Goal: Answer question/provide support: Share knowledge or assist other users

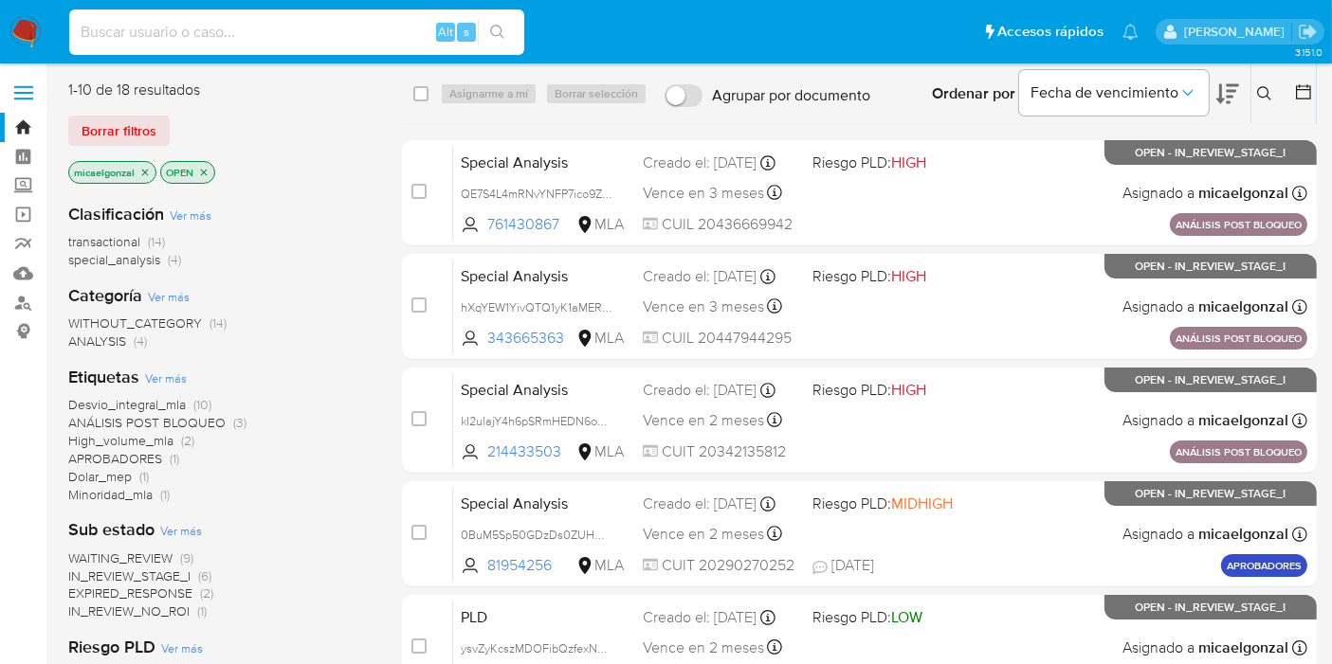
click at [156, 34] on input at bounding box center [296, 32] width 455 height 25
paste input "ysvZyKcszMDOFibQzfexN3g0"
type input "ysvZyKcszMDOFibQzfexN3g0"
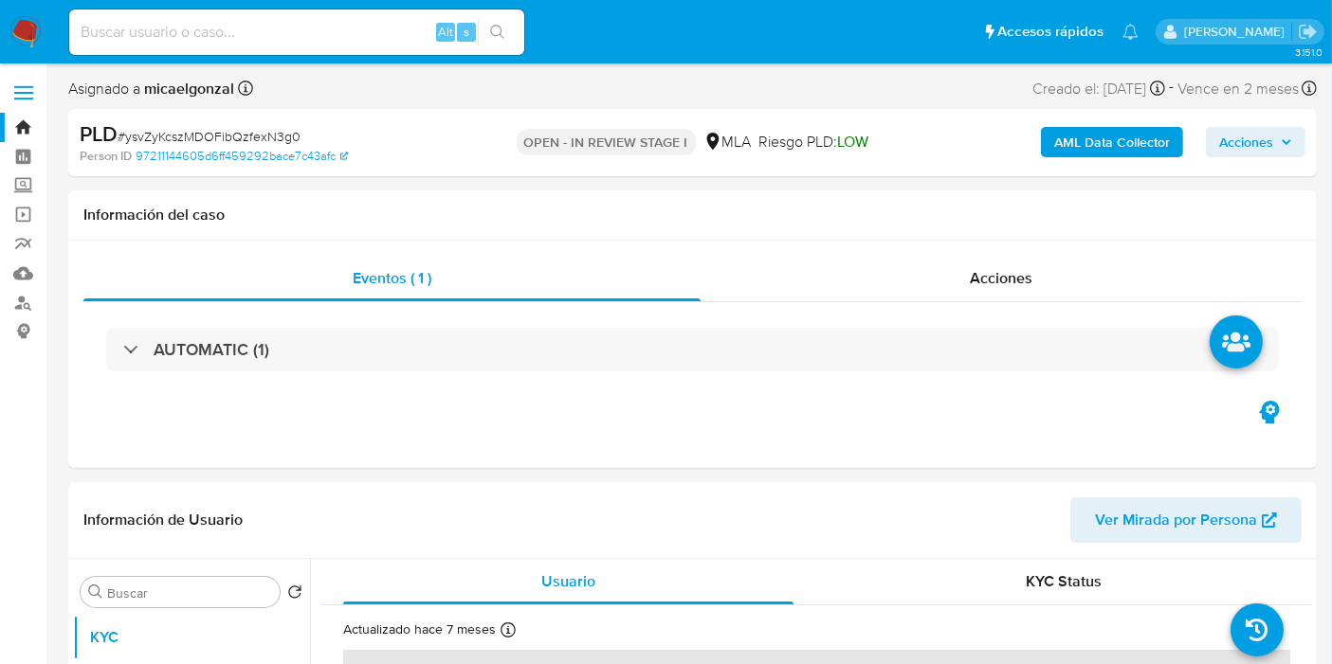
select select "10"
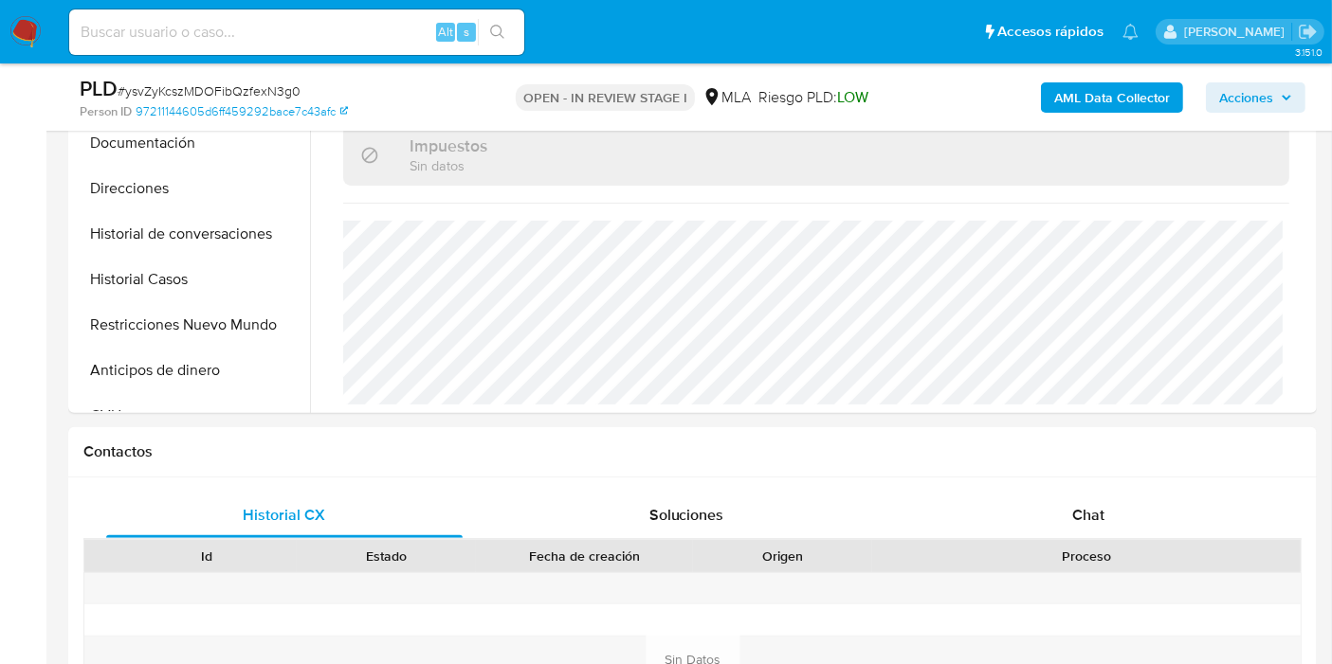
scroll to position [842, 0]
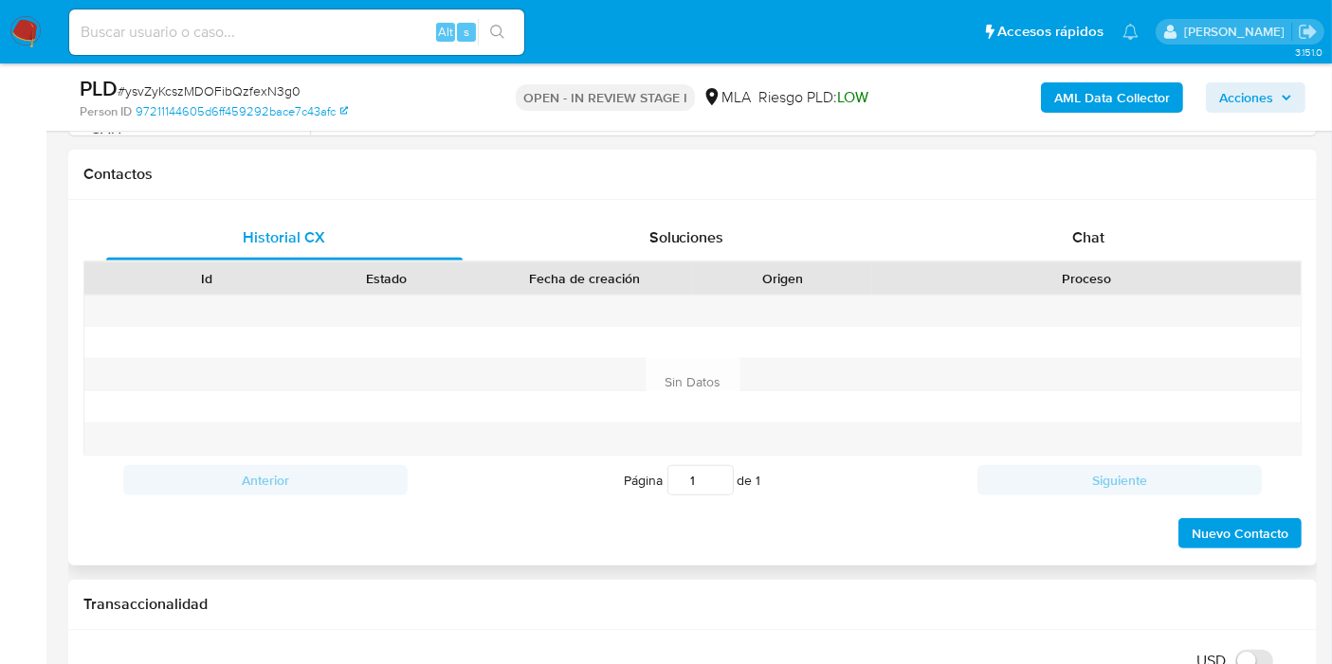
click at [1144, 200] on div "Historial CX Soluciones Chat Id Estado Fecha de creación Origen Proceso Anterio…" at bounding box center [692, 383] width 1248 height 366
click at [1116, 219] on div "Chat" at bounding box center [1088, 237] width 356 height 45
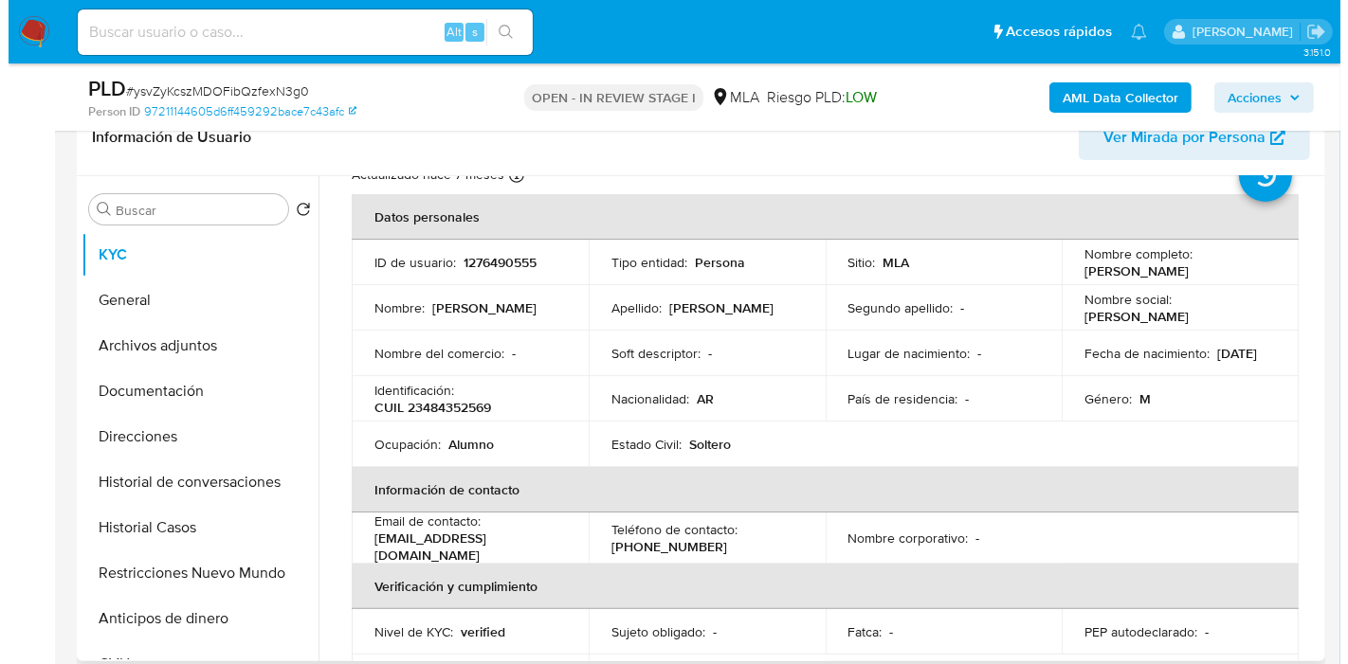
scroll to position [0, 0]
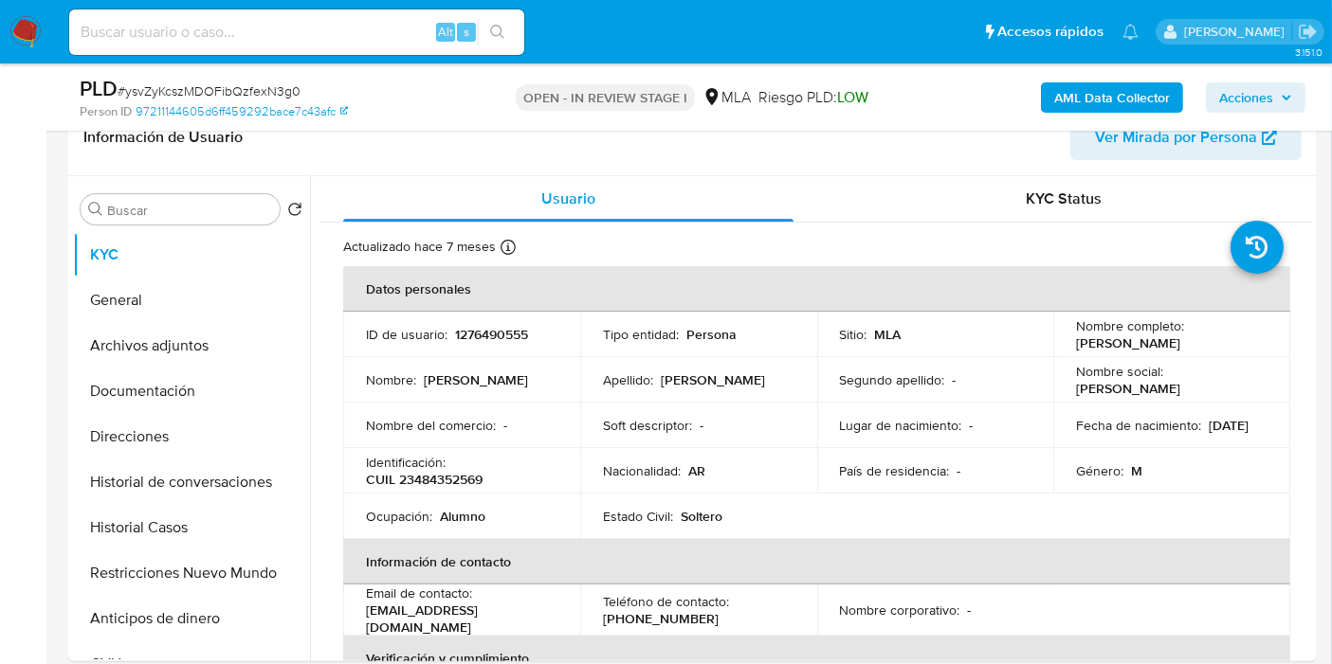
click at [1167, 77] on div "AML Data Collector Acciones" at bounding box center [1103, 97] width 404 height 45
click at [1153, 89] on b "AML Data Collector" at bounding box center [1112, 97] width 116 height 30
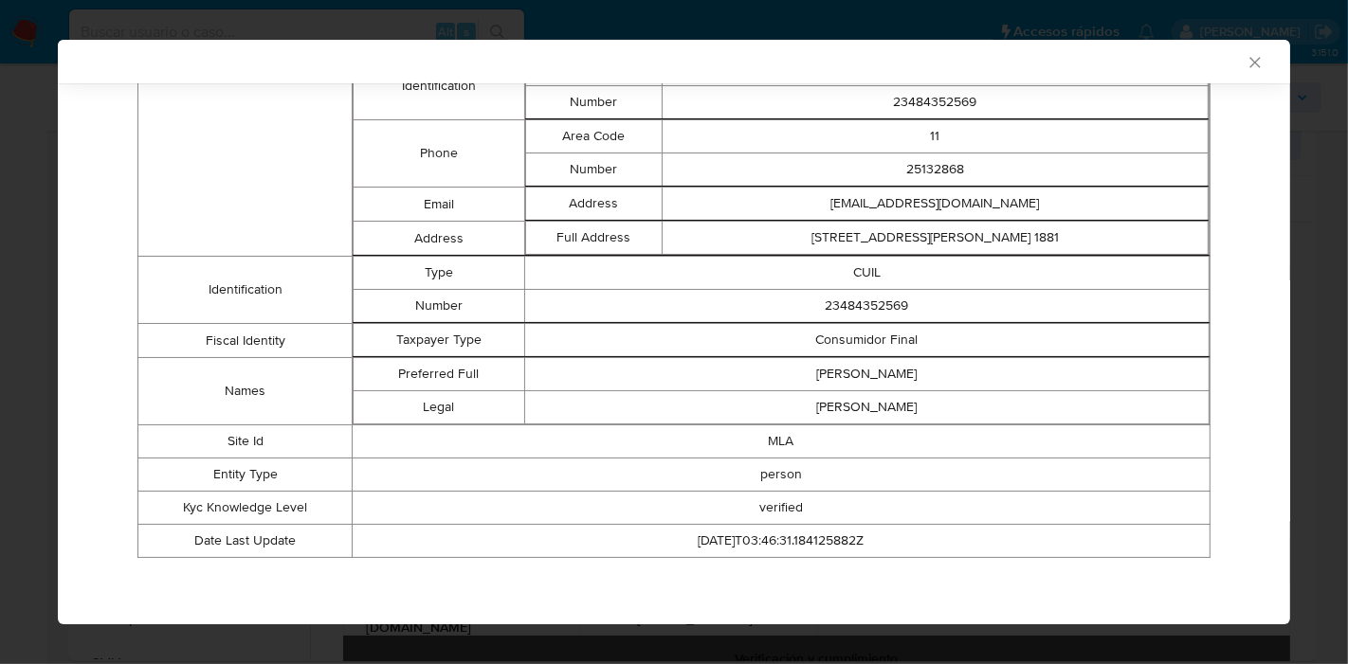
scroll to position [172, 0]
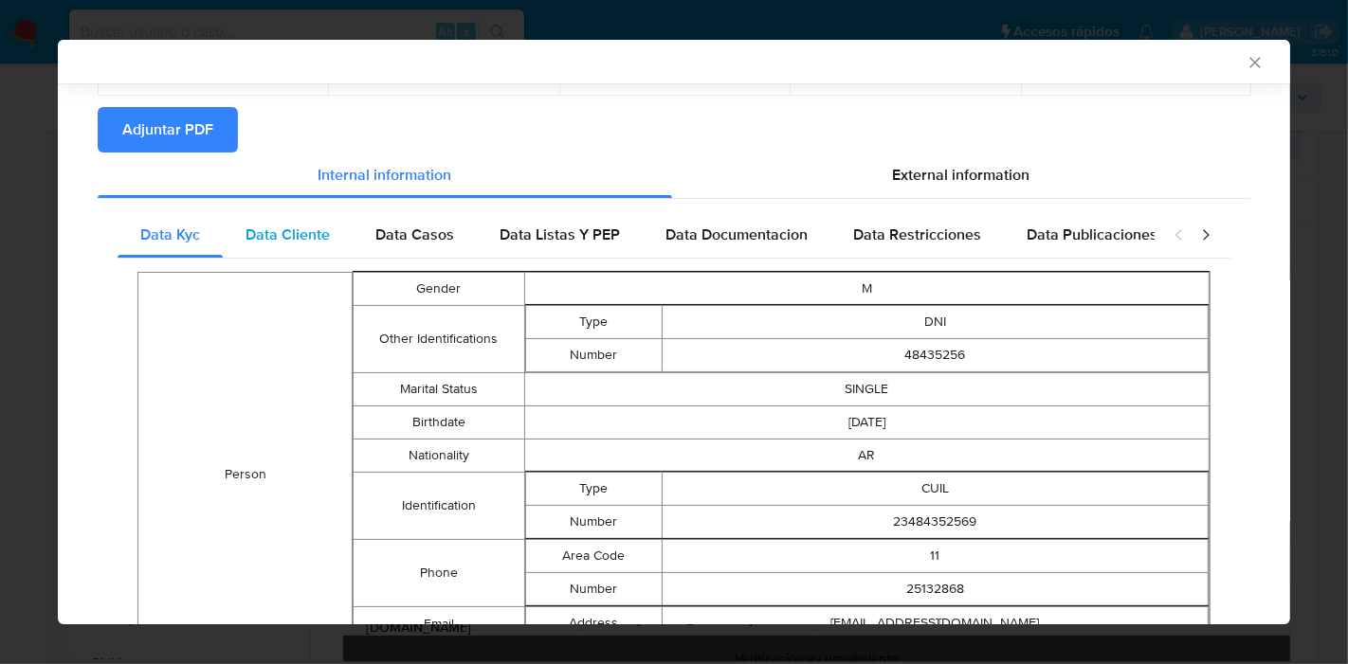
click at [260, 238] on span "Data Cliente" at bounding box center [287, 235] width 84 height 22
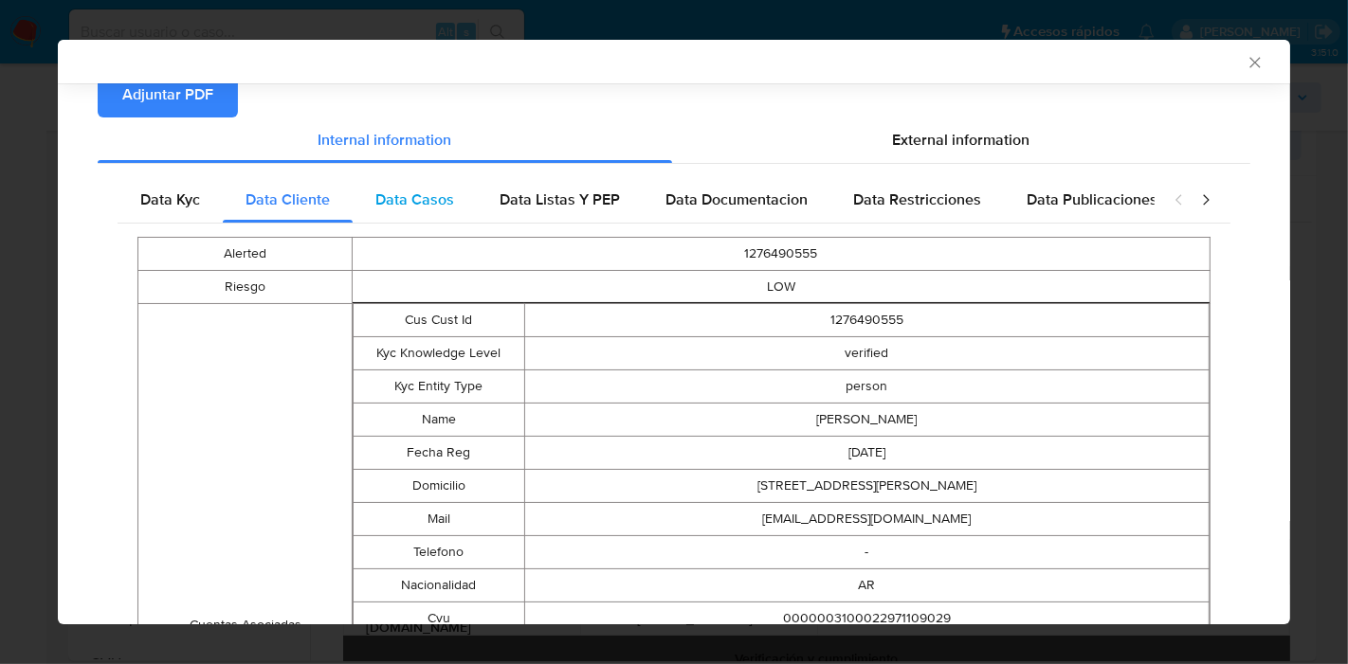
click at [463, 212] on div "Data Casos" at bounding box center [415, 199] width 124 height 45
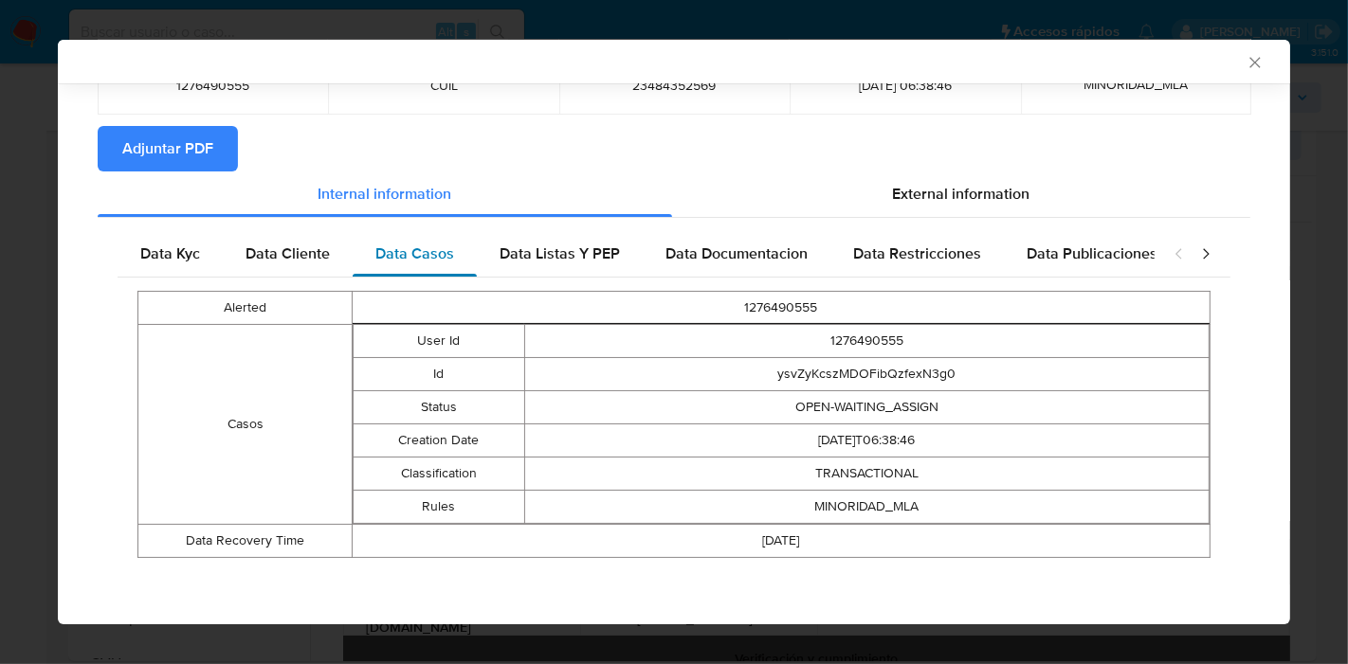
scroll to position [153, 0]
click at [598, 226] on div "Data Kyc Data Cliente Data Casos Data Listas Y PEP Data Documentacion Data Rest…" at bounding box center [674, 402] width 1153 height 367
click at [598, 253] on span "Data Listas Y PEP" at bounding box center [559, 255] width 120 height 22
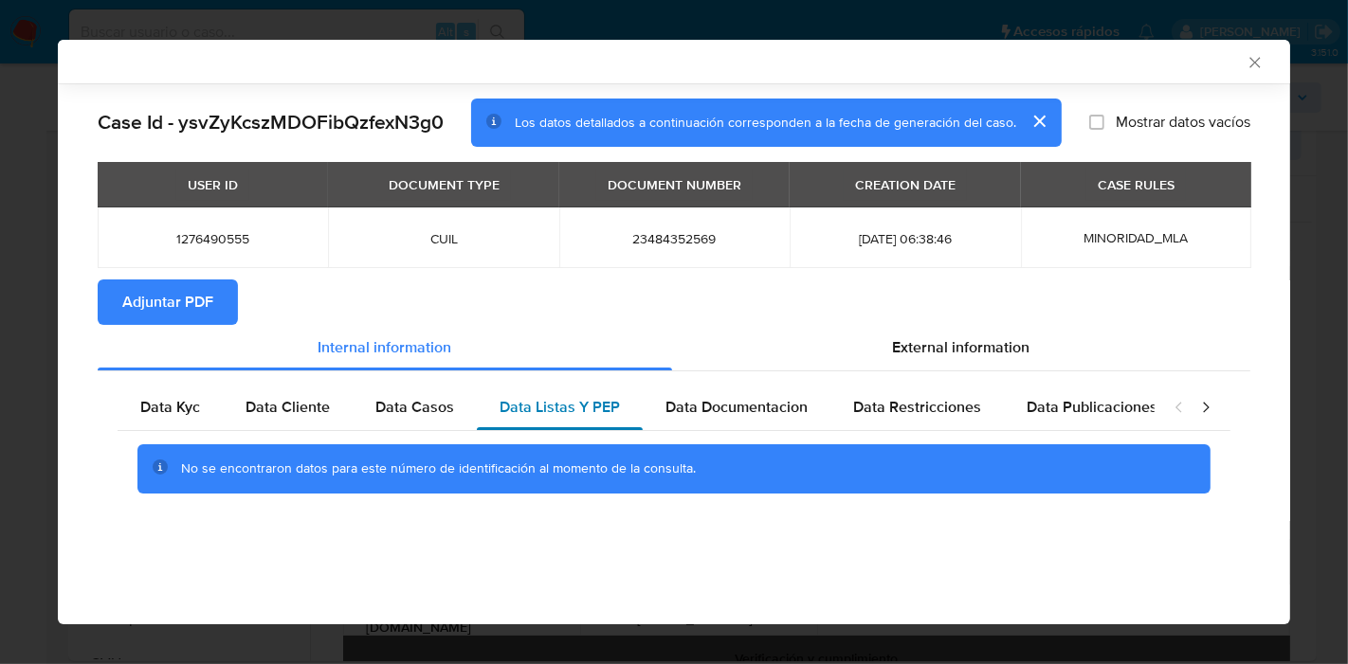
scroll to position [0, 0]
click at [747, 397] on span "Data Documentacion" at bounding box center [736, 407] width 142 height 22
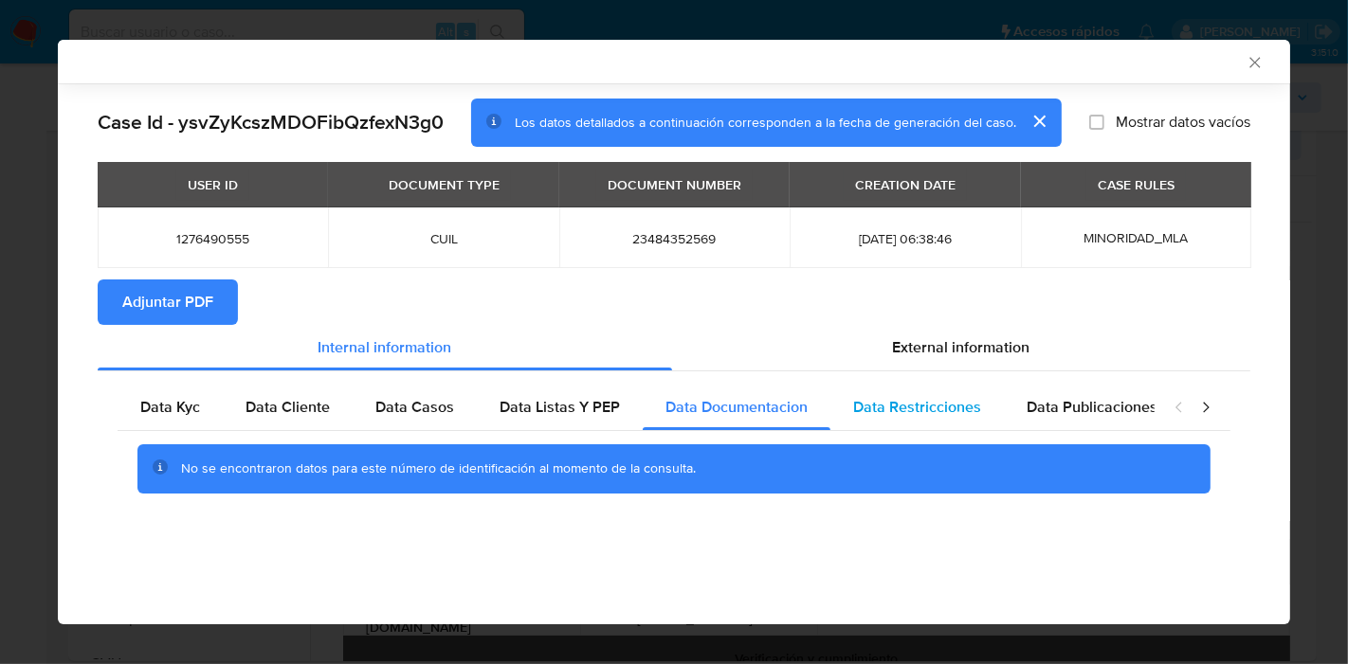
click at [975, 416] on div "Data Restricciones" at bounding box center [916, 407] width 173 height 45
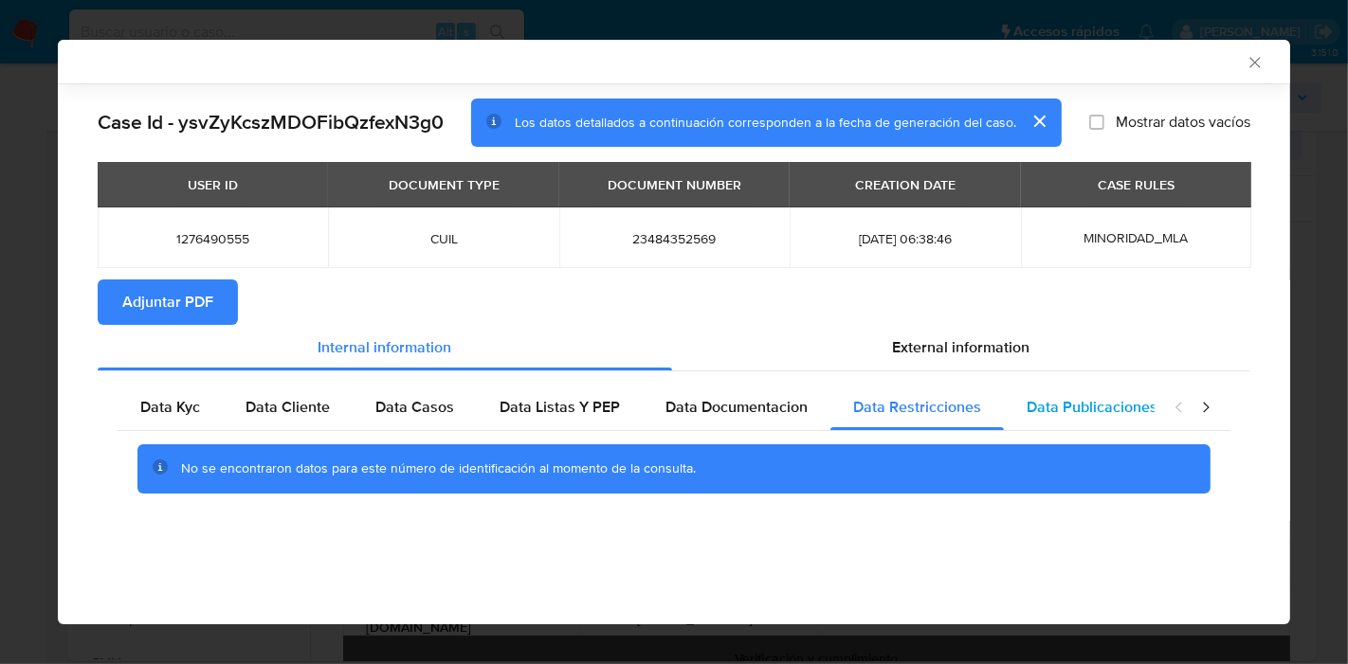
click at [1099, 423] on div "Data Publicaciones" at bounding box center [1092, 407] width 176 height 45
click at [1207, 409] on icon "closure-recommendation-modal" at bounding box center [1205, 407] width 19 height 19
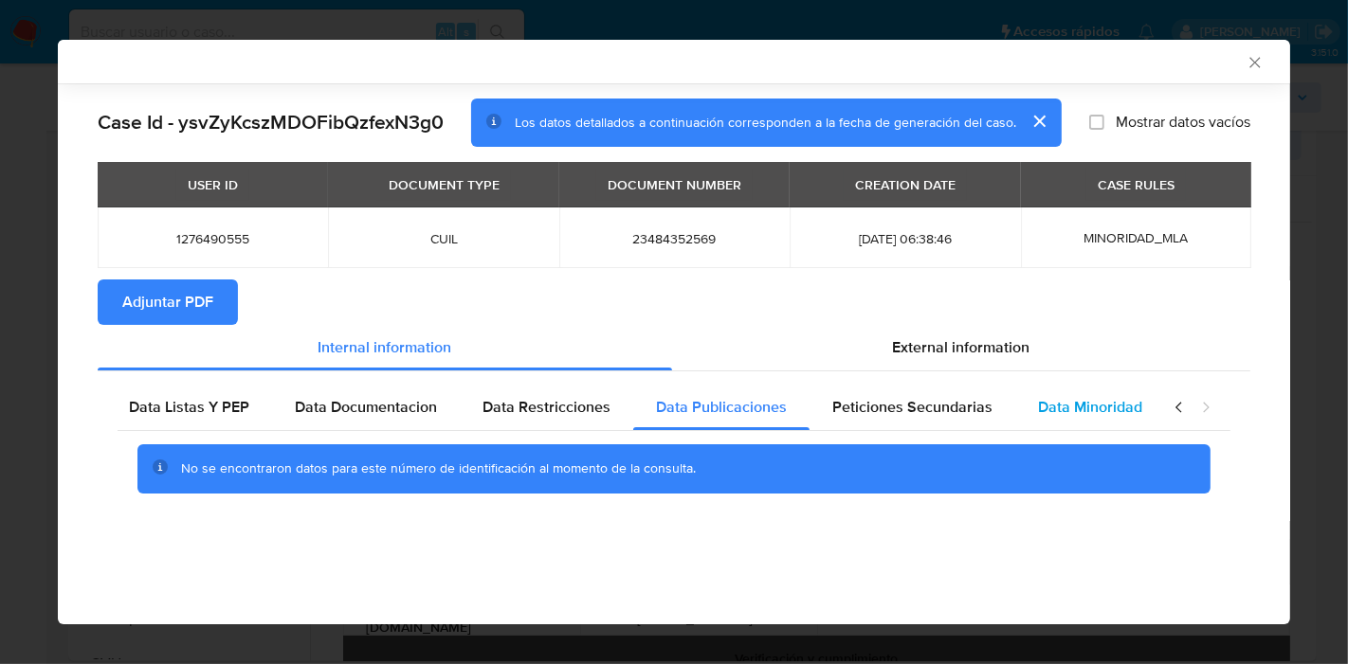
click at [1123, 421] on div "Data Minoridad" at bounding box center [1090, 407] width 150 height 45
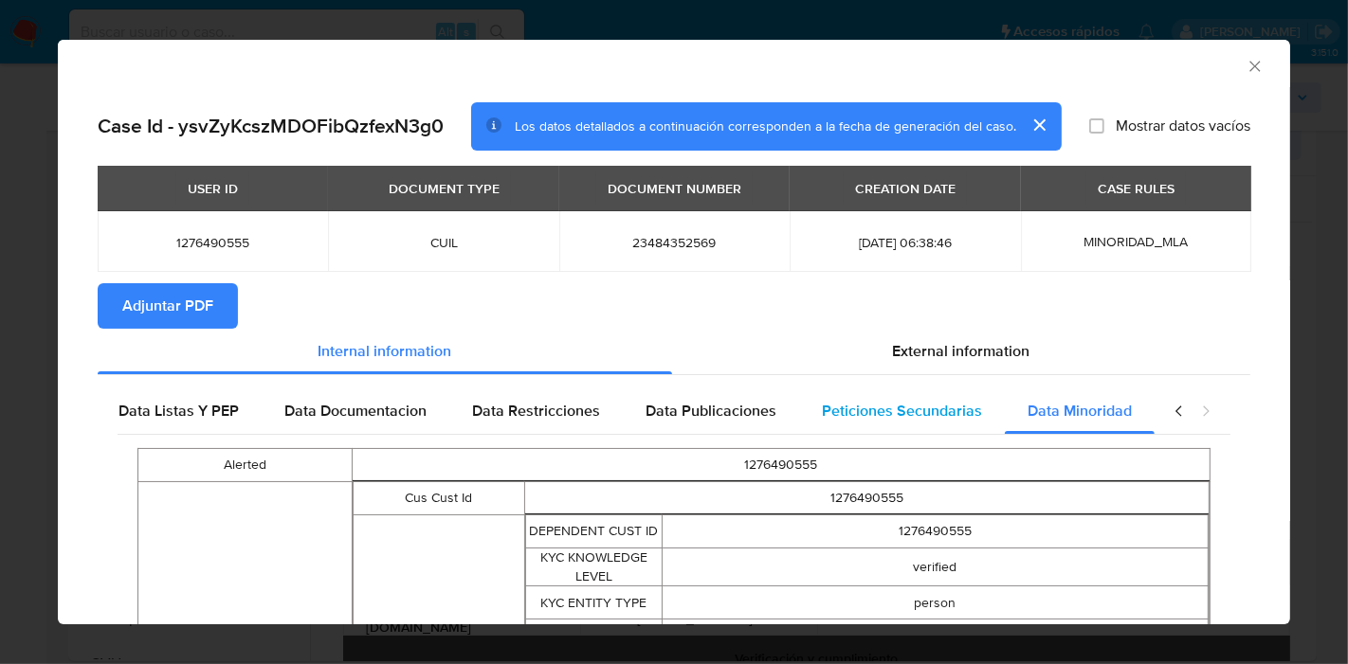
click at [940, 415] on span "Peticiones Secundarias" at bounding box center [902, 411] width 160 height 22
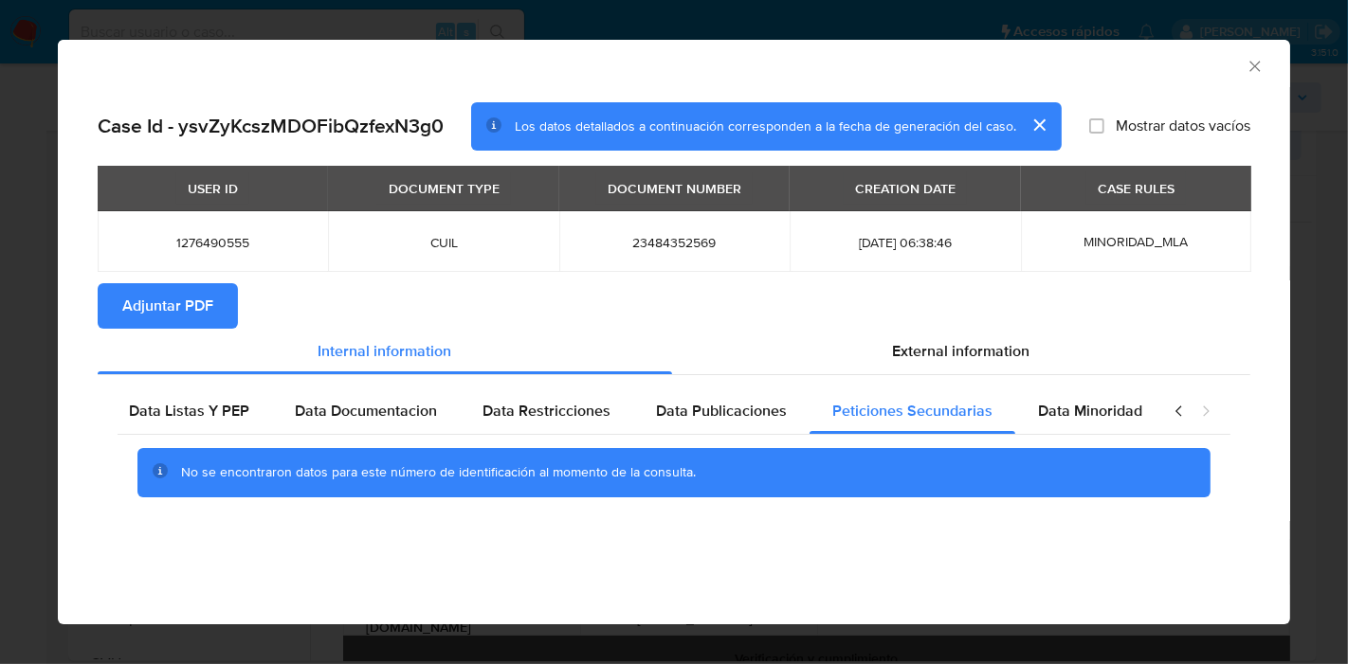
click at [1172, 408] on icon "closure-recommendation-modal" at bounding box center [1179, 411] width 19 height 19
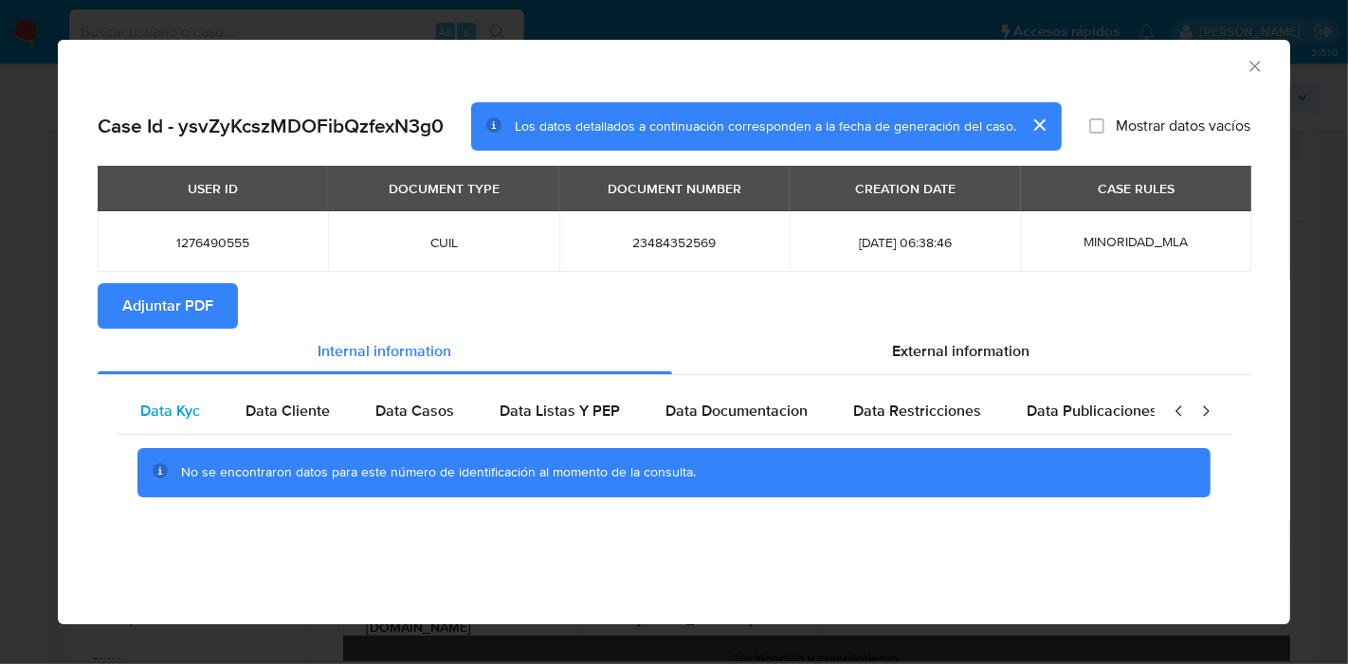
click at [214, 424] on div "Data Kyc" at bounding box center [170, 411] width 105 height 45
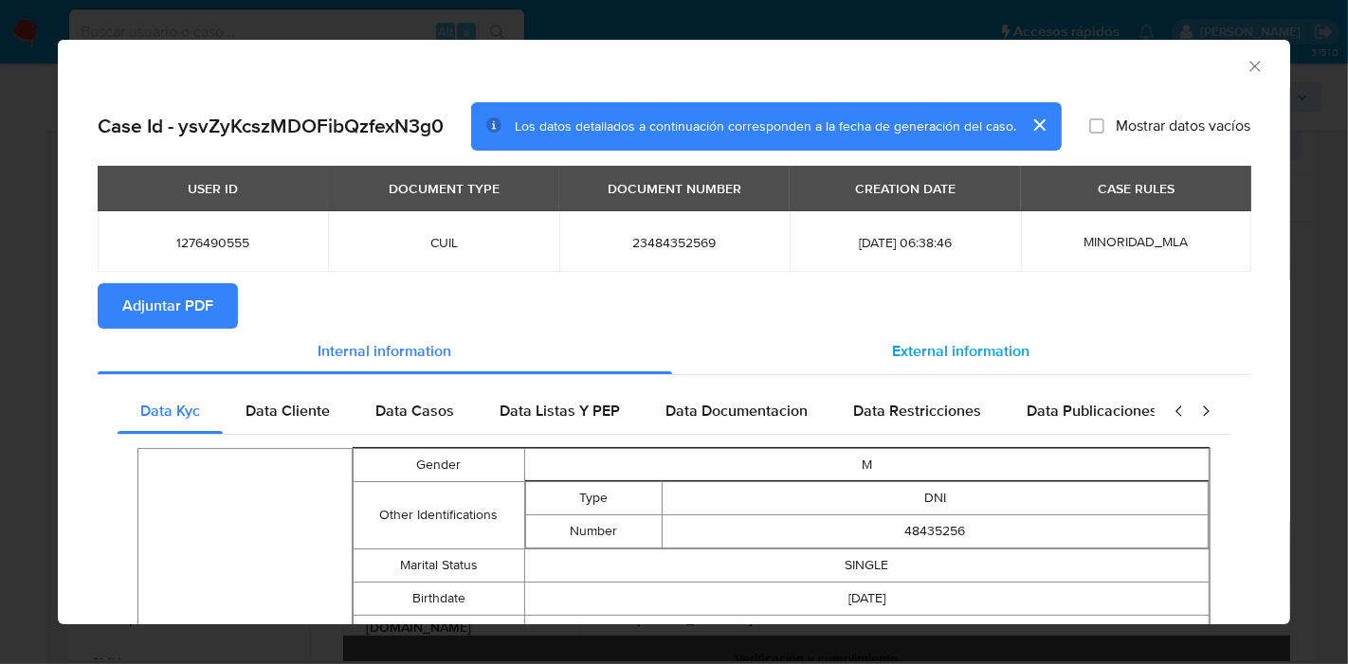
click at [1033, 350] on div "External information" at bounding box center [961, 351] width 578 height 45
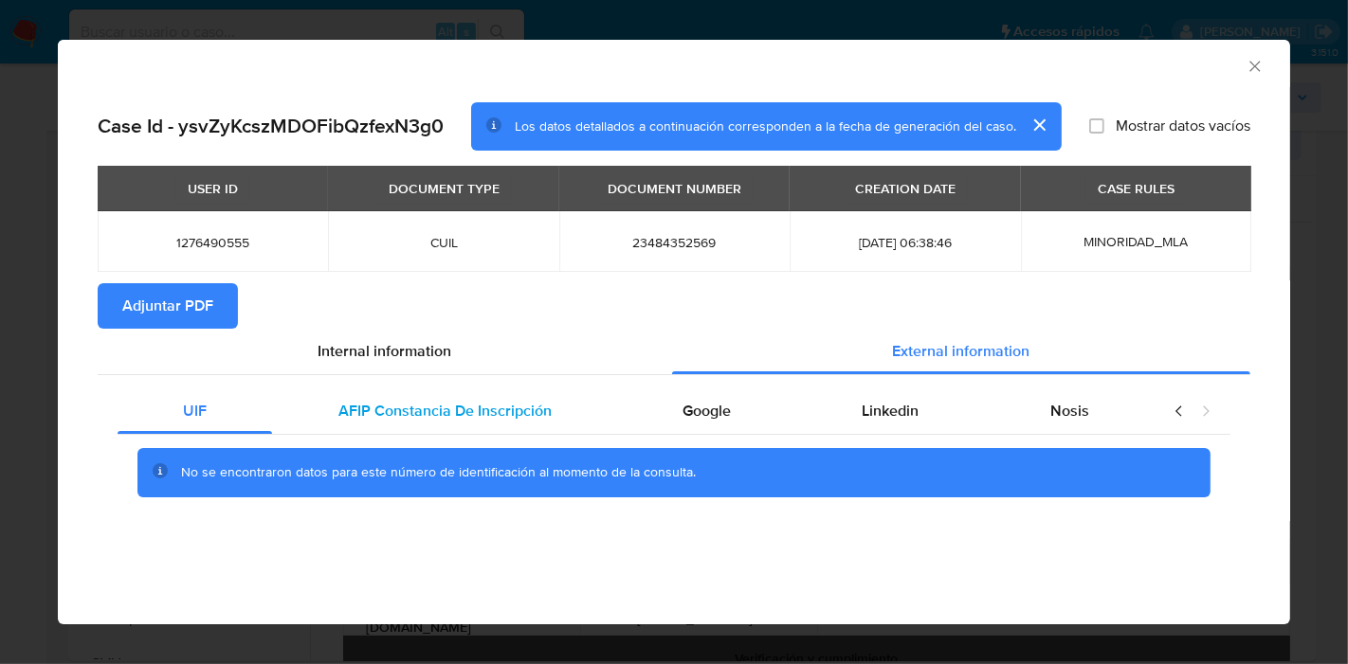
click at [476, 406] on span "AFIP Constancia De Inscripción" at bounding box center [444, 411] width 213 height 22
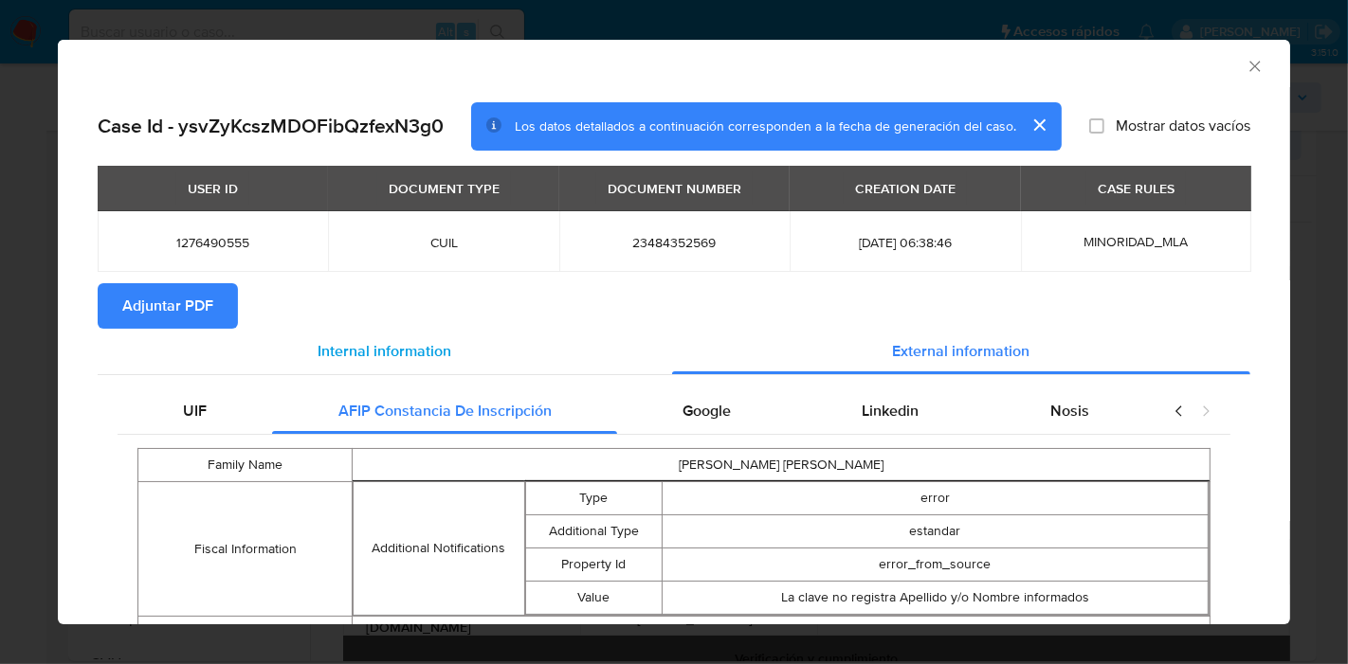
scroll to position [87, 0]
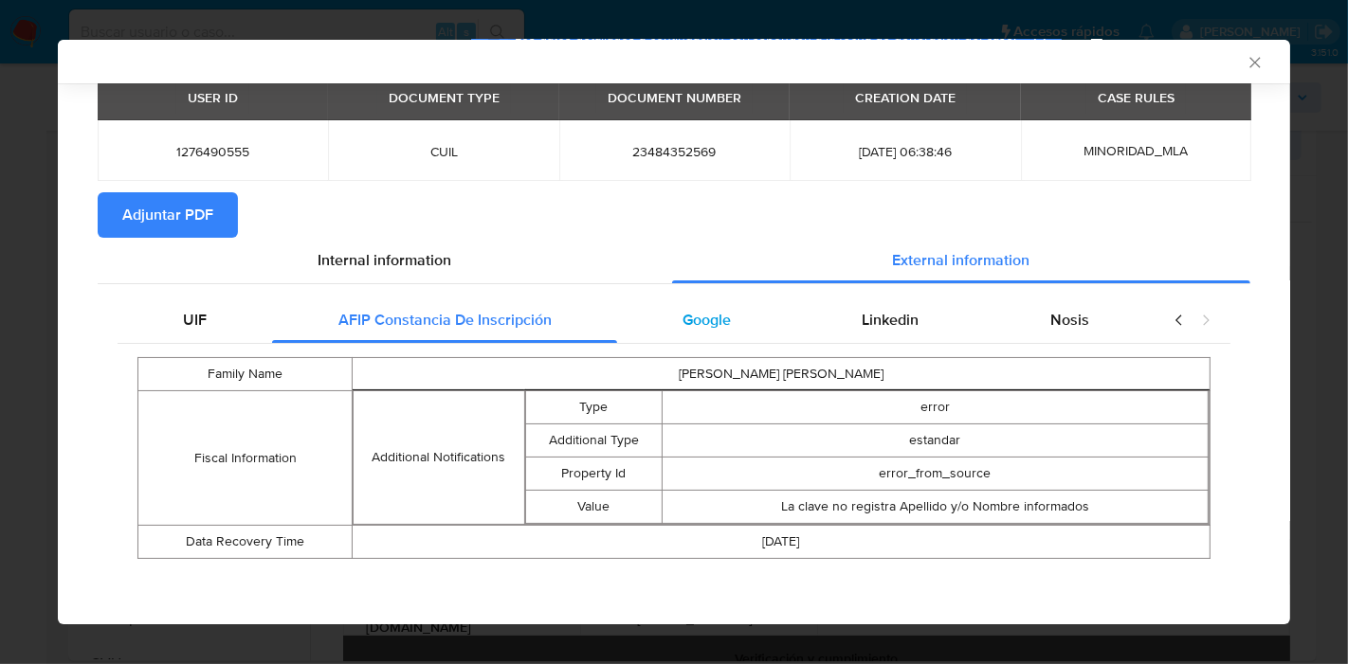
click at [663, 336] on div "Google" at bounding box center [706, 320] width 179 height 45
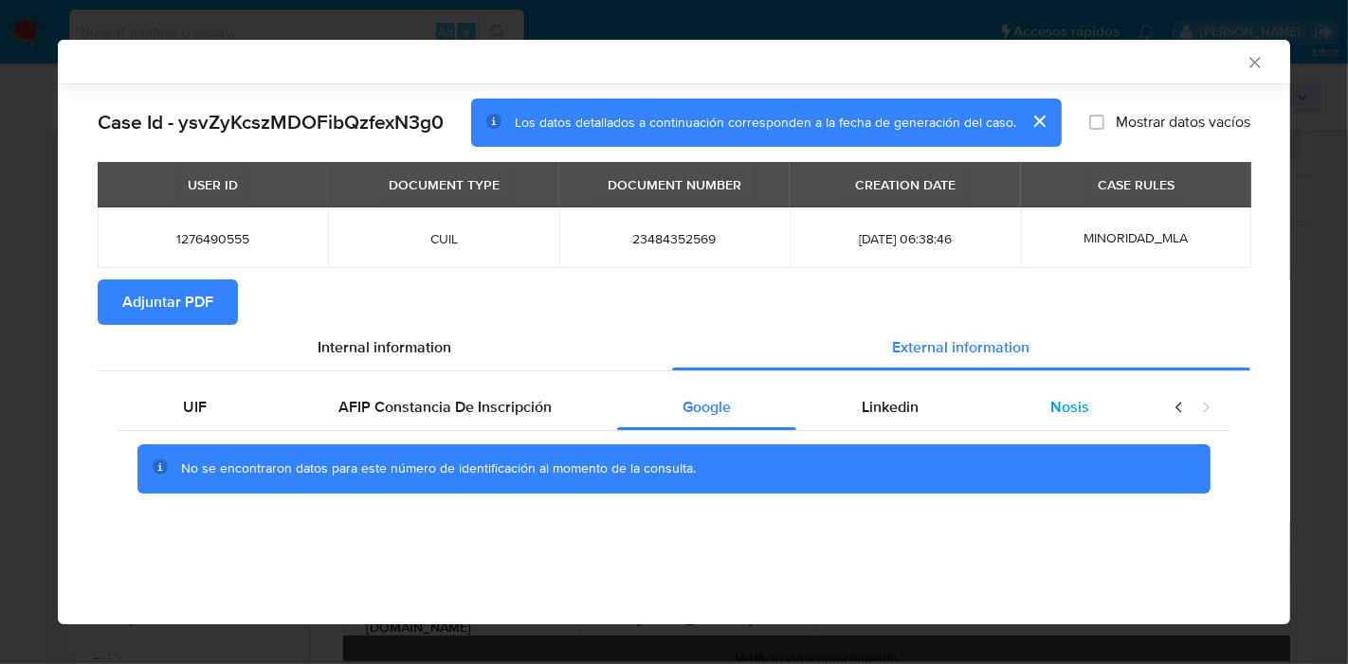
drag, startPoint x: 948, startPoint y: 402, endPoint x: 989, endPoint y: 405, distance: 41.8
click at [950, 401] on div "Linkedin" at bounding box center [890, 407] width 188 height 45
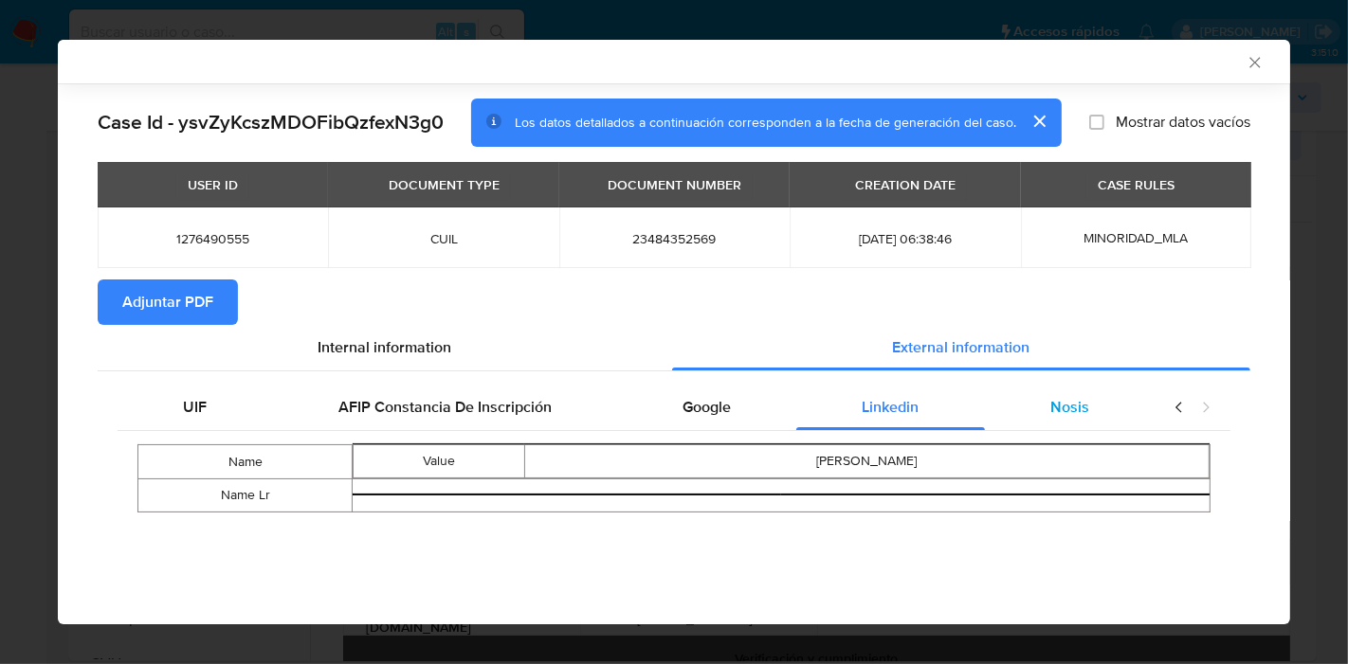
drag, startPoint x: 1036, startPoint y: 408, endPoint x: 1004, endPoint y: 408, distance: 32.2
click at [1037, 408] on div "Nosis" at bounding box center [1070, 407] width 170 height 45
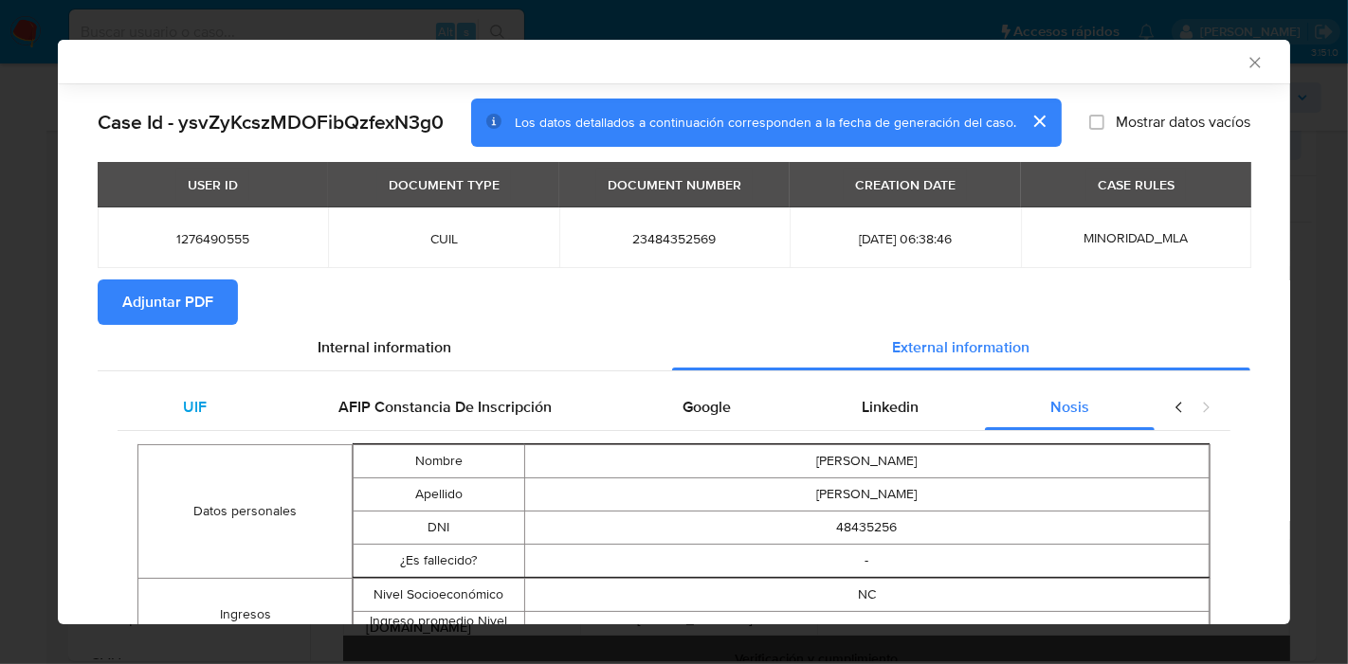
click at [194, 402] on span "UIF" at bounding box center [195, 407] width 24 height 22
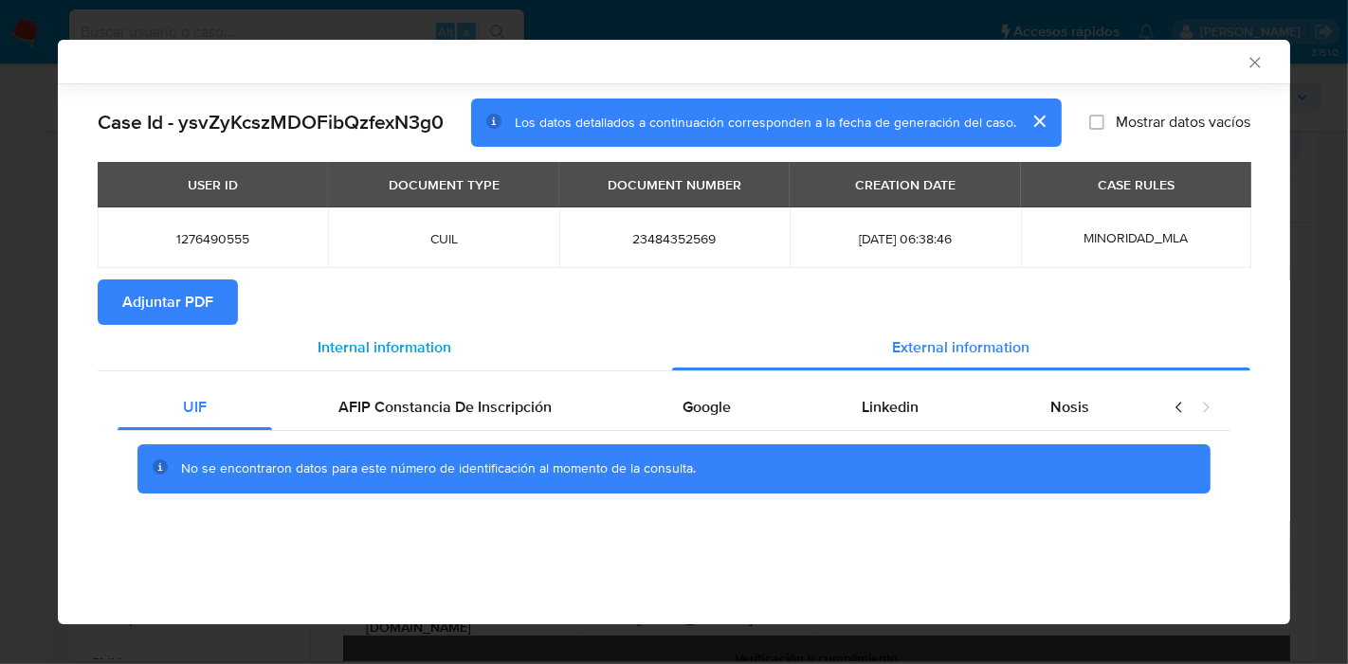
click at [315, 351] on div "Internal information" at bounding box center [385, 347] width 574 height 45
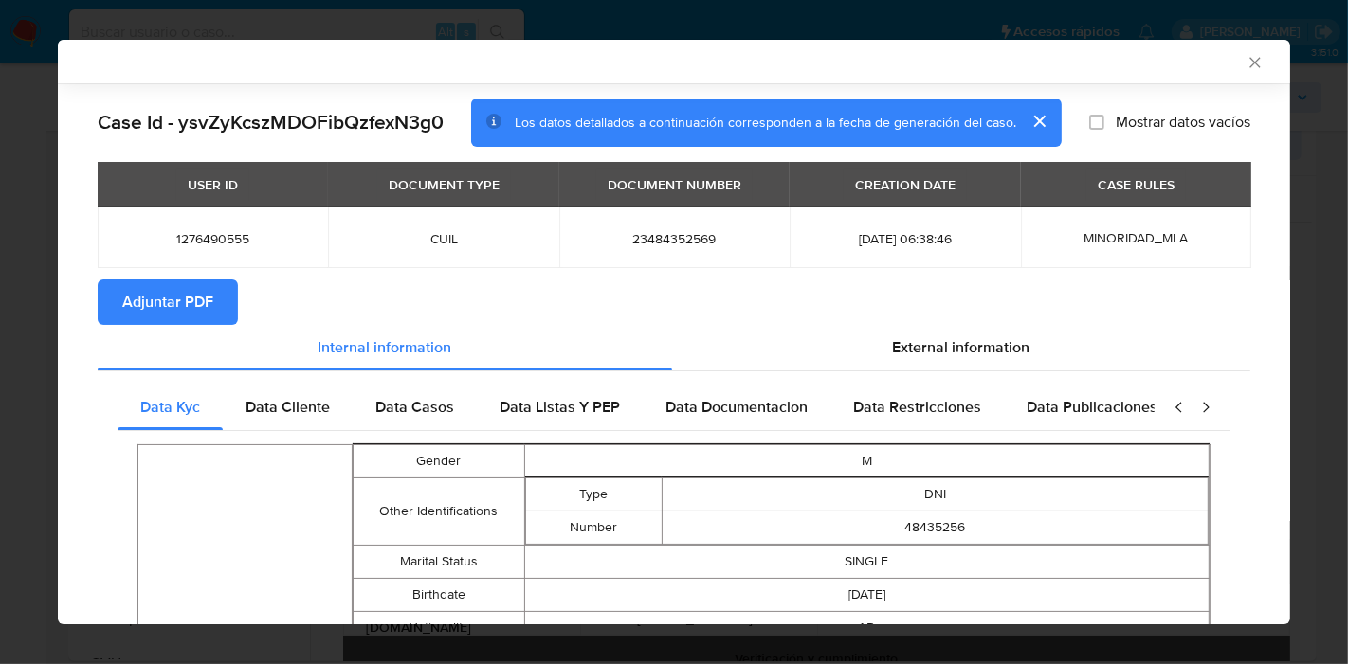
click at [192, 309] on span "Adjuntar PDF" at bounding box center [167, 302] width 91 height 42
click at [0, 379] on div "AML Data Collector Case Id - ysvZyKcszMDOFibQzfexN3g0 Los datos detallados a co…" at bounding box center [674, 332] width 1348 height 664
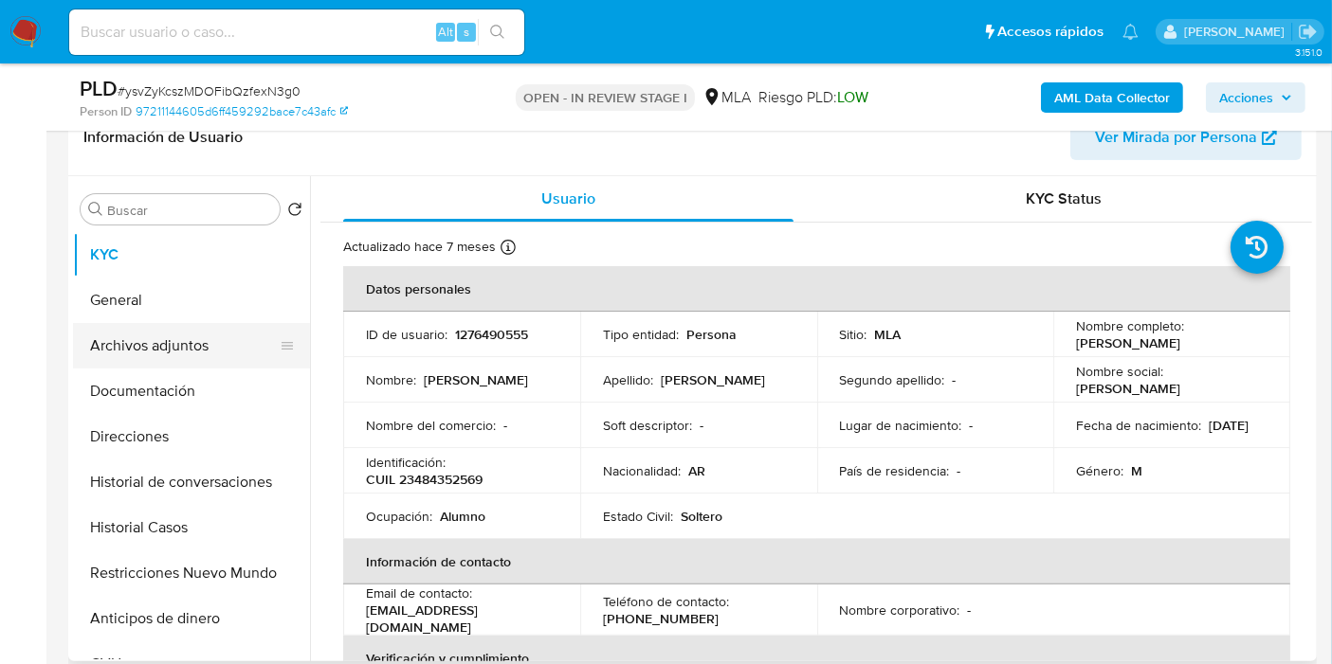
click at [148, 356] on button "Archivos adjuntos" at bounding box center [184, 345] width 222 height 45
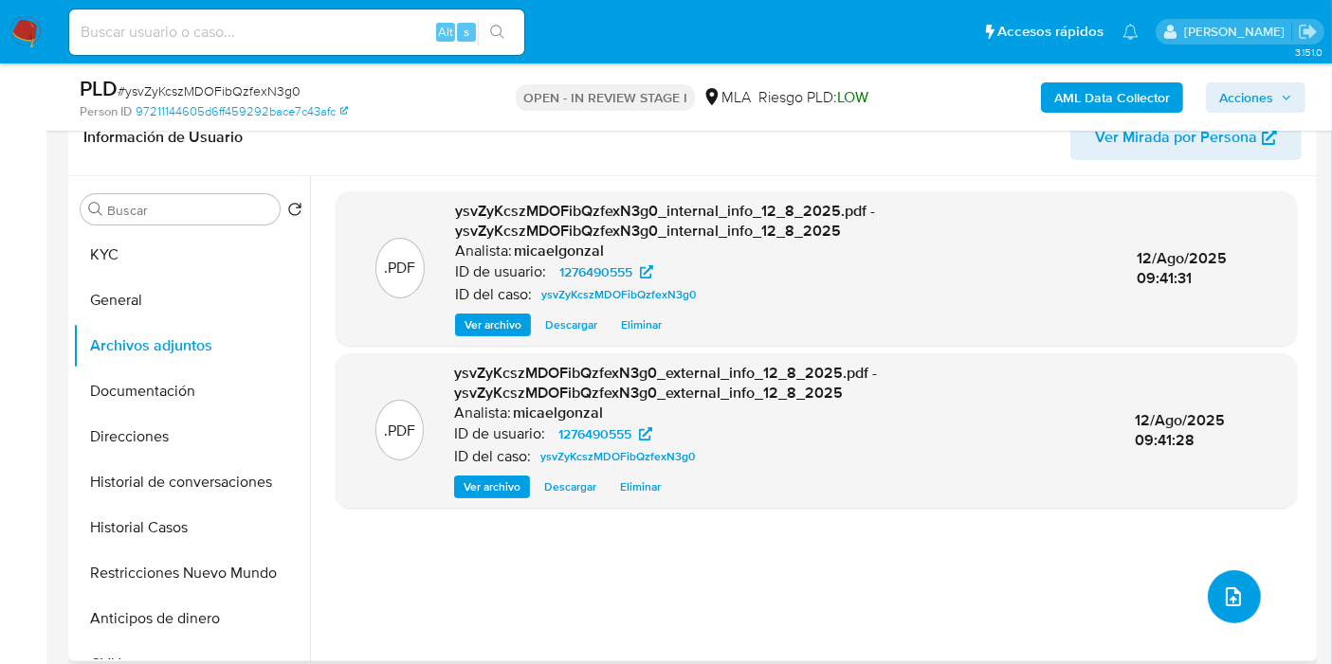
click at [1225, 588] on icon "upload-file" at bounding box center [1232, 597] width 15 height 19
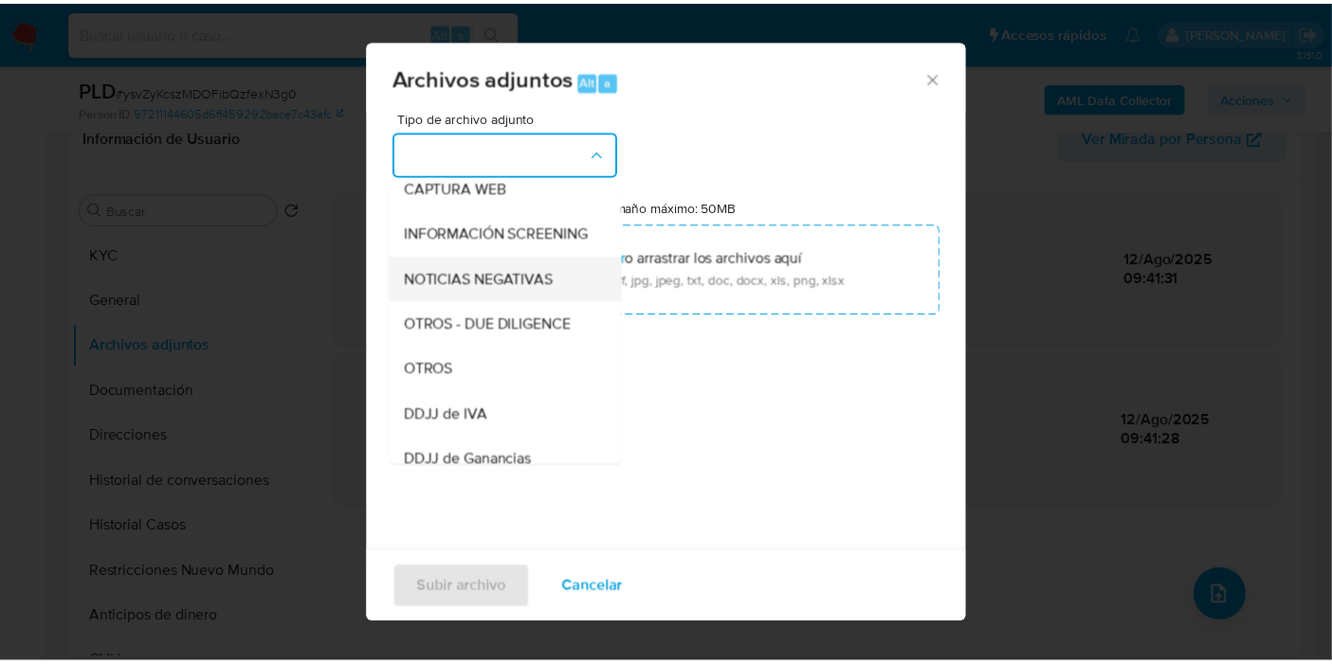
scroll to position [316, 0]
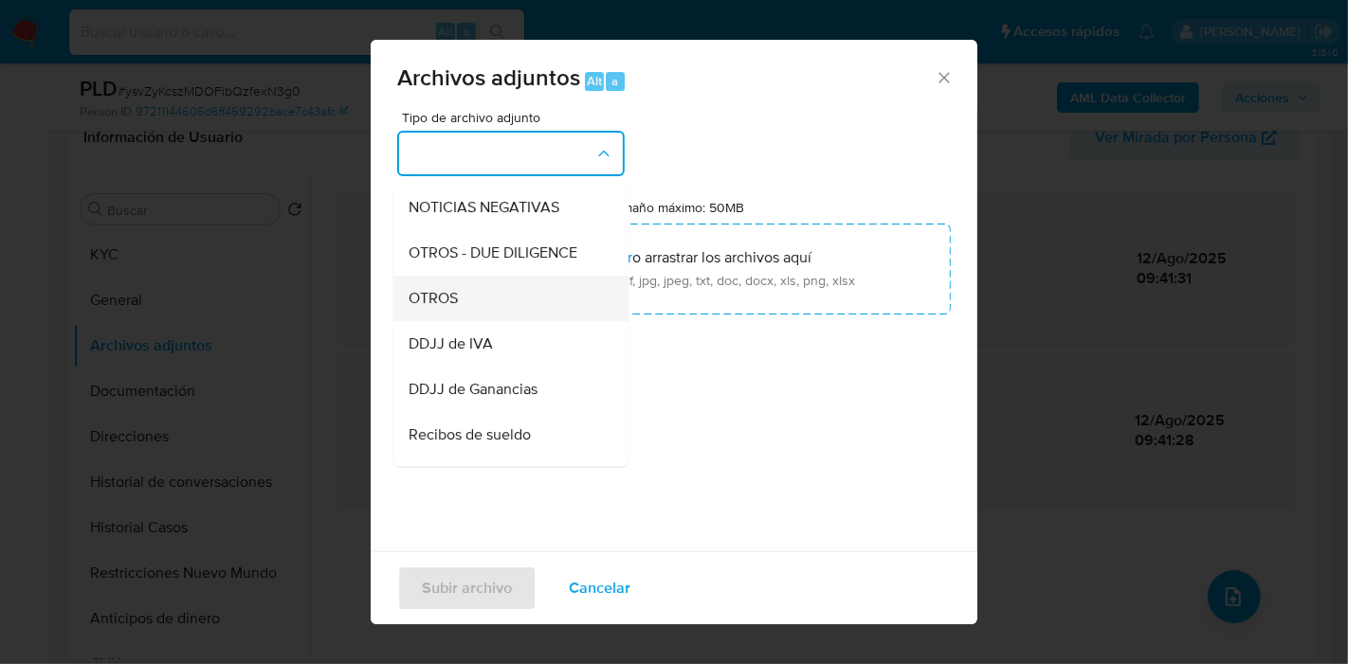
click at [495, 321] on div "OTROS" at bounding box center [504, 298] width 193 height 45
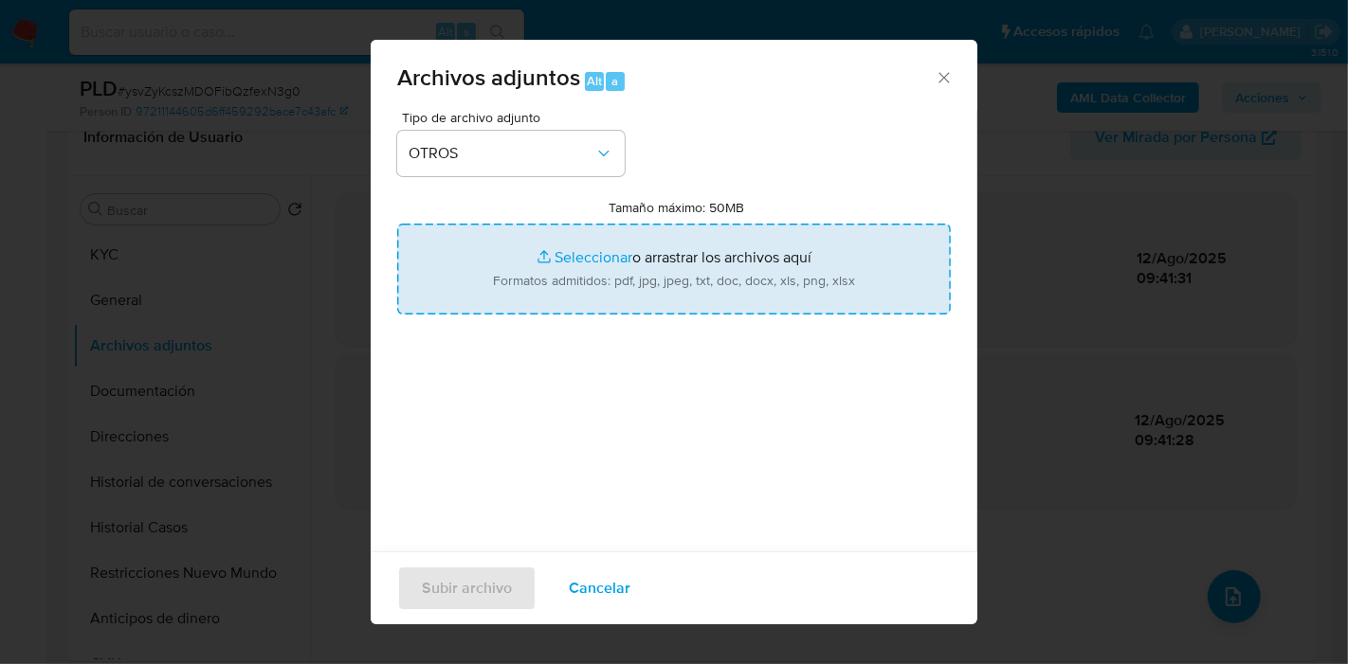
click at [649, 275] on input "Tamaño máximo: 50MB Seleccionar archivos" at bounding box center [674, 269] width 554 height 91
type input "C:\fakepath\Caselog ysvZyKcszMDOFibQzfexN3g0_2025_07_17_21_45_42.docx"
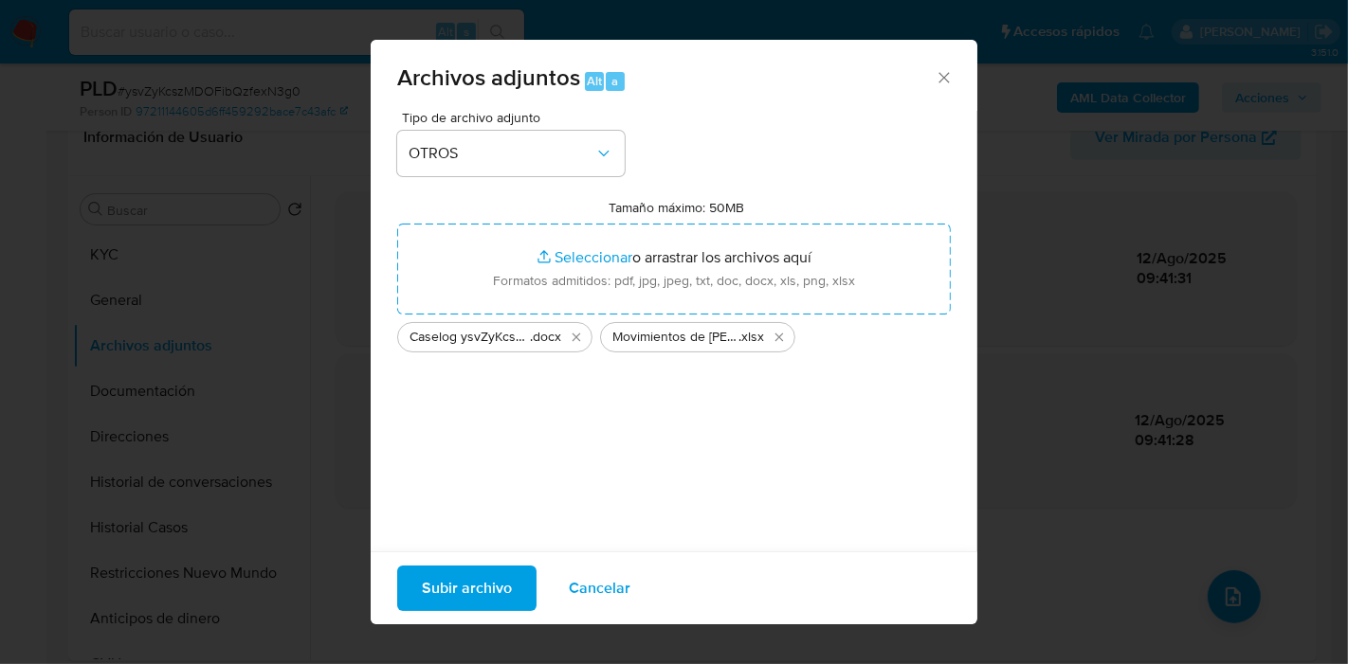
click at [460, 570] on span "Subir archivo" at bounding box center [467, 589] width 90 height 42
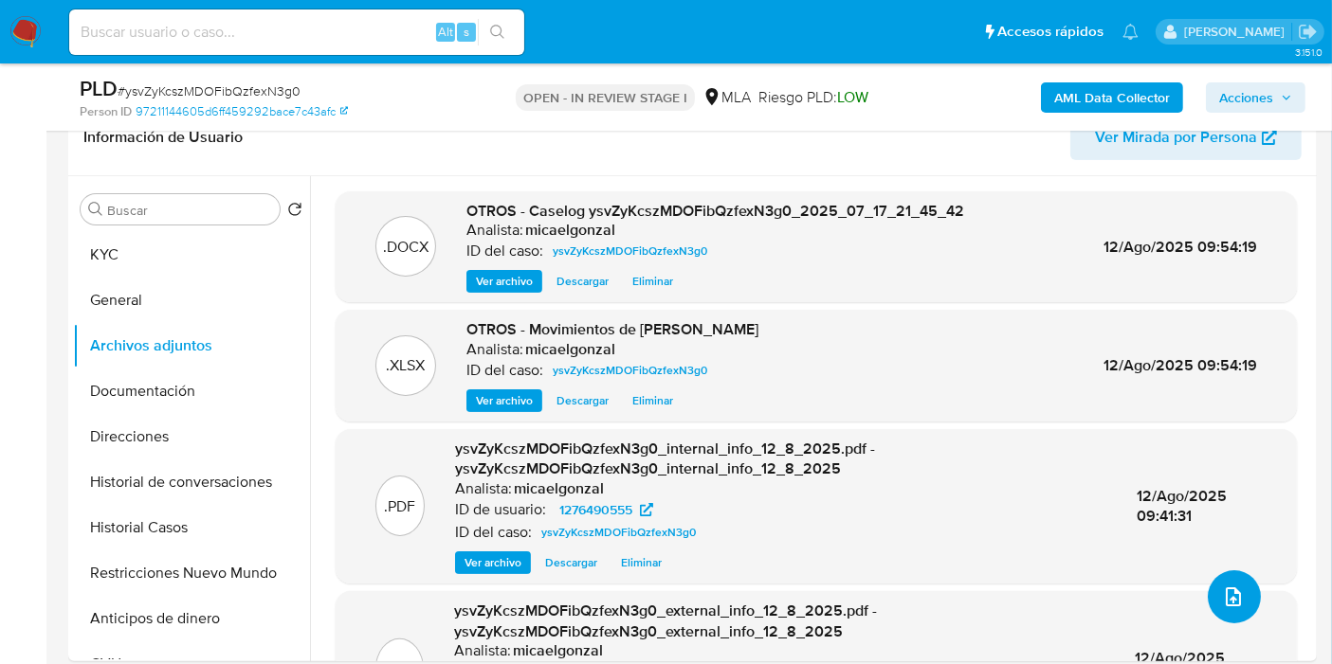
scroll to position [421, 0]
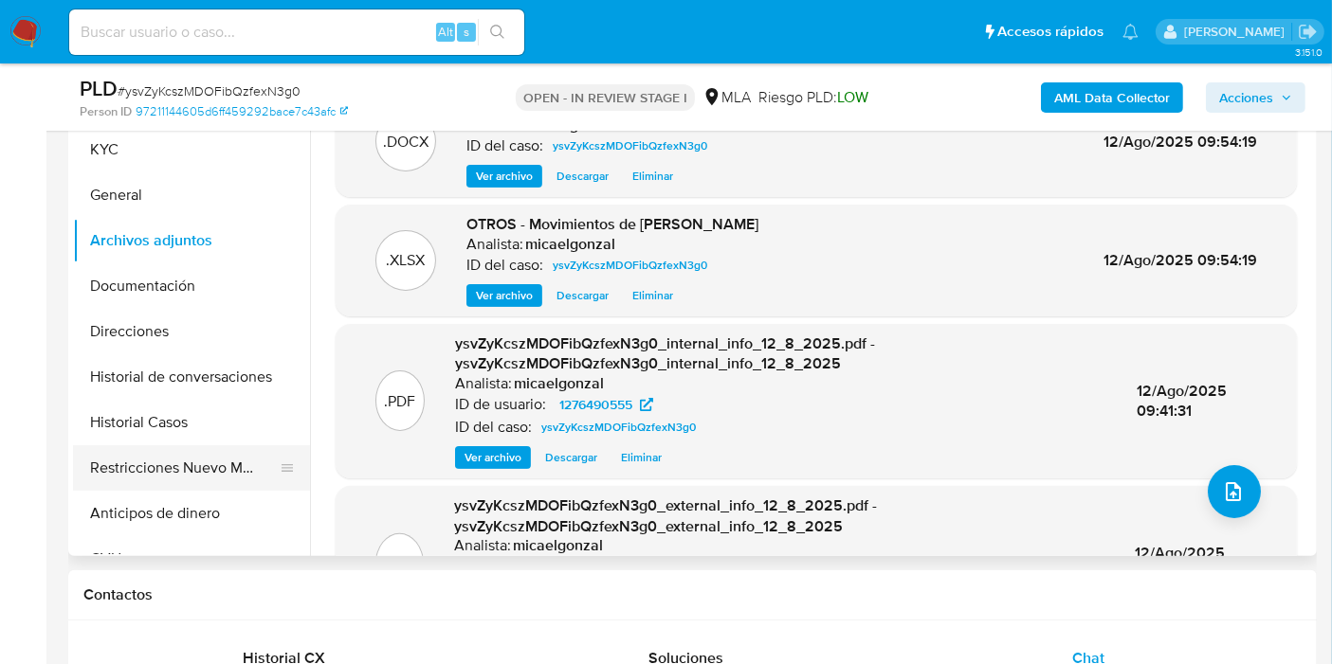
click at [212, 448] on button "Restricciones Nuevo Mundo" at bounding box center [184, 467] width 222 height 45
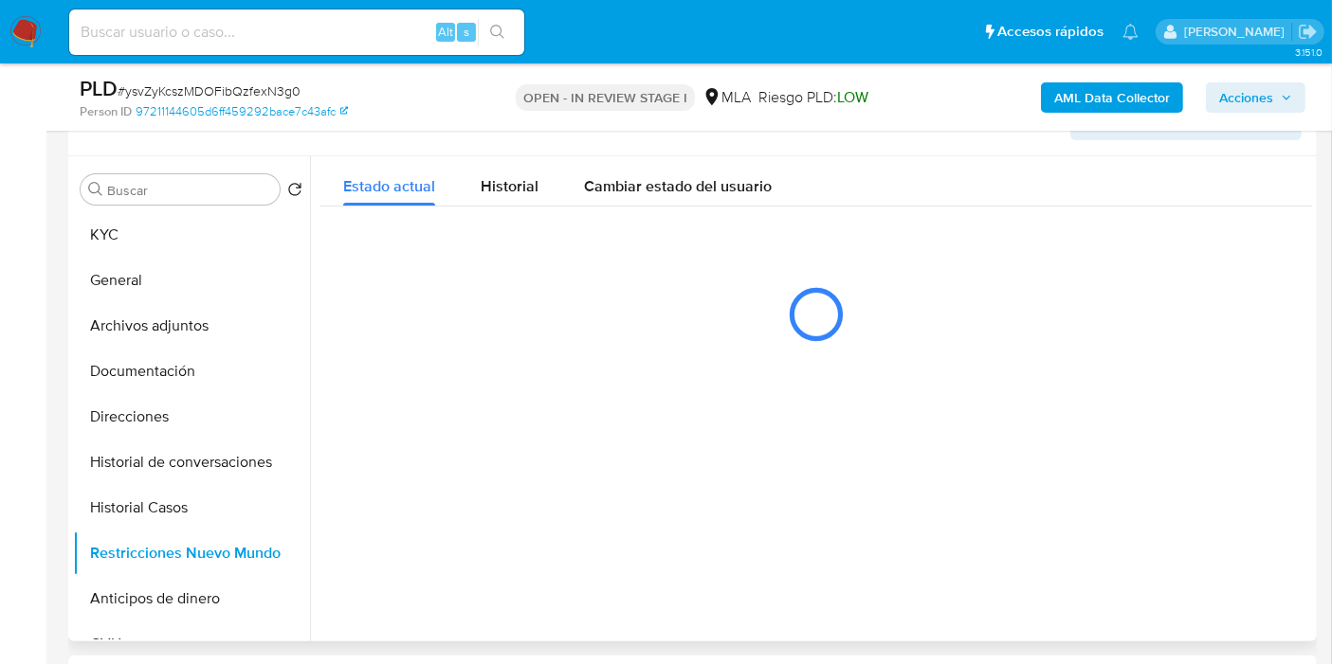
scroll to position [316, 0]
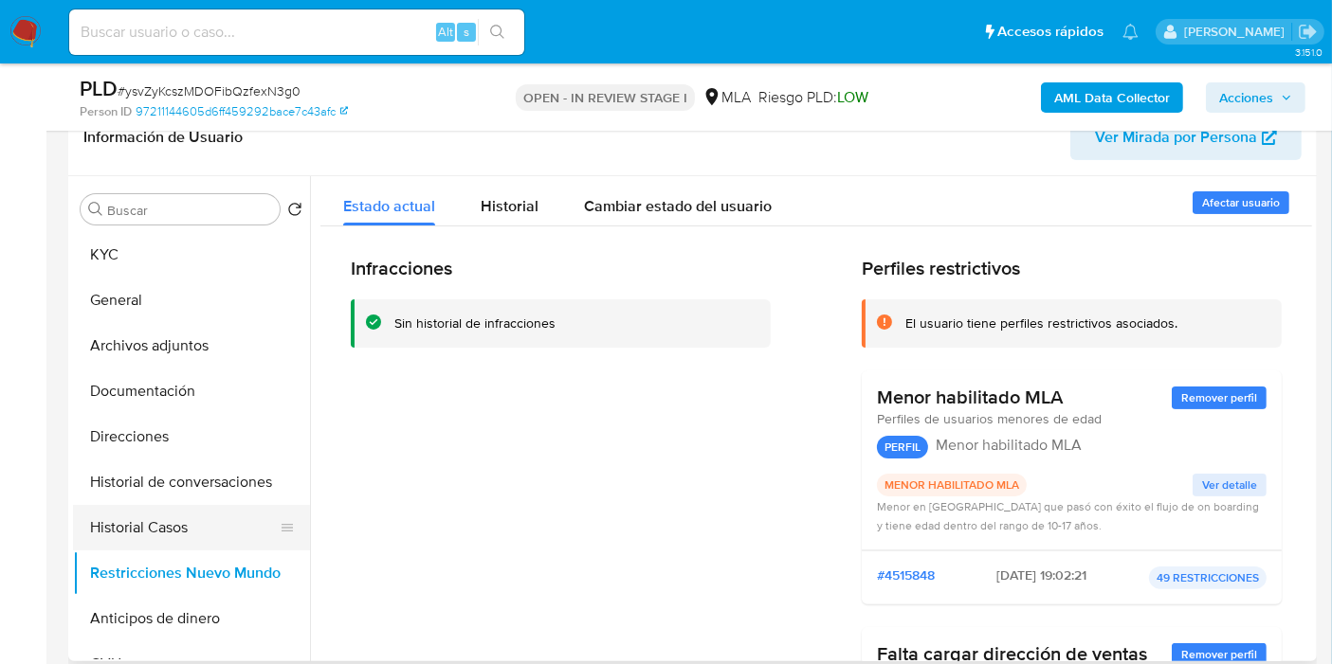
click at [230, 532] on button "Historial Casos" at bounding box center [184, 527] width 222 height 45
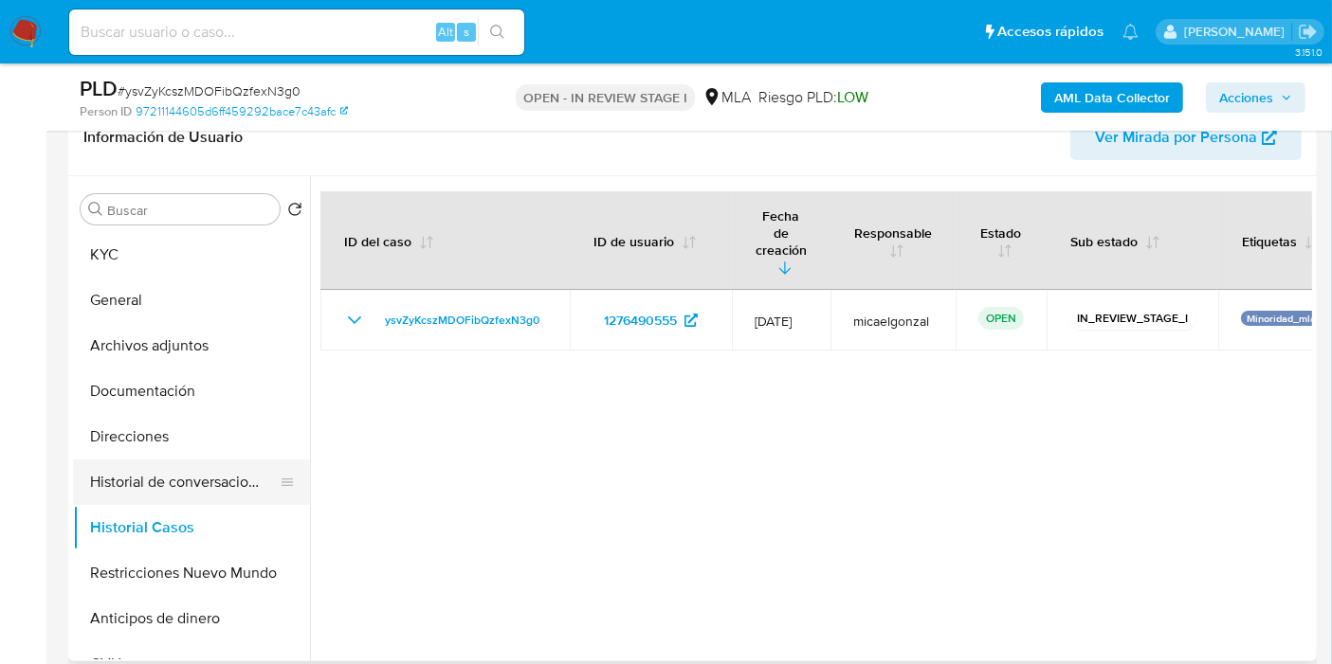
click at [122, 482] on button "Historial de conversaciones" at bounding box center [184, 482] width 222 height 45
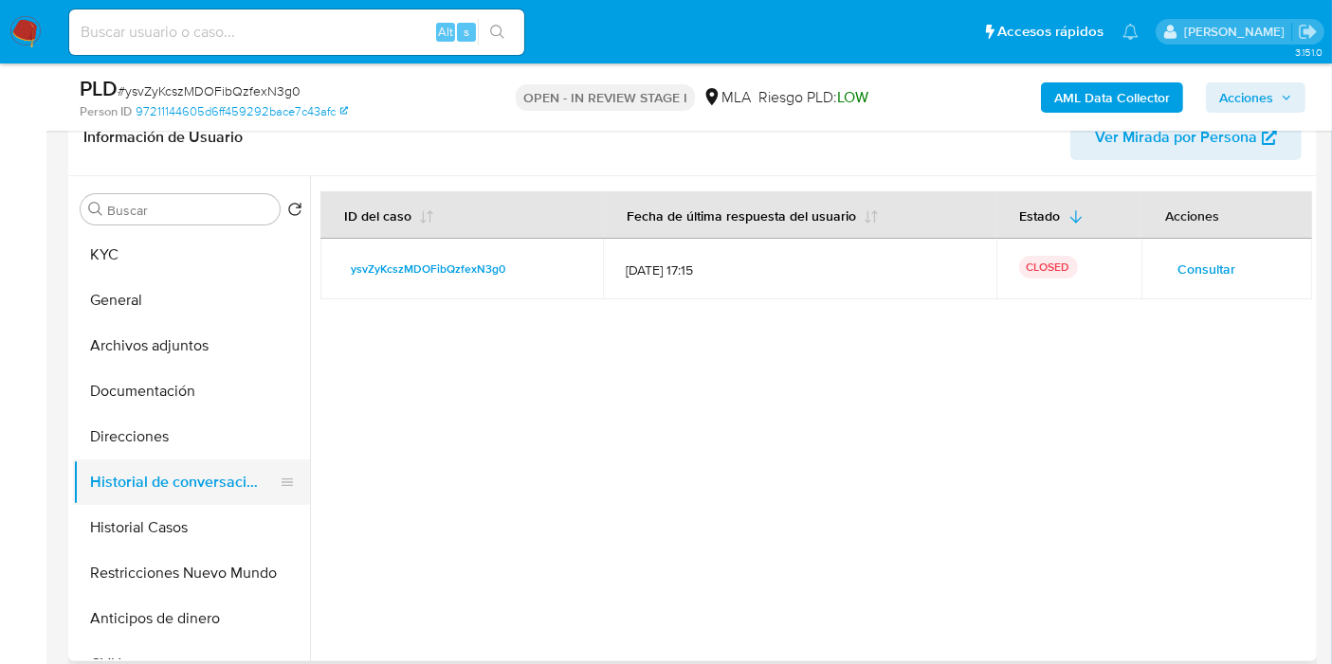
click at [119, 475] on button "Historial de conversaciones" at bounding box center [184, 482] width 222 height 45
click at [134, 445] on button "Direcciones" at bounding box center [184, 436] width 222 height 45
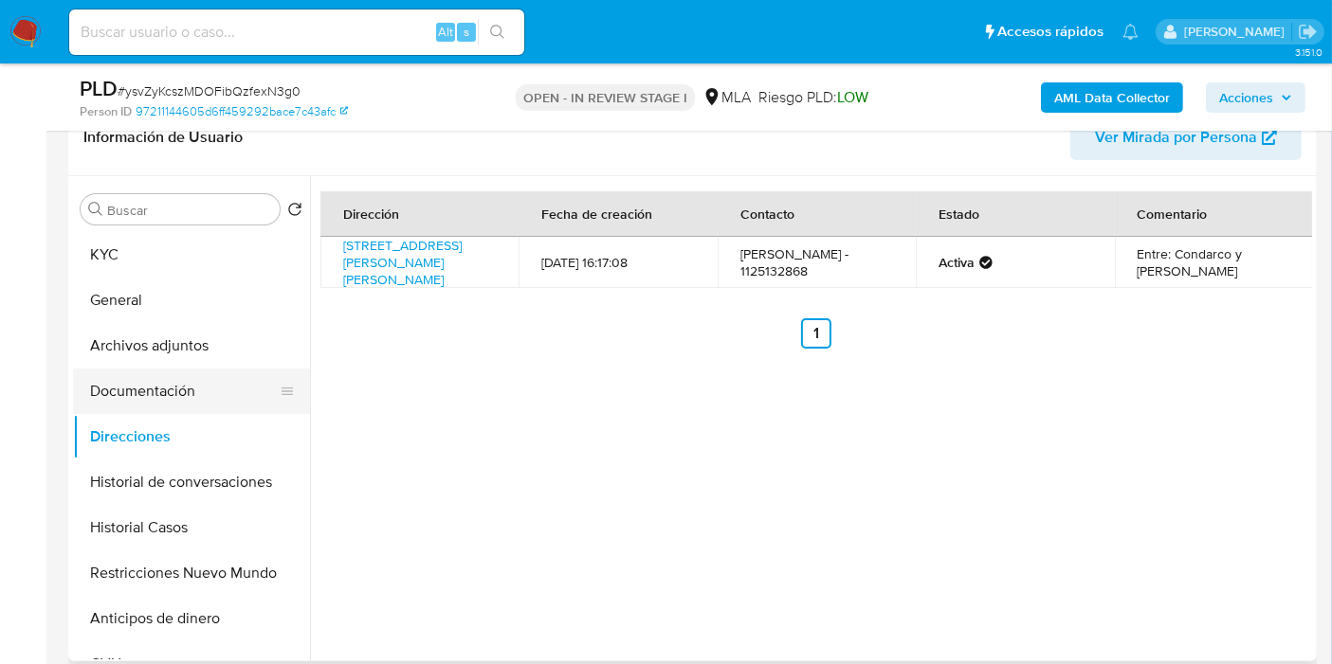
click at [191, 399] on button "Documentación" at bounding box center [184, 391] width 222 height 45
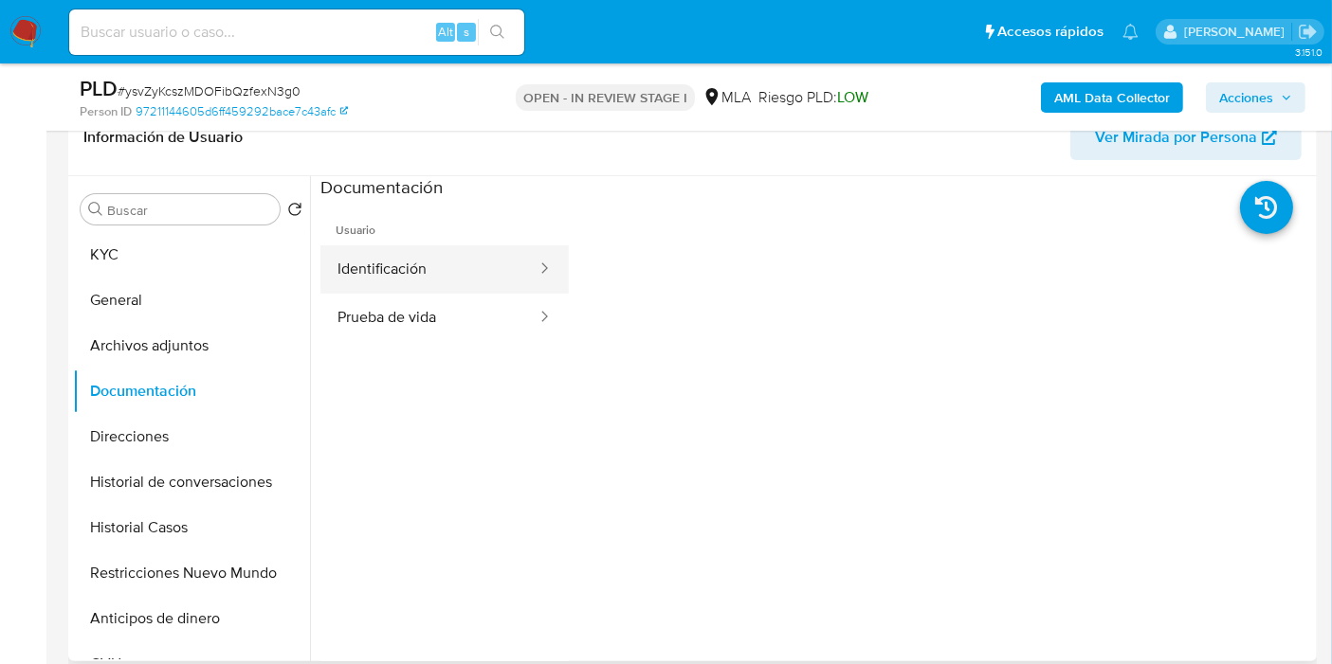
click at [523, 286] on div at bounding box center [538, 269] width 30 height 48
click at [498, 282] on button "Identificación" at bounding box center [429, 269] width 218 height 48
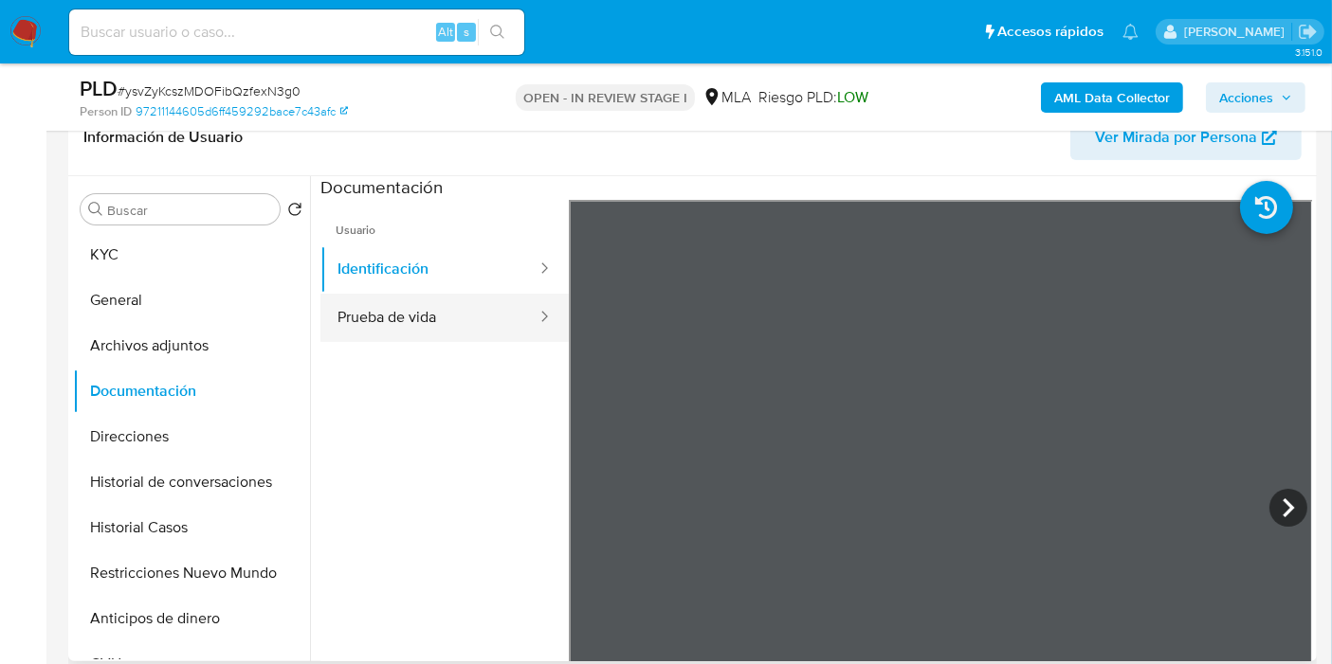
click at [468, 319] on button "Prueba de vida" at bounding box center [429, 318] width 218 height 48
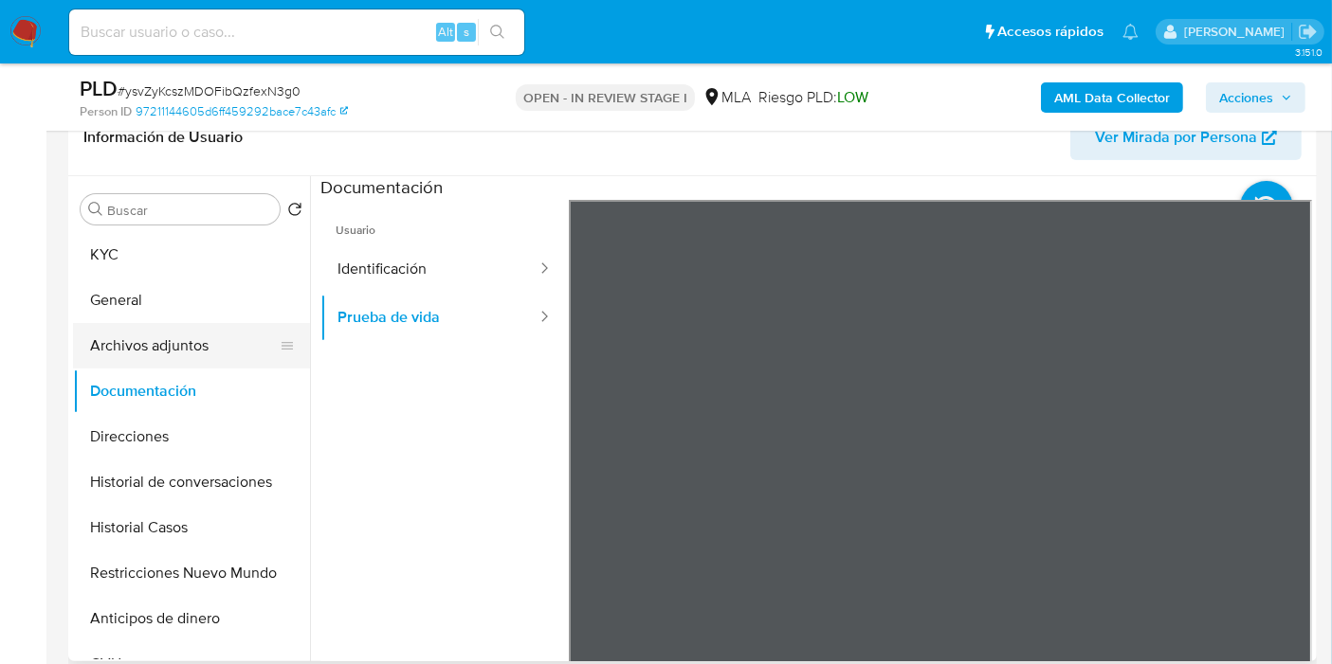
click at [130, 345] on button "Archivos adjuntos" at bounding box center [184, 345] width 222 height 45
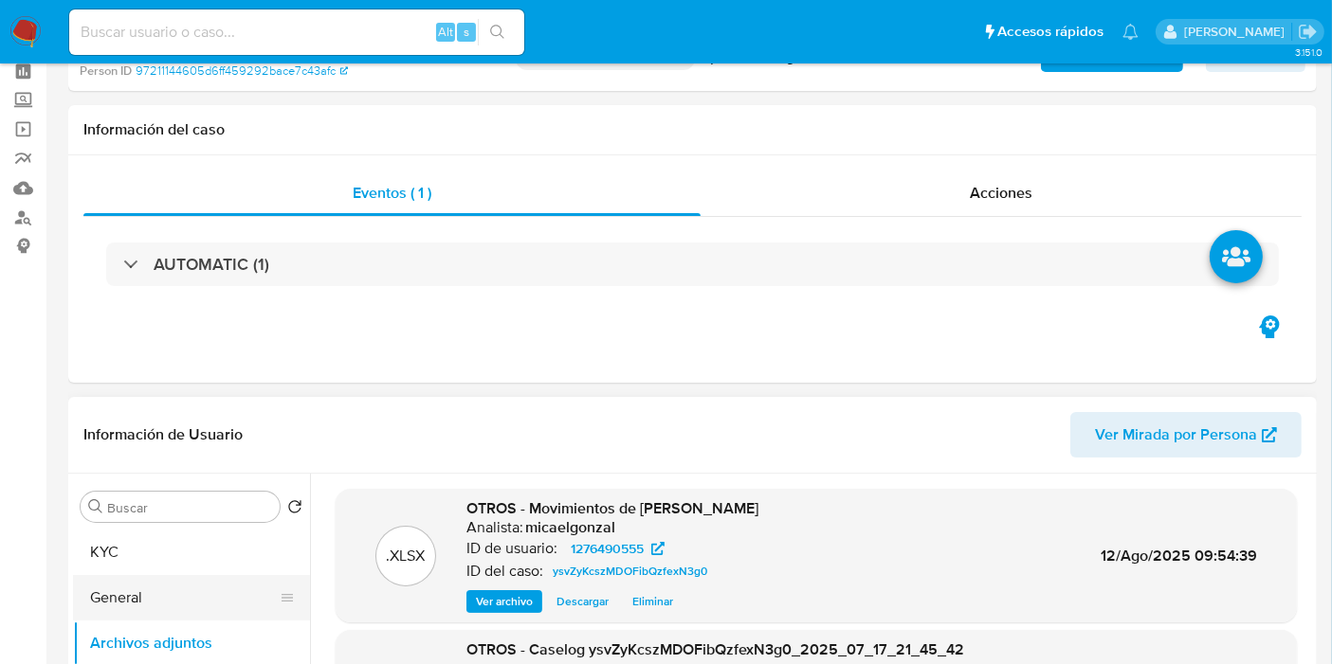
scroll to position [105, 0]
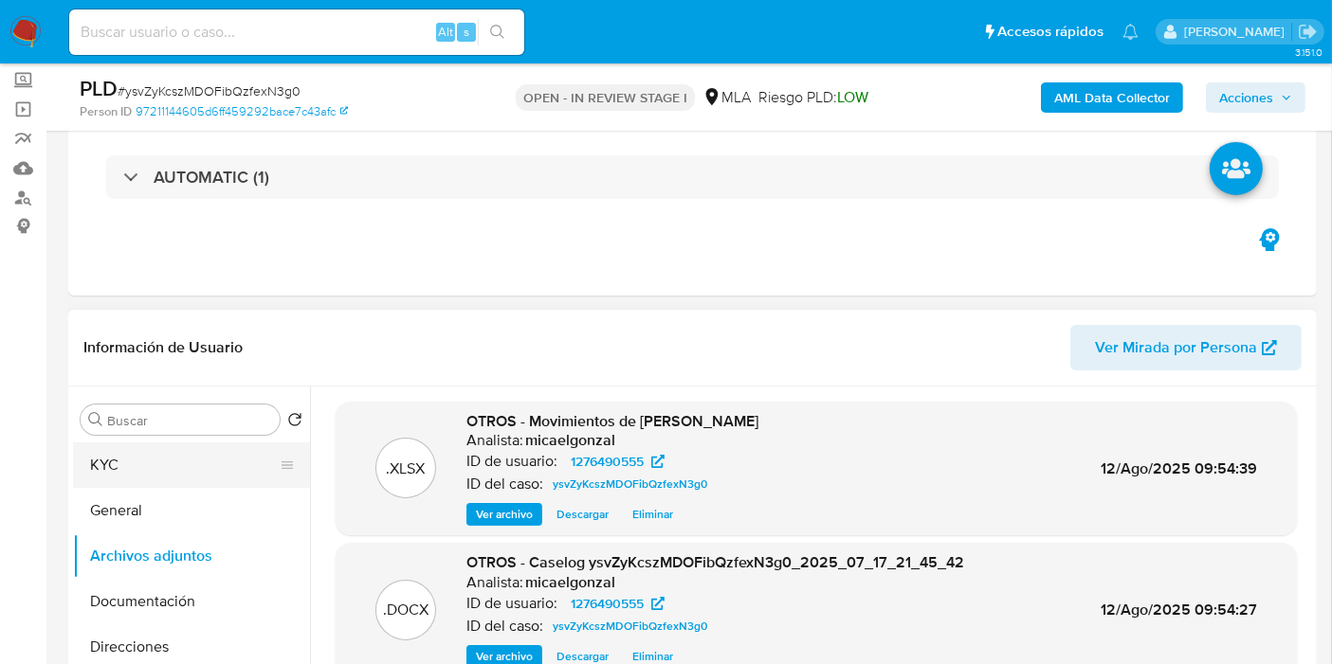
click at [230, 462] on button "KYC" at bounding box center [184, 465] width 222 height 45
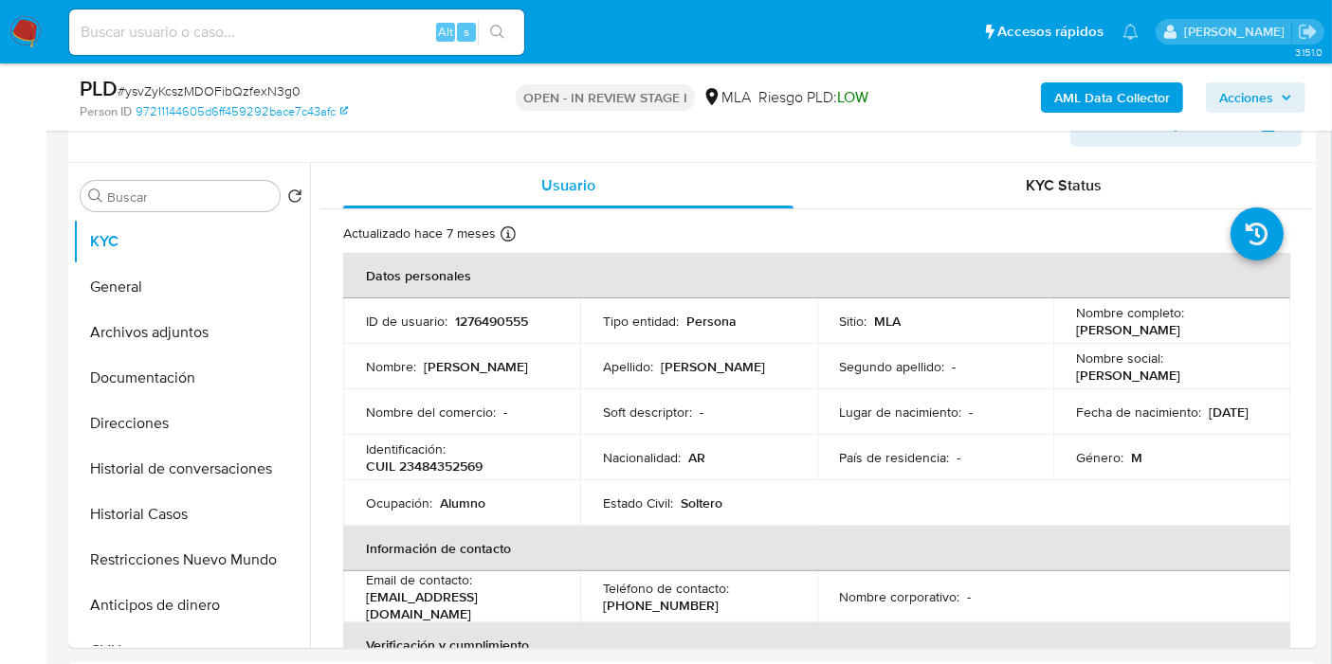
scroll to position [210, 0]
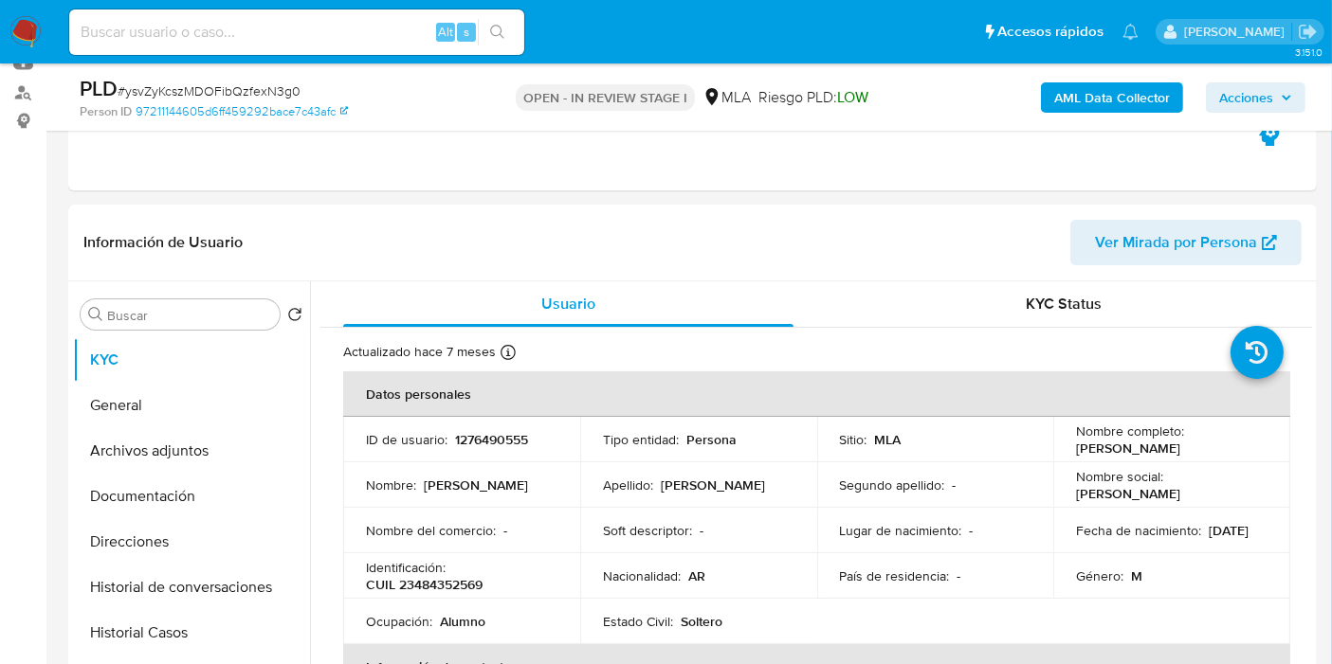
click at [1249, 82] on span "Acciones" at bounding box center [1246, 97] width 54 height 30
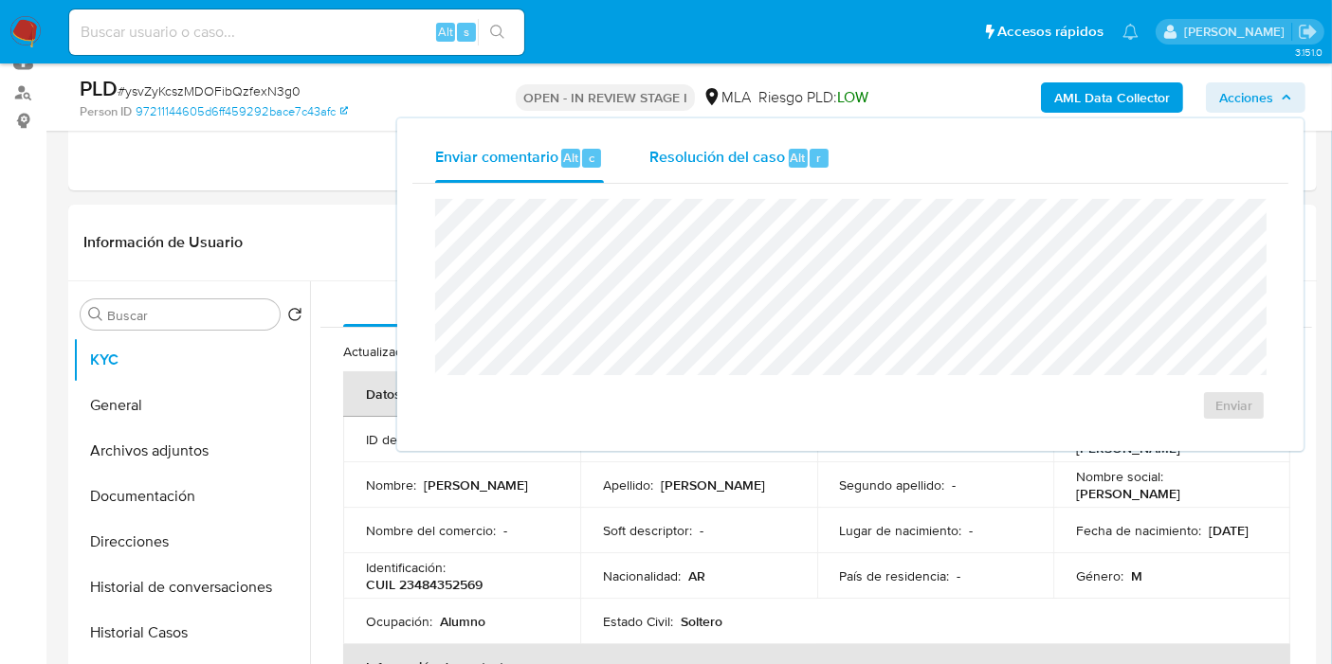
click at [812, 174] on div "Resolución del caso Alt r" at bounding box center [739, 158] width 181 height 49
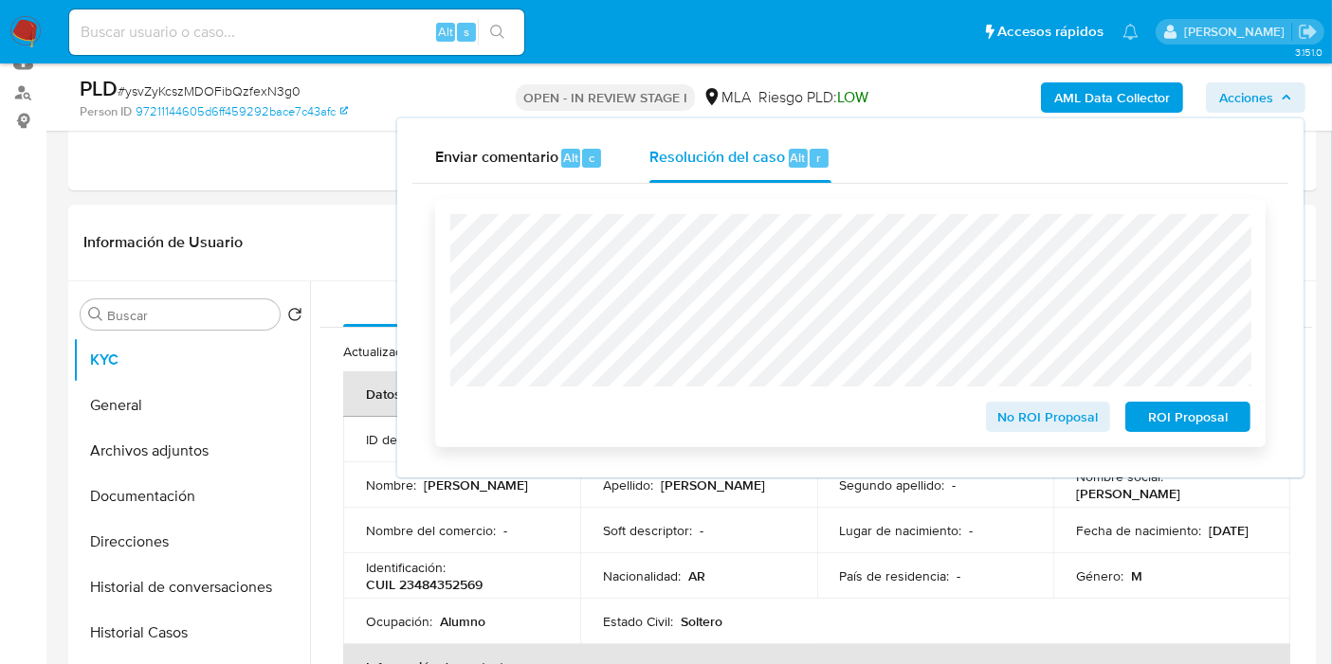
click at [1076, 427] on span "No ROI Proposal" at bounding box center [1048, 417] width 99 height 27
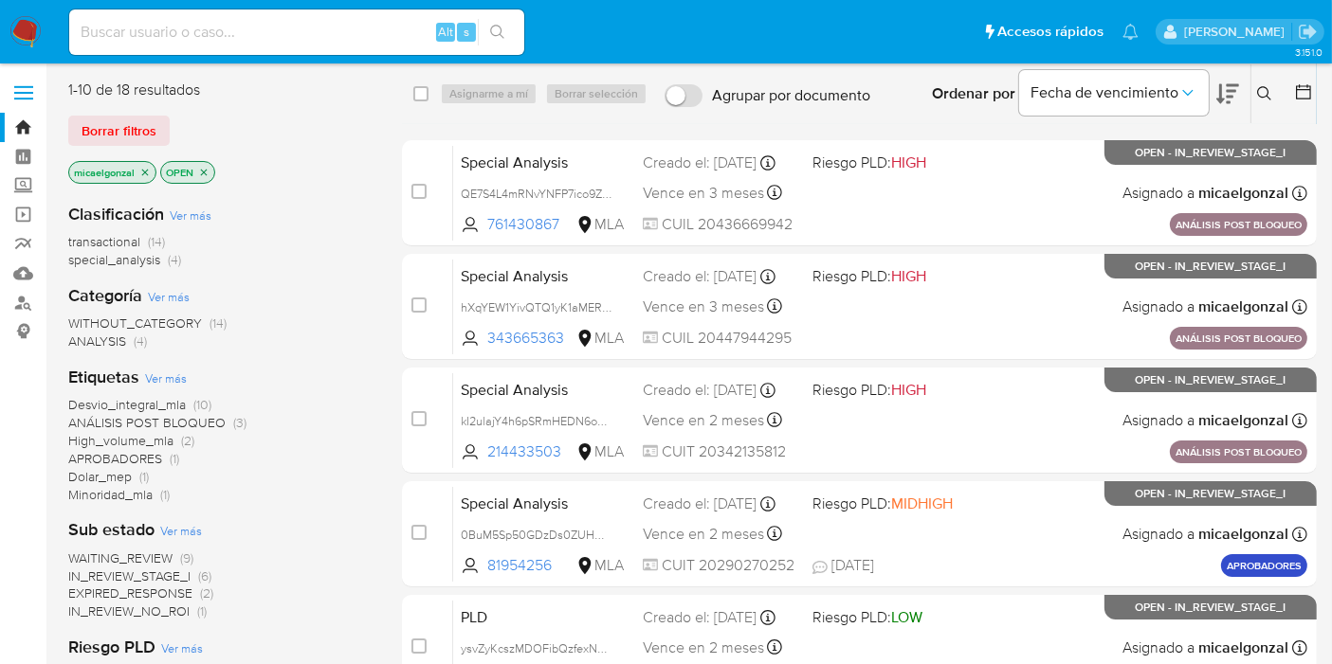
click at [210, 40] on input at bounding box center [296, 32] width 455 height 25
paste input "0BuM5Sp50GDzDs0ZUHWrXTa8"
type input "0BuM5Sp50GDzDs0ZUHWrXTa8"
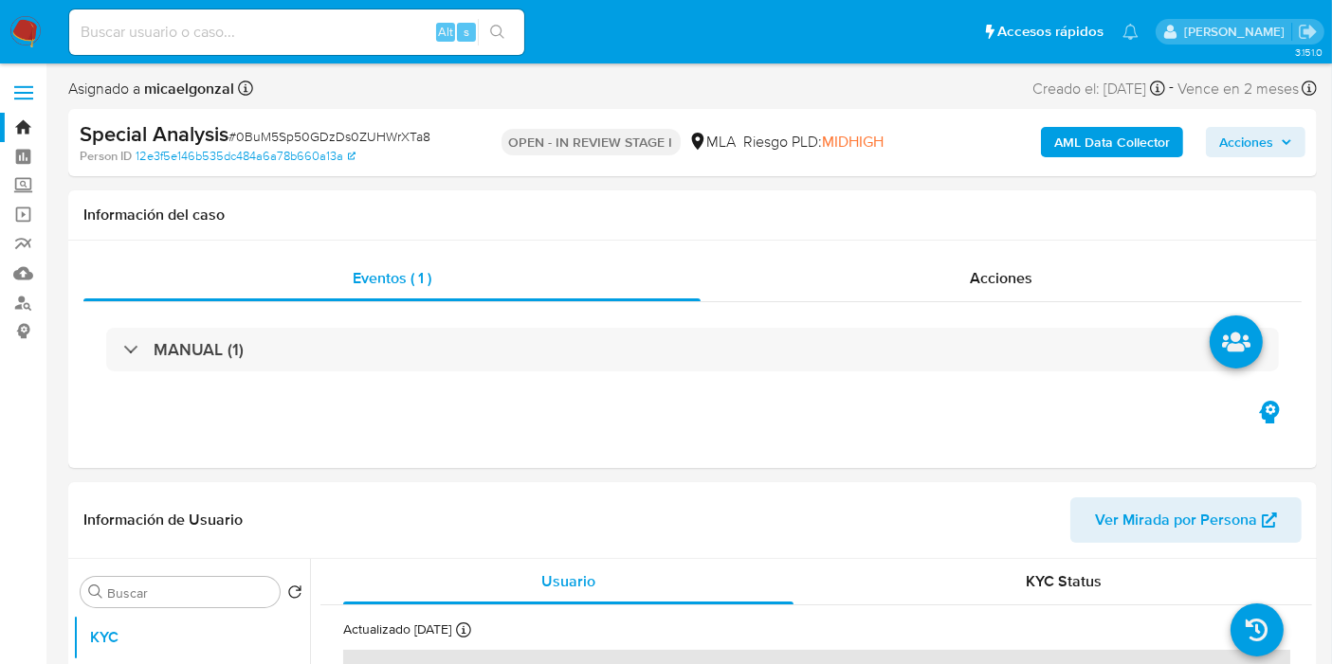
select select "10"
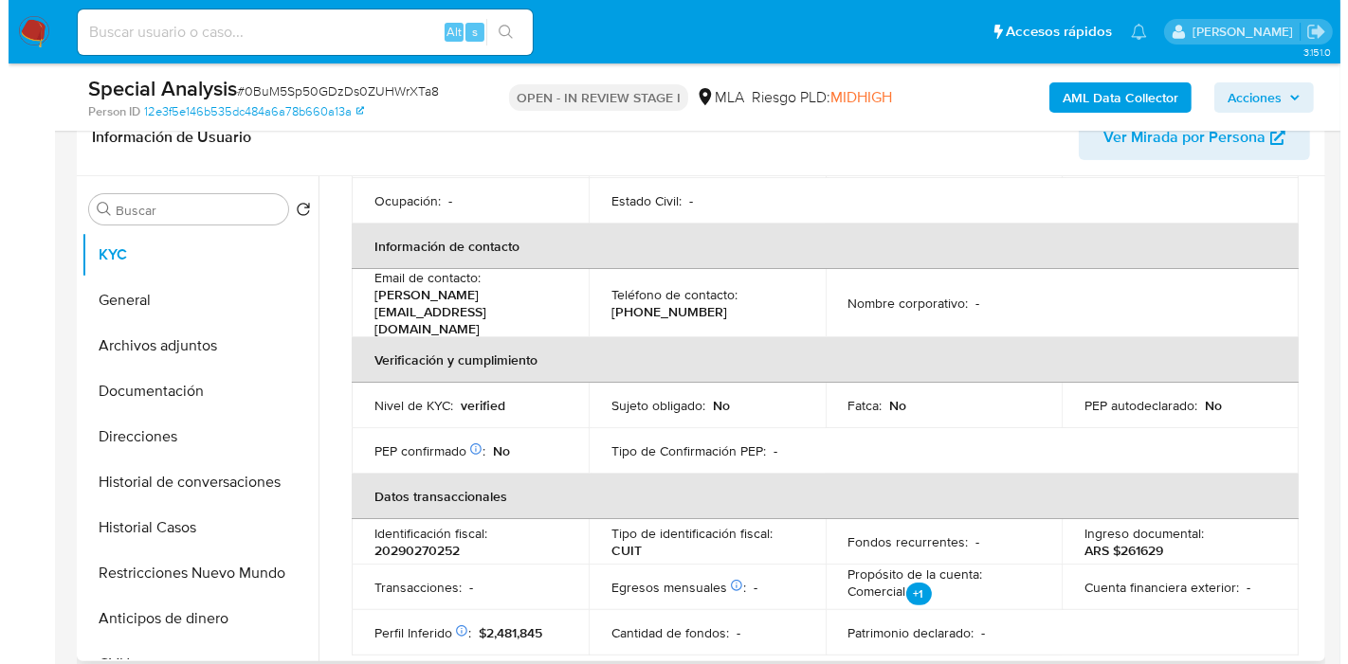
scroll to position [105, 0]
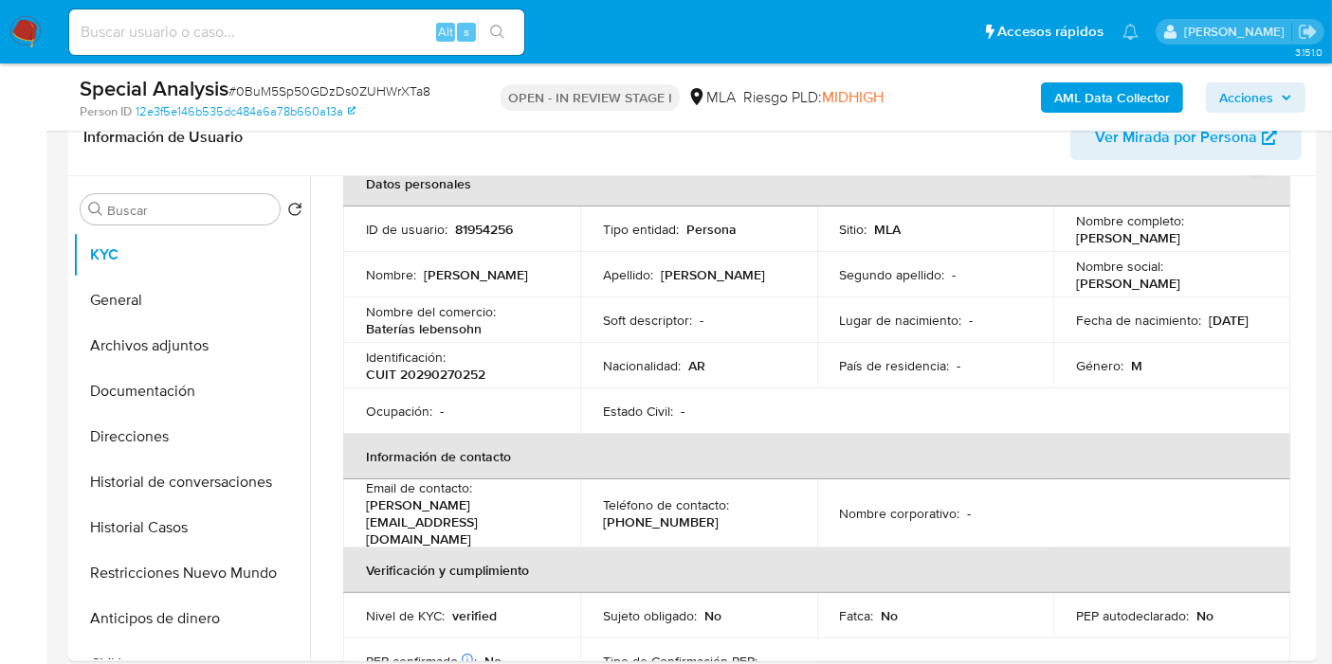
click at [1135, 93] on b "AML Data Collector" at bounding box center [1112, 97] width 116 height 30
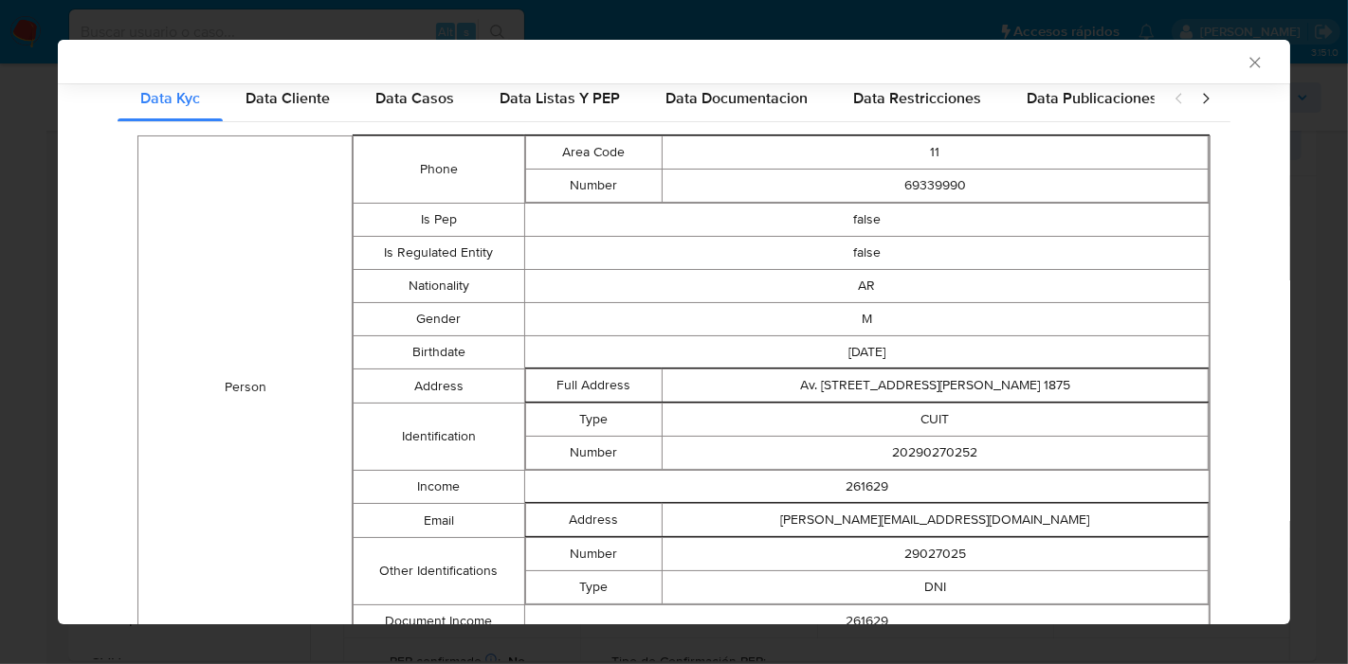
scroll to position [152, 0]
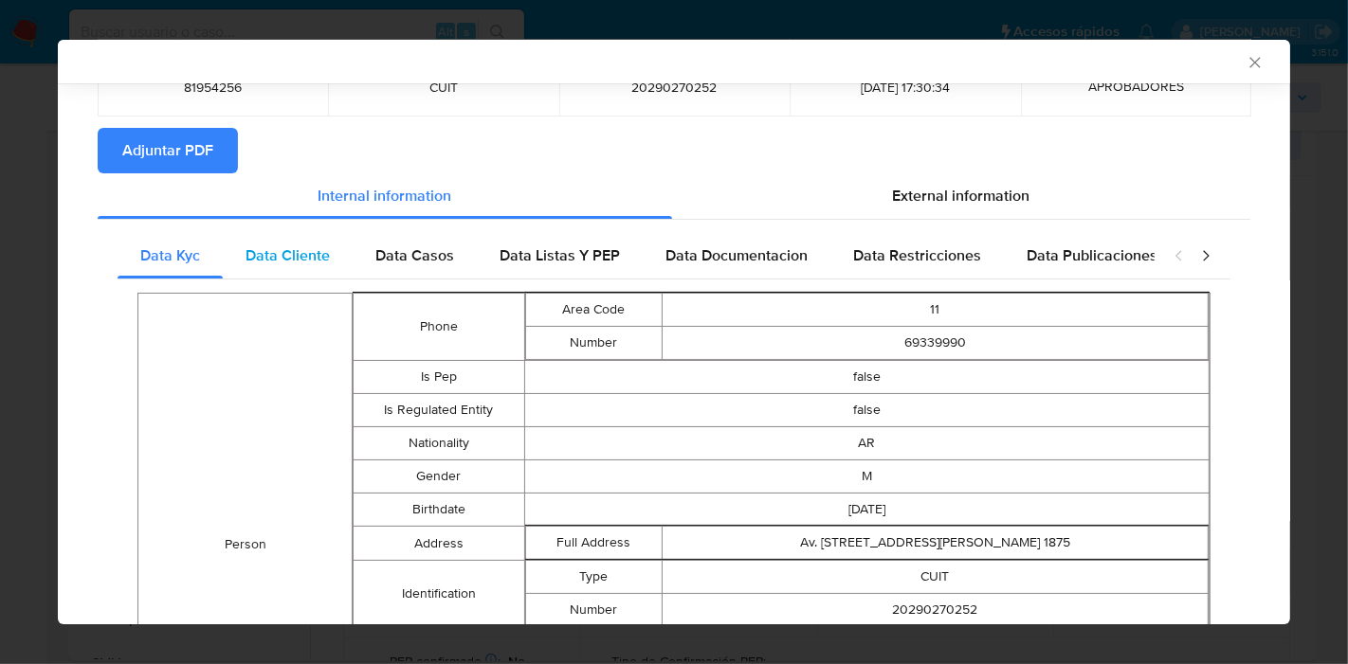
click at [305, 256] on span "Data Cliente" at bounding box center [287, 256] width 84 height 22
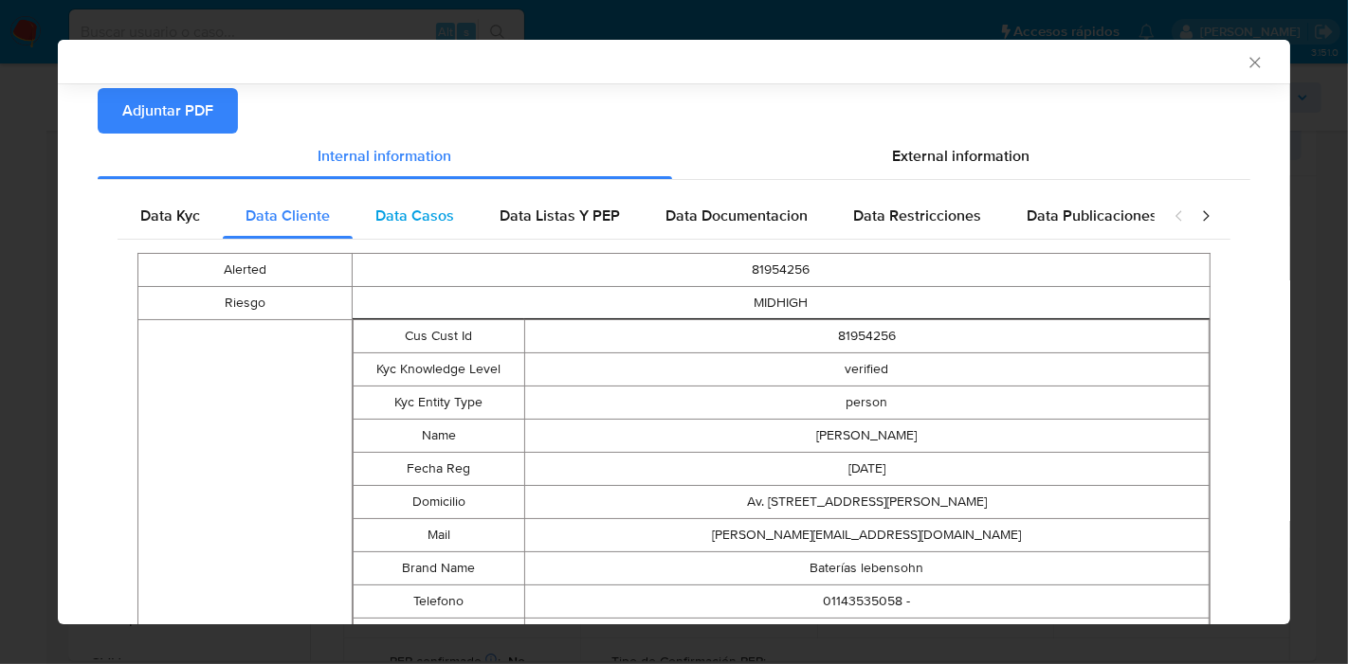
click at [395, 206] on span "Data Casos" at bounding box center [414, 216] width 79 height 22
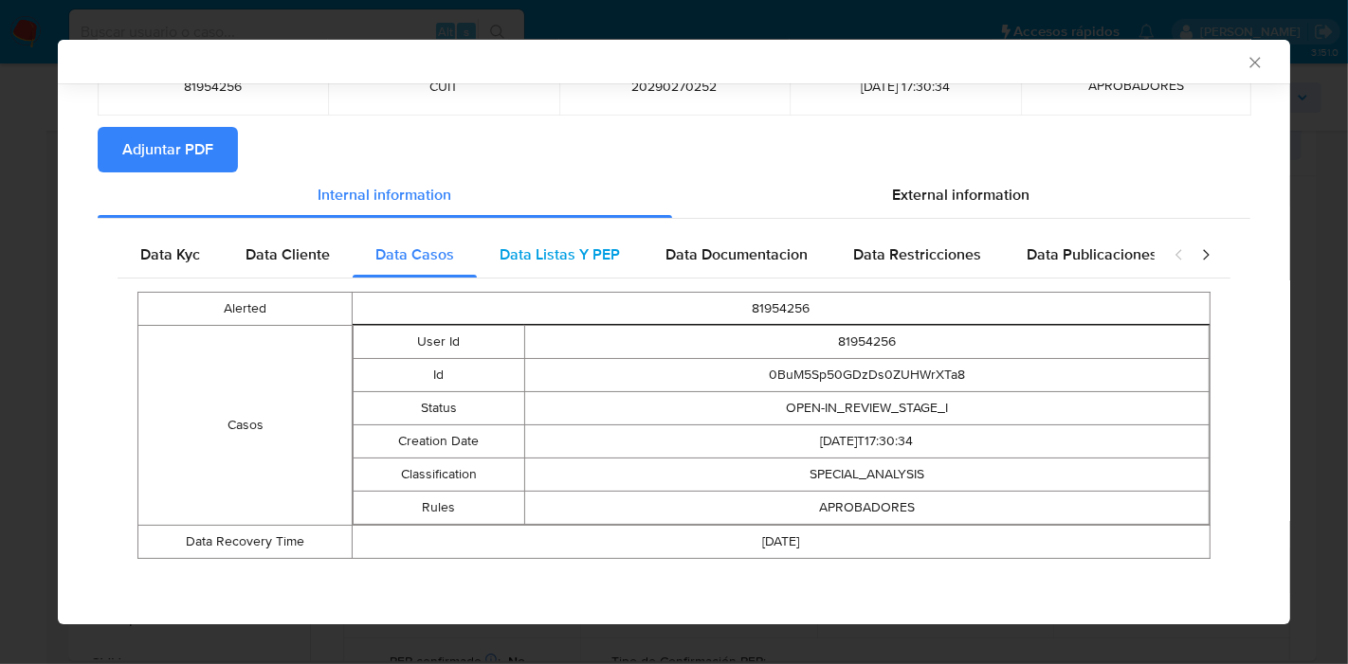
click at [582, 251] on span "Data Listas Y PEP" at bounding box center [559, 255] width 120 height 22
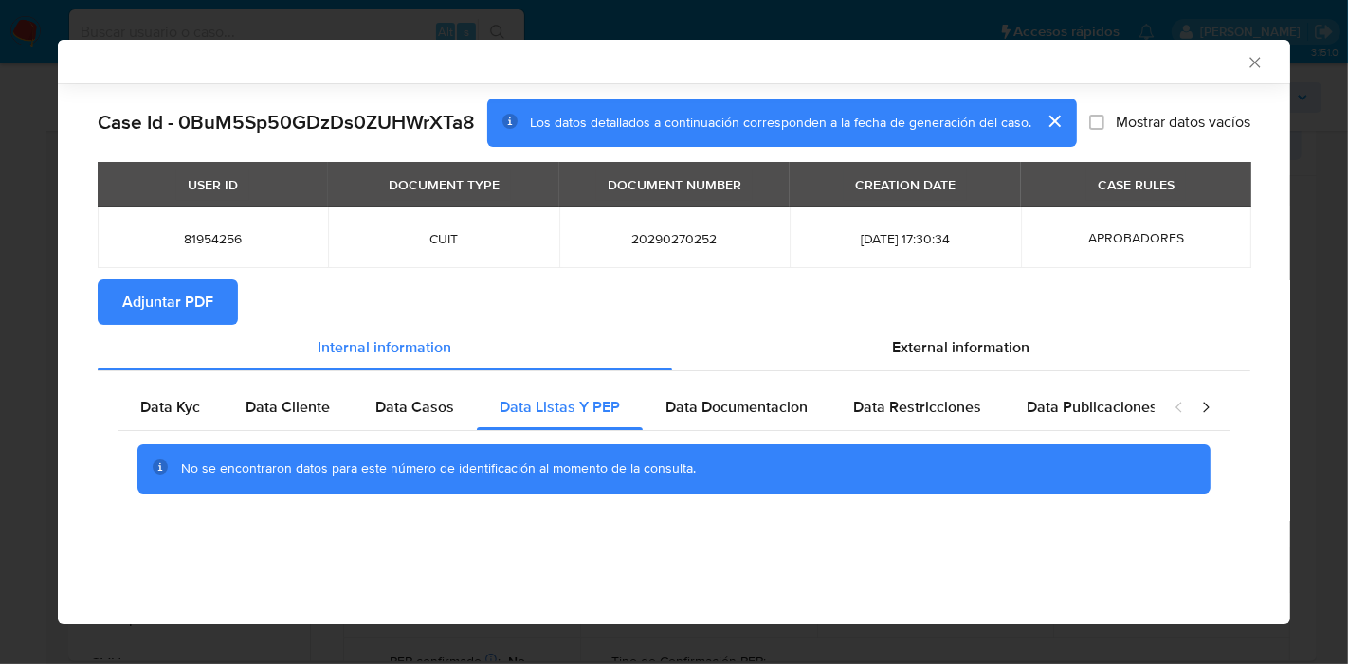
scroll to position [0, 0]
click at [728, 434] on div "No se encontraron datos para este número de identificación al momento de la con…" at bounding box center [674, 469] width 1113 height 76
click at [758, 412] on span "Data Documentacion" at bounding box center [736, 407] width 142 height 22
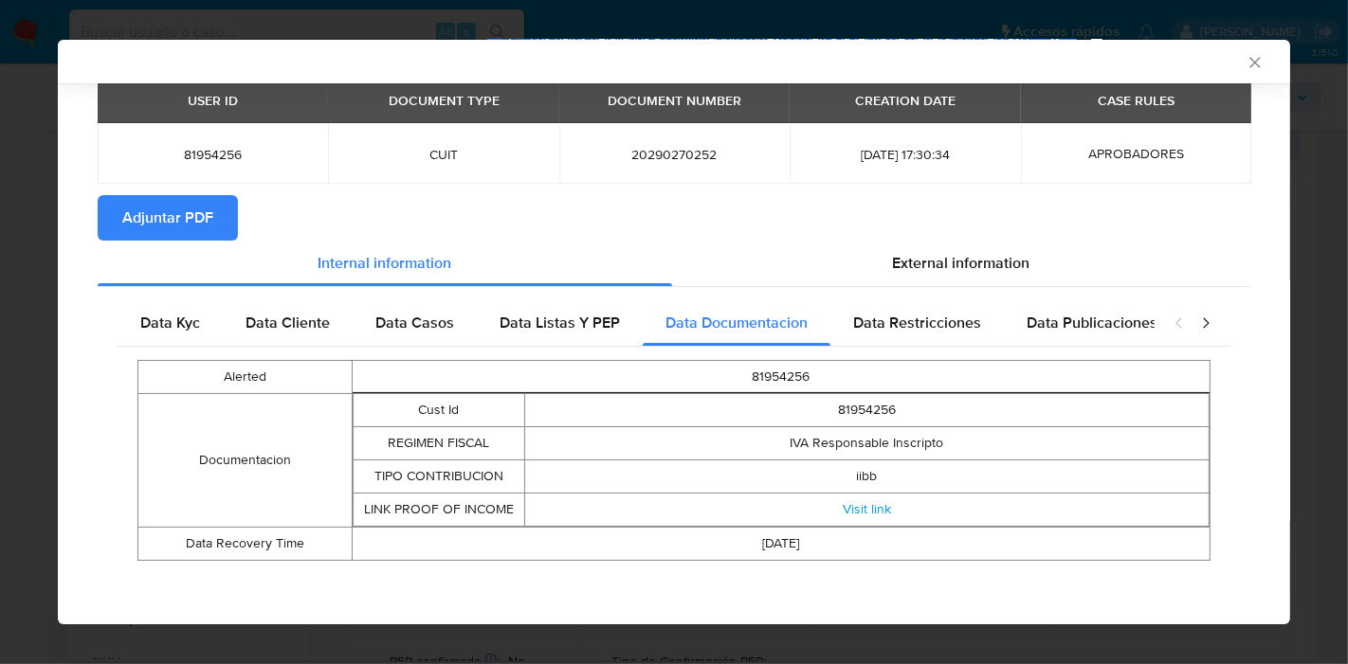
scroll to position [86, 0]
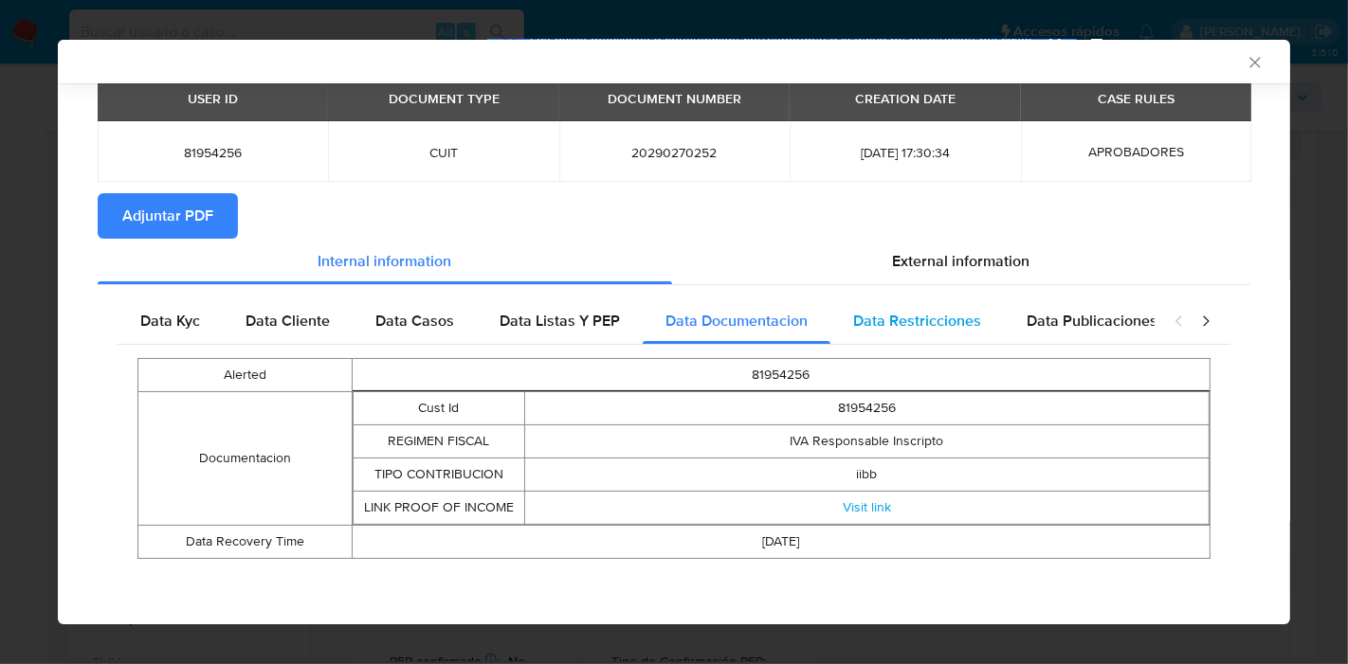
click at [977, 333] on div "Data Restricciones" at bounding box center [916, 321] width 173 height 45
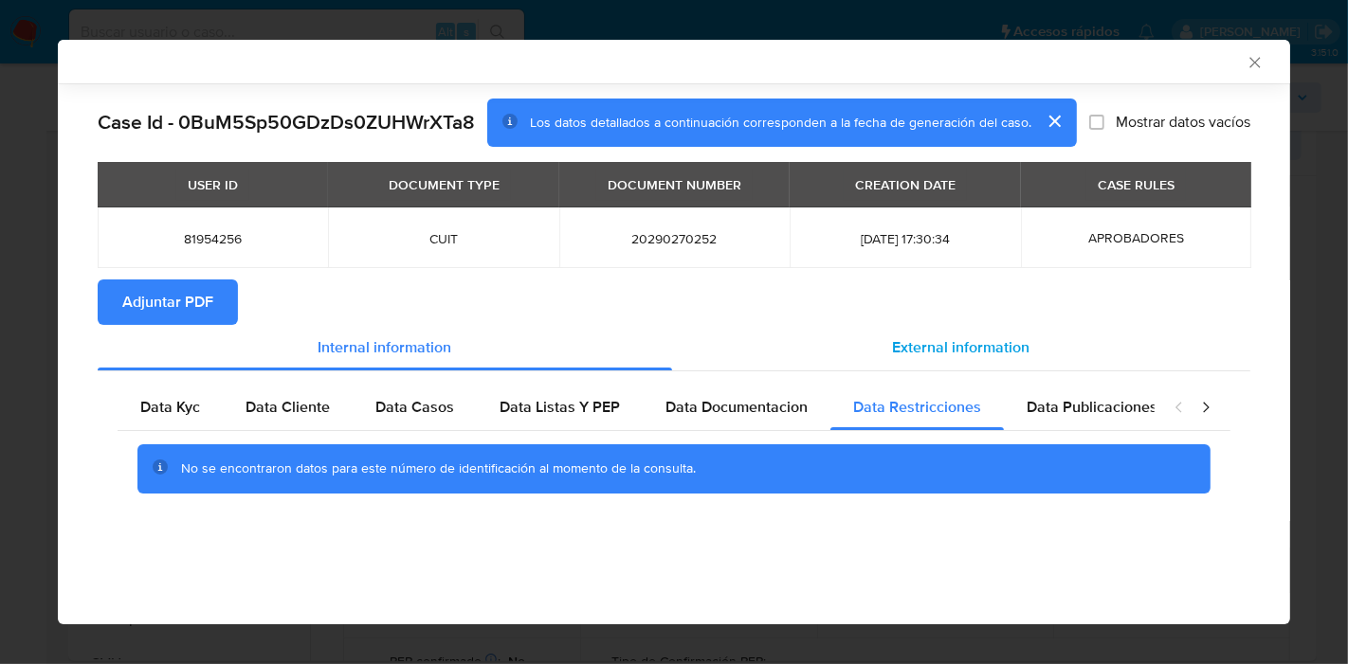
scroll to position [0, 0]
click at [1058, 417] on span "Data Publicaciones" at bounding box center [1091, 407] width 131 height 22
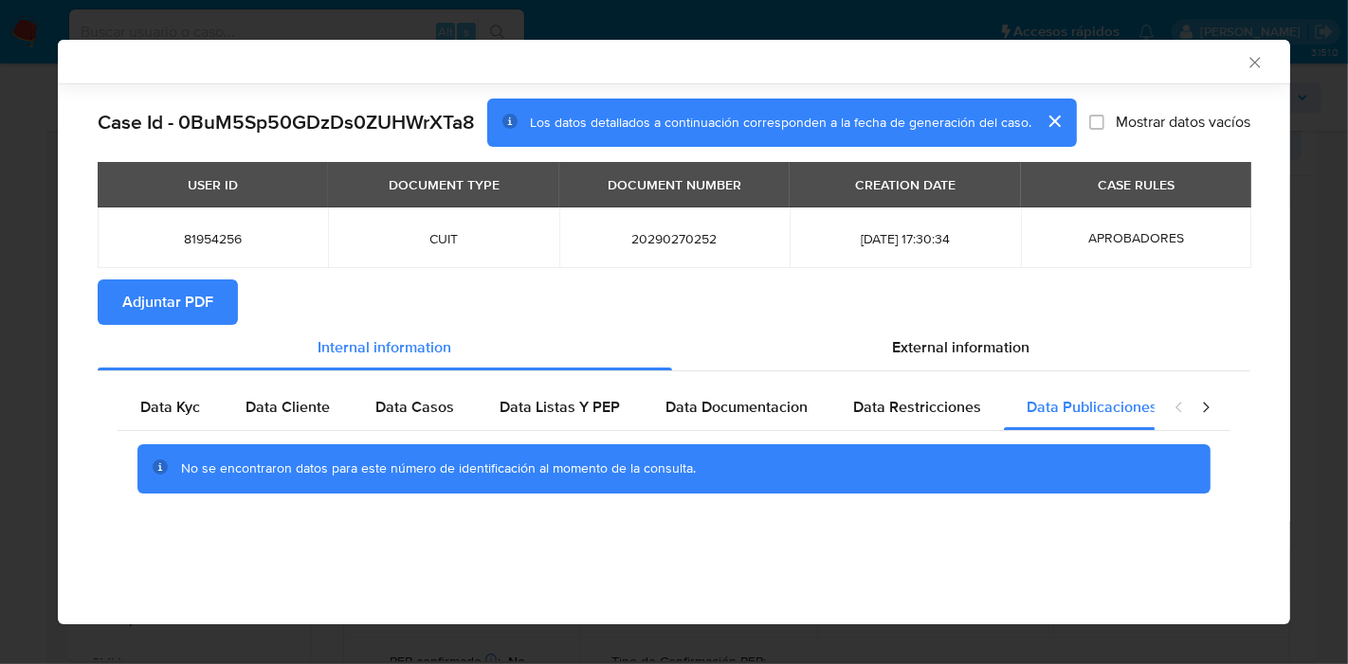
click at [1205, 396] on div "closure-recommendation-modal" at bounding box center [1192, 407] width 76 height 45
click at [1211, 406] on icon "closure-recommendation-modal" at bounding box center [1205, 407] width 19 height 19
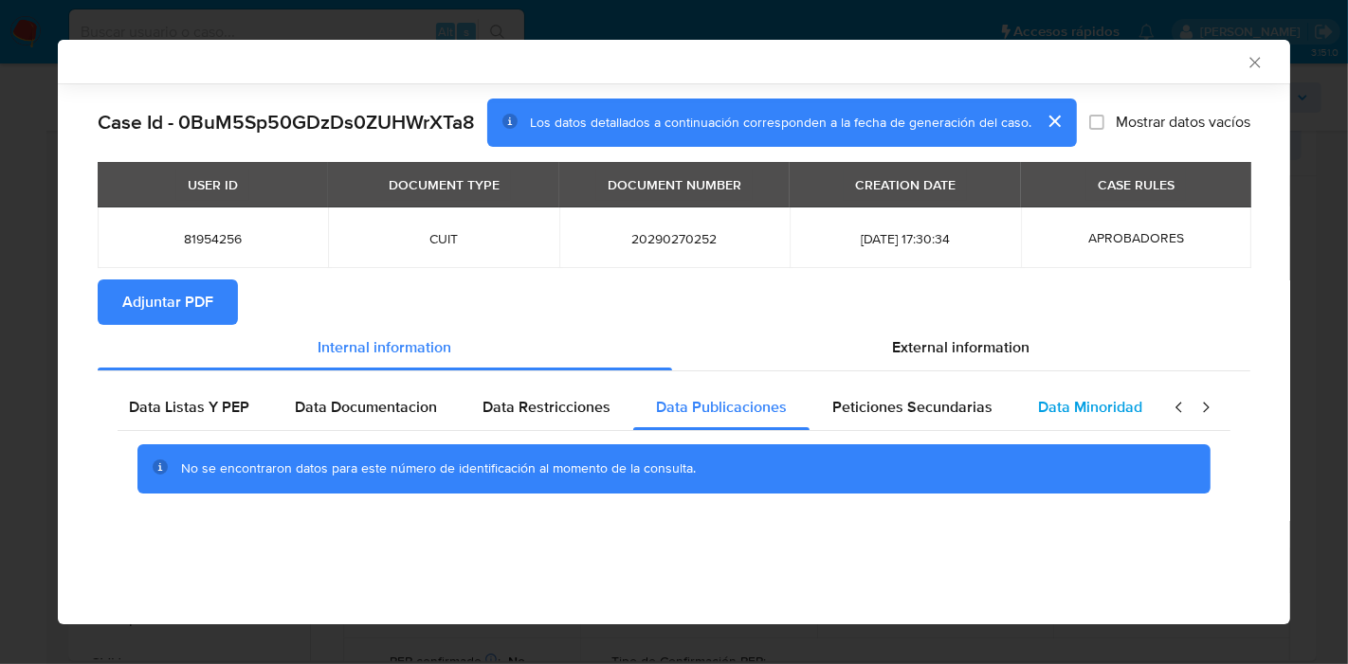
click at [1004, 405] on div "Peticiones Secundarias" at bounding box center [912, 407] width 206 height 45
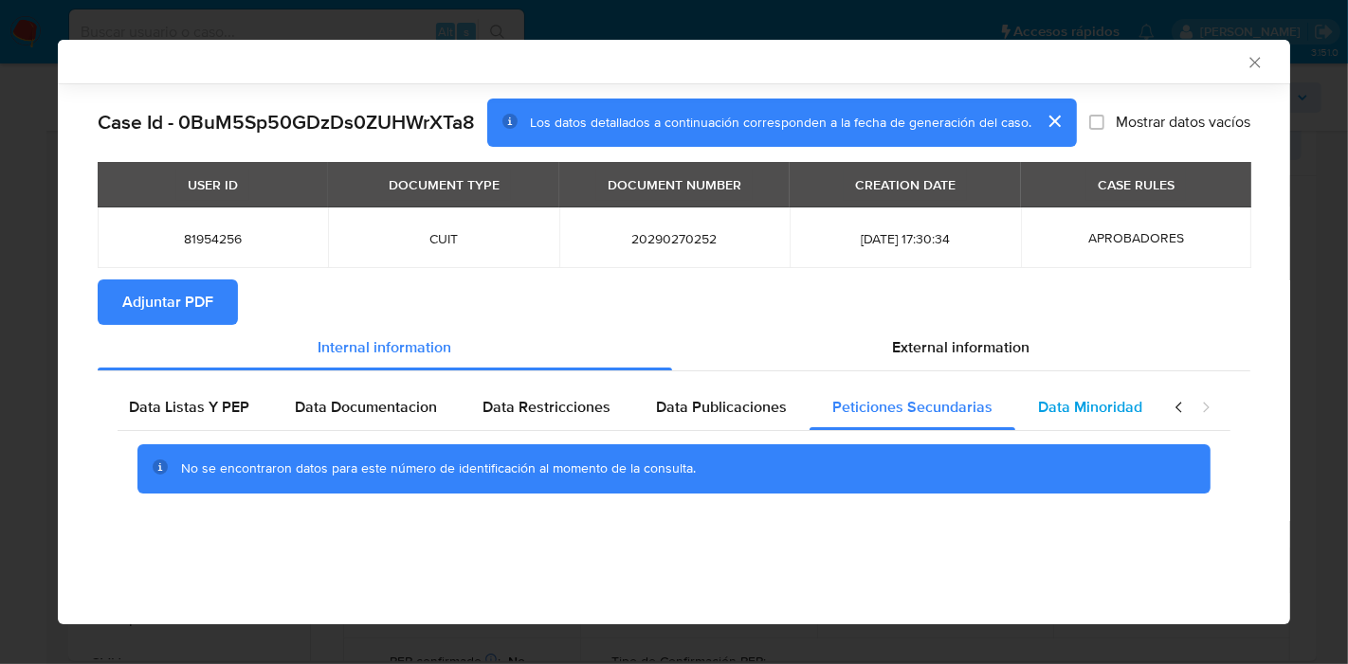
click at [1062, 408] on span "Data Minoridad" at bounding box center [1090, 407] width 104 height 22
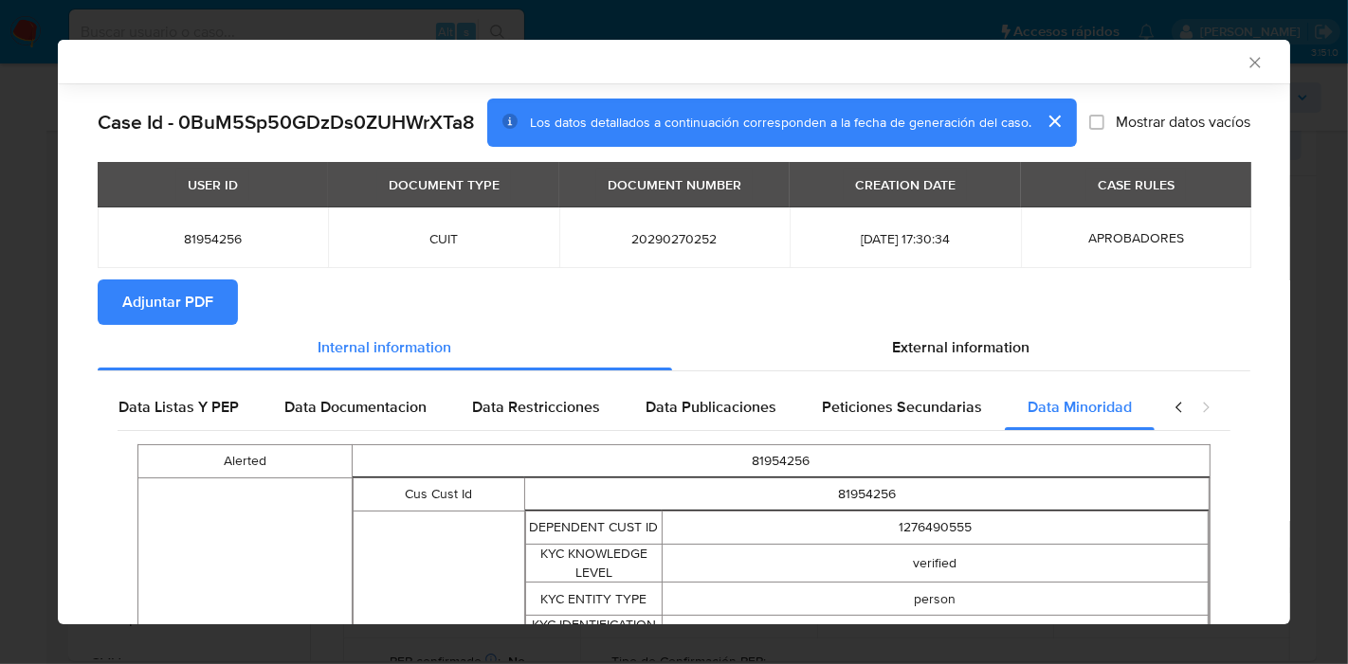
click at [1170, 408] on icon "closure-recommendation-modal" at bounding box center [1179, 407] width 19 height 19
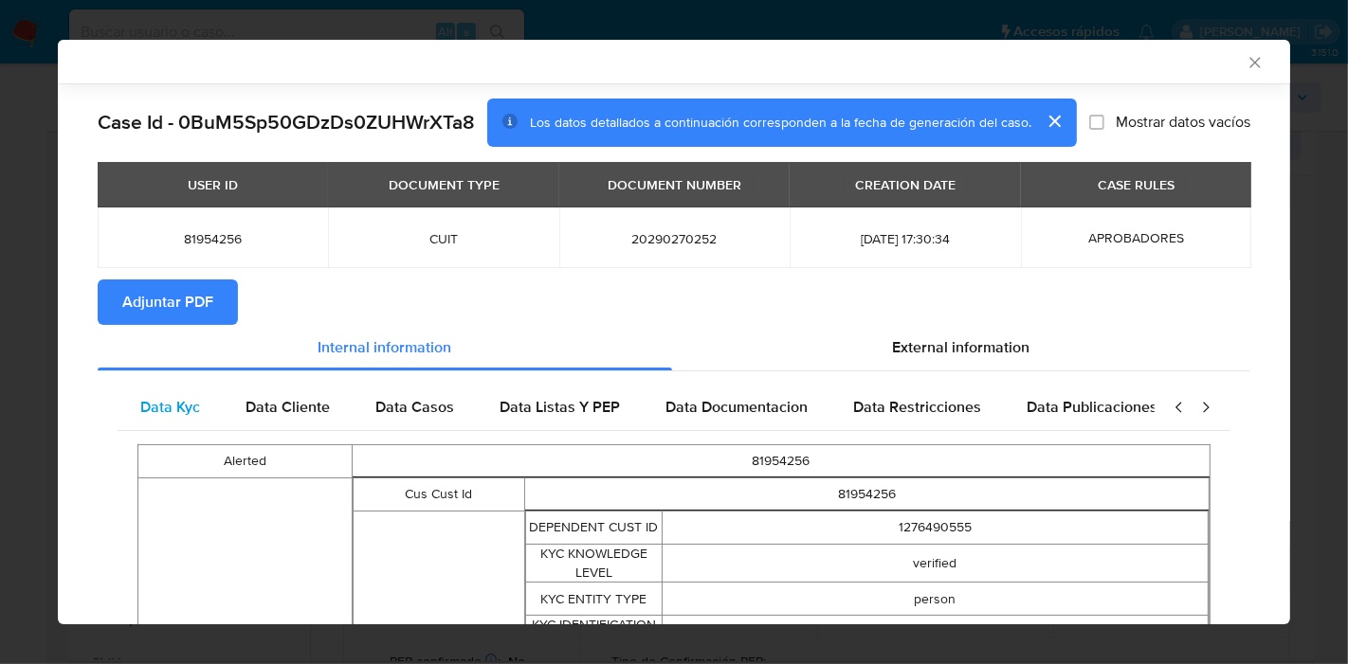
click at [146, 406] on span "Data Kyc" at bounding box center [170, 407] width 60 height 22
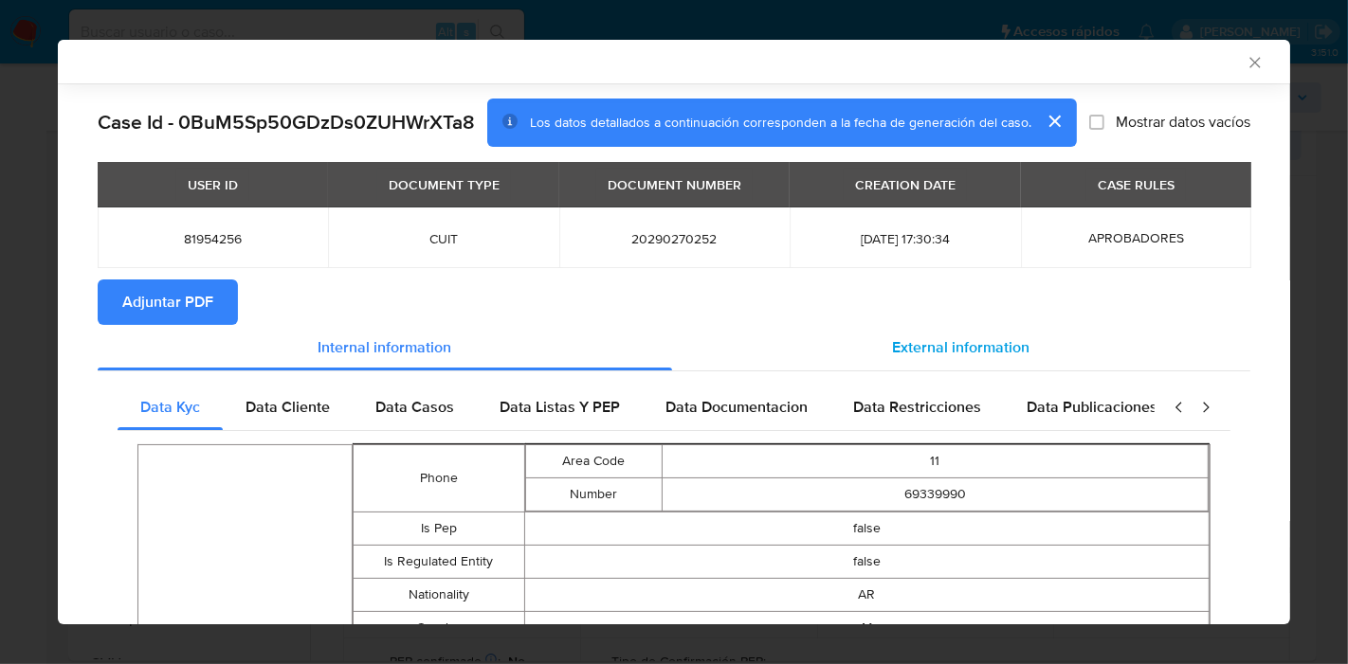
drag, startPoint x: 952, startPoint y: 383, endPoint x: 996, endPoint y: 355, distance: 52.3
click at [996, 355] on span "External information" at bounding box center [961, 347] width 137 height 22
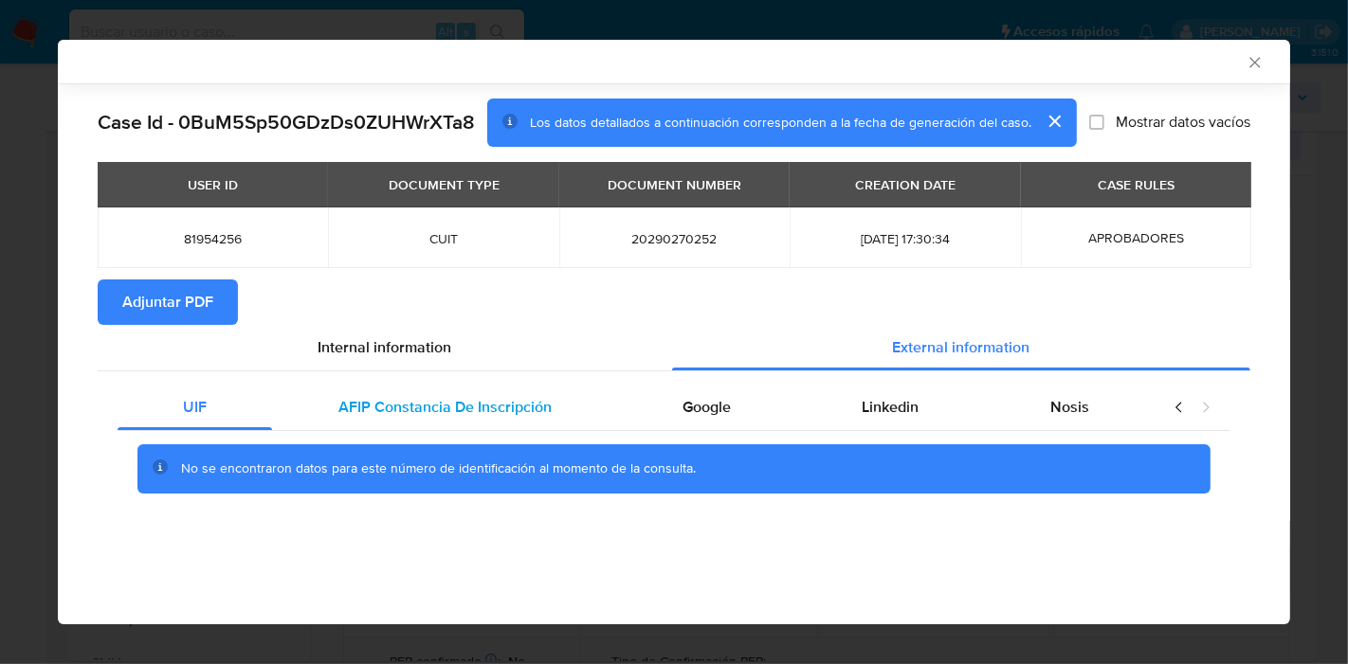
click at [374, 399] on span "AFIP Constancia De Inscripción" at bounding box center [444, 407] width 213 height 22
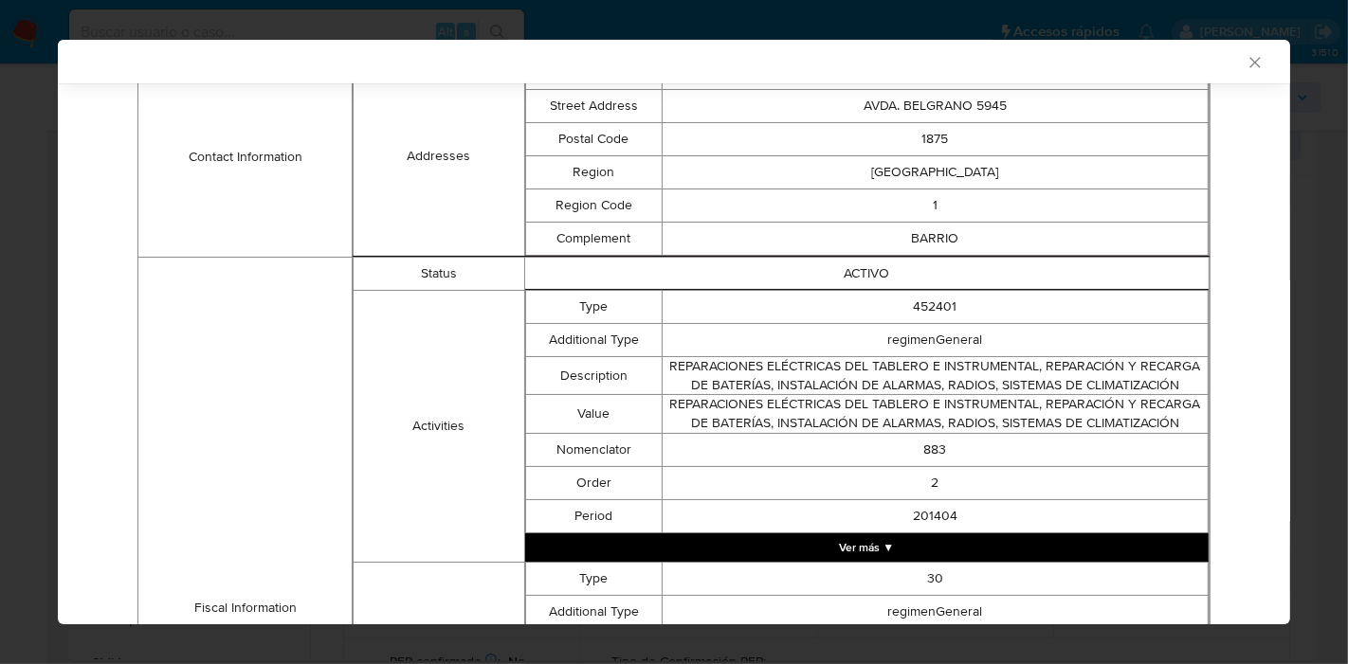
scroll to position [207, 0]
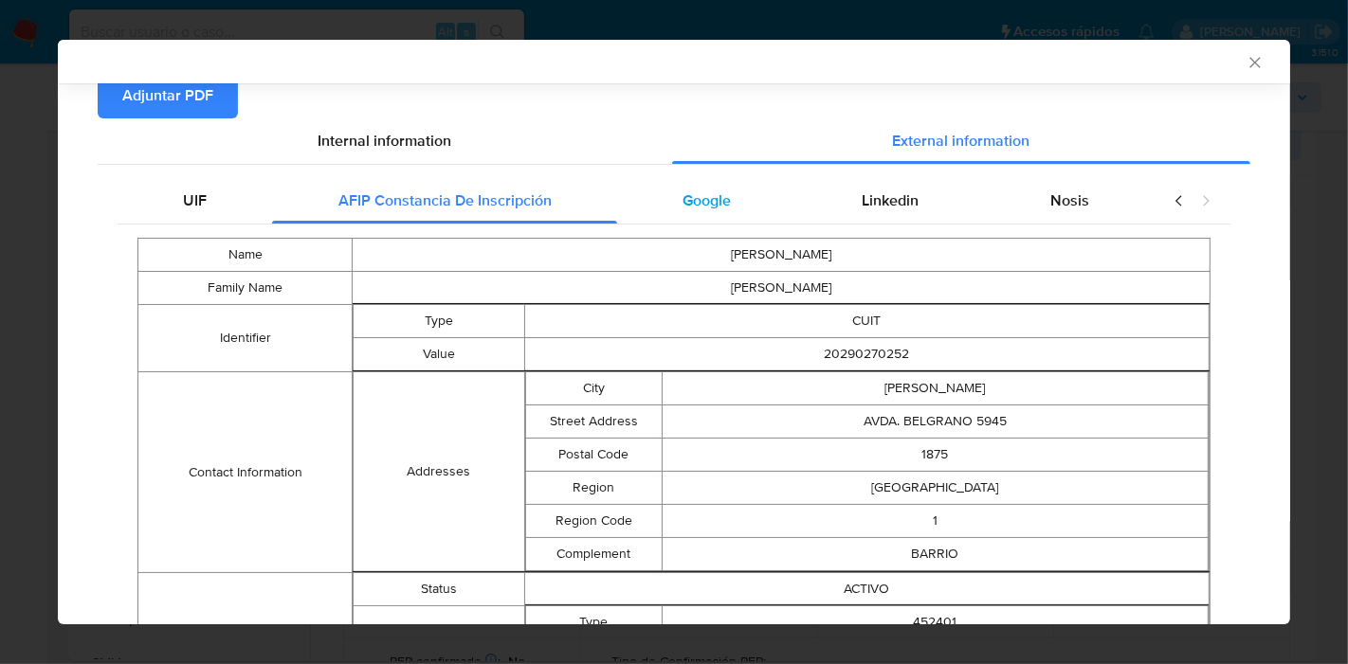
click at [734, 201] on div "Google" at bounding box center [706, 200] width 179 height 45
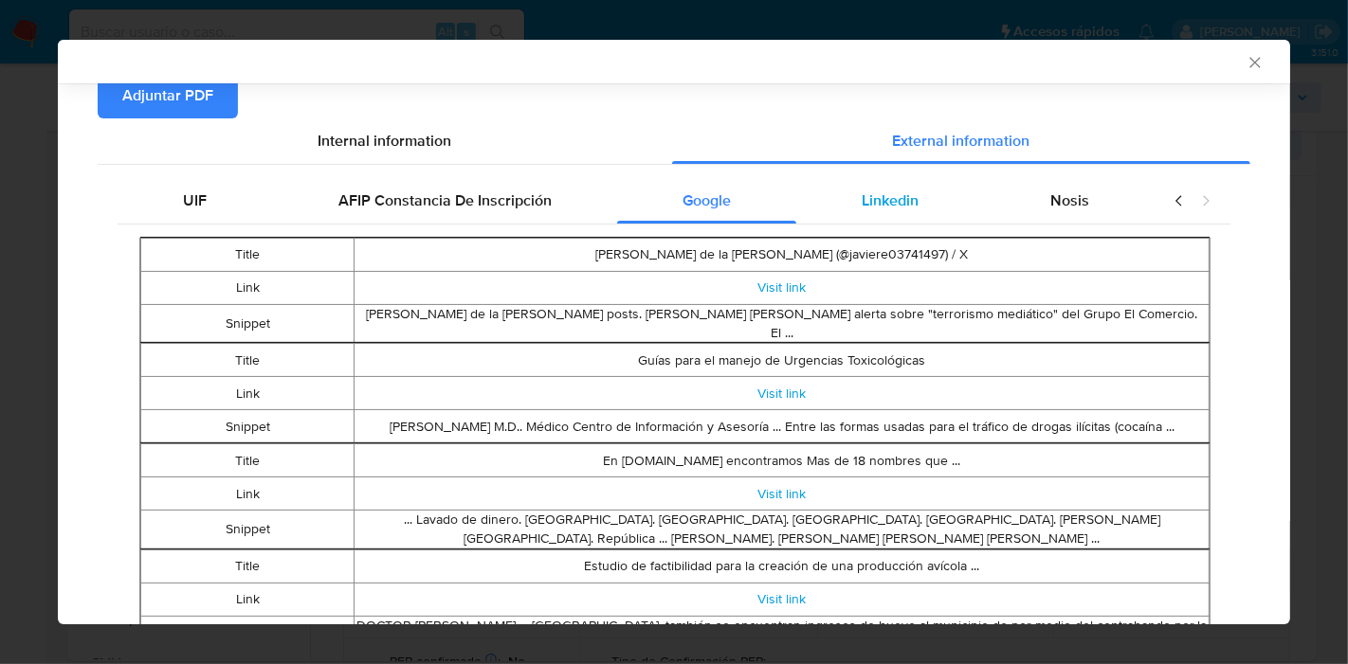
click at [934, 212] on div "Linkedin" at bounding box center [890, 200] width 188 height 45
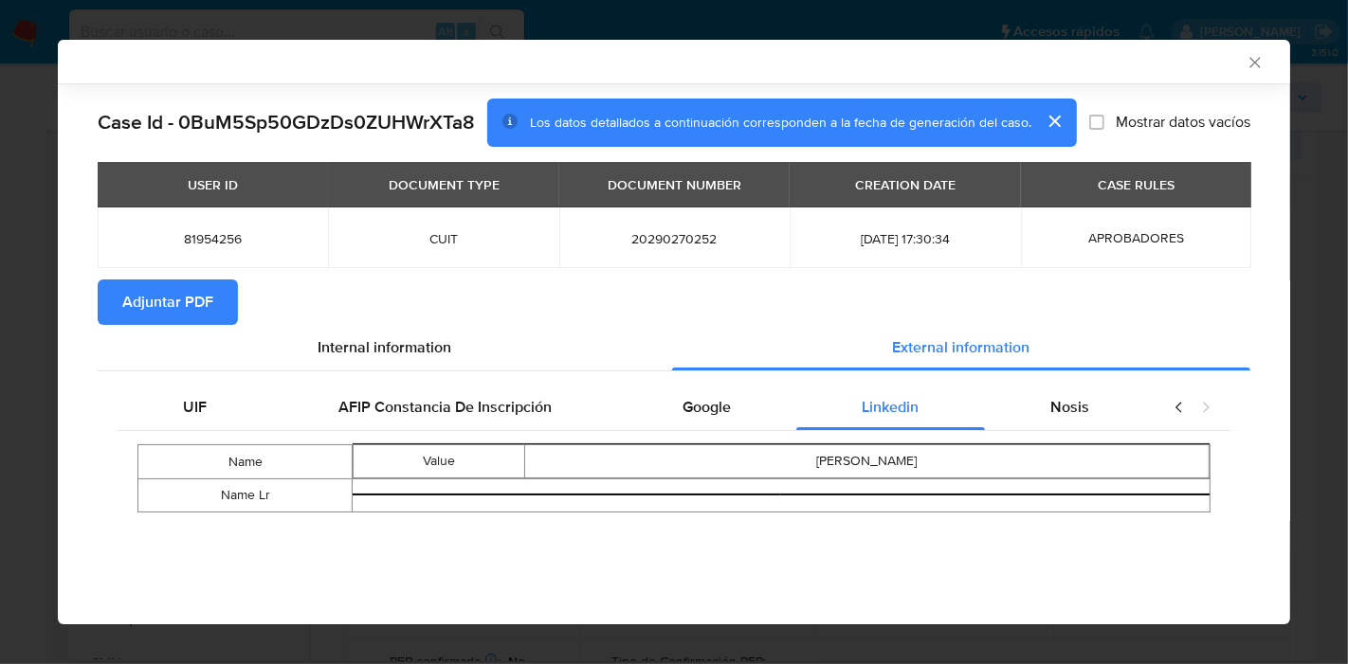
scroll to position [0, 0]
click at [1061, 421] on div "Nosis" at bounding box center [1070, 407] width 170 height 45
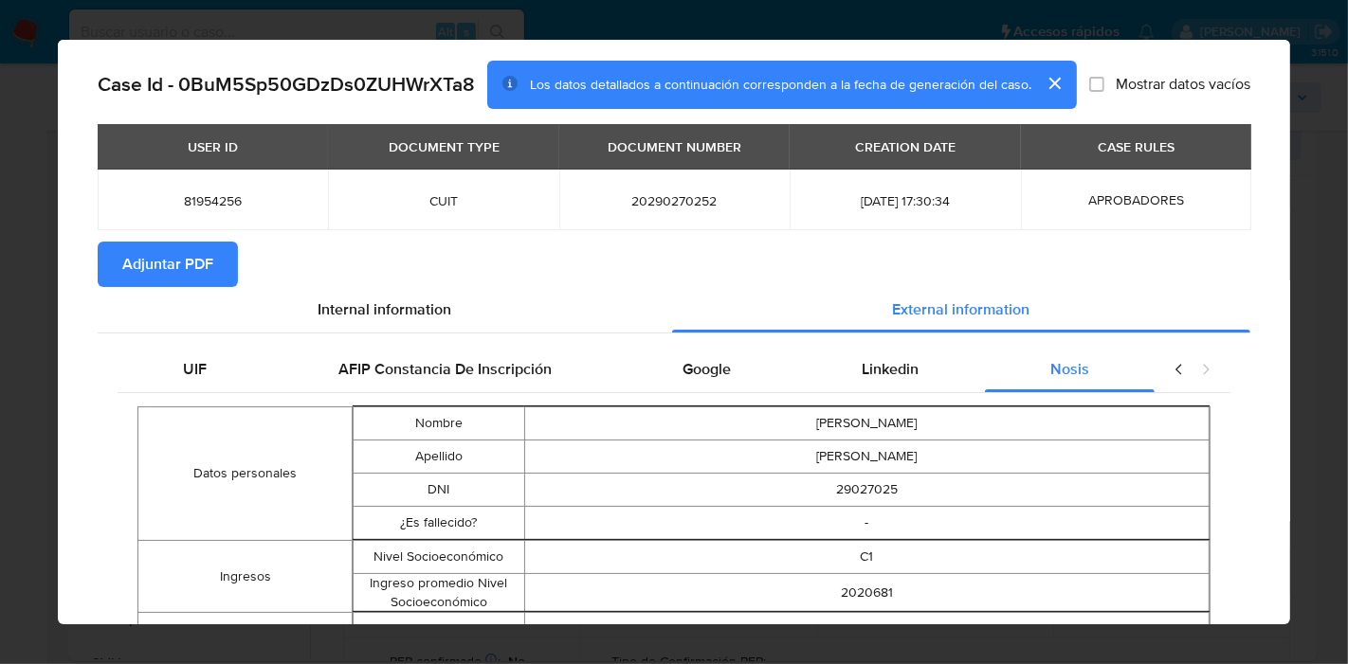
scroll to position [101, 0]
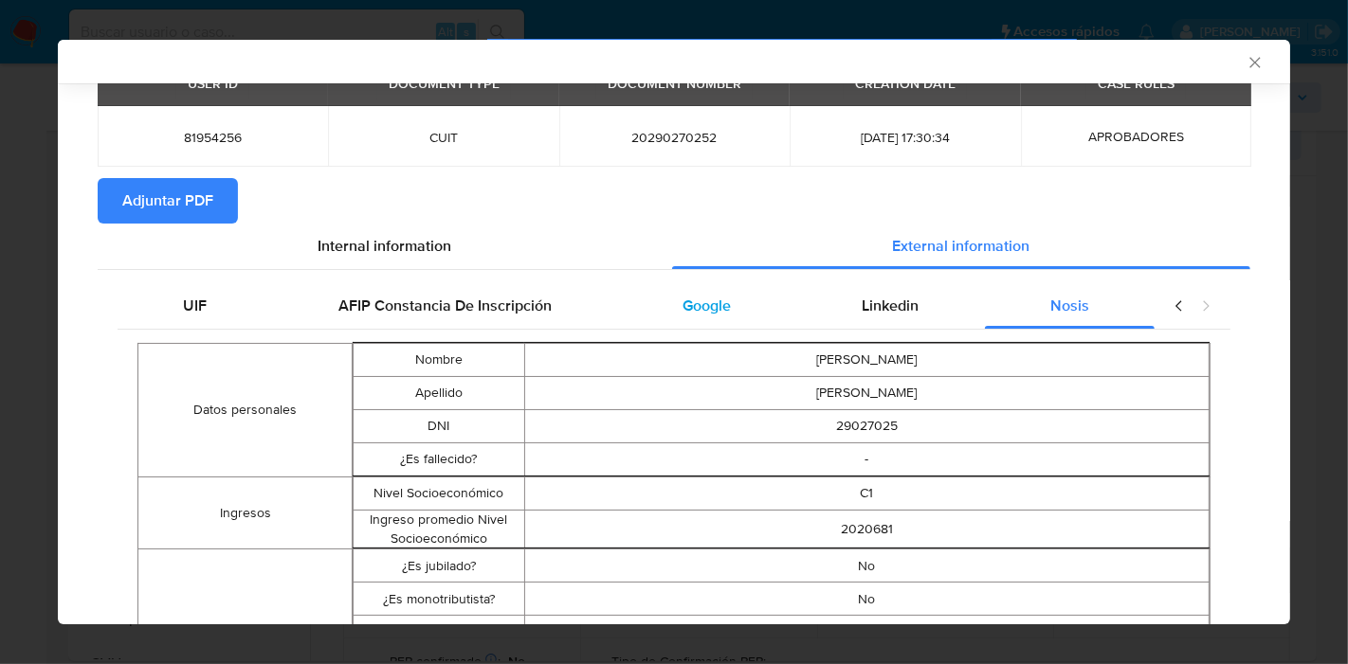
click at [699, 300] on span "Google" at bounding box center [706, 306] width 48 height 22
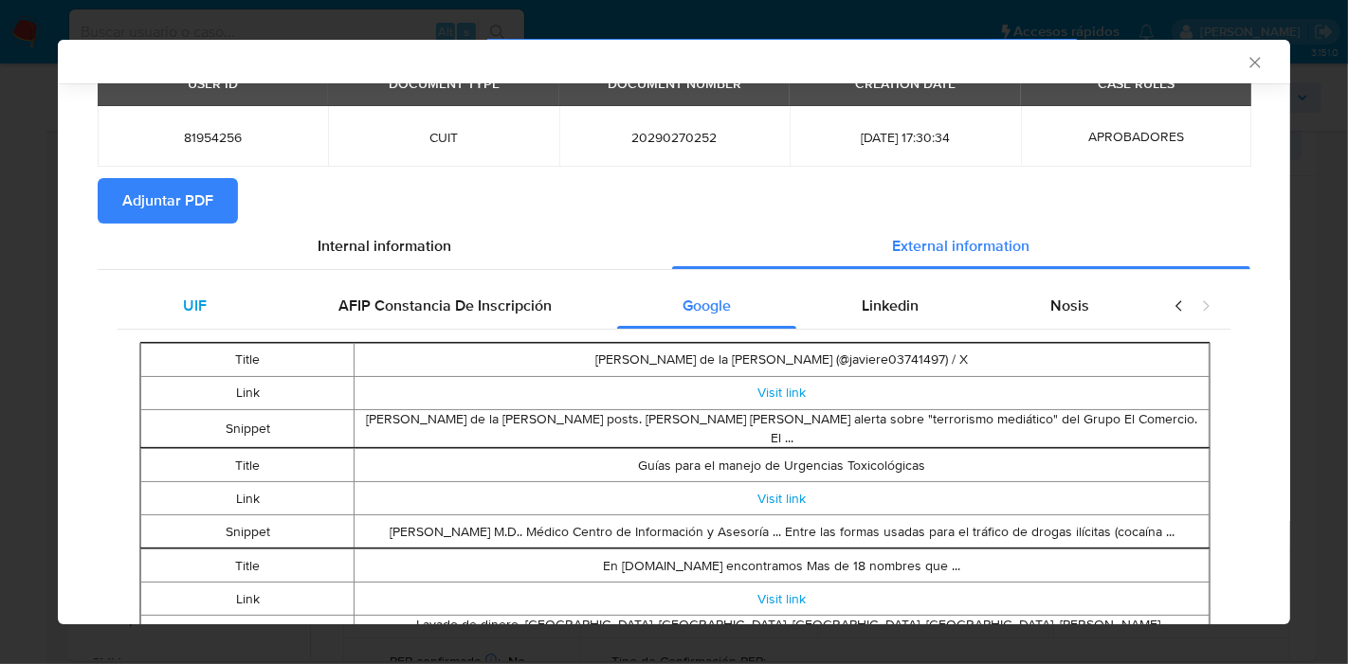
click at [180, 299] on div "UIF" at bounding box center [195, 305] width 154 height 45
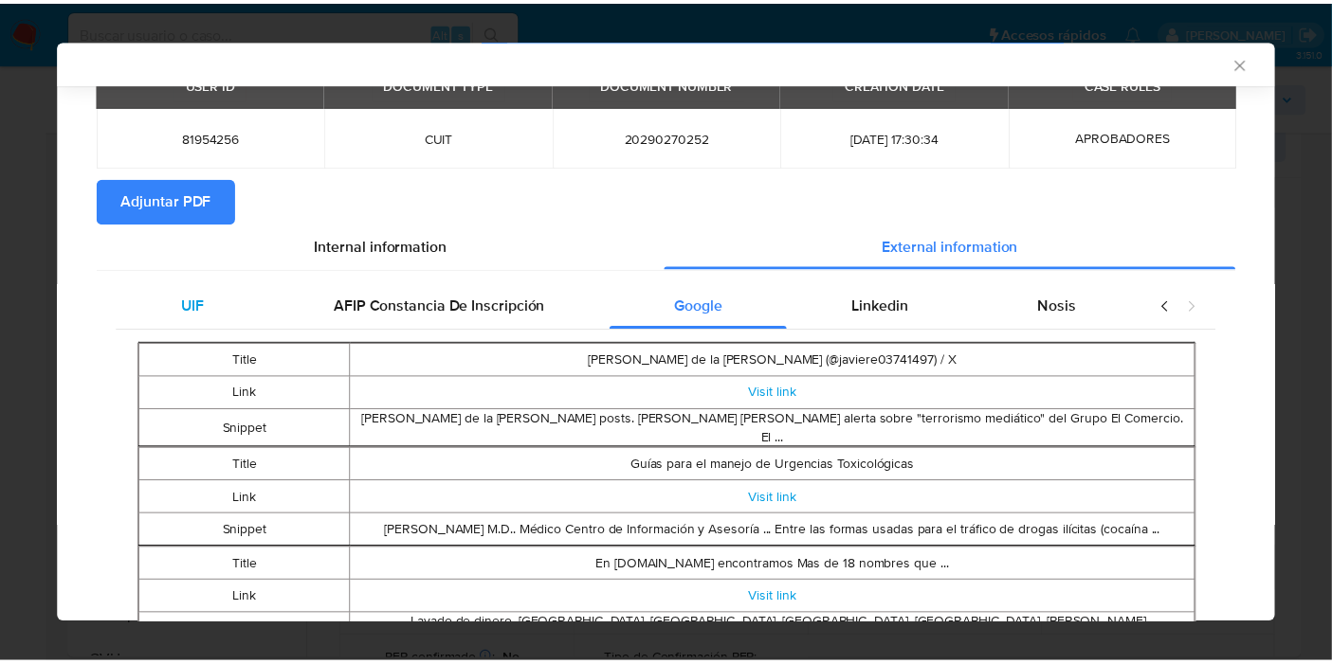
scroll to position [0, 0]
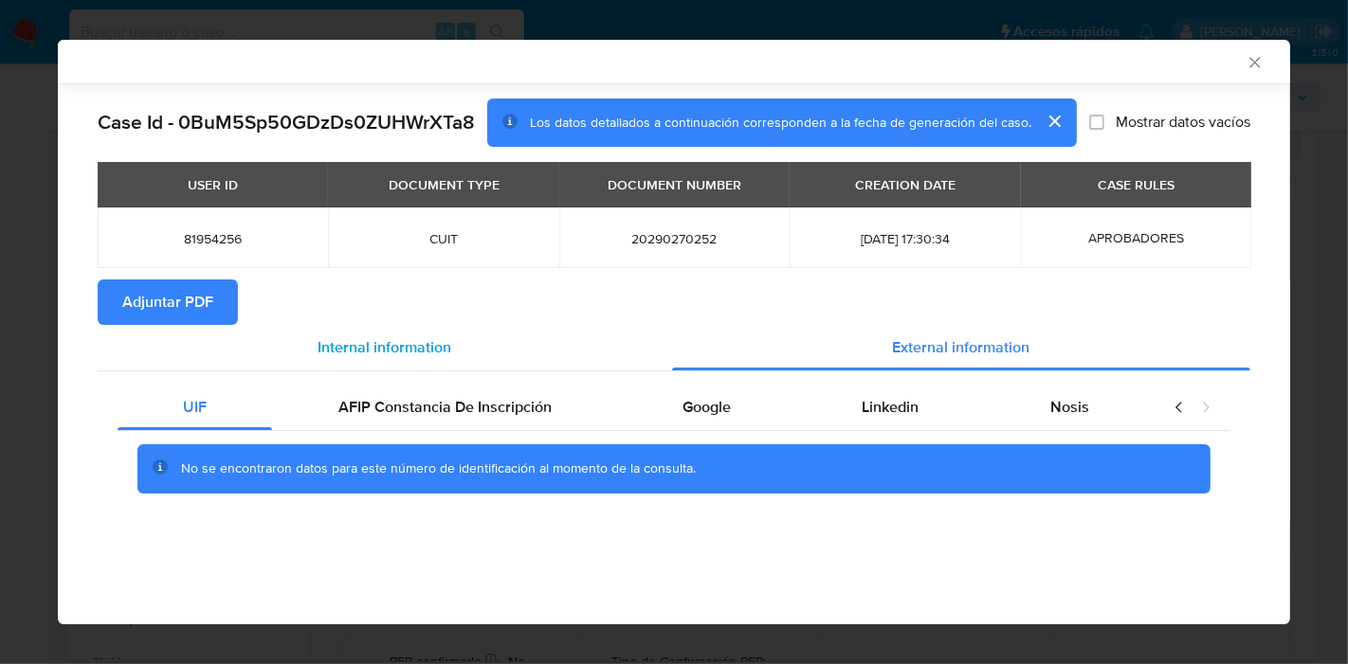
click at [408, 351] on span "Internal information" at bounding box center [385, 347] width 134 height 22
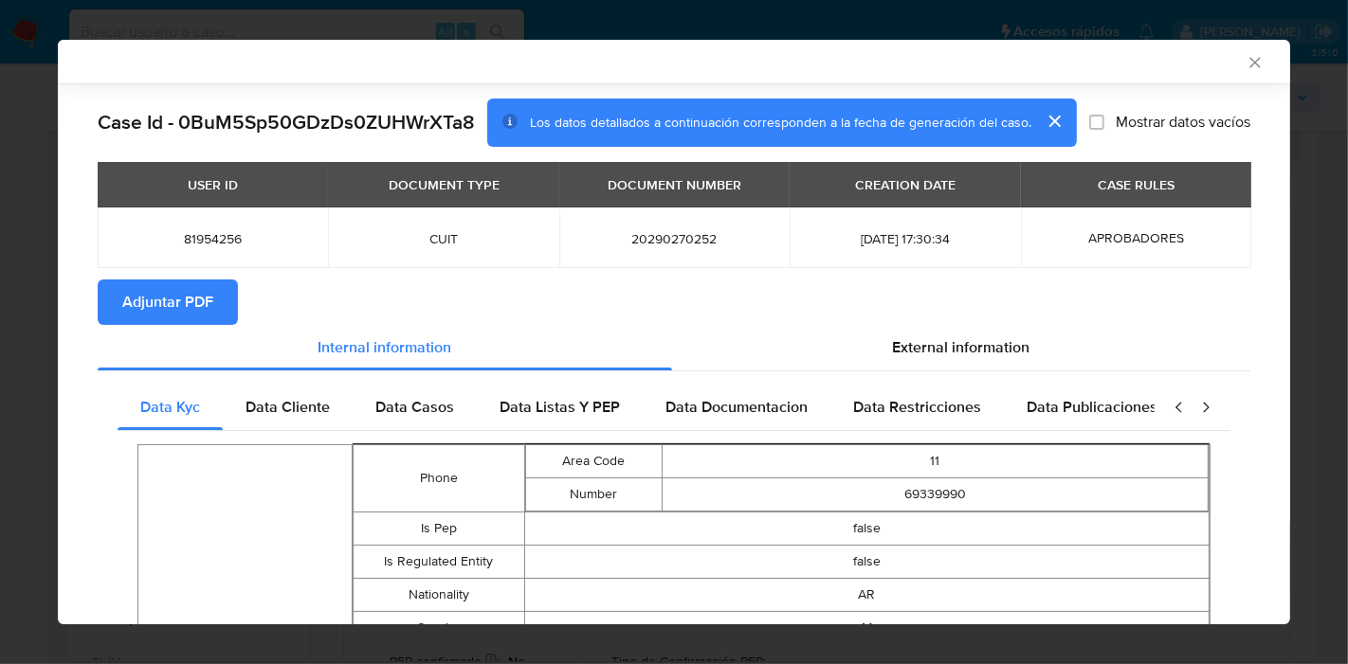
click at [186, 314] on span "Adjuntar PDF" at bounding box center [167, 302] width 91 height 42
click at [1245, 67] on icon "Cerrar ventana" at bounding box center [1254, 62] width 19 height 19
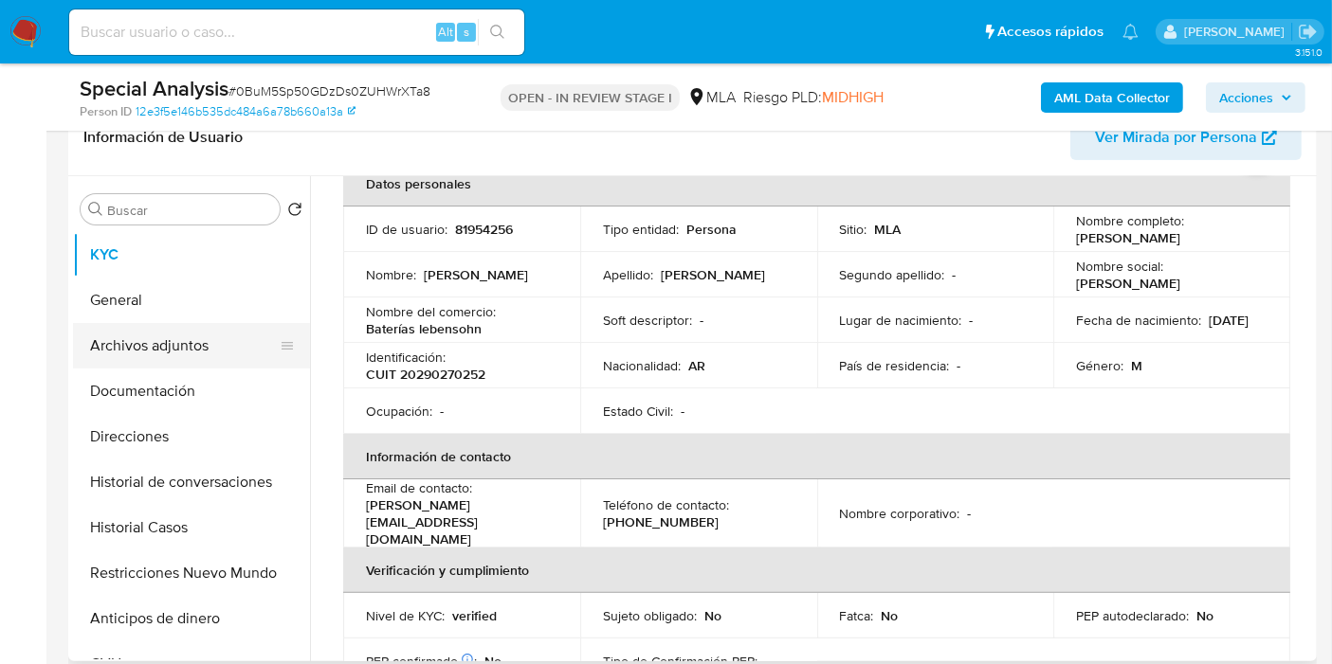
click at [200, 361] on button "Archivos adjuntos" at bounding box center [184, 345] width 222 height 45
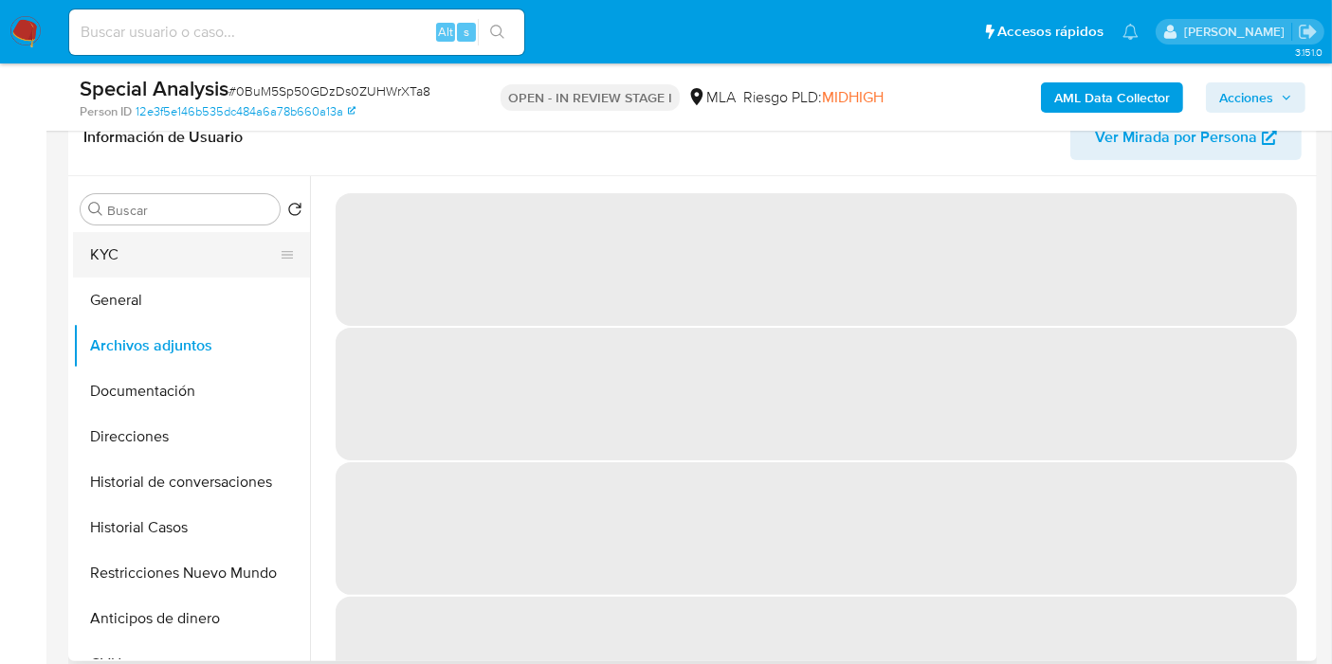
click at [115, 249] on button "KYC" at bounding box center [184, 254] width 222 height 45
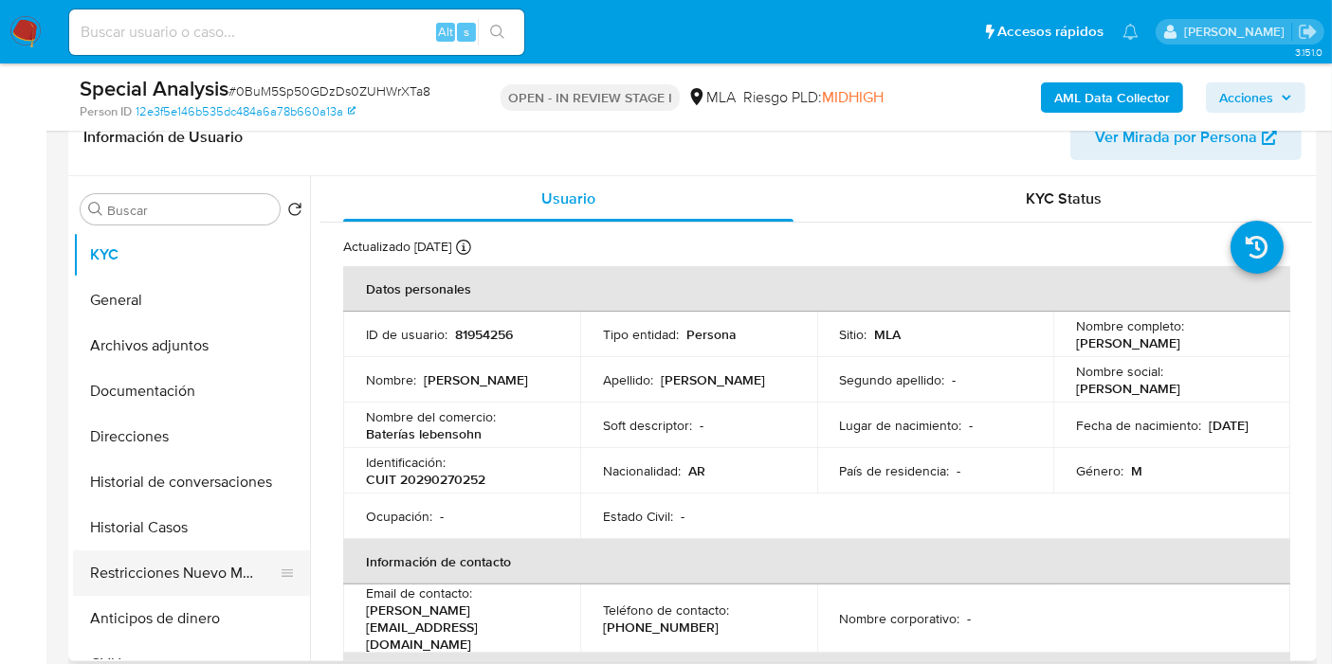
click at [188, 563] on button "Restricciones Nuevo Mundo" at bounding box center [184, 573] width 222 height 45
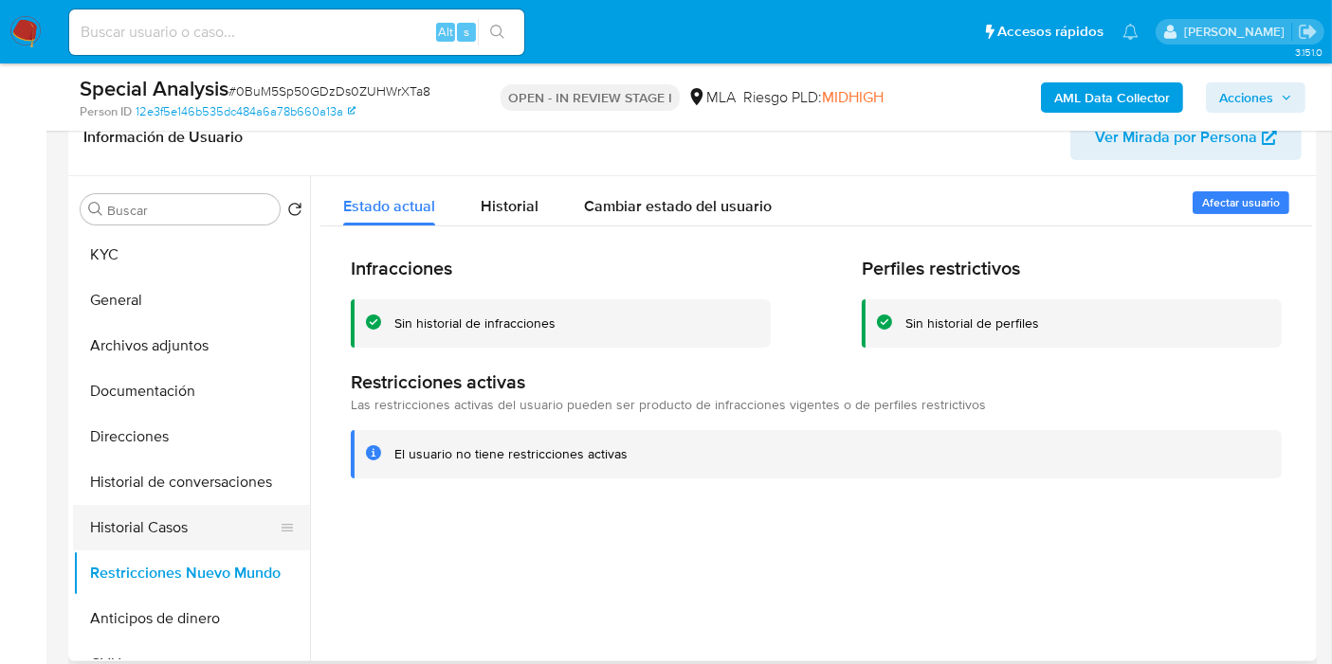
click at [209, 521] on button "Historial Casos" at bounding box center [184, 527] width 222 height 45
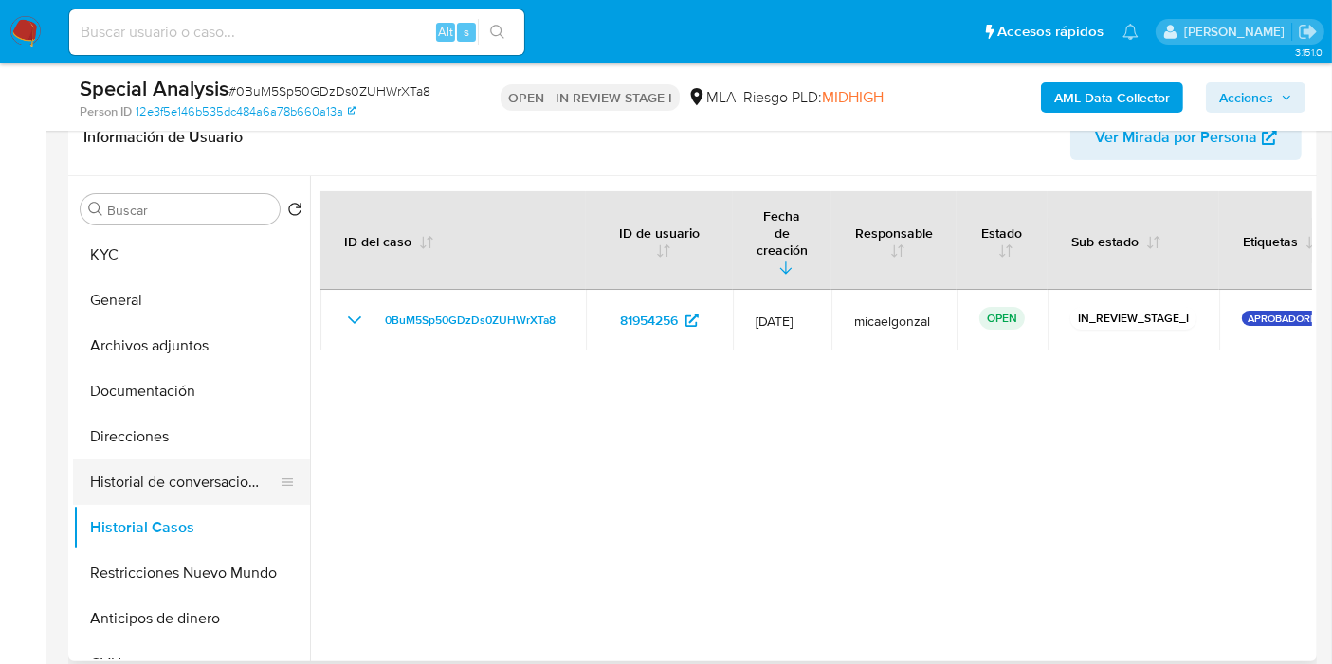
click at [161, 469] on button "Historial de conversaciones" at bounding box center [184, 482] width 222 height 45
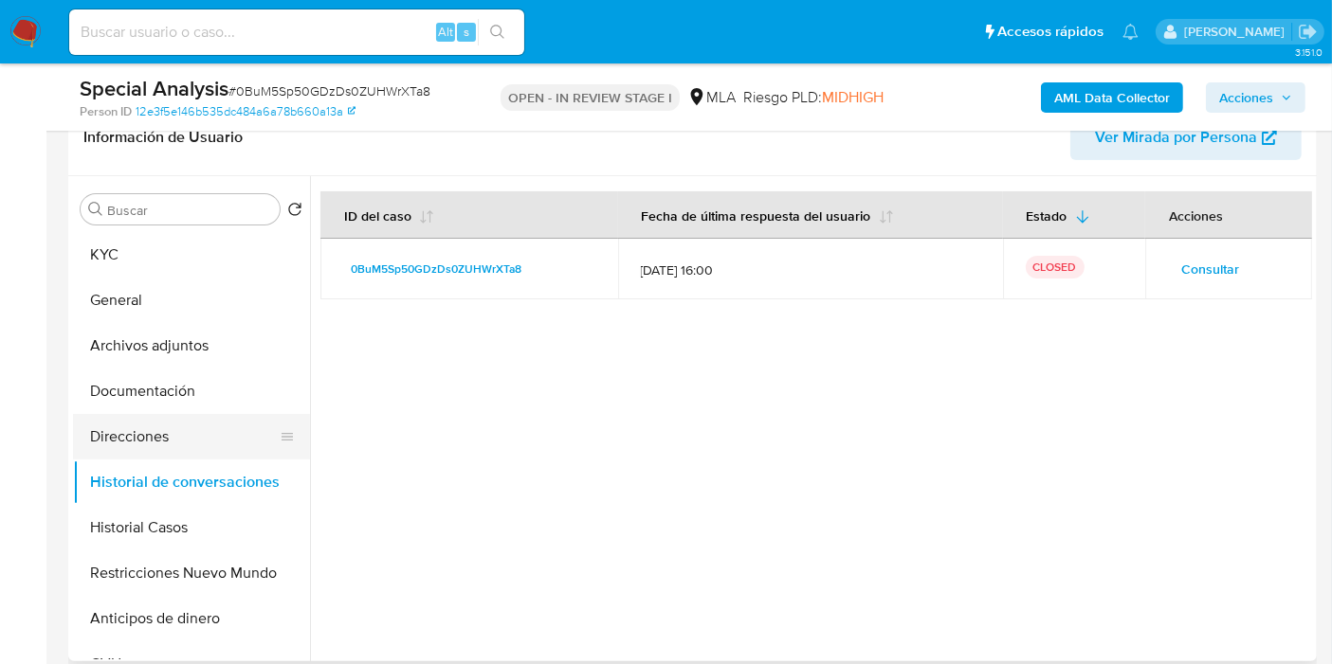
click at [191, 427] on button "Direcciones" at bounding box center [184, 436] width 222 height 45
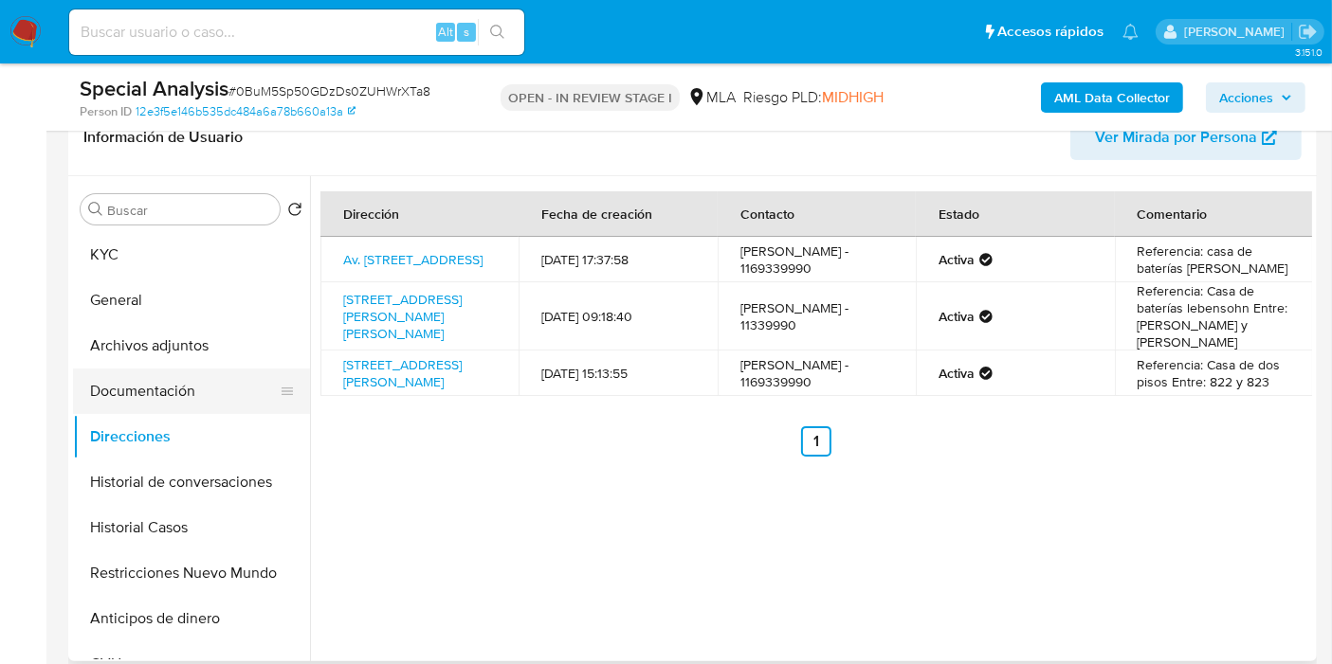
click at [195, 394] on button "Documentación" at bounding box center [184, 391] width 222 height 45
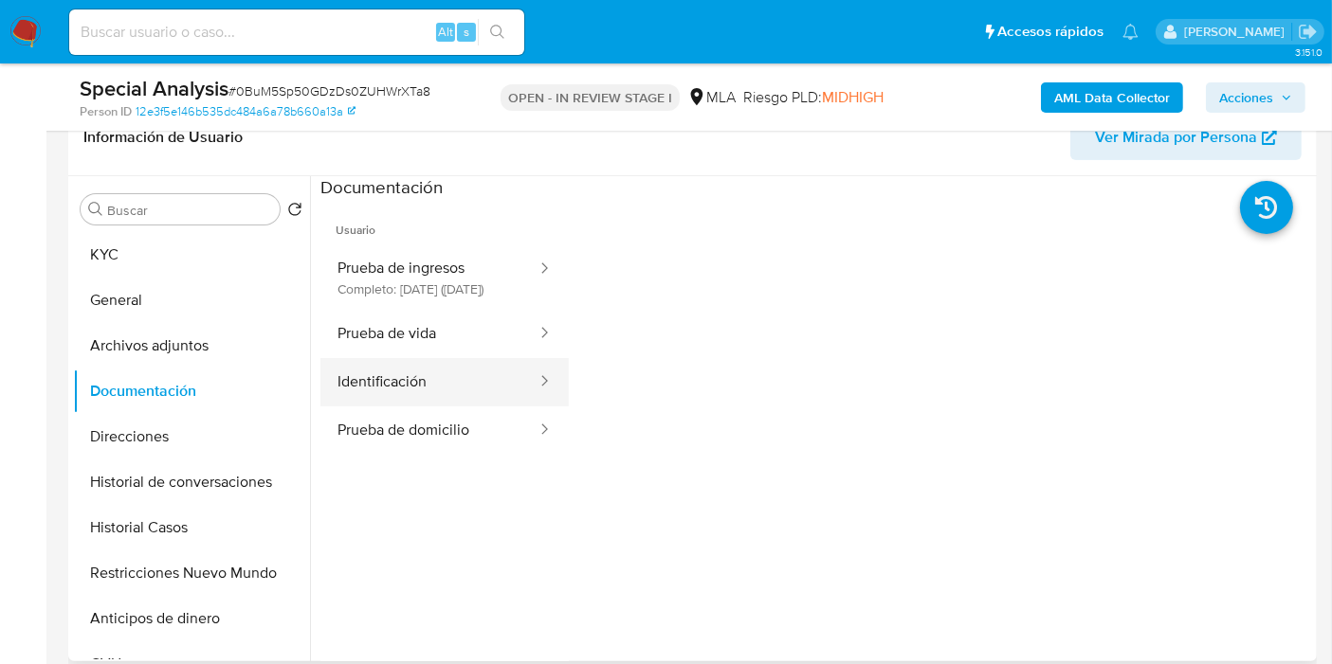
click at [362, 396] on button "Identificación" at bounding box center [429, 382] width 218 height 48
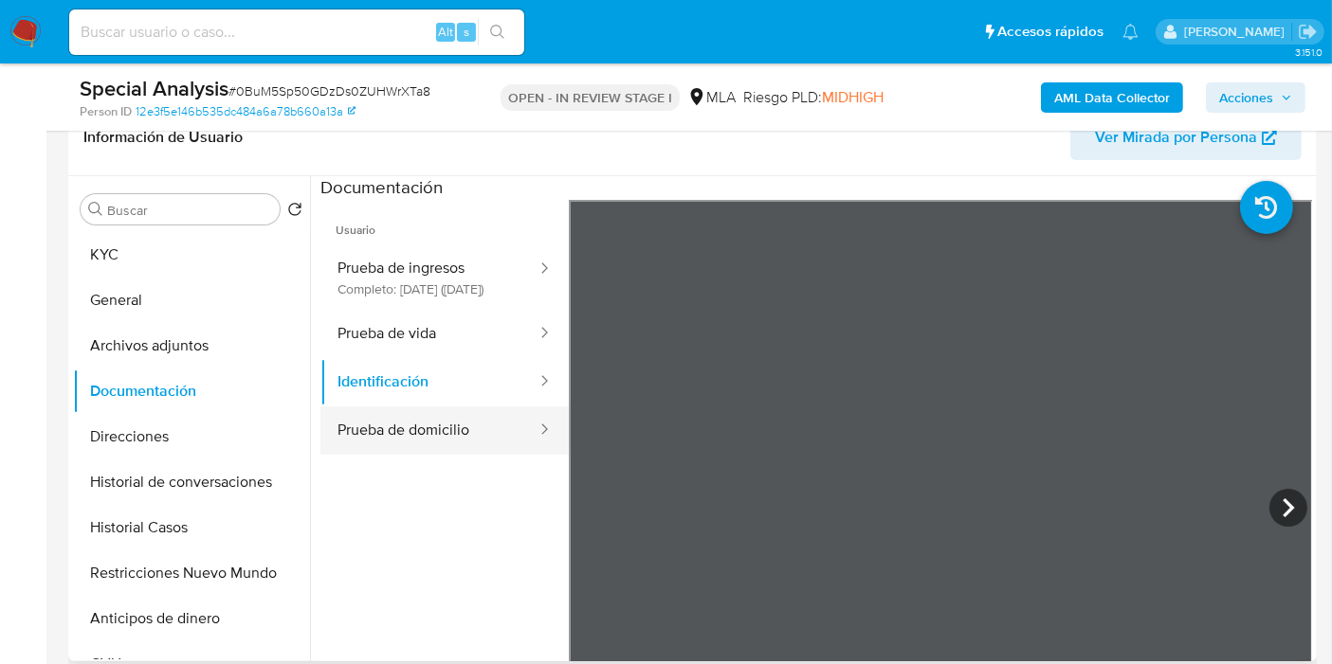
click at [523, 455] on div at bounding box center [538, 431] width 30 height 48
click at [413, 455] on button "Prueba de domicilio" at bounding box center [429, 431] width 218 height 48
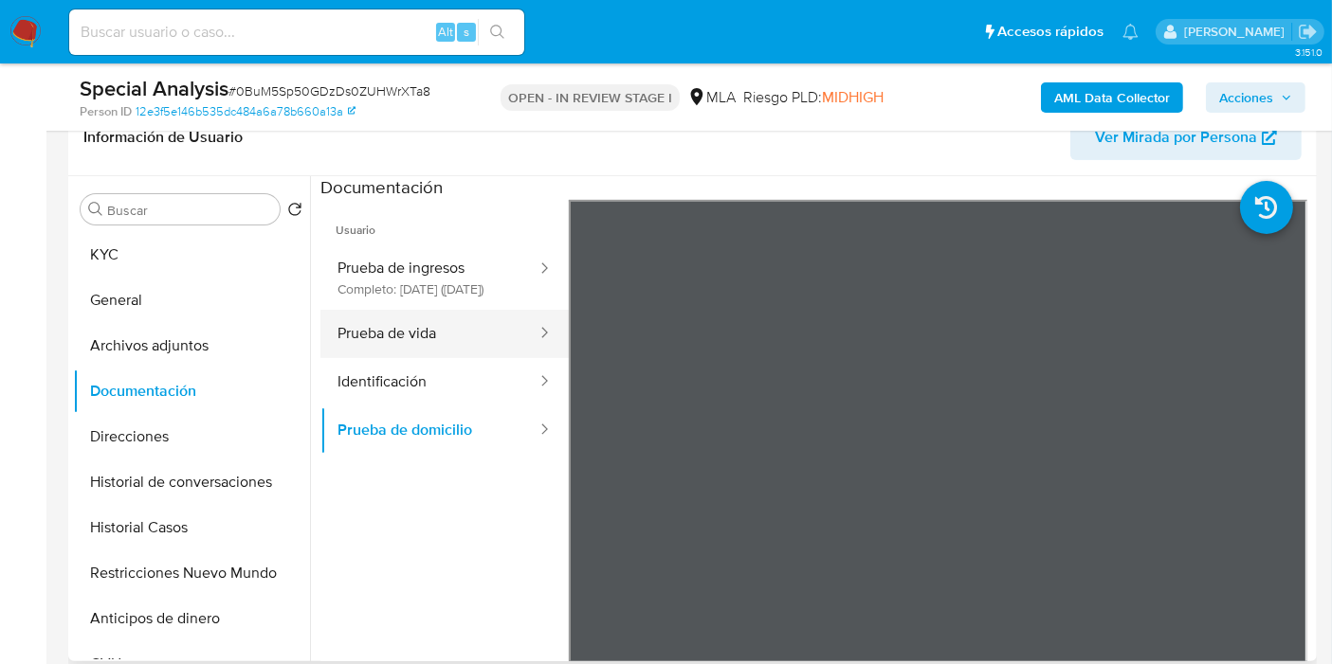
click at [413, 358] on button "Prueba de vida" at bounding box center [429, 334] width 218 height 48
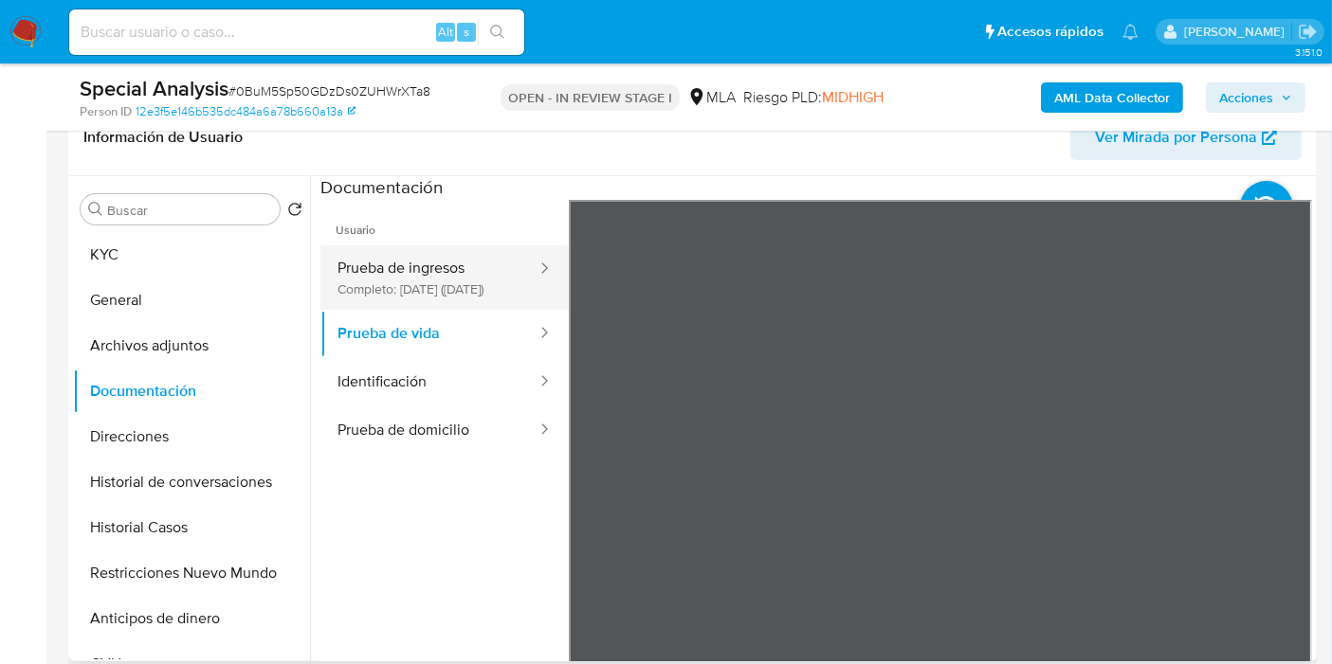
click at [398, 288] on button "Prueba de ingresos Completo: 31/08/2024 (hace un año)" at bounding box center [429, 277] width 218 height 64
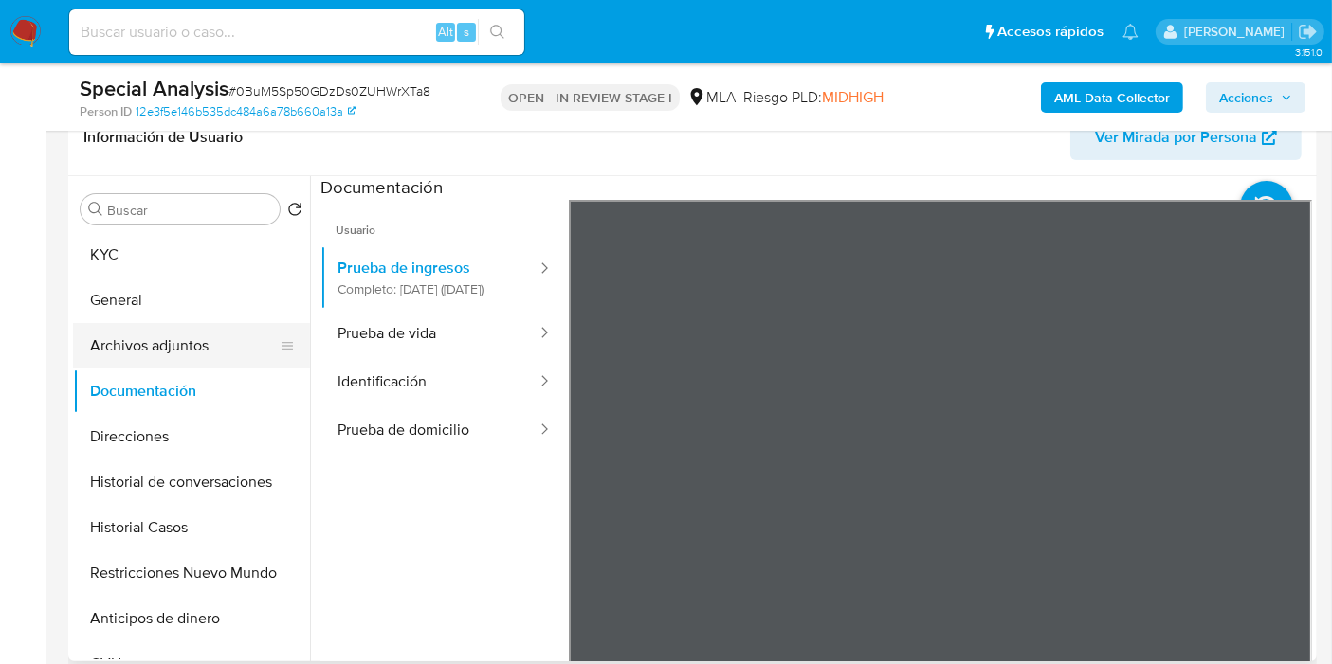
click at [152, 325] on button "Archivos adjuntos" at bounding box center [184, 345] width 222 height 45
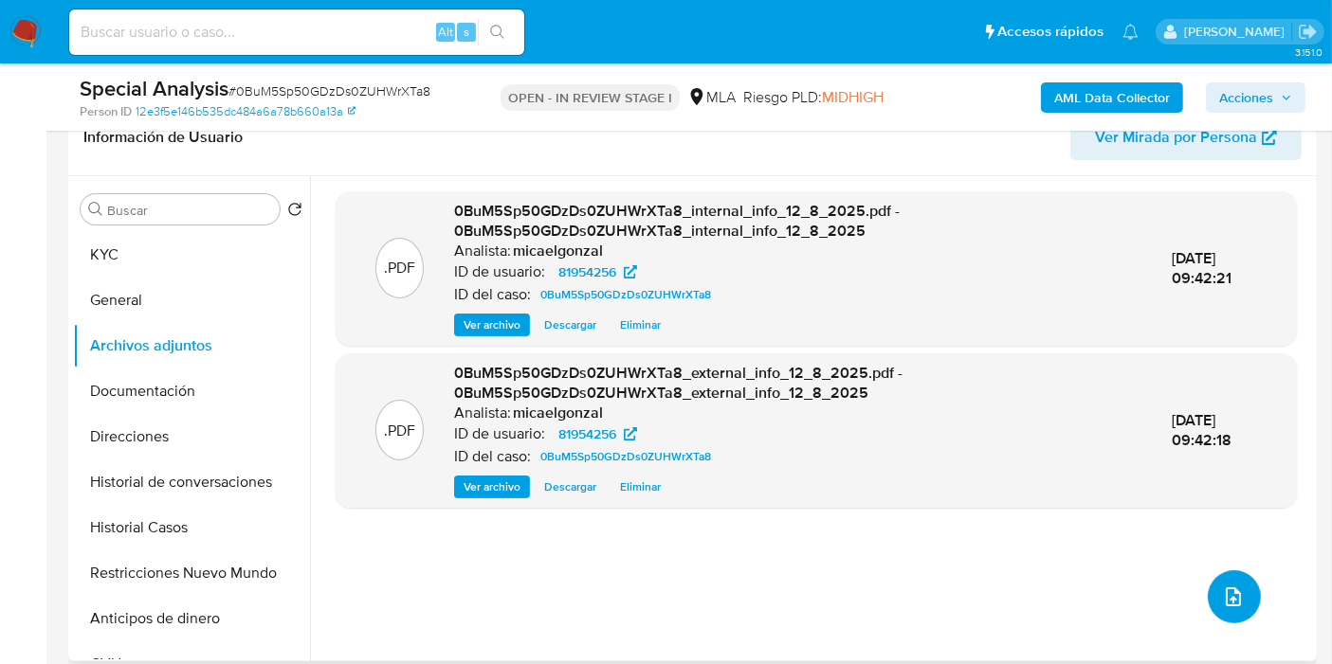
click at [1234, 593] on icon "upload-file" at bounding box center [1232, 597] width 15 height 19
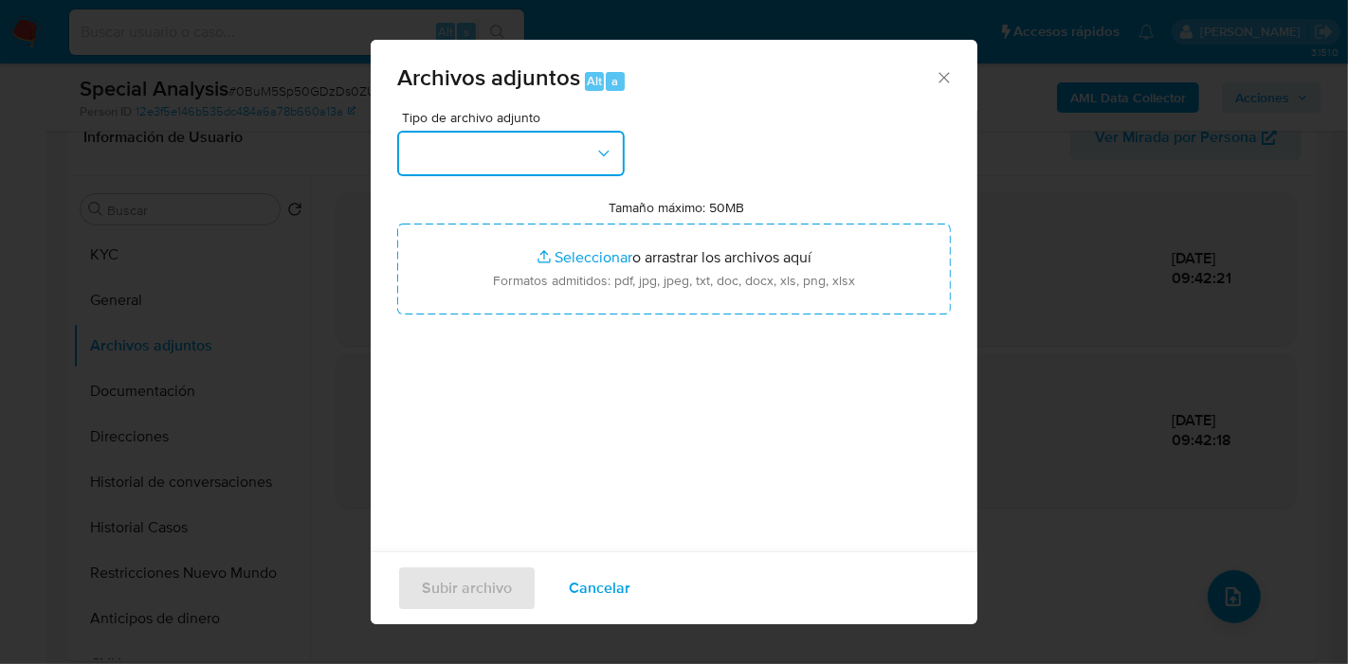
click at [501, 159] on button "button" at bounding box center [510, 153] width 227 height 45
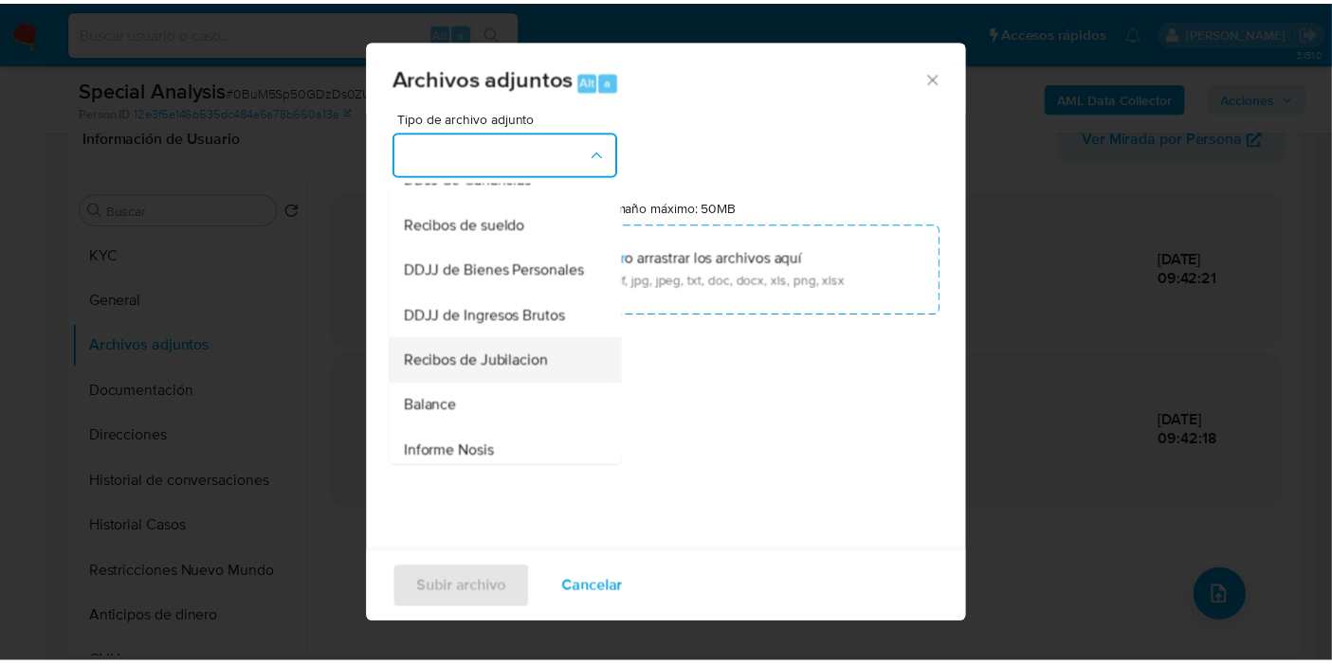
scroll to position [765, 0]
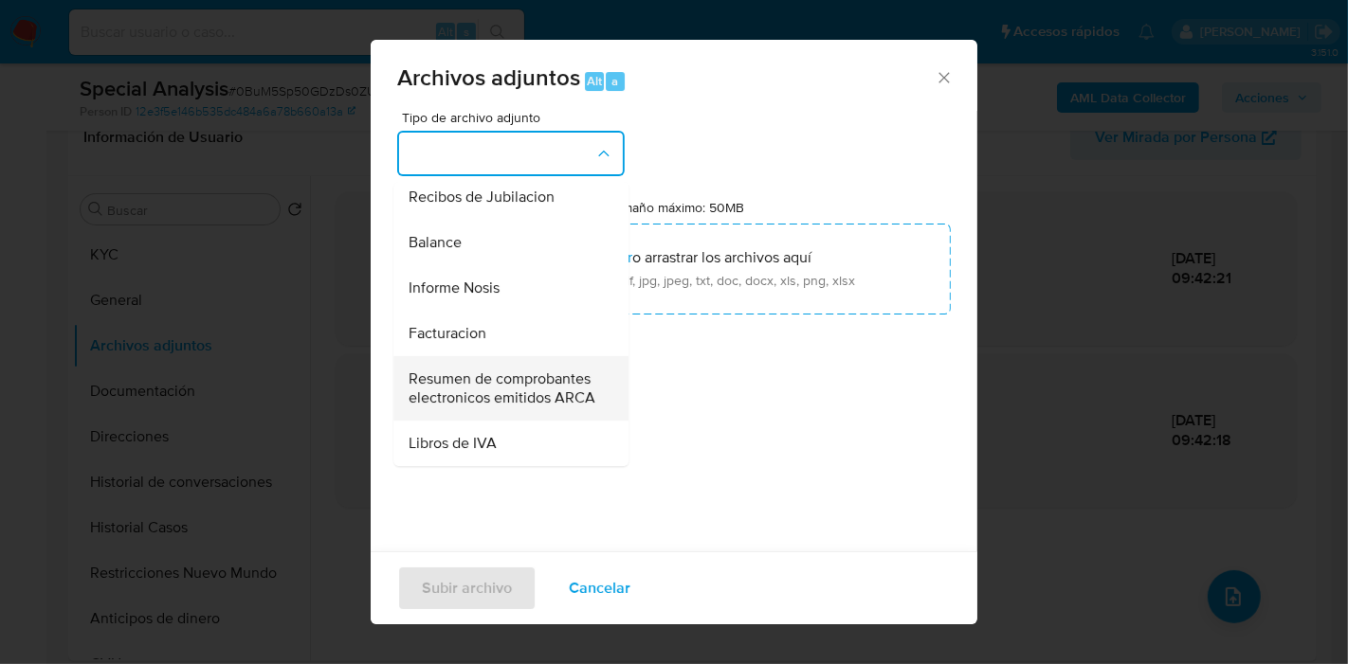
click at [506, 370] on span "Resumen de comprobantes electronicos emitidos ARCA" at bounding box center [504, 389] width 193 height 38
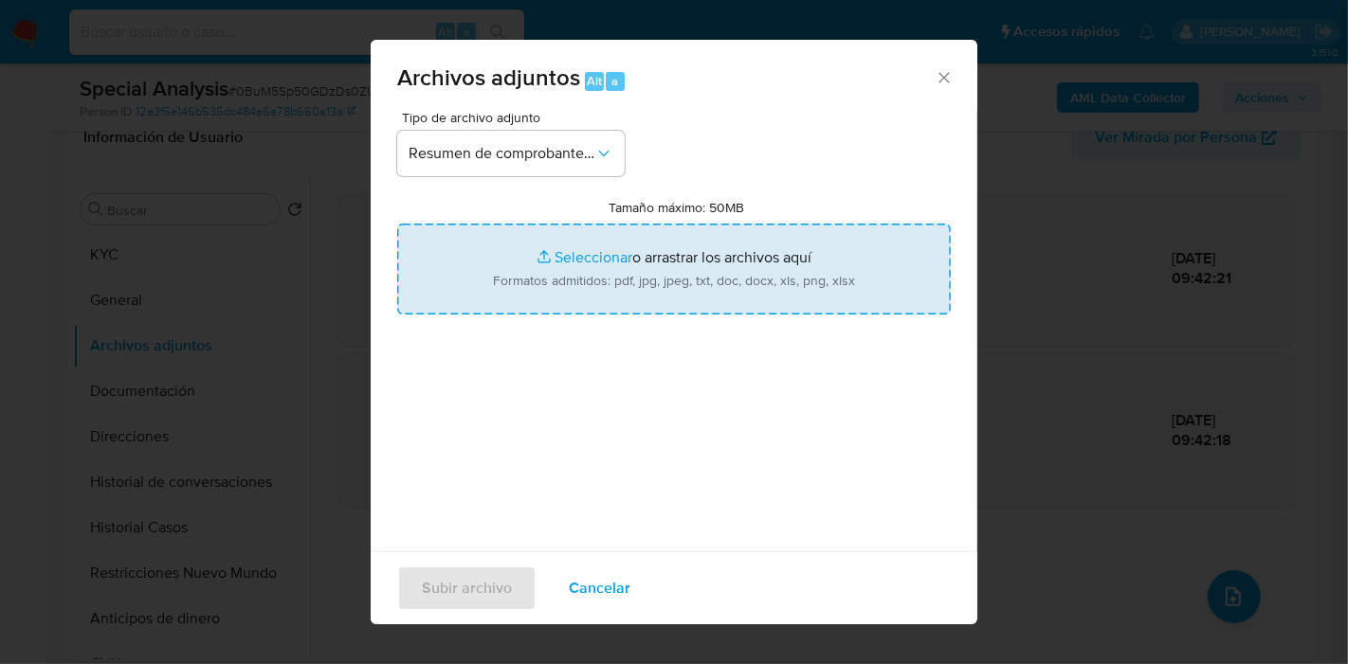
click at [667, 247] on input "Tamaño máximo: 50MB Seleccionar archivos" at bounding box center [674, 269] width 554 height 91
type input "C:\fakepath\Comprobantes Electrónicos Emitidos 2023 a 2025 .pdf"
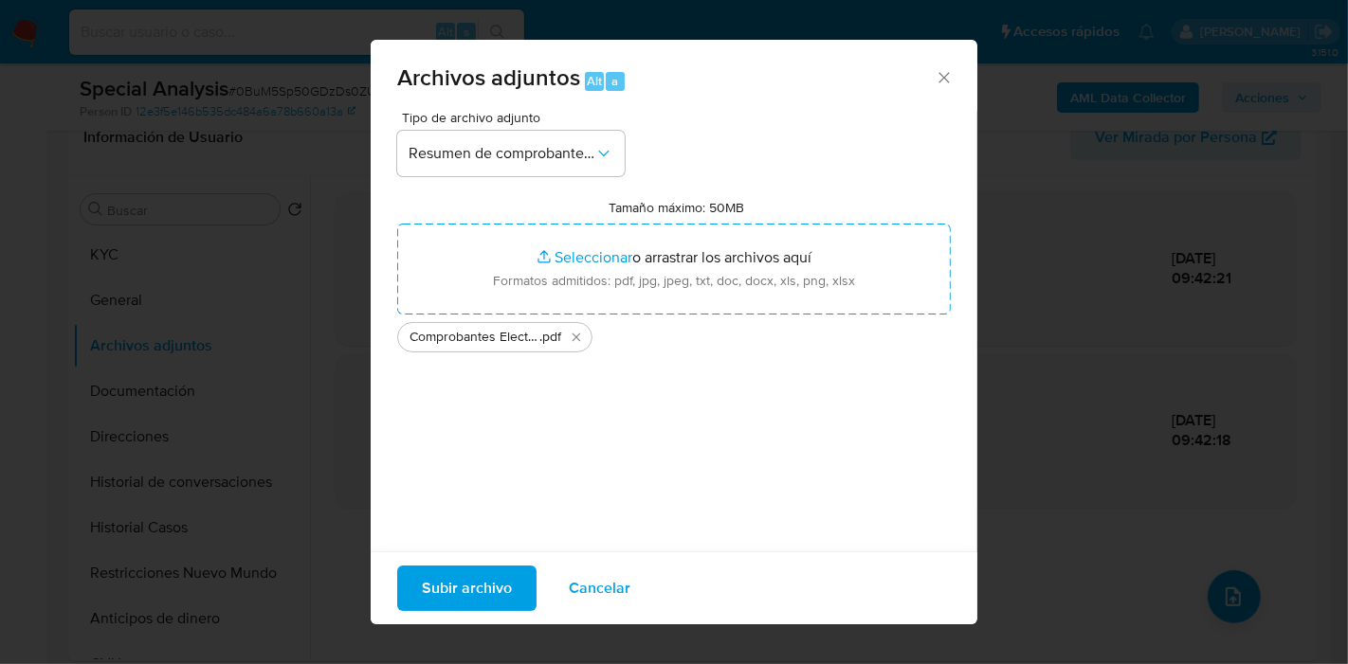
click at [514, 491] on div "Tipo de archivo adjunto Resumen de comprobantes electronicos emitidos ARCA Tama…" at bounding box center [674, 334] width 554 height 447
click at [470, 583] on span "Subir archivo" at bounding box center [467, 589] width 90 height 42
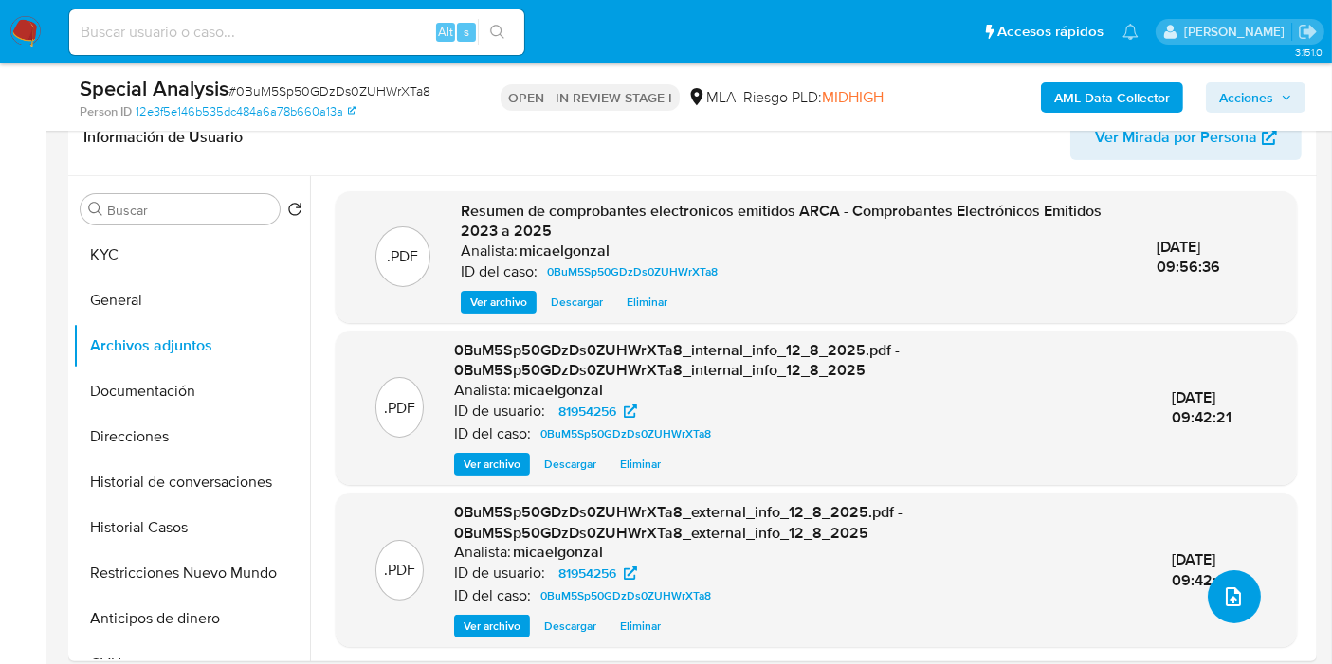
scroll to position [0, 0]
click at [267, 35] on input at bounding box center [296, 32] width 455 height 25
click at [168, 207] on input "Buscar" at bounding box center [189, 210] width 165 height 17
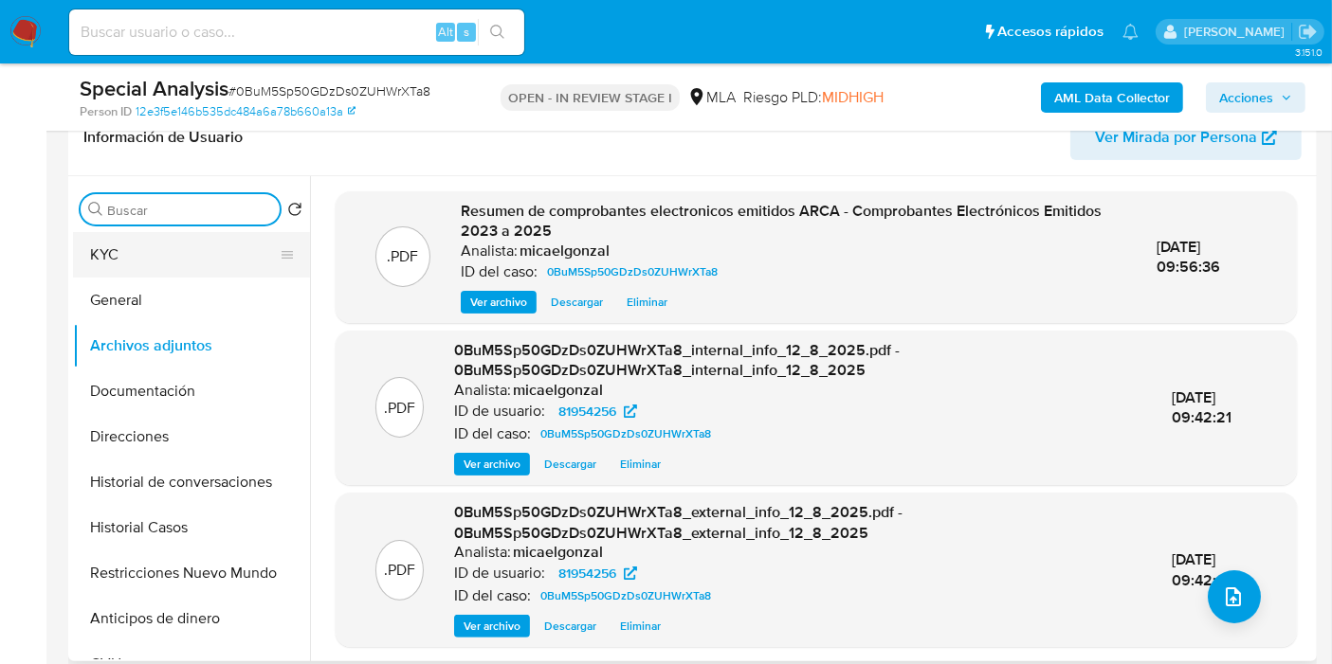
click at [136, 257] on button "KYC" at bounding box center [184, 254] width 222 height 45
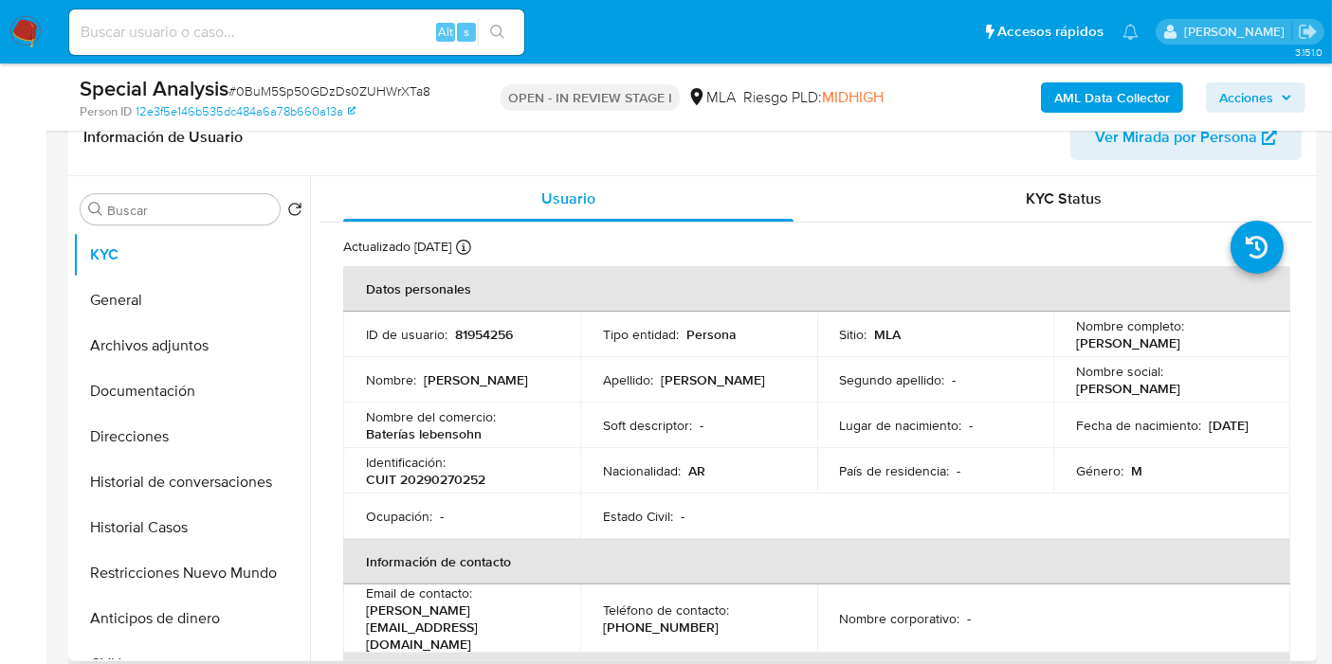
scroll to position [210, 0]
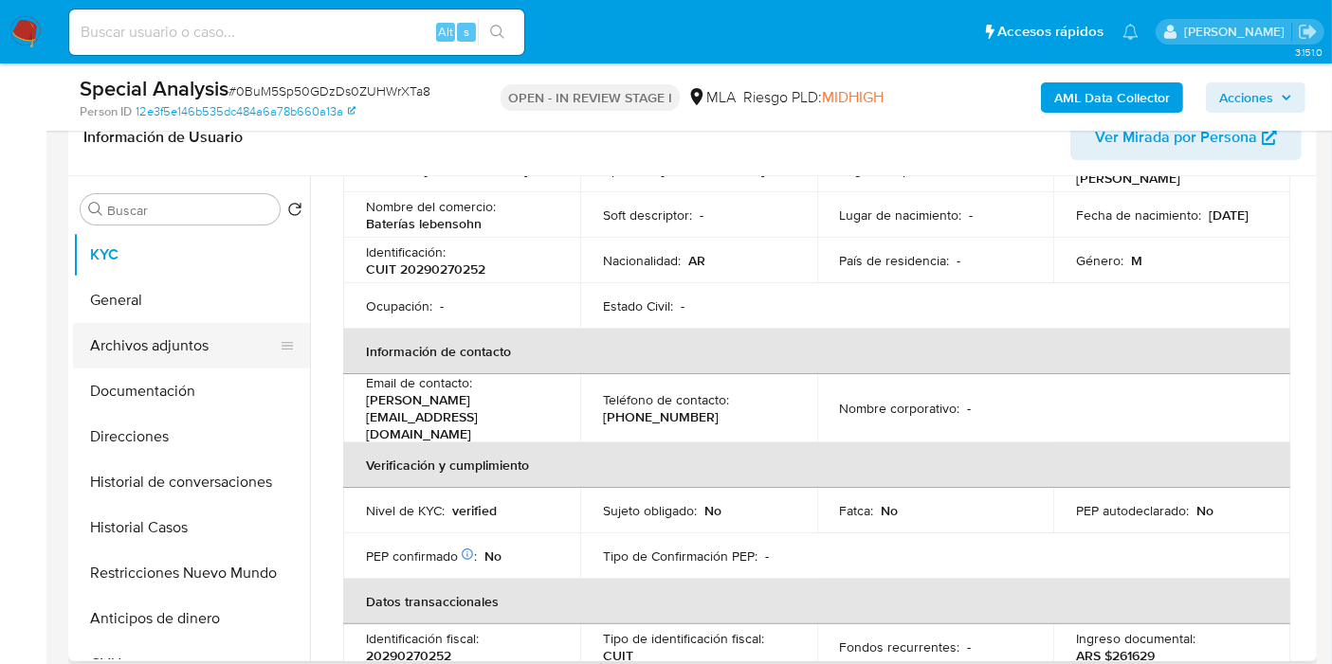
click at [237, 346] on button "Archivos adjuntos" at bounding box center [184, 345] width 222 height 45
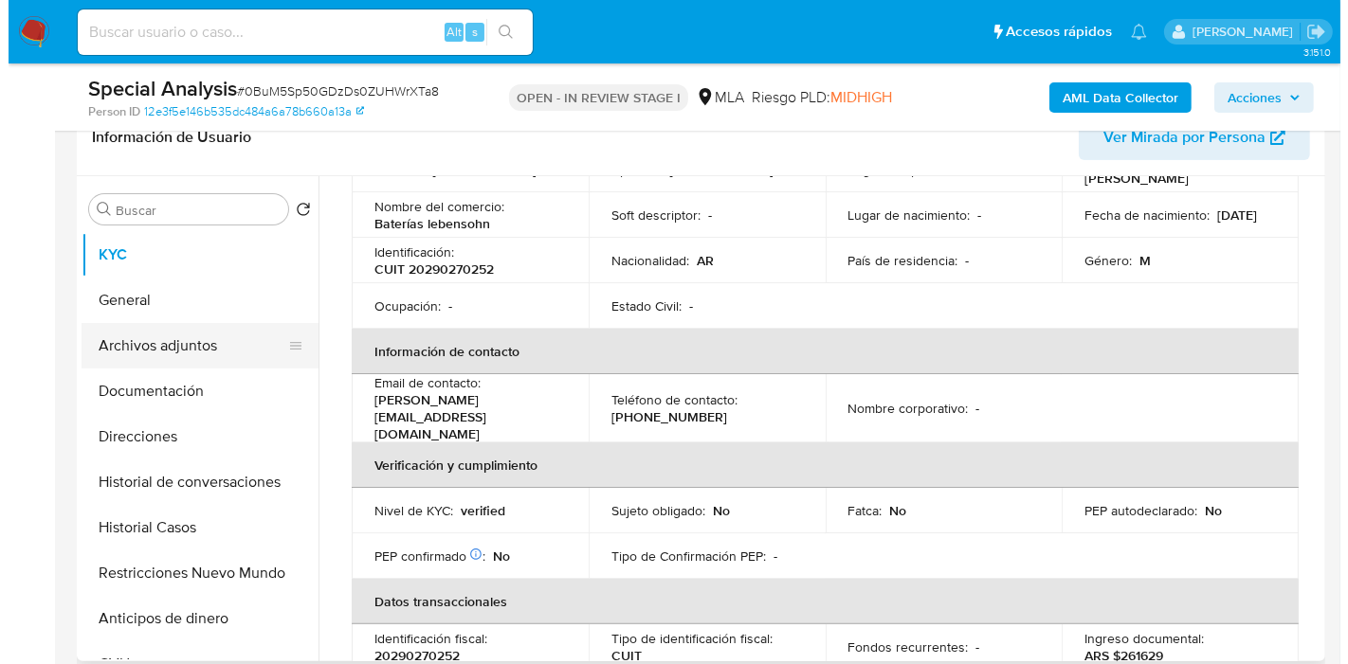
scroll to position [0, 0]
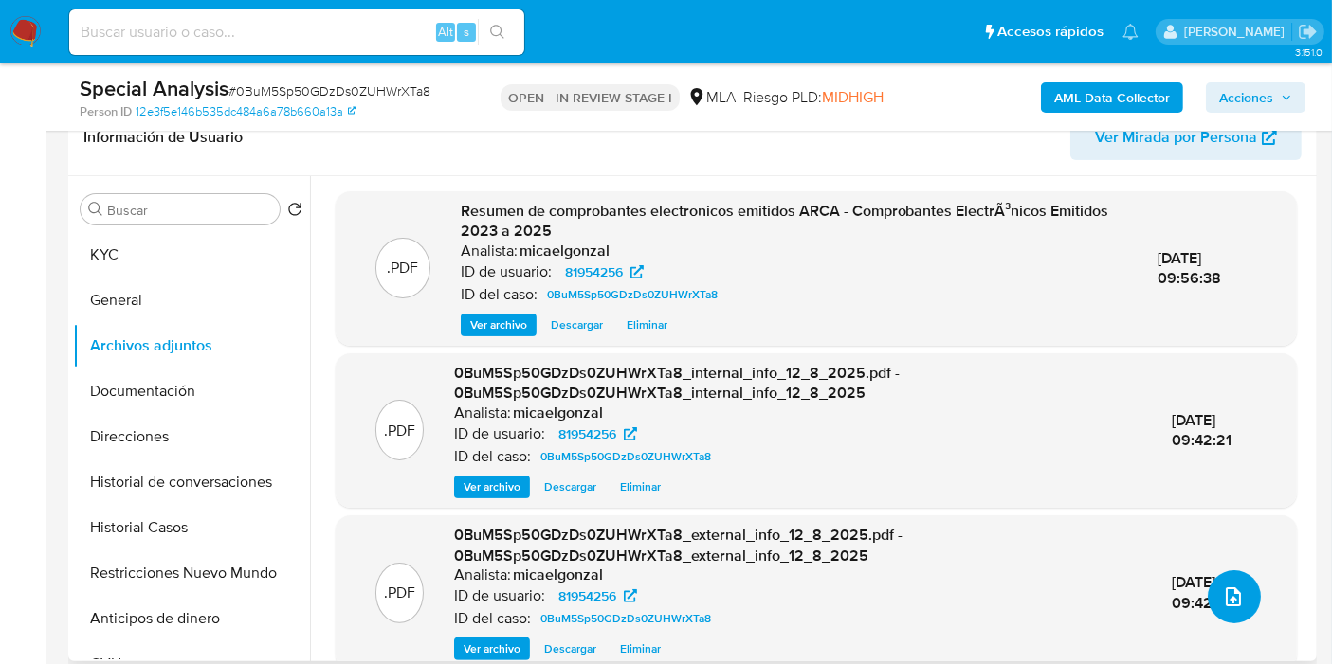
click at [1207, 586] on button "upload-file" at bounding box center [1233, 597] width 53 height 53
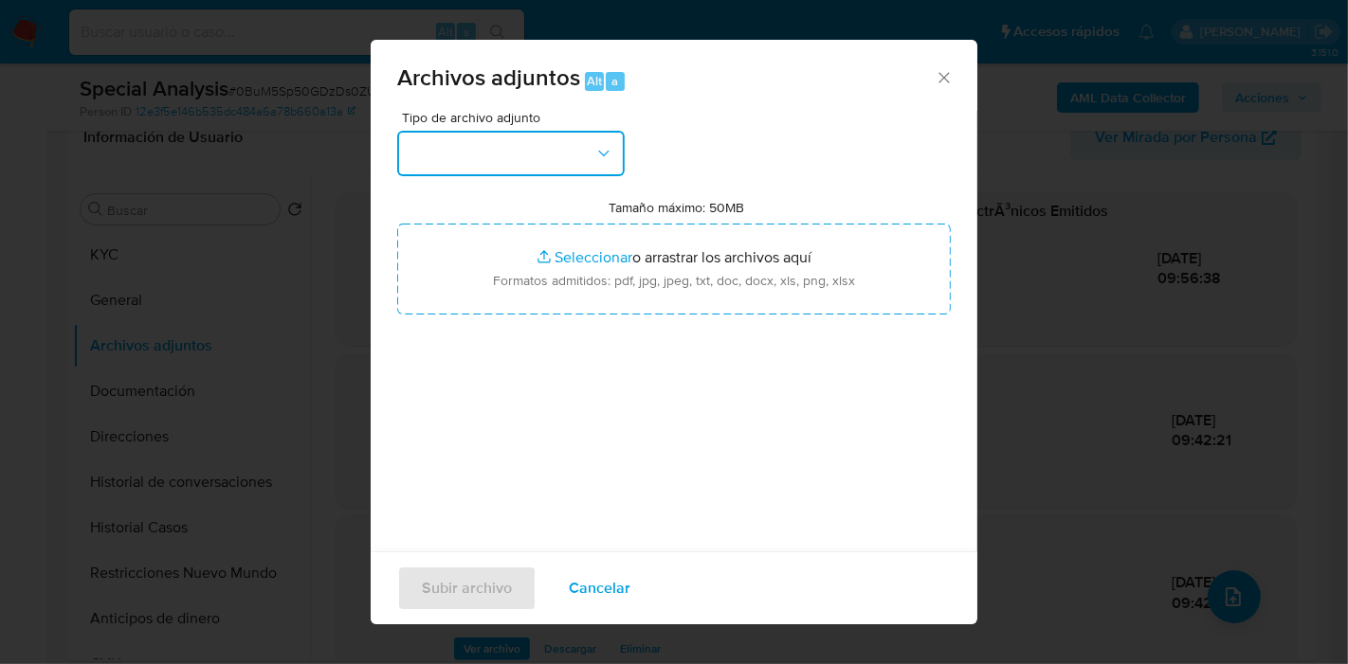
click at [591, 154] on button "button" at bounding box center [510, 153] width 227 height 45
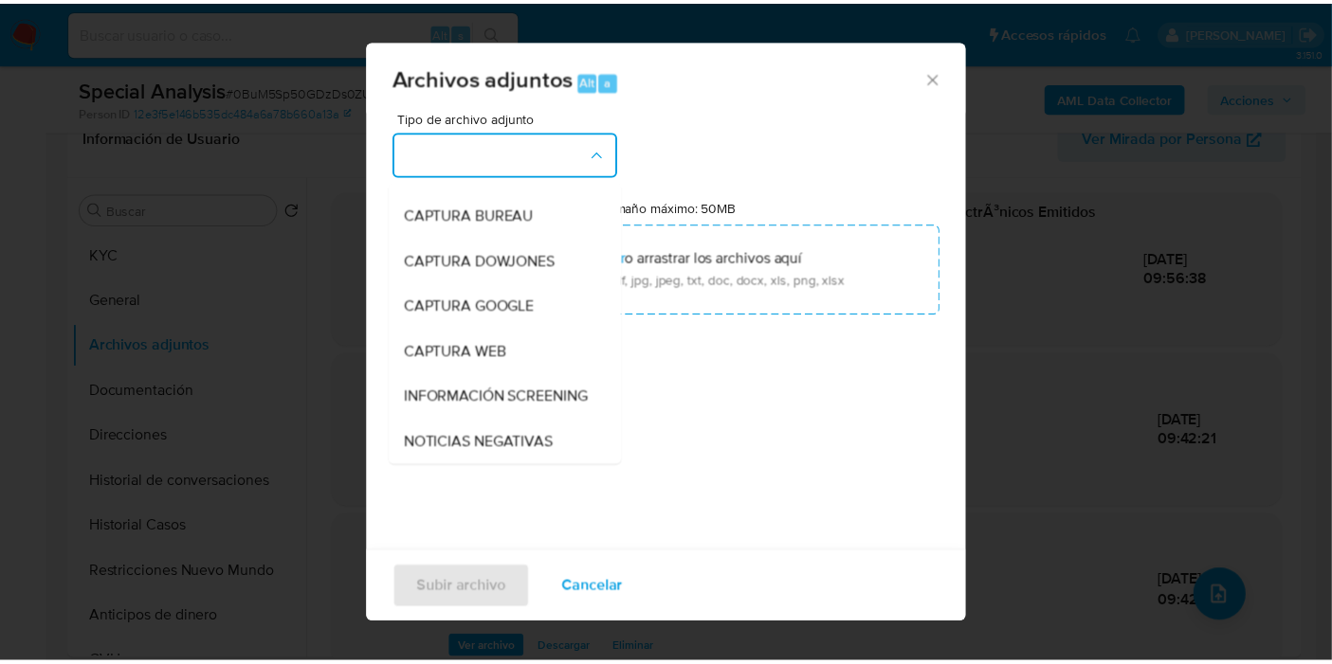
scroll to position [210, 0]
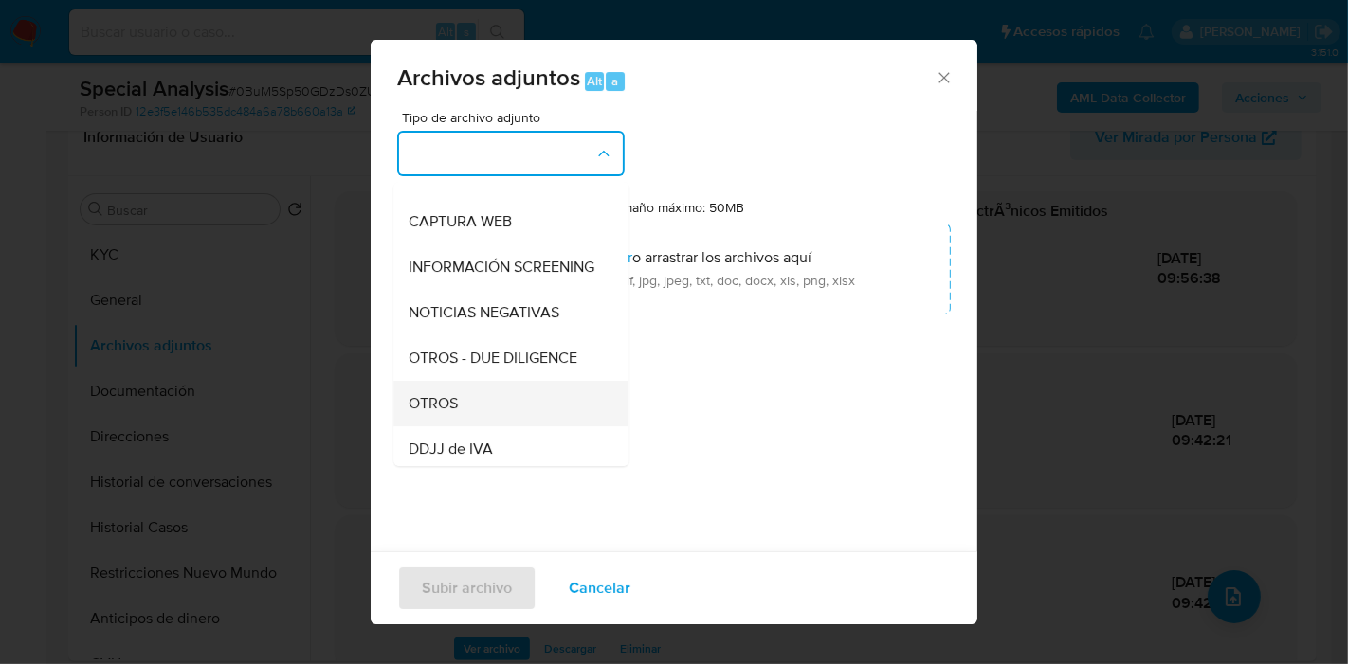
click at [493, 414] on div "OTROS" at bounding box center [504, 403] width 193 height 45
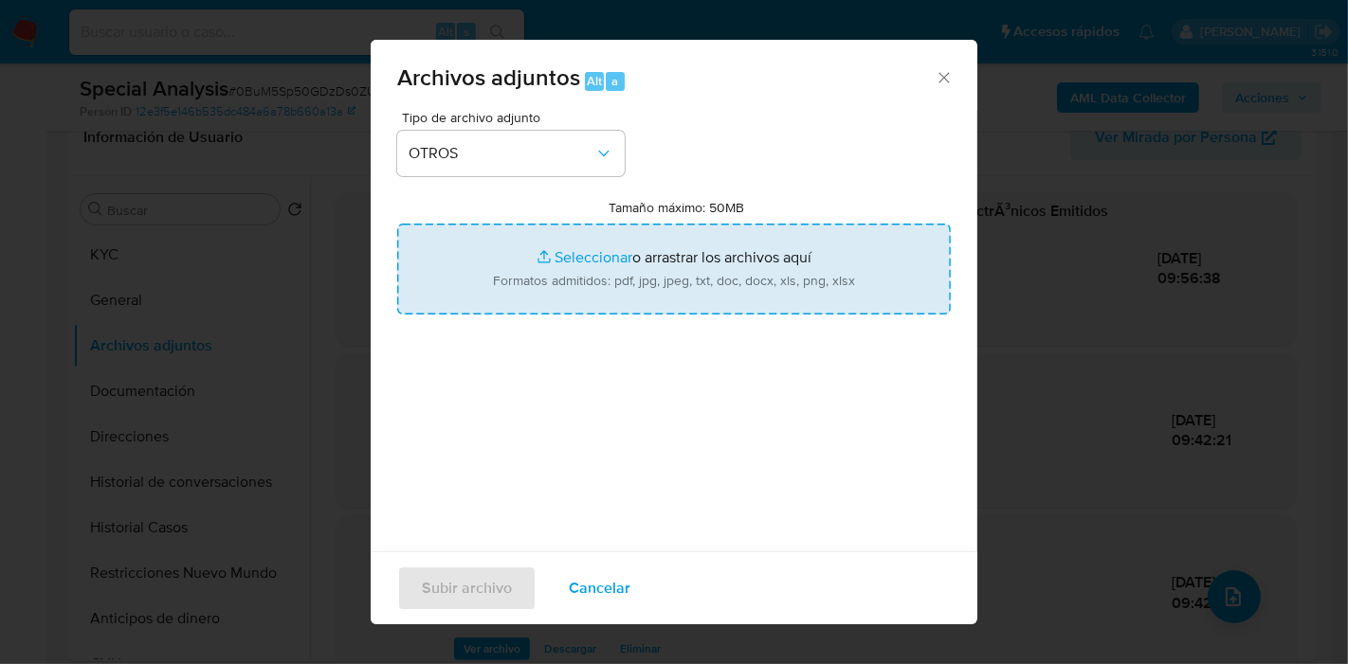
click at [636, 245] on input "Tamaño máximo: 50MB Seleccionar archivos" at bounding box center [674, 269] width 554 height 91
type input "C:\fakepath\Caselog 0BuM5Sp50GDzDs0ZUHWrXTa8_2025_08_11_15_16_05.docx"
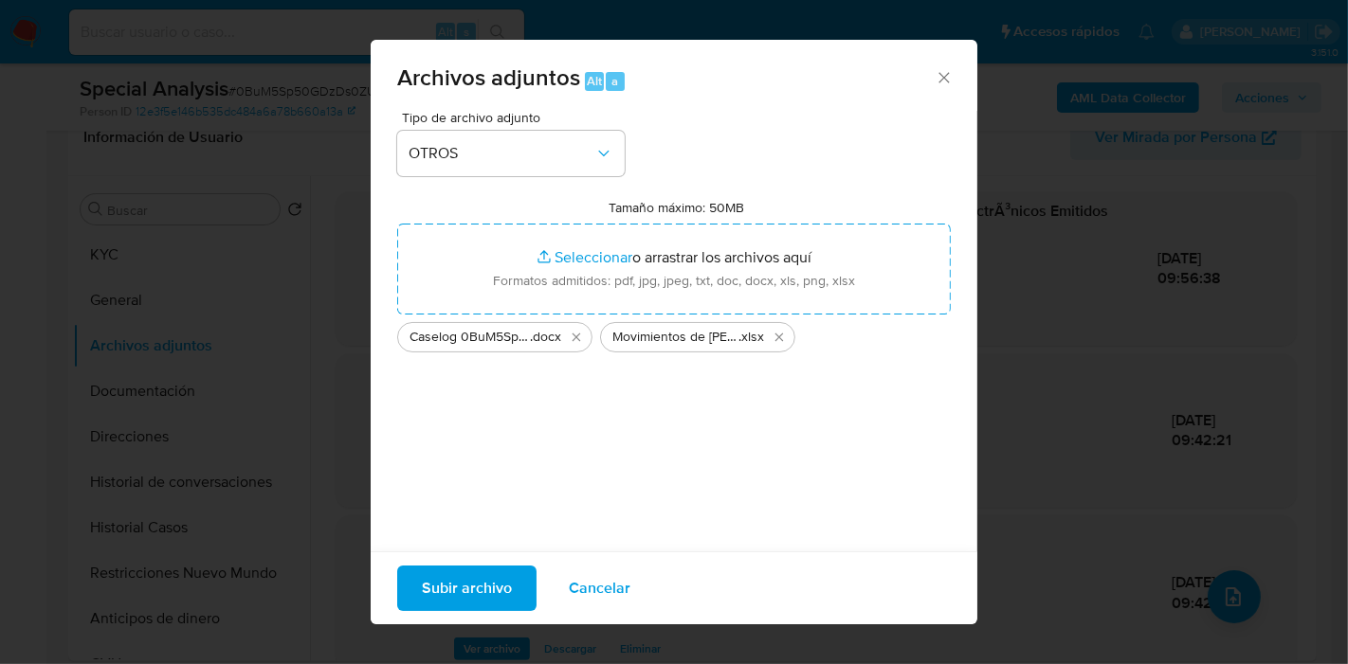
click at [427, 568] on span "Subir archivo" at bounding box center [467, 589] width 90 height 42
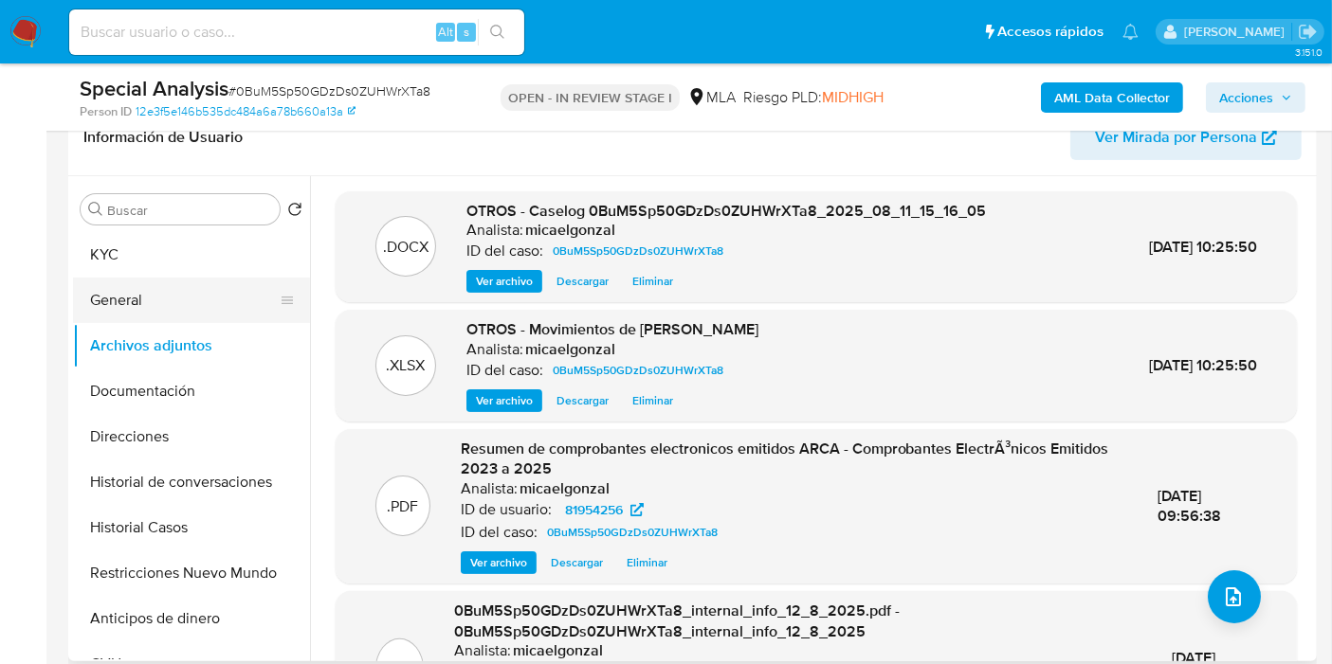
click at [208, 307] on button "General" at bounding box center [184, 300] width 222 height 45
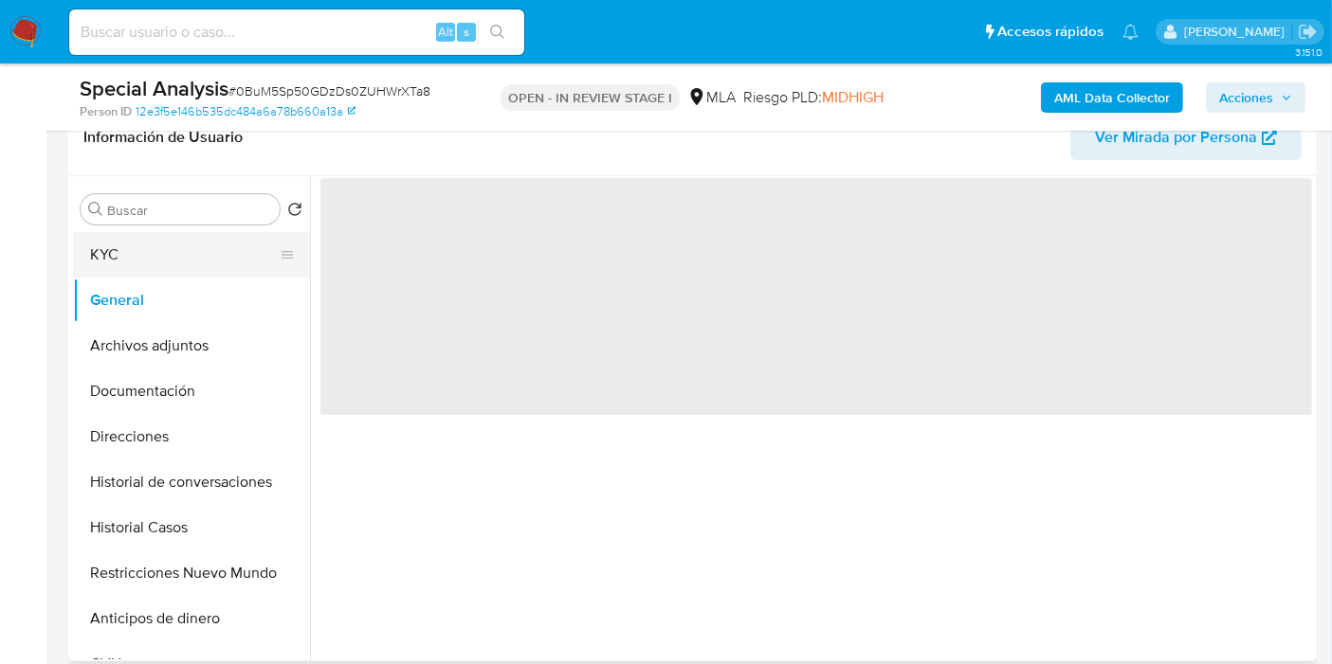
click at [211, 261] on button "KYC" at bounding box center [184, 254] width 222 height 45
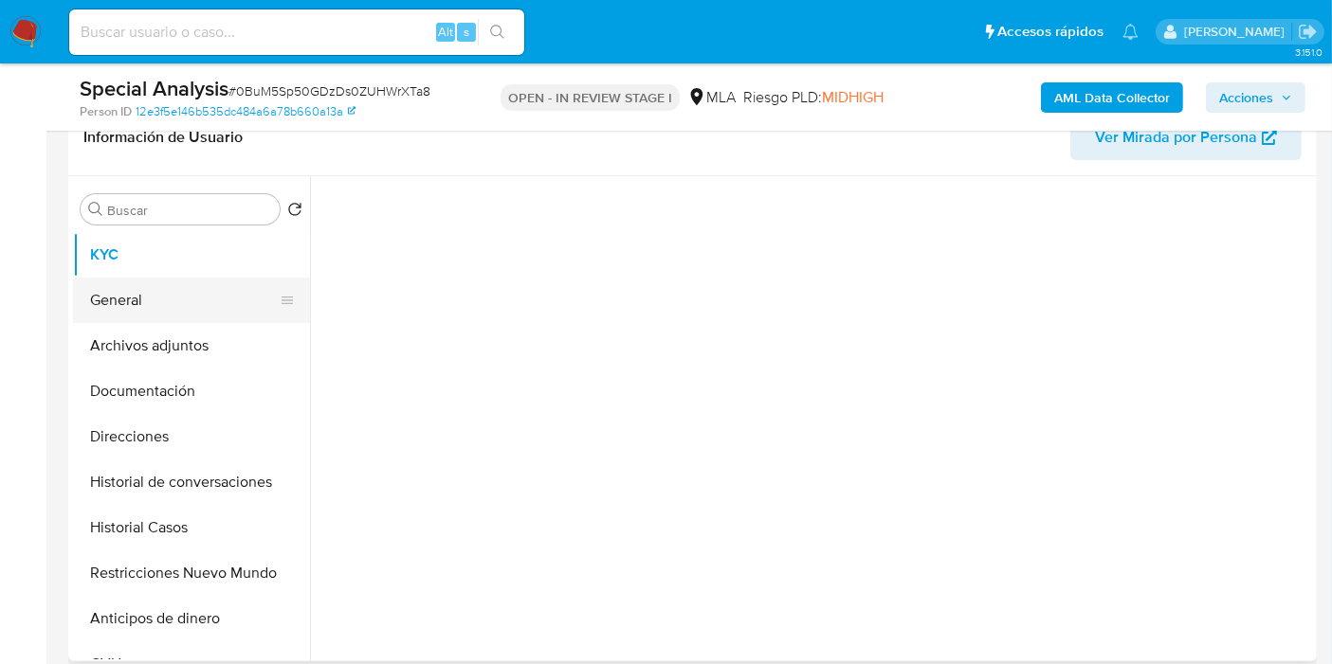
click at [191, 320] on button "General" at bounding box center [184, 300] width 222 height 45
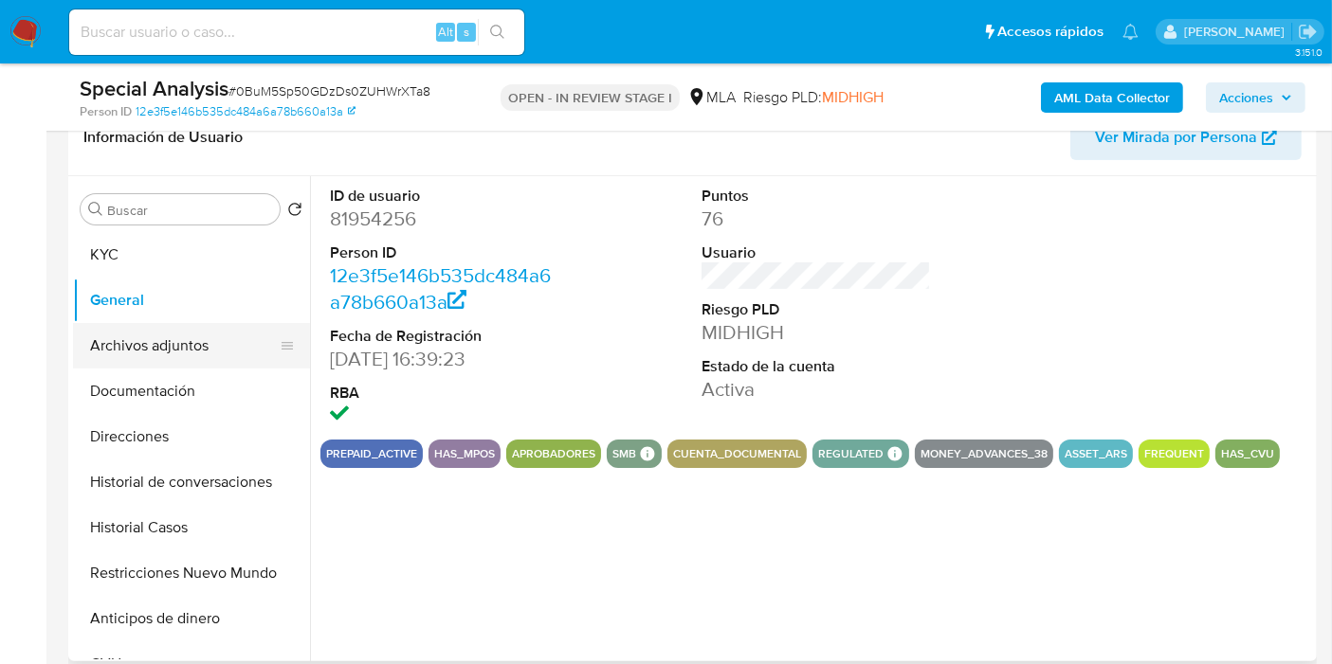
click at [188, 351] on button "Archivos adjuntos" at bounding box center [184, 345] width 222 height 45
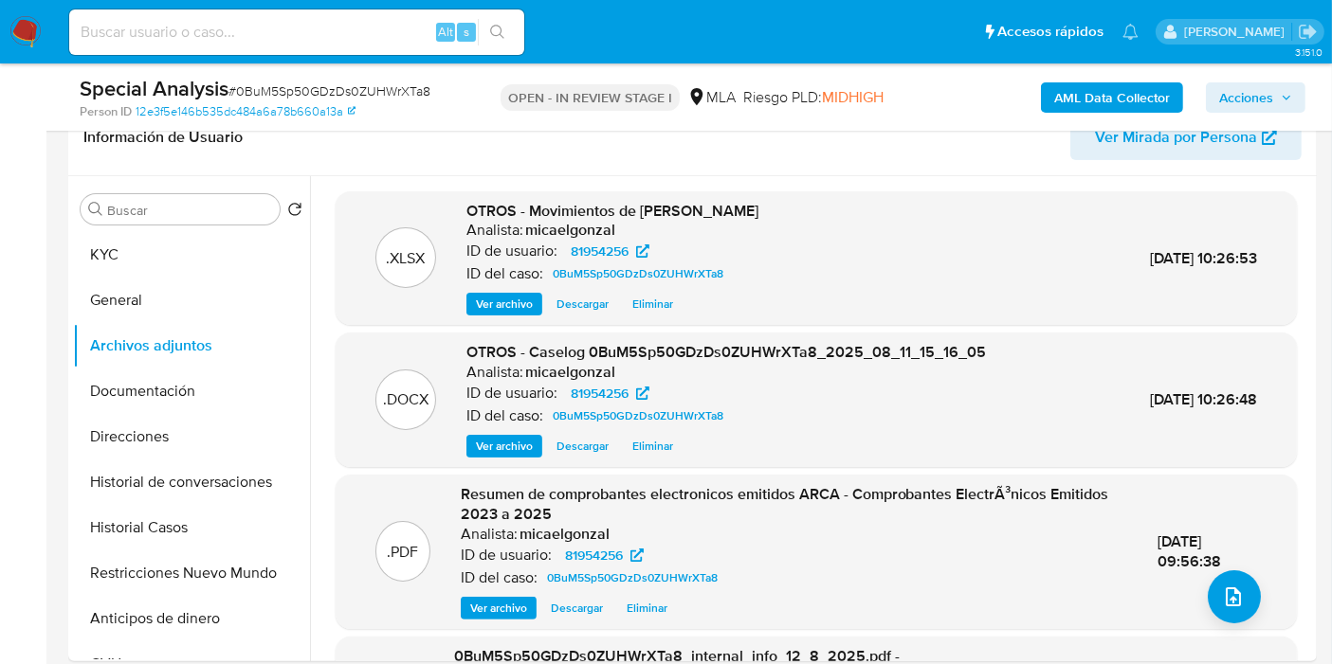
click at [1299, 88] on button "Acciones" at bounding box center [1256, 97] width 100 height 30
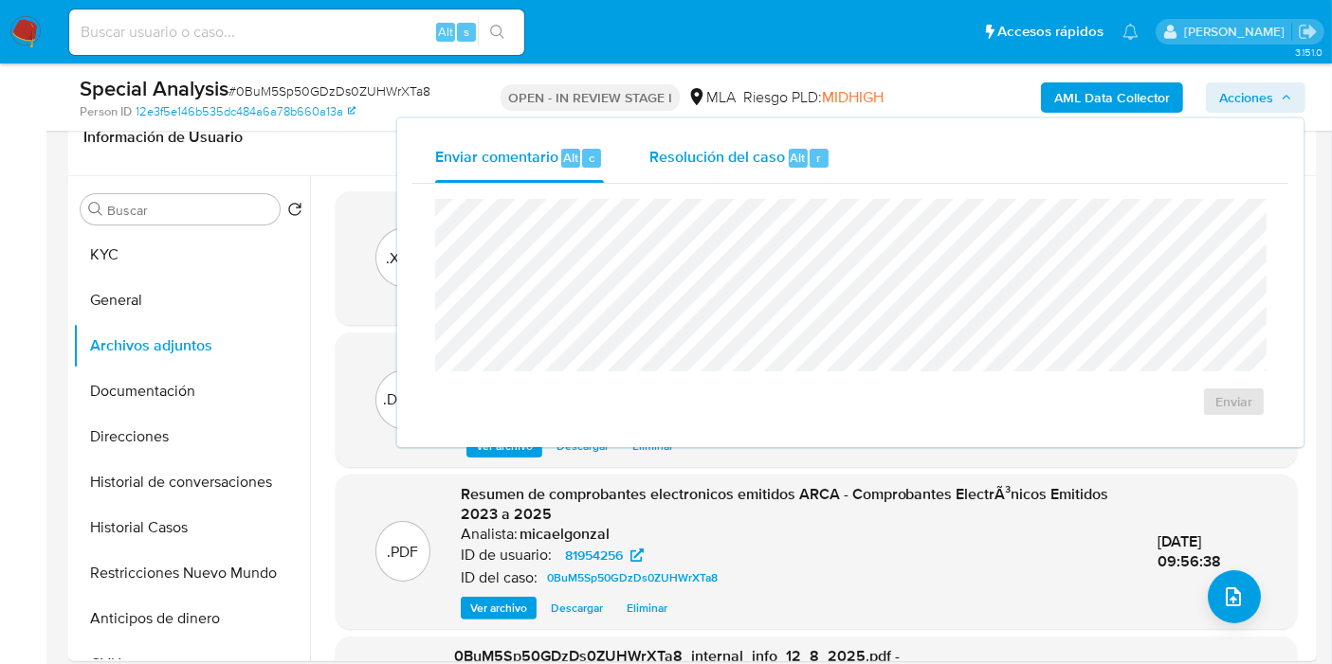
drag, startPoint x: 760, startPoint y: 147, endPoint x: 755, endPoint y: 172, distance: 25.1
click at [759, 148] on span "Resolución del caso" at bounding box center [717, 157] width 136 height 22
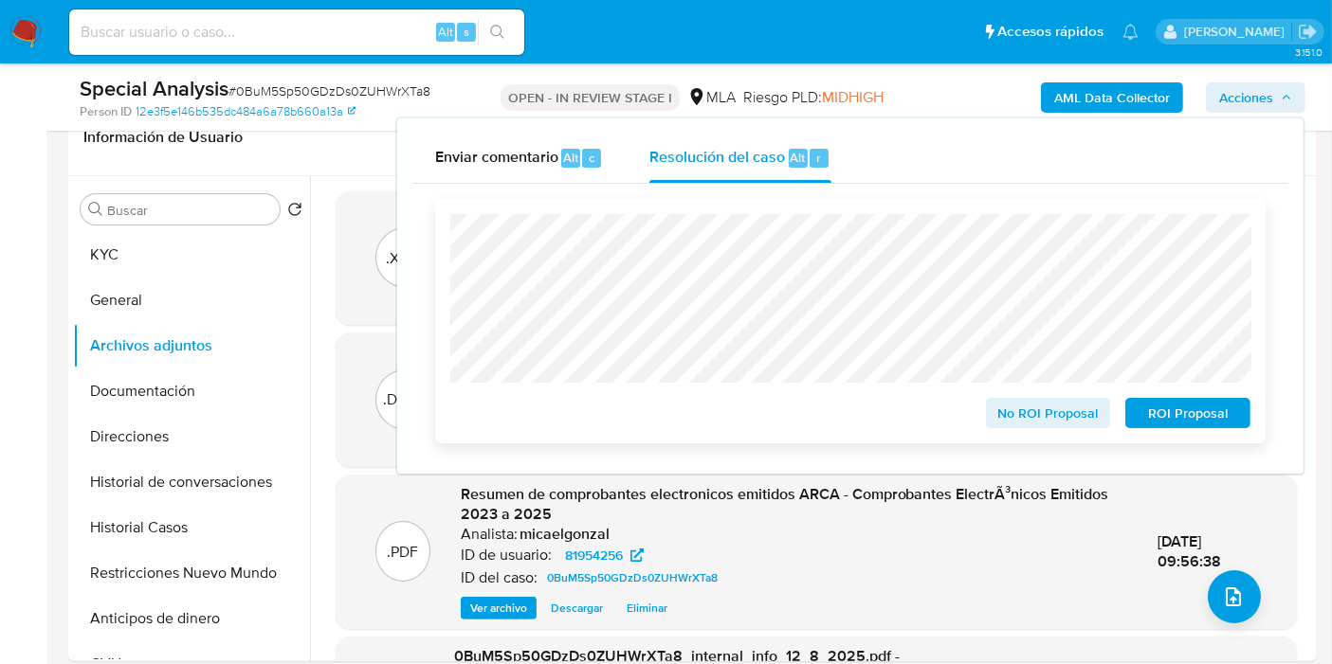
click at [1040, 424] on span "No ROI Proposal" at bounding box center [1048, 413] width 99 height 27
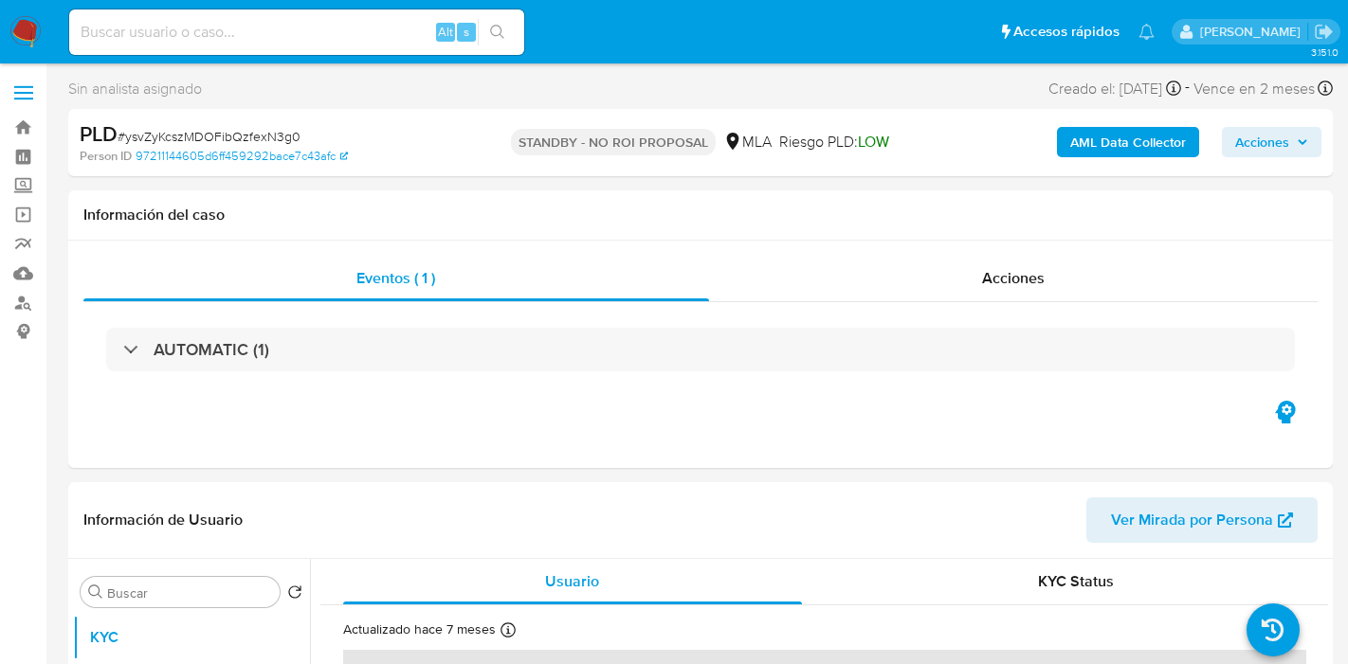
select select "10"
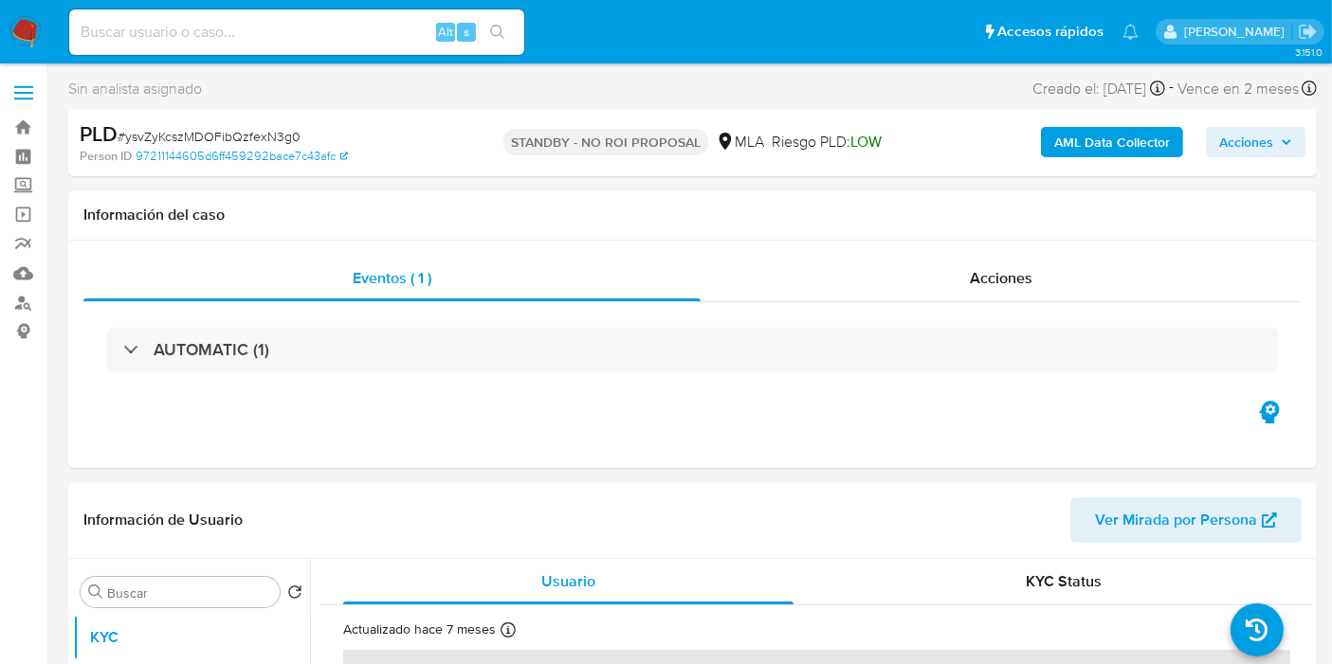
click at [331, 26] on input at bounding box center [296, 32] width 455 height 25
paste input "EV7Ib3MCPqmaxWLa4QhWoZxM"
type input "EV7Ib3MCPqmaxWLa4QhWoZxM"
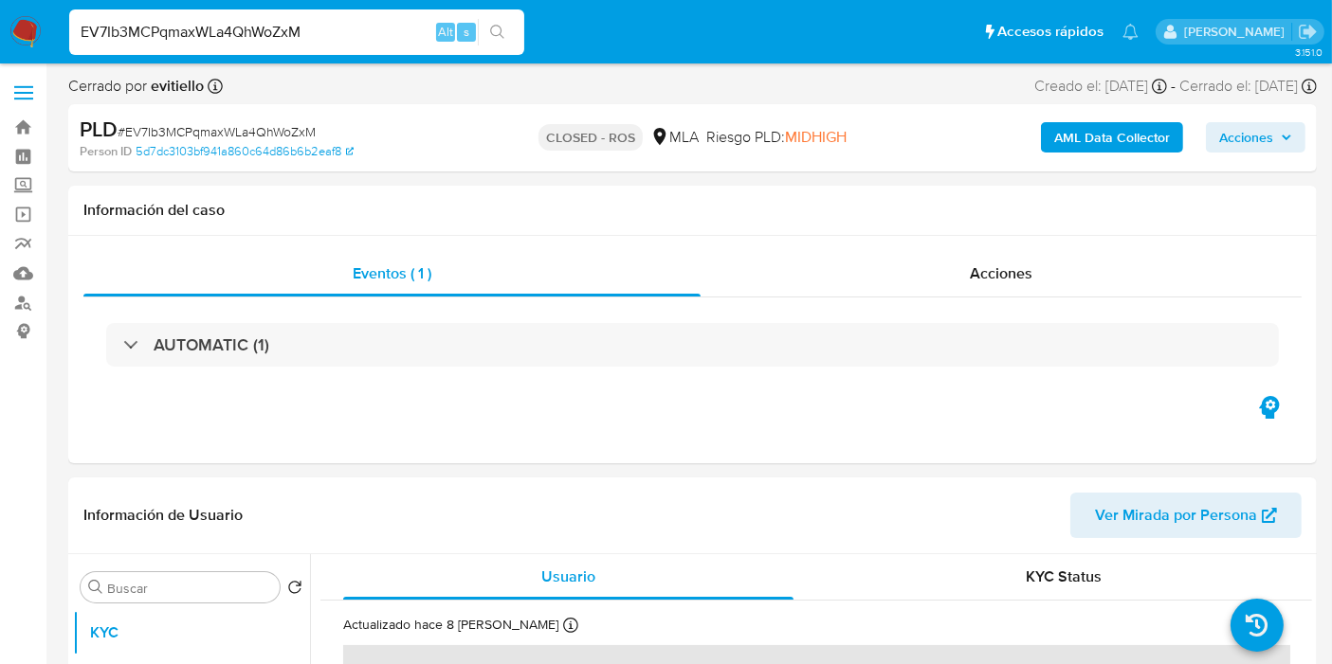
select select "10"
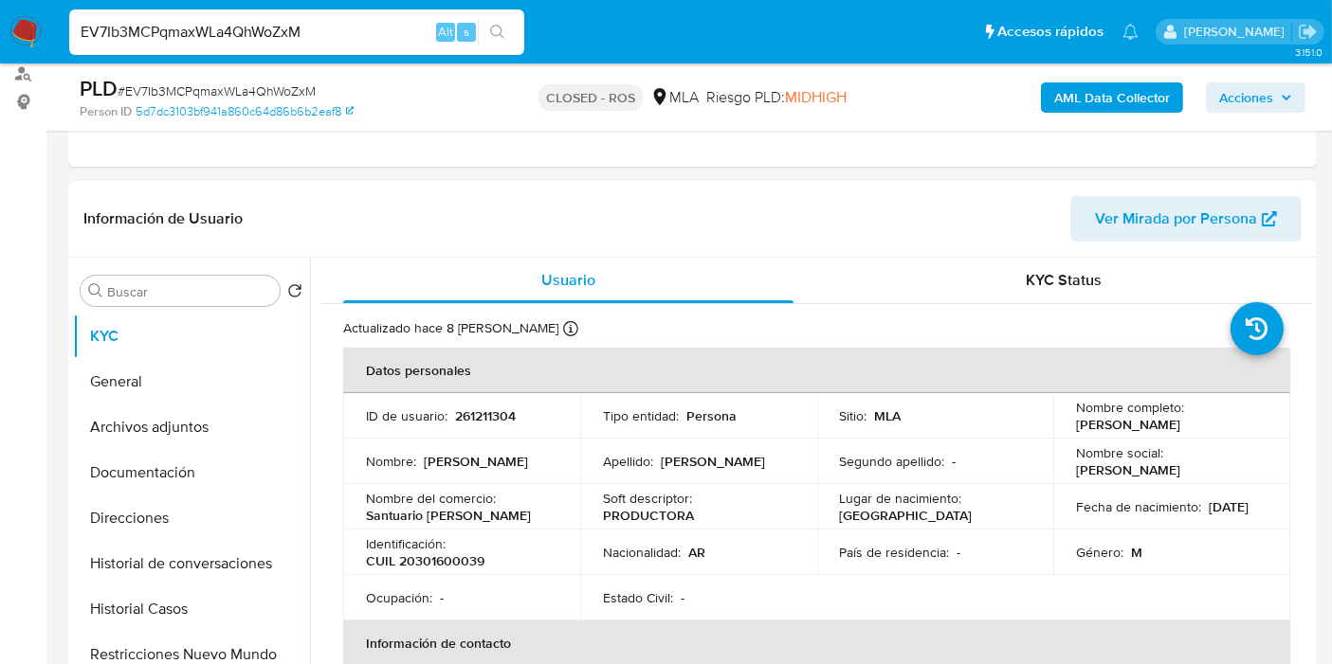
scroll to position [421, 0]
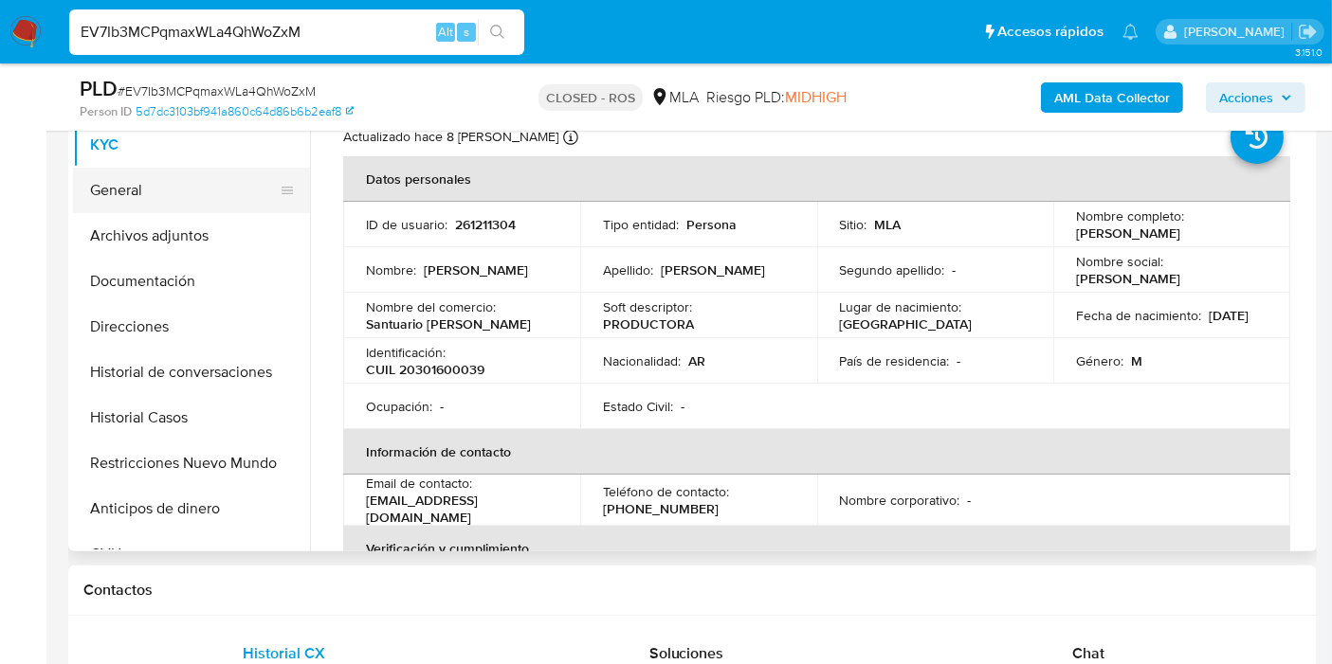
click at [153, 209] on button "General" at bounding box center [184, 190] width 222 height 45
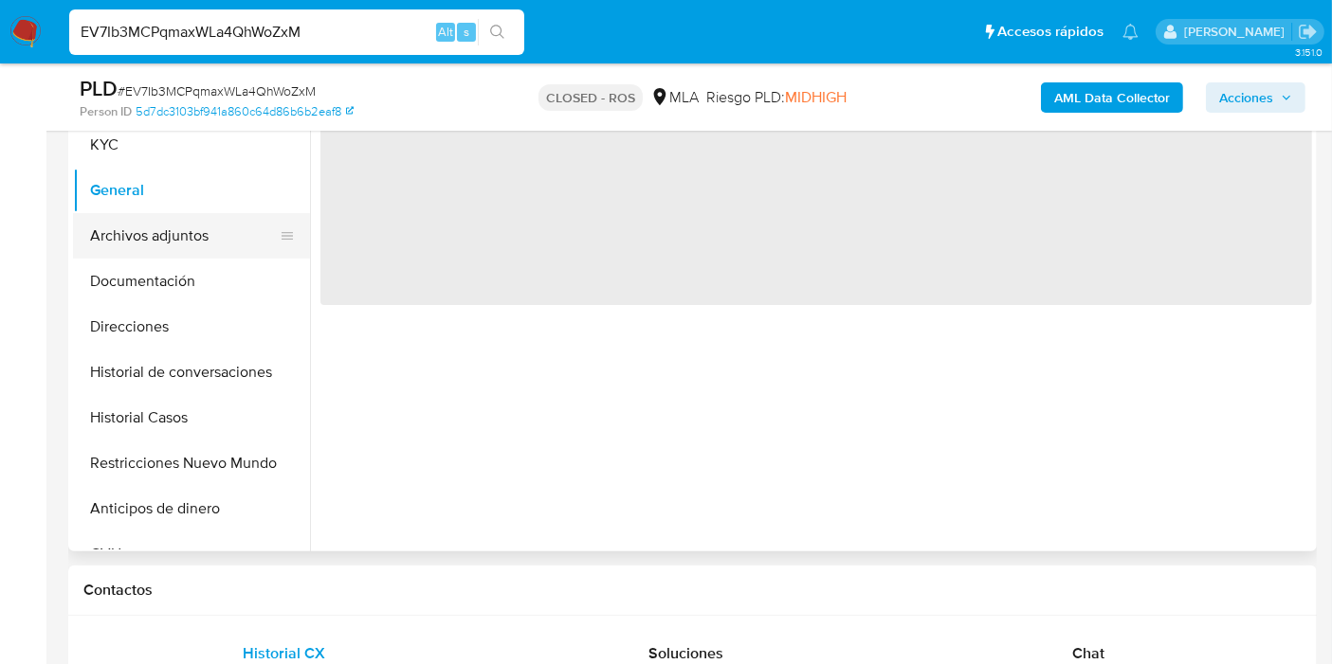
click at [155, 226] on button "Archivos adjuntos" at bounding box center [184, 235] width 222 height 45
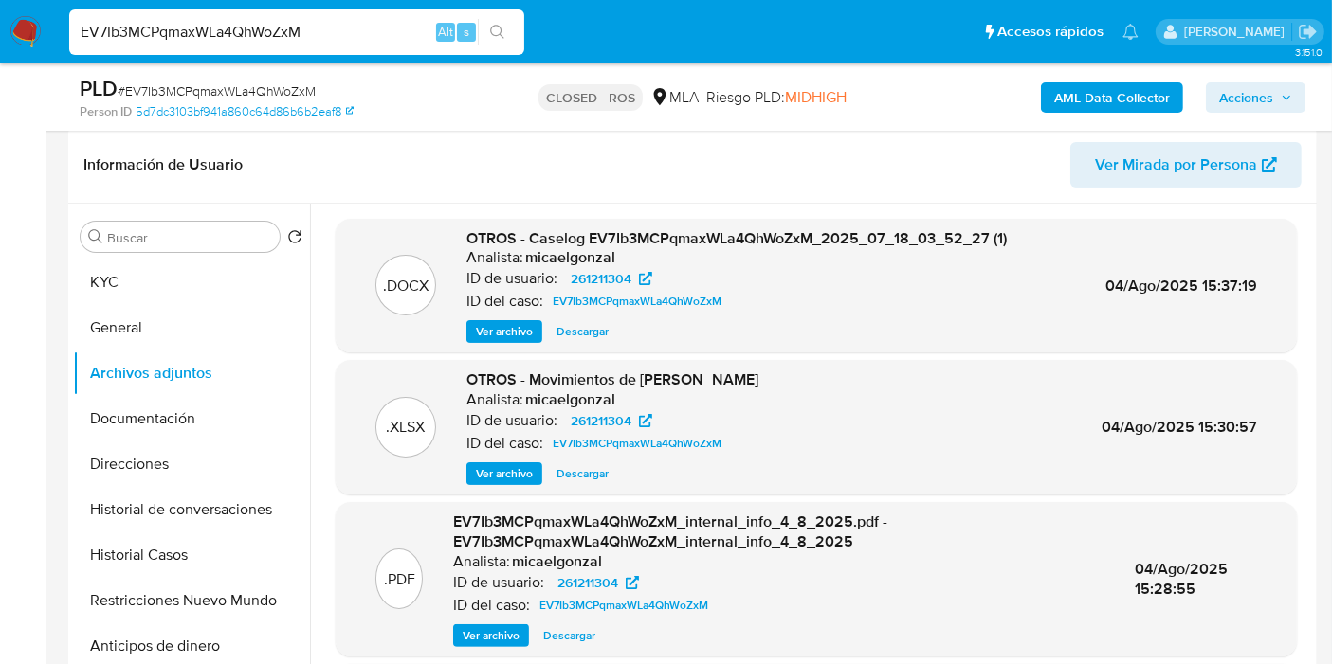
scroll to position [316, 0]
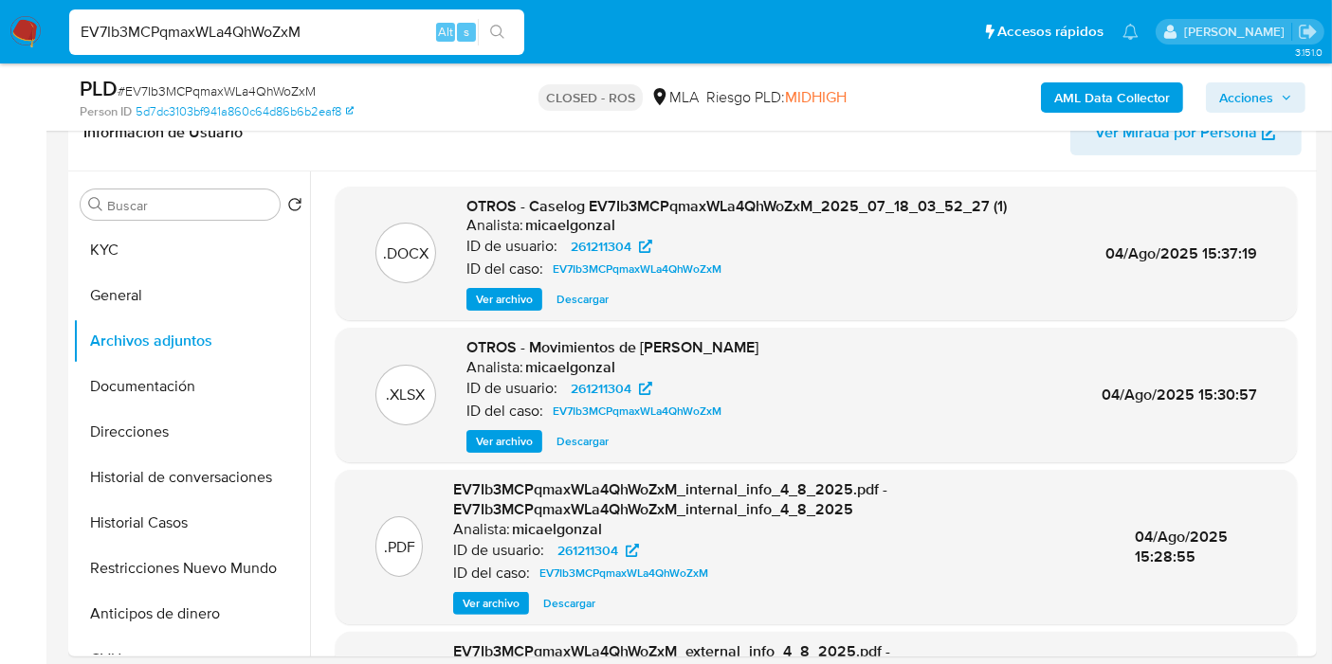
click at [18, 27] on img at bounding box center [25, 32] width 32 height 32
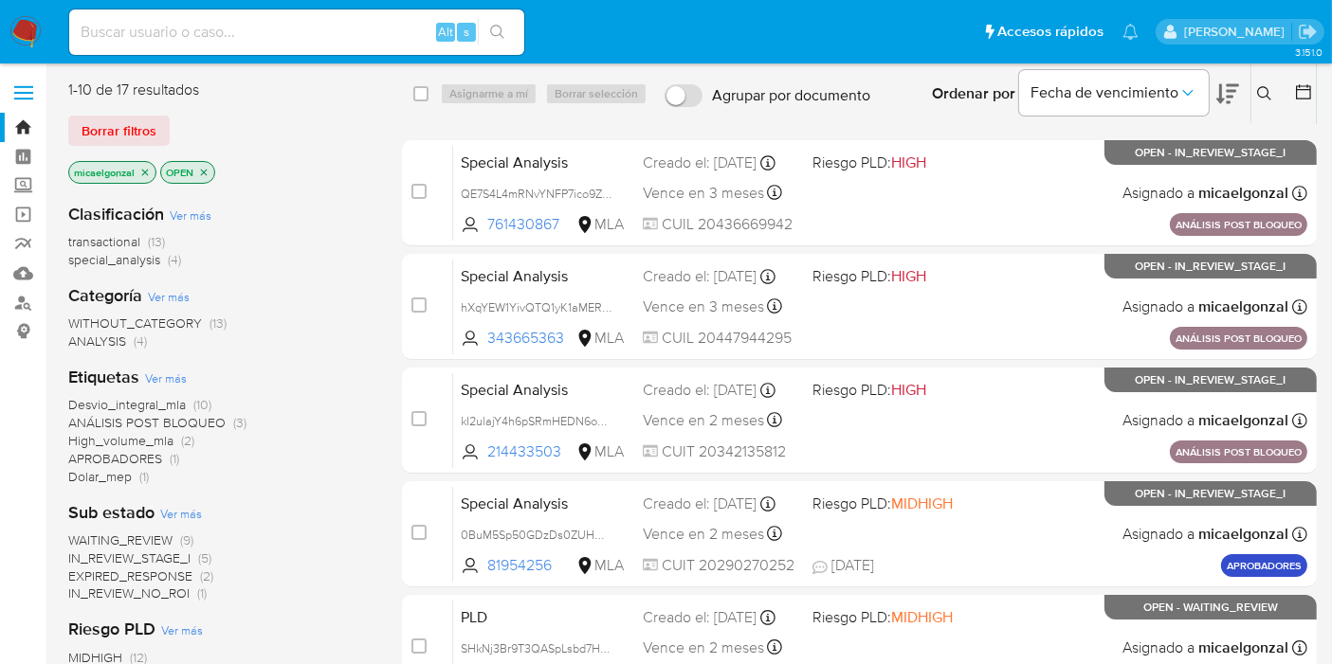
click at [17, 42] on img at bounding box center [25, 32] width 32 height 32
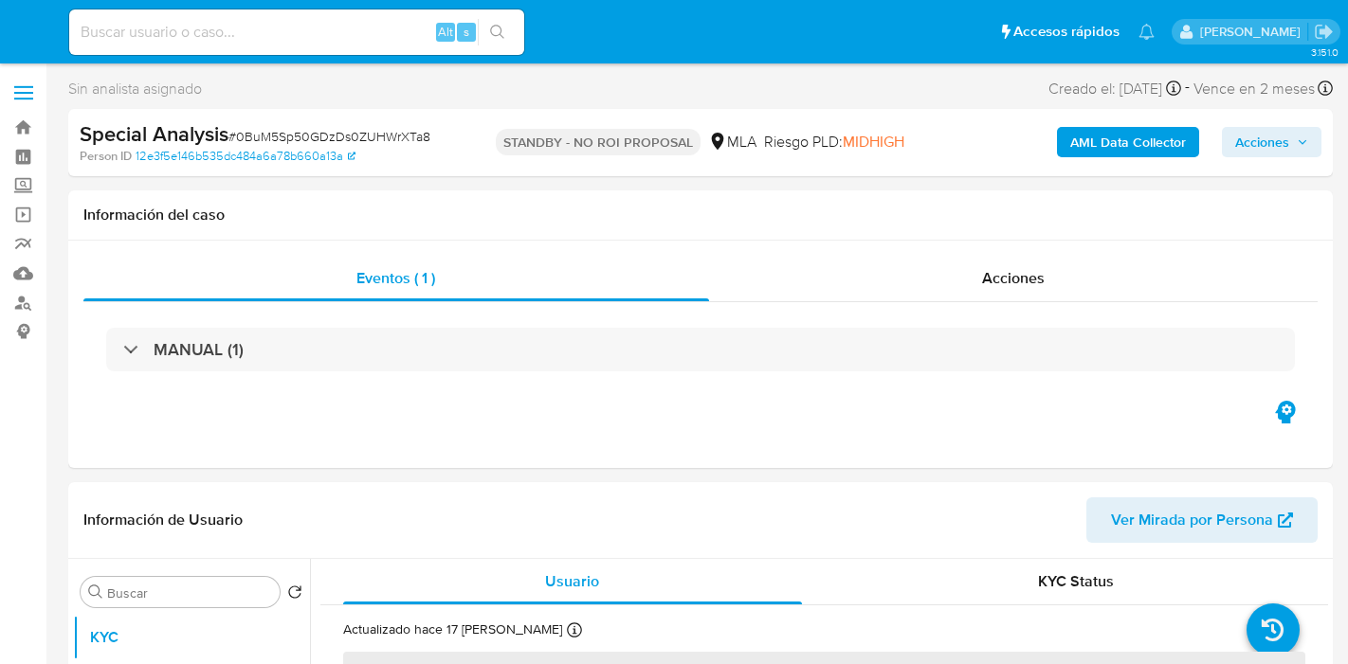
select select "10"
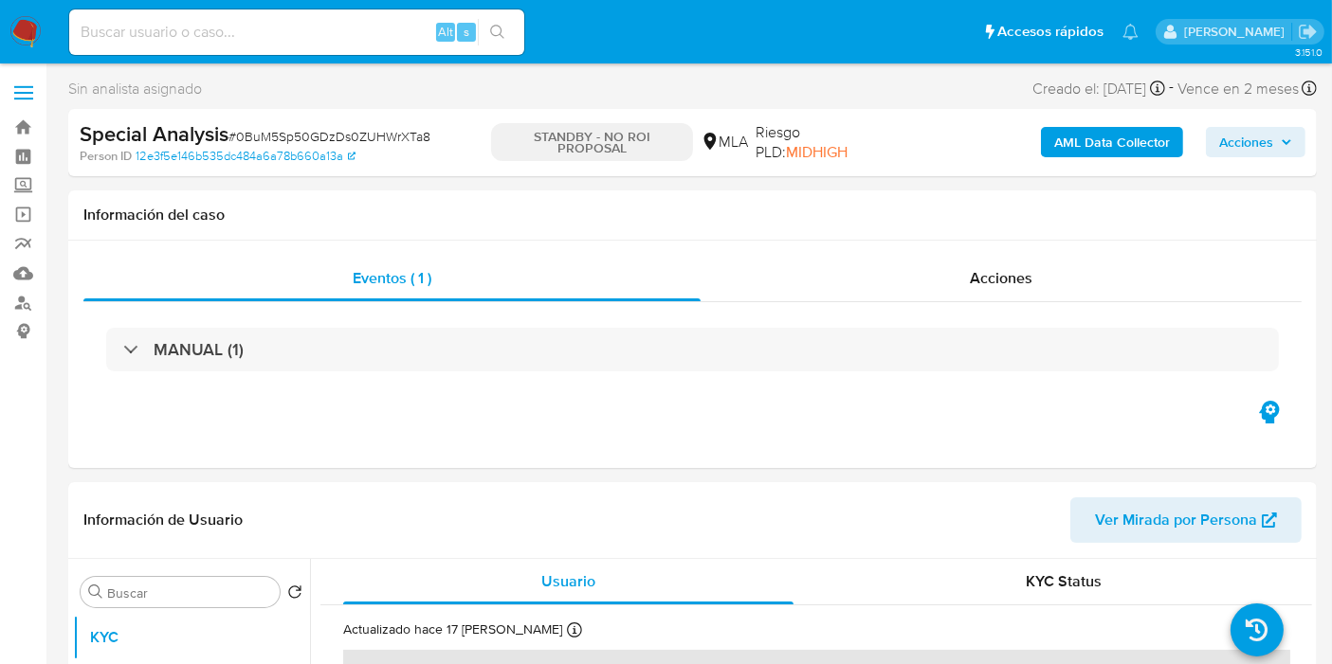
click at [35, 45] on img at bounding box center [25, 32] width 32 height 32
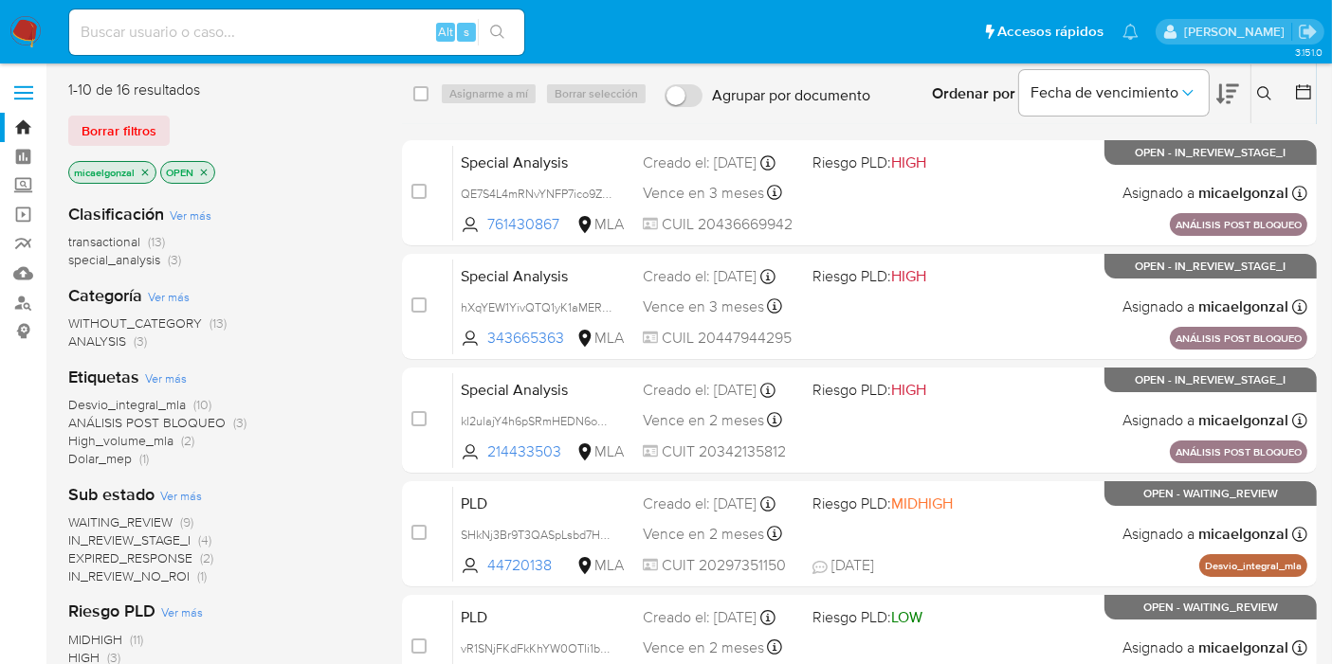
click at [133, 146] on div "1-10 de 16 resultados Borrar filtros micaelgonzal OPEN" at bounding box center [219, 134] width 303 height 108
click at [149, 126] on span "Borrar filtros" at bounding box center [119, 131] width 75 height 27
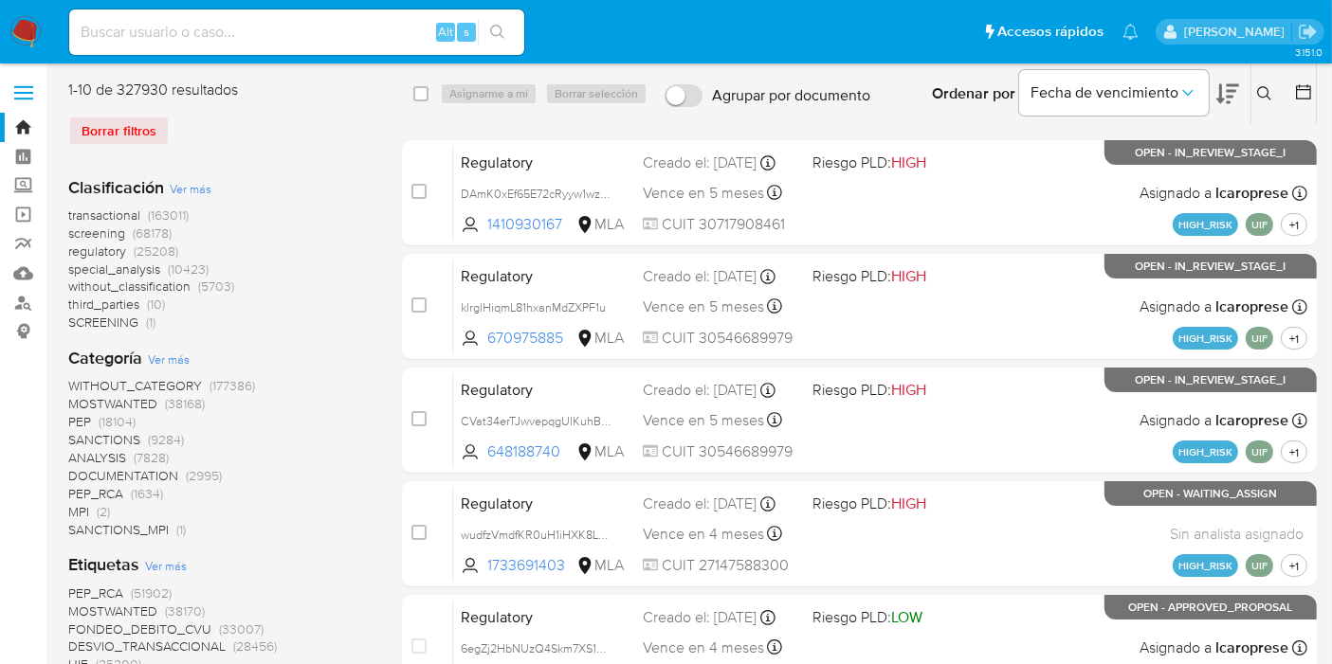
click at [1266, 88] on icon at bounding box center [1264, 93] width 14 height 14
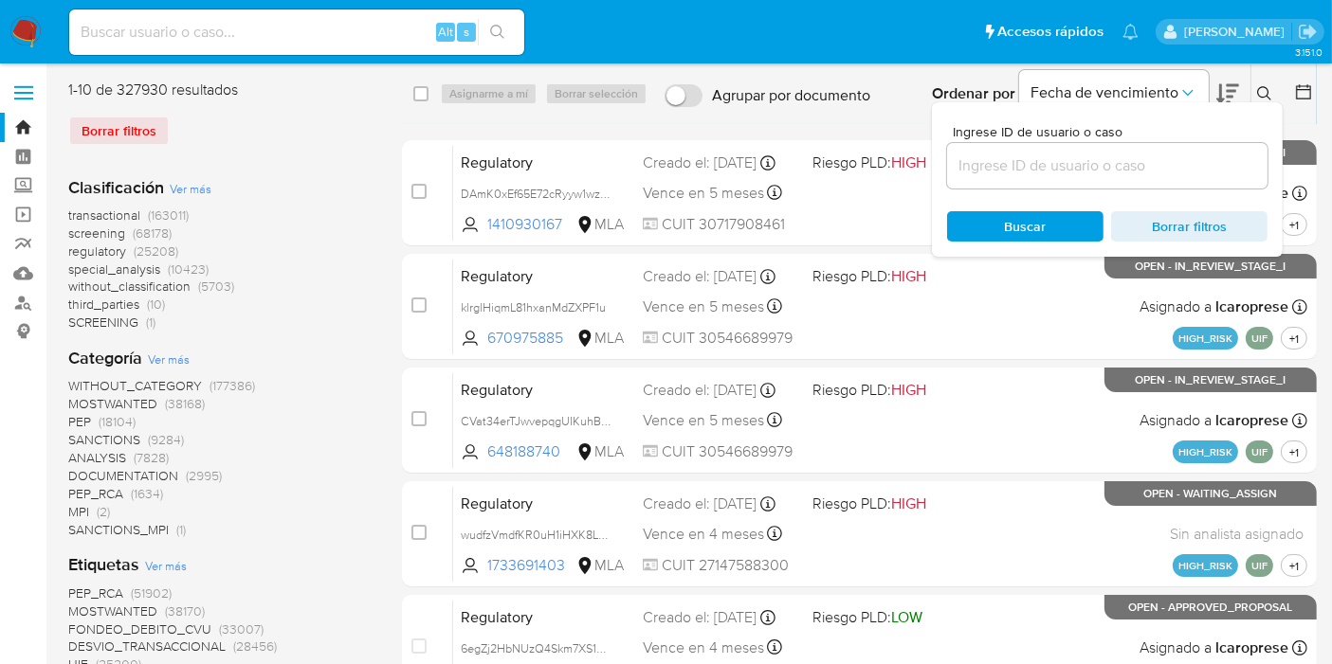
click at [1158, 146] on div at bounding box center [1107, 165] width 320 height 45
click at [1124, 175] on input at bounding box center [1107, 166] width 320 height 25
click at [1007, 178] on div at bounding box center [1107, 165] width 320 height 45
click at [1012, 173] on input at bounding box center [1107, 166] width 320 height 25
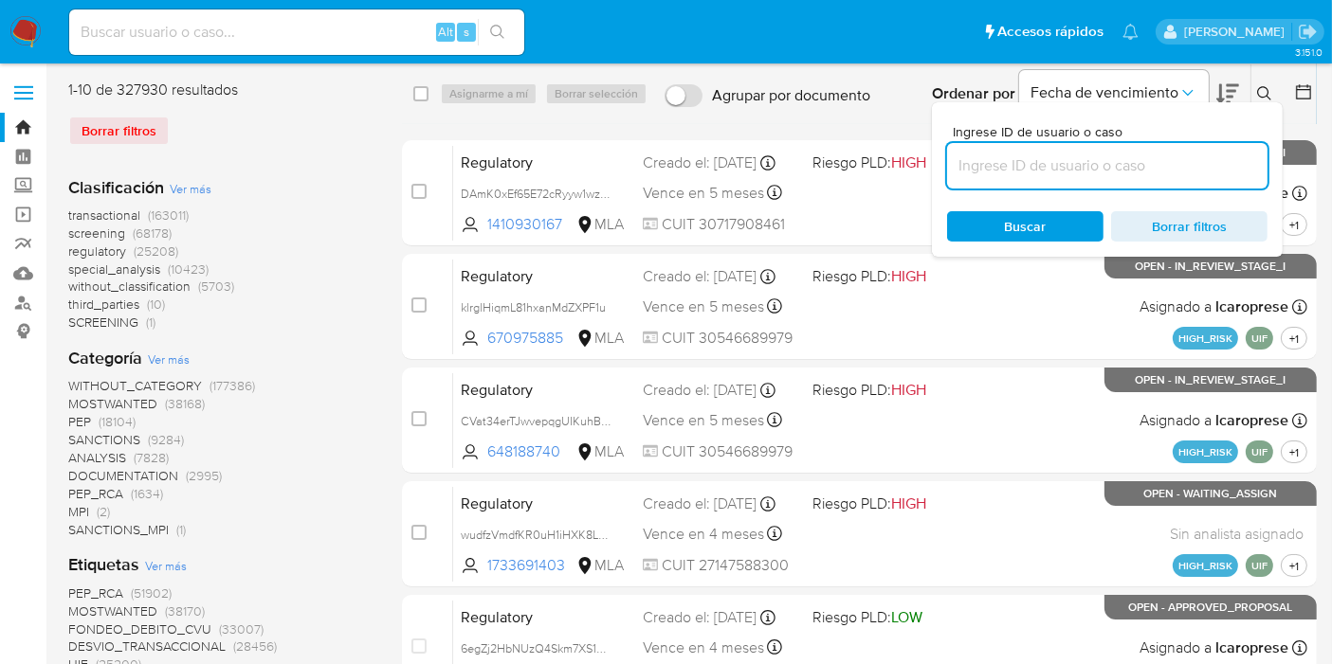
paste input "UpyluDI89HiAYo6mhhL8z3VV"
type input "UpyluDI89HiAYo6mhhL8z3VV"
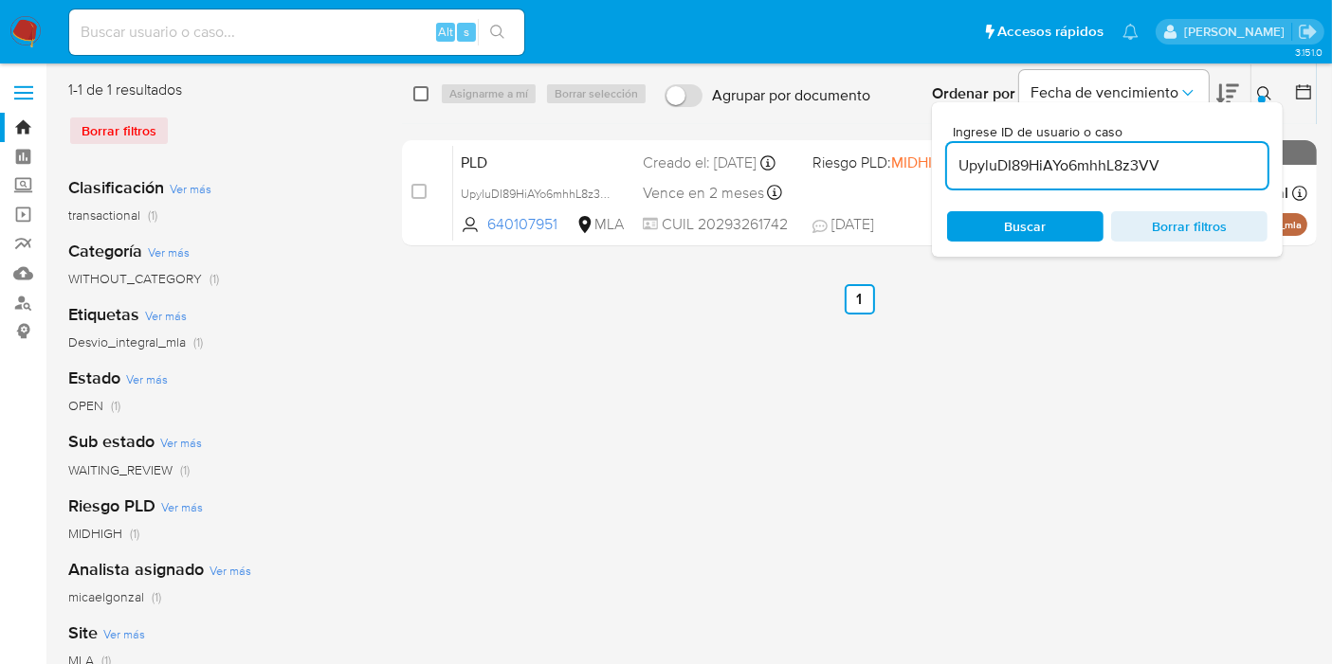
click at [425, 90] on input "checkbox" at bounding box center [420, 93] width 15 height 15
checkbox input "true"
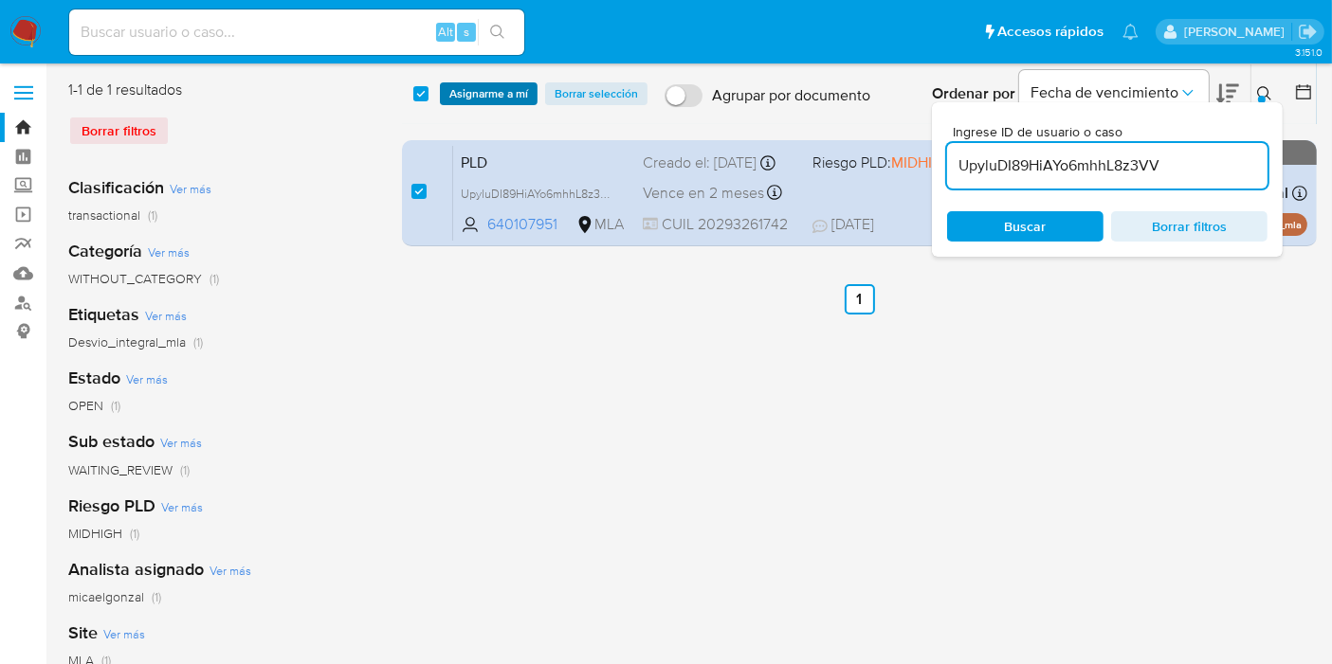
click at [476, 97] on span "Asignarme a mí" at bounding box center [488, 93] width 79 height 19
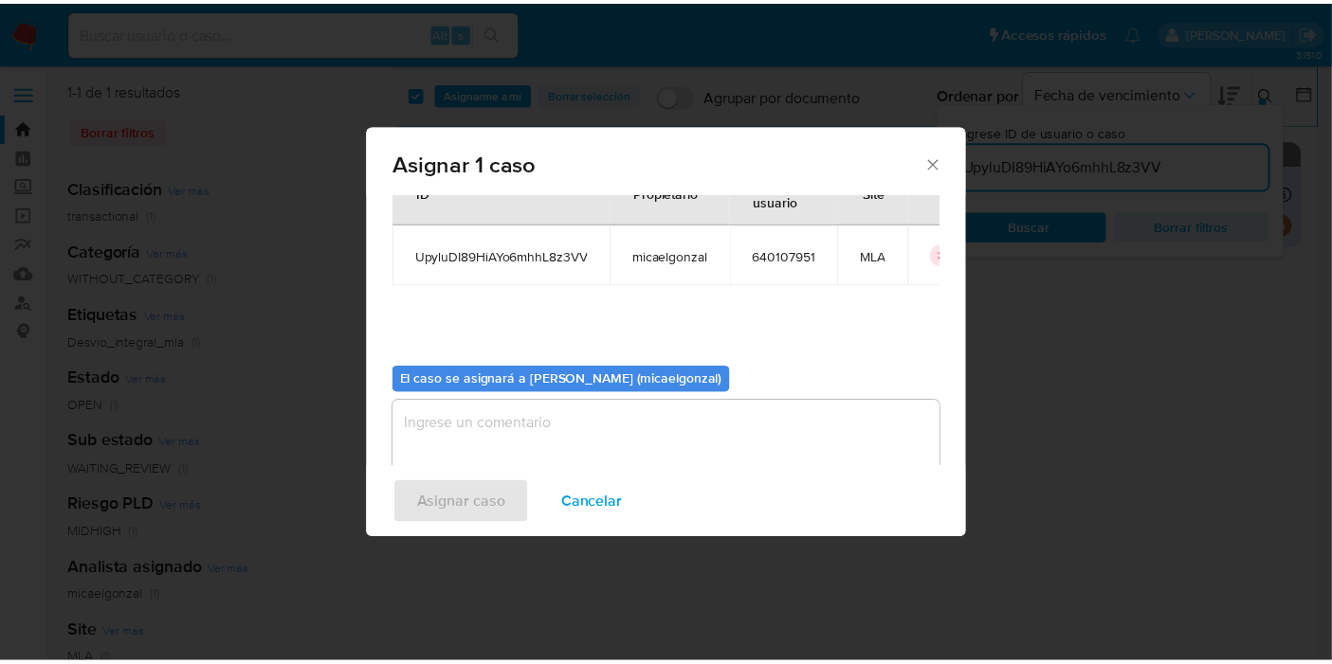
scroll to position [97, 0]
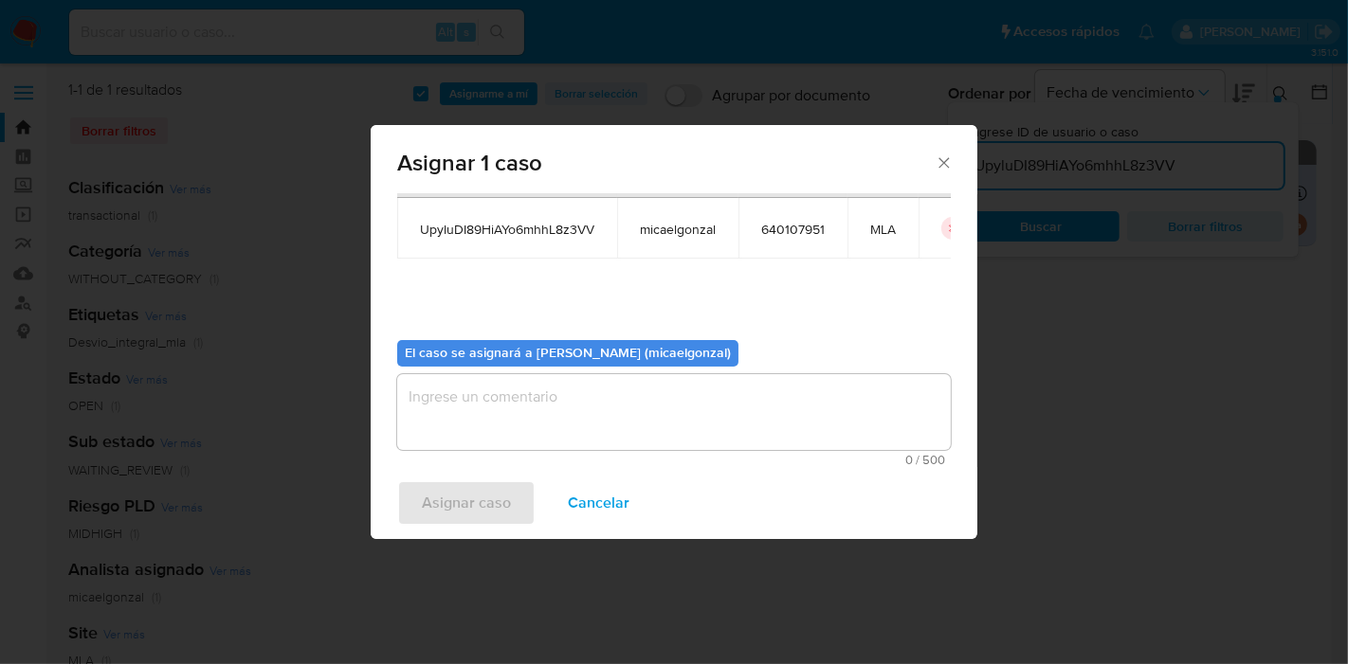
click at [496, 447] on textarea "assign-modal" at bounding box center [674, 412] width 554 height 76
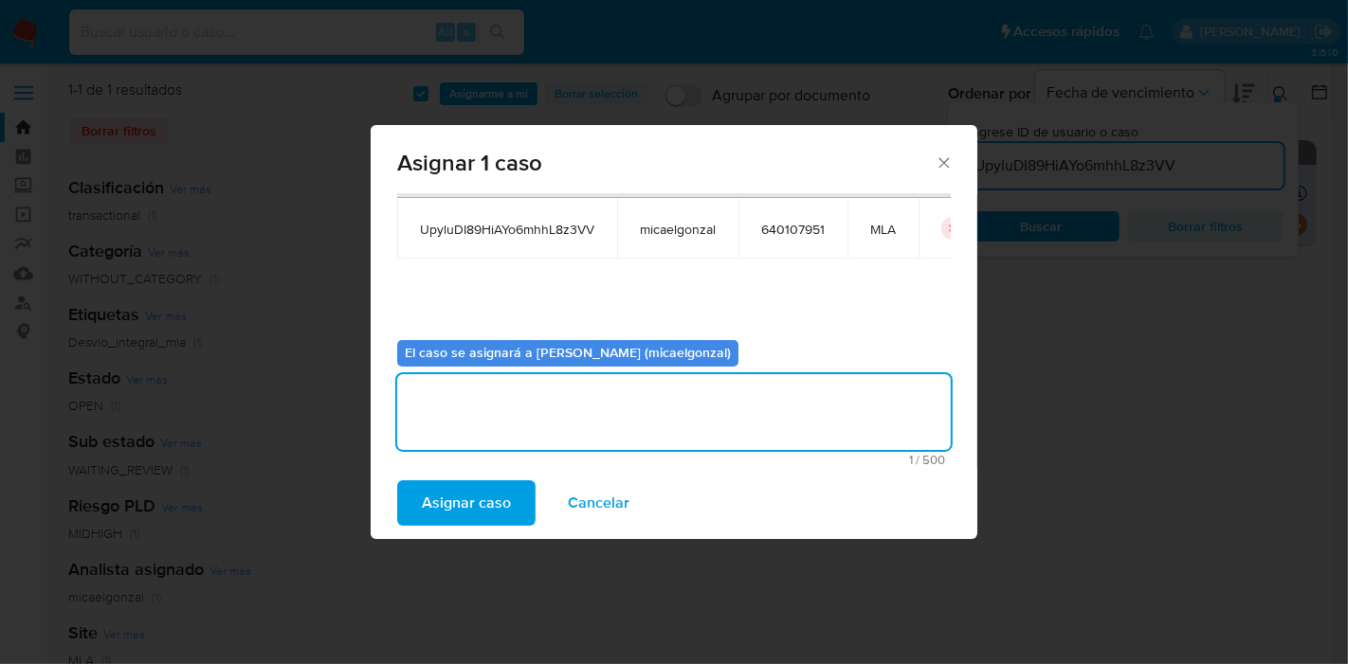
click at [468, 516] on span "Asignar caso" at bounding box center [466, 503] width 89 height 42
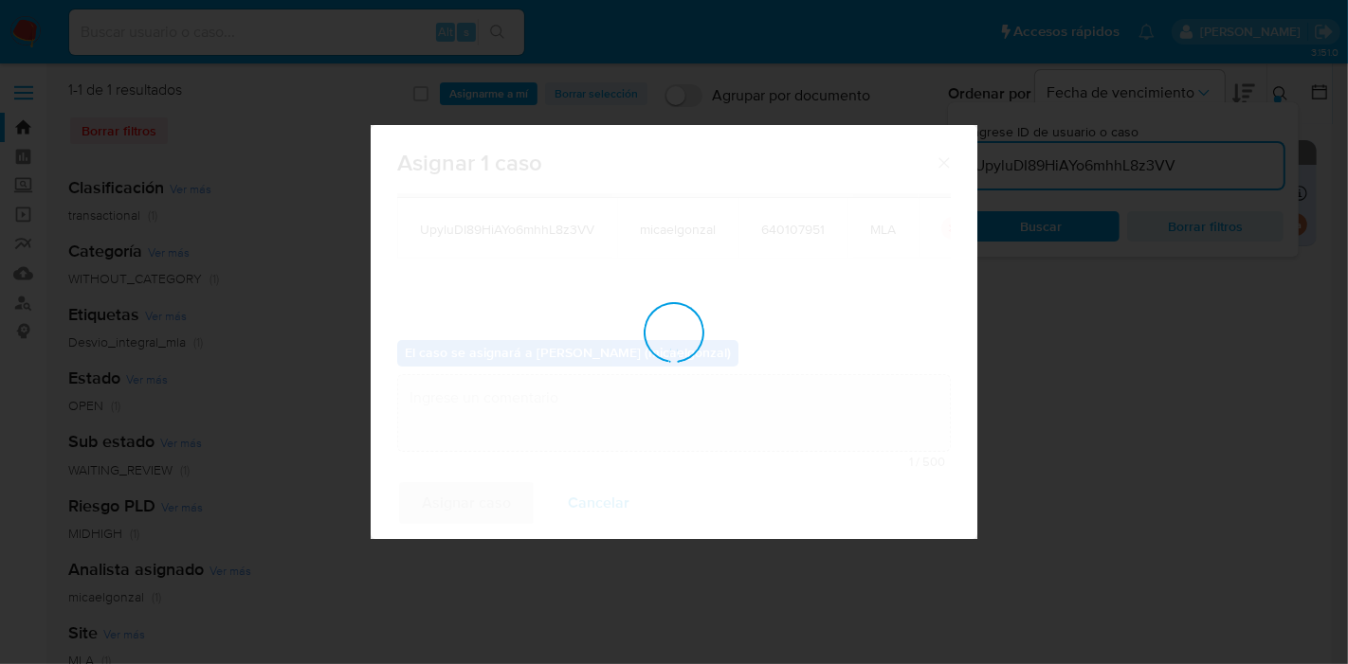
checkbox input "false"
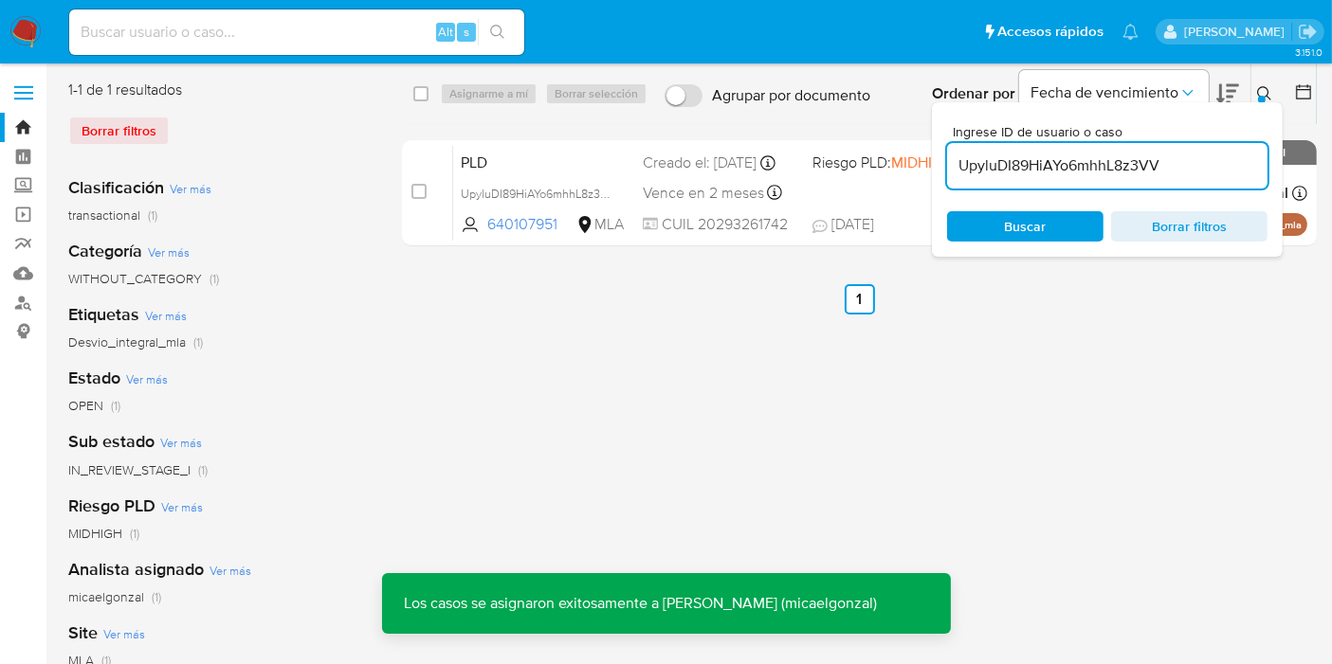
click at [338, 33] on input at bounding box center [296, 32] width 455 height 25
paste input "UpyluDI89HiAYo6mhhL8z3VV"
type input "UpyluDI89HiAYo6mhhL8z3VV"
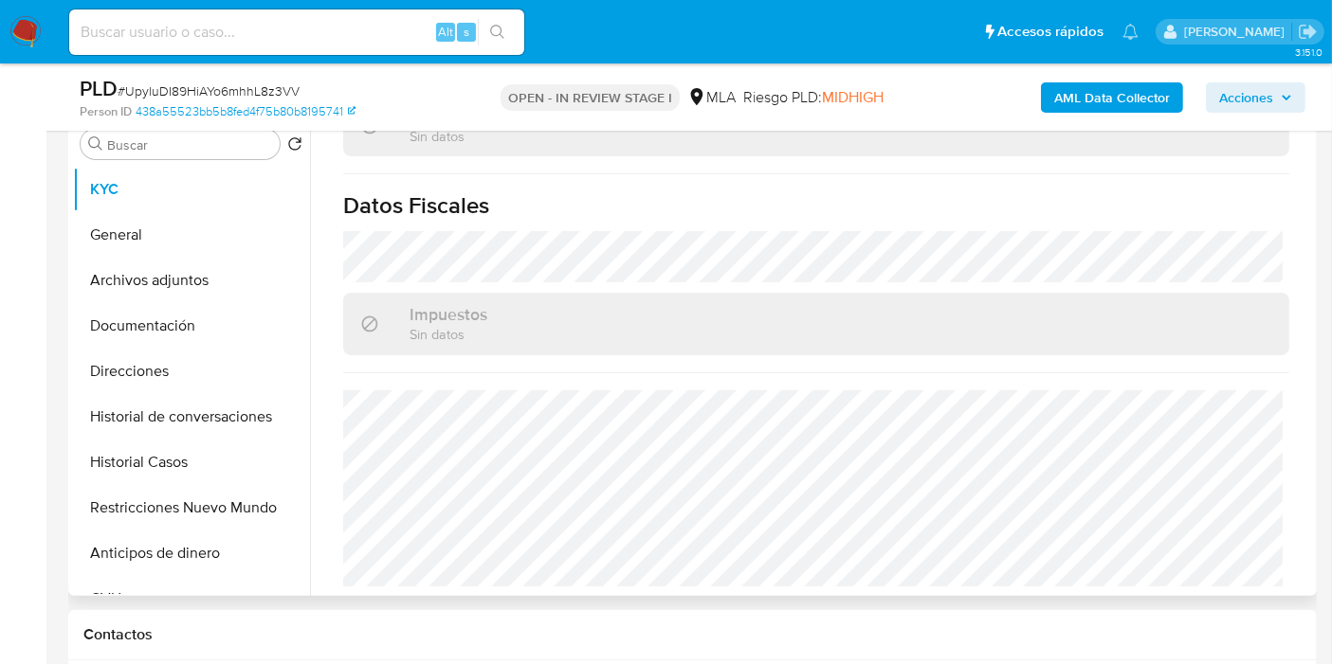
scroll to position [526, 0]
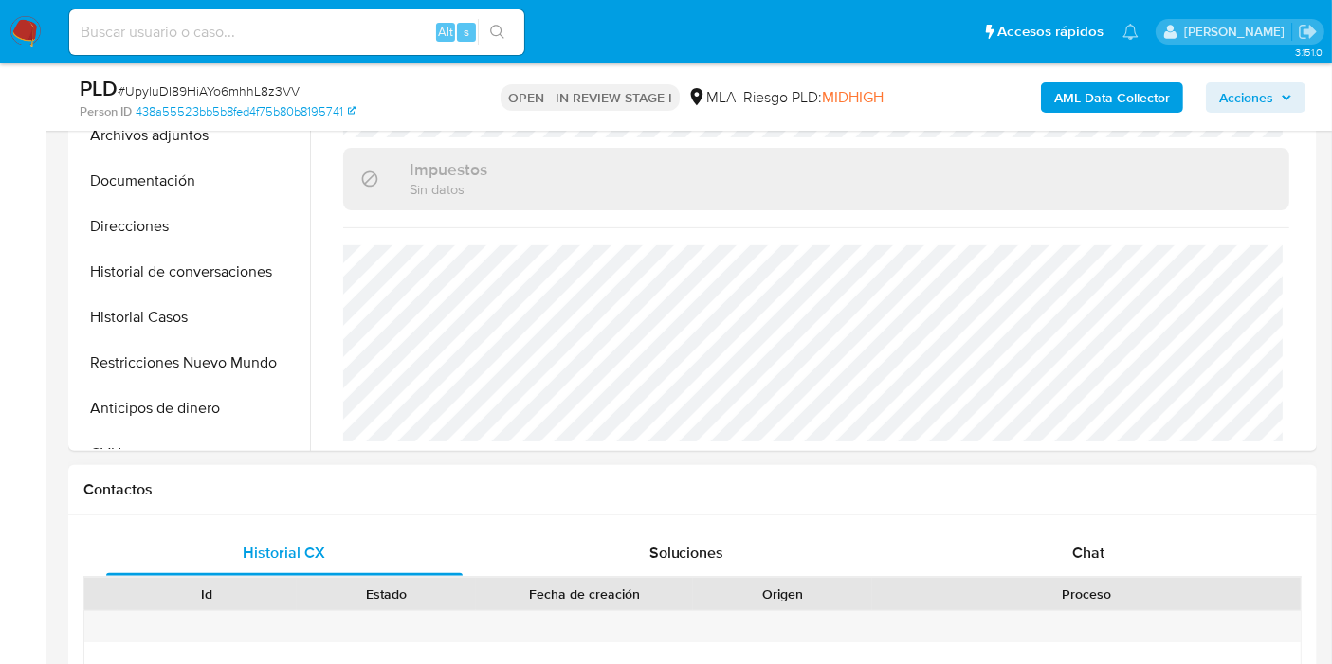
select select "10"
click at [1058, 535] on div "Chat" at bounding box center [1088, 553] width 356 height 45
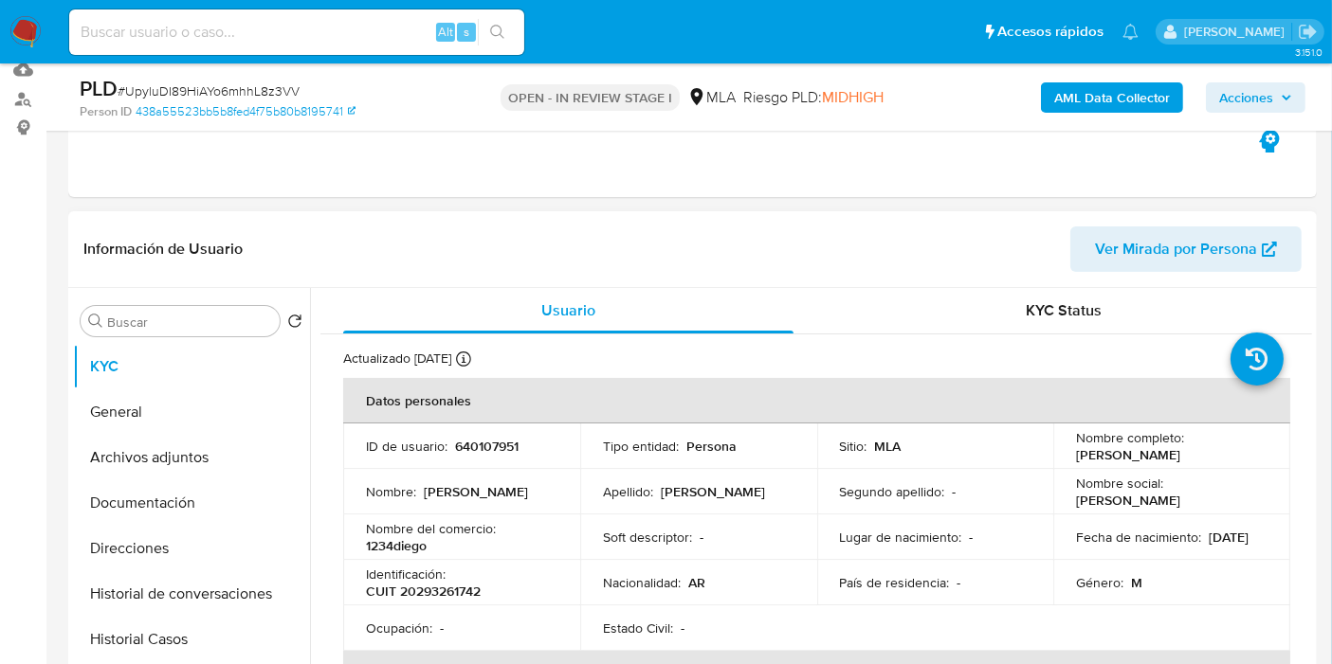
scroll to position [316, 0]
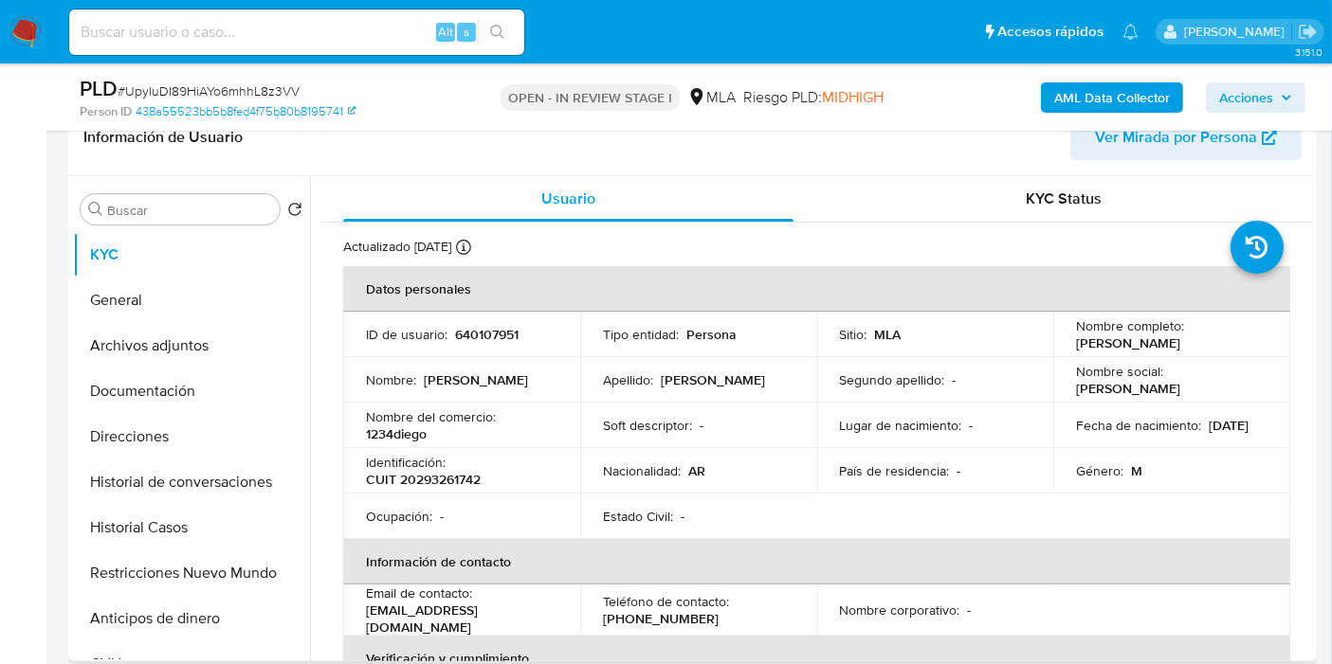
click at [527, 450] on td "Identificación : CUIT 20293261742" at bounding box center [461, 470] width 237 height 45
click at [194, 302] on button "General" at bounding box center [184, 300] width 222 height 45
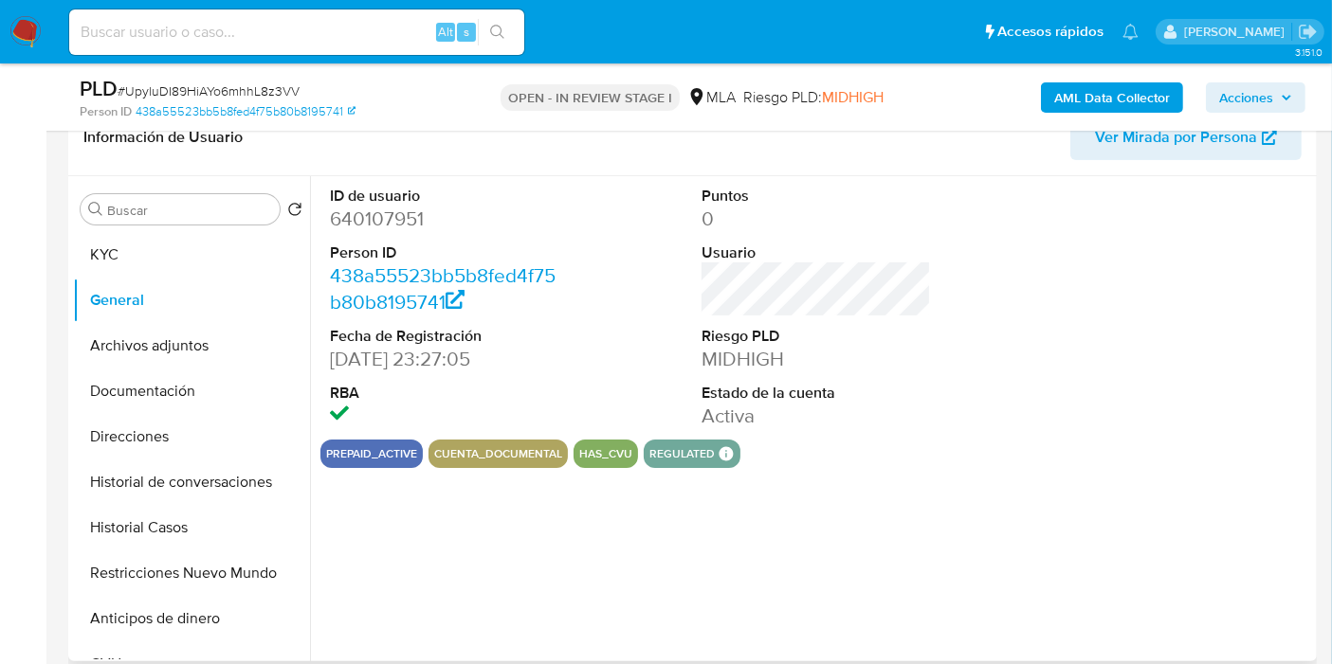
click at [380, 209] on dd "640107951" at bounding box center [444, 219] width 229 height 27
copy dd "640107951"
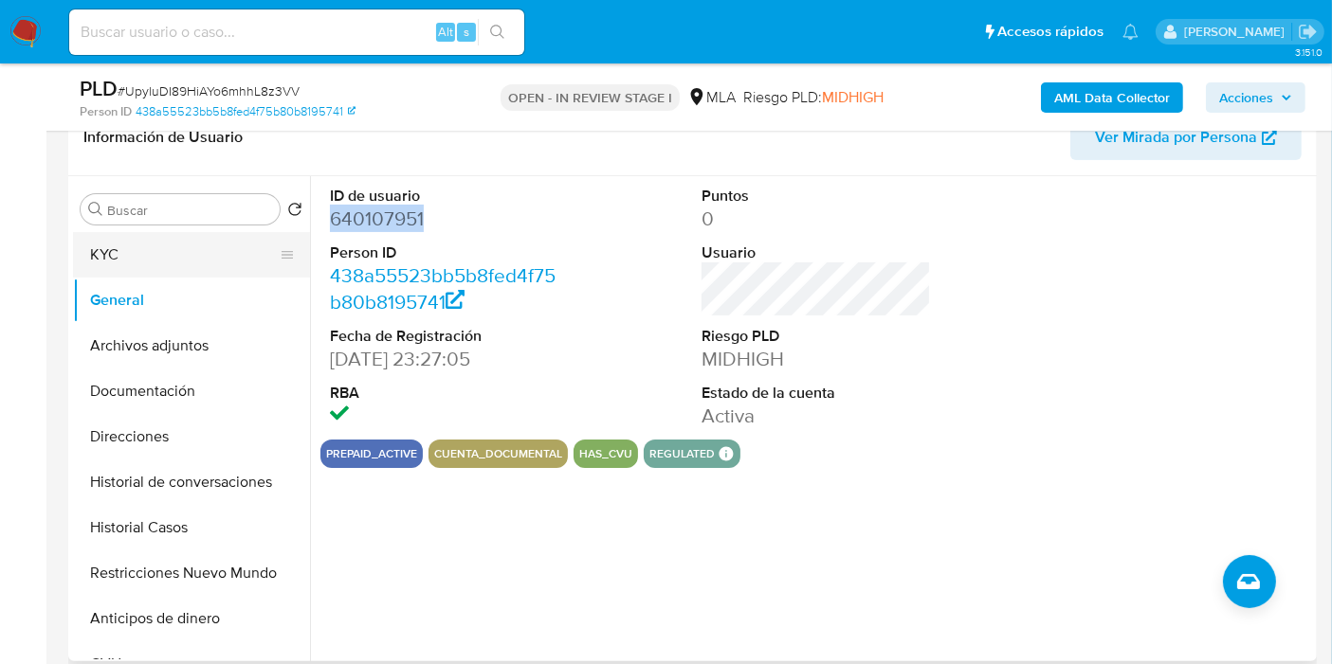
click at [169, 254] on button "KYC" at bounding box center [184, 254] width 222 height 45
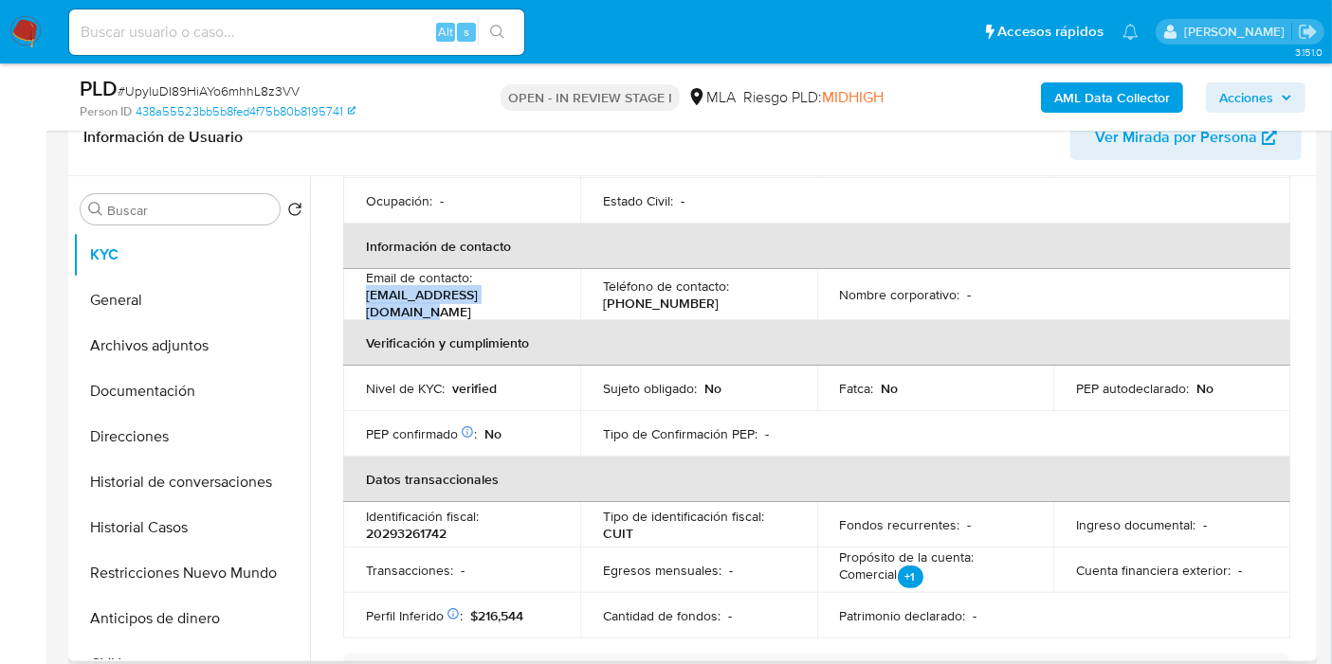
drag, startPoint x: 546, startPoint y: 306, endPoint x: 347, endPoint y: 299, distance: 199.2
click at [347, 299] on td "Email de contacto : meldiesmeldies@gmail.com" at bounding box center [461, 294] width 237 height 51
copy p "meldiesmeldies@gmail.com"
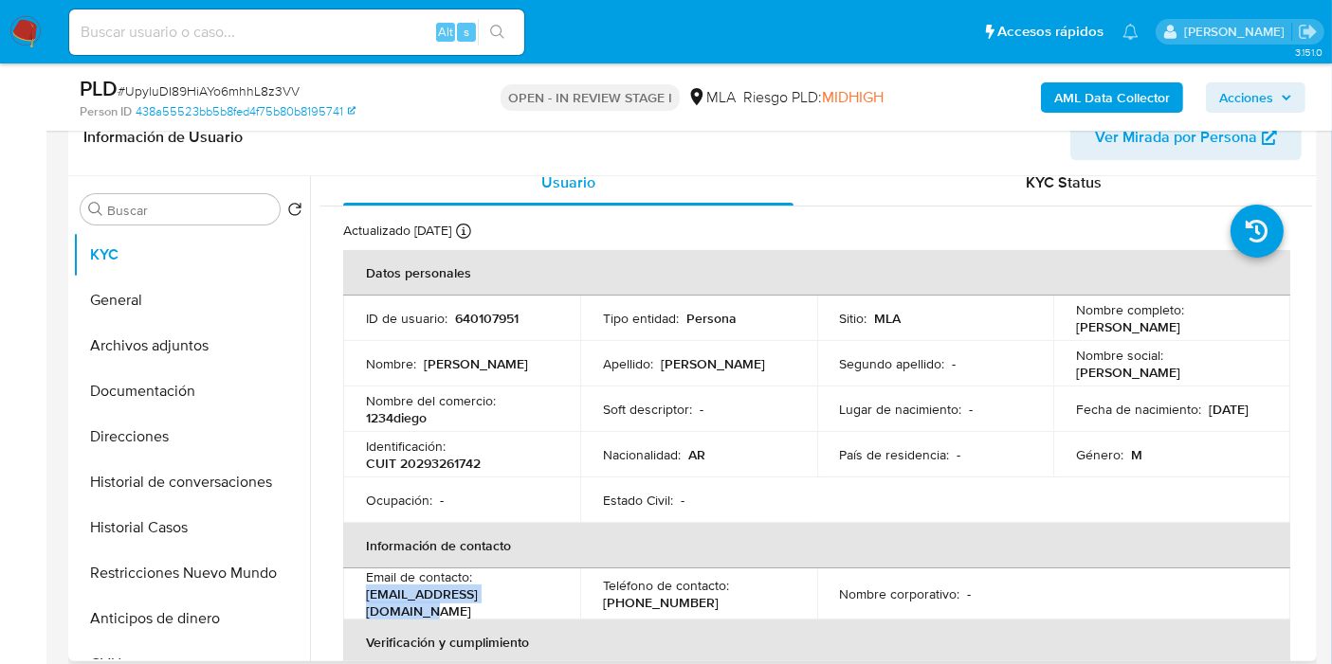
scroll to position [0, 0]
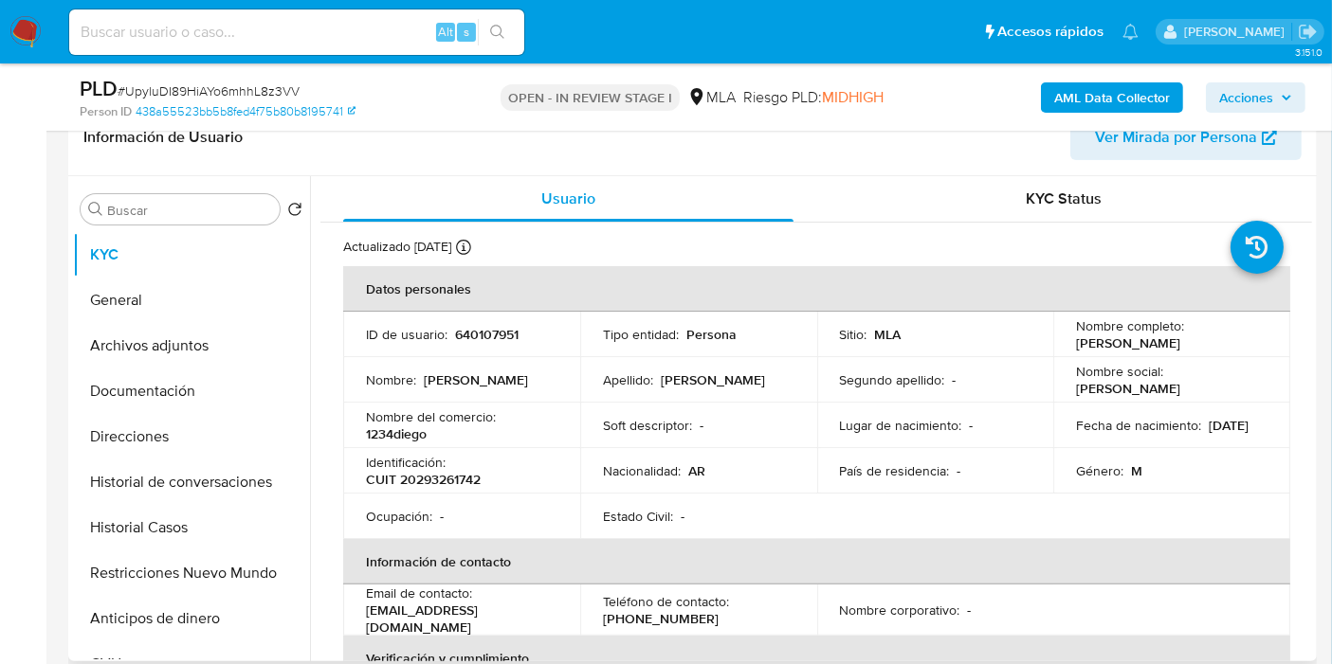
click at [663, 626] on td "Teléfono de contacto : (11) 25867892" at bounding box center [698, 610] width 237 height 51
click at [661, 612] on p "(11) 25867892" at bounding box center [661, 618] width 116 height 17
copy p "25867892"
click at [463, 478] on p "CUIT 20293261742" at bounding box center [423, 479] width 115 height 17
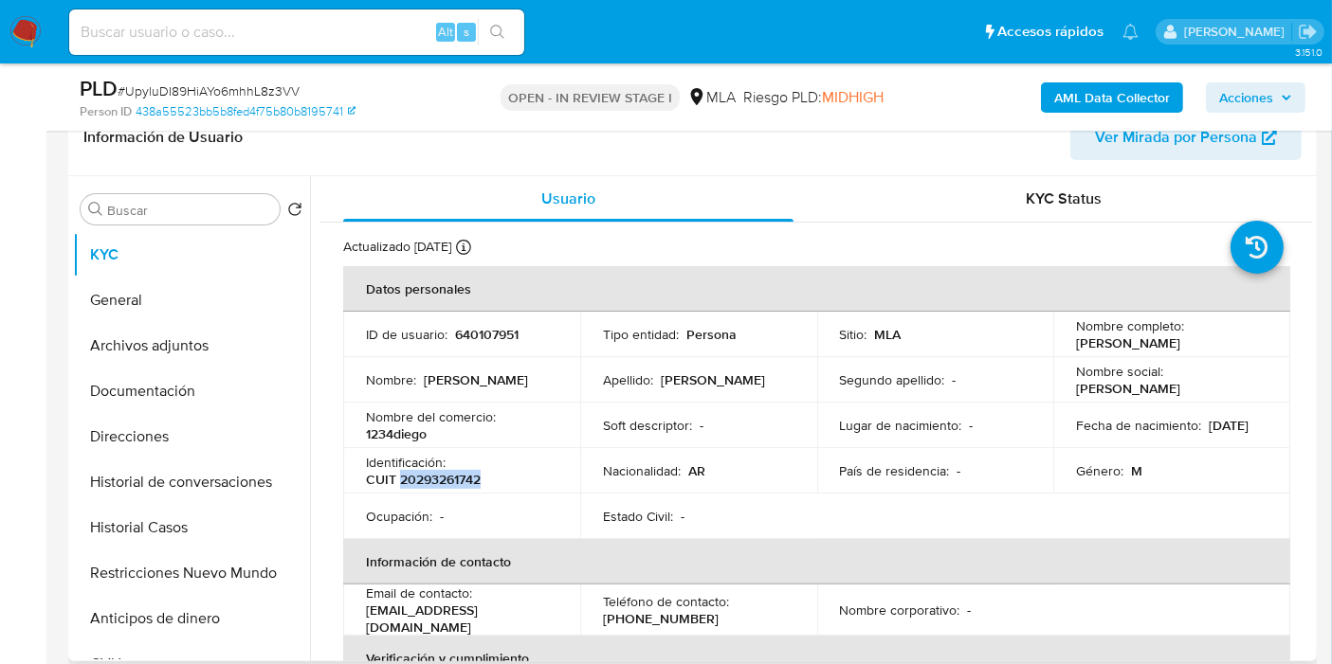
click at [463, 478] on p "CUIT 20293261742" at bounding box center [423, 479] width 115 height 17
copy p "20293261742"
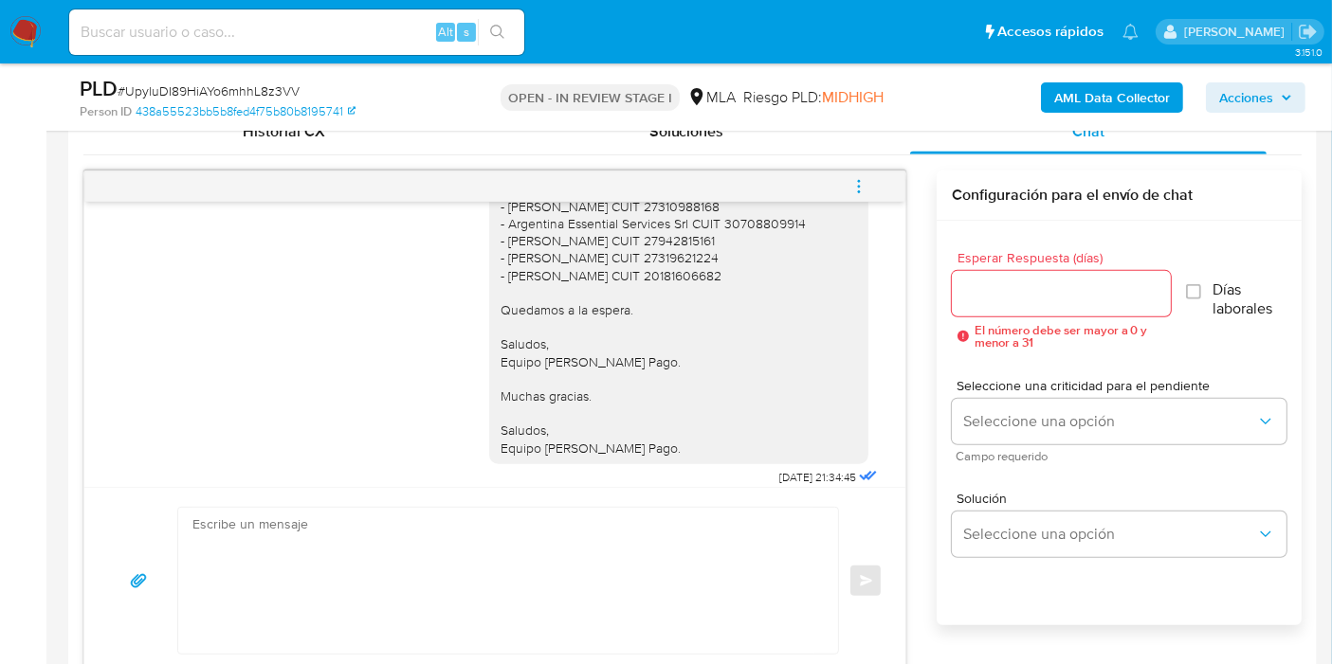
scroll to position [2362, 0]
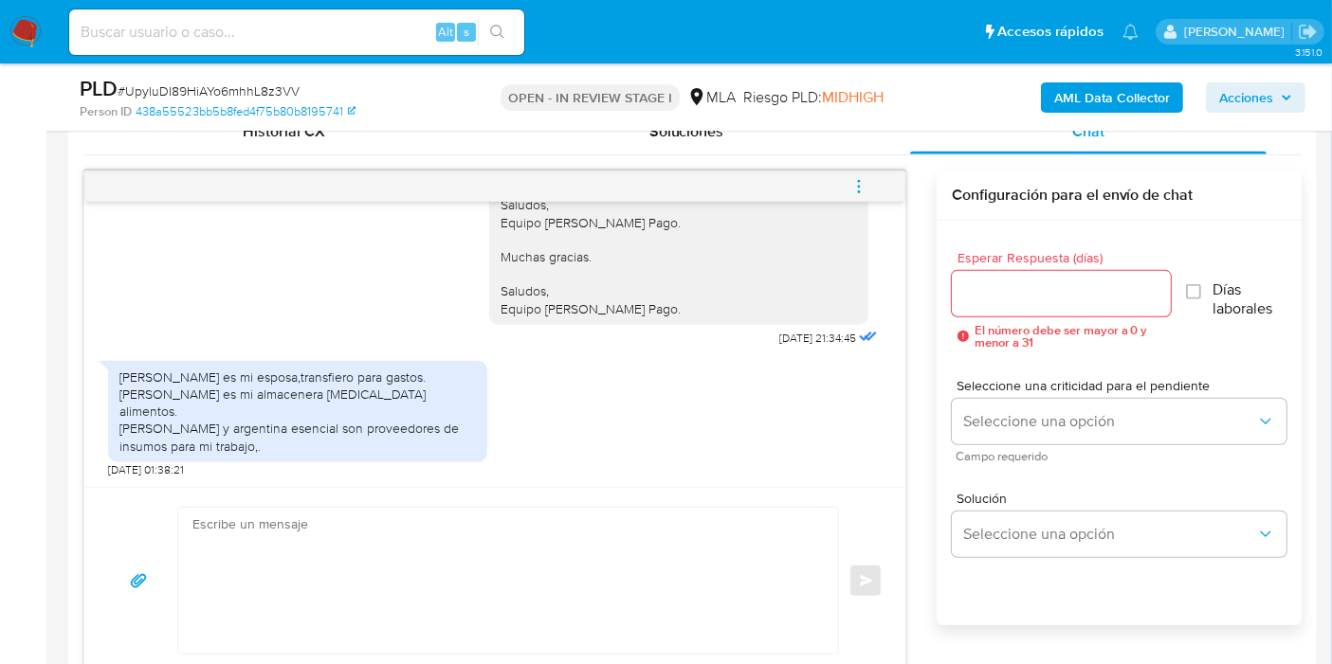
click at [295, 413] on div "Melisa Suárez es mi esposa,transfiero para gastos. Vidalina Duarte es mi almace…" at bounding box center [297, 412] width 356 height 86
click at [299, 451] on div "Melisa Suárez es mi esposa,transfiero para gastos. Vidalina Duarte es mi almace…" at bounding box center [297, 412] width 356 height 86
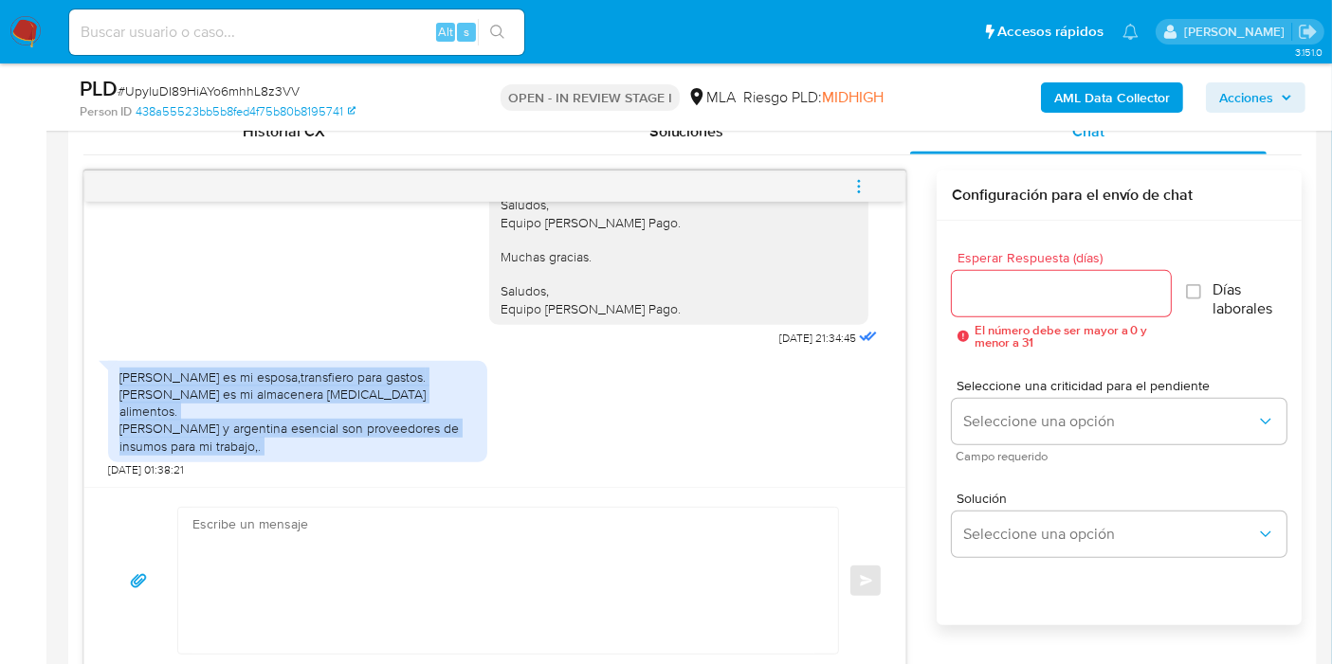
drag, startPoint x: 299, startPoint y: 451, endPoint x: 130, endPoint y: 401, distance: 176.0
click at [130, 401] on div "Melisa Suárez es mi esposa,transfiero para gastos. Vidalina Duarte es mi almace…" at bounding box center [297, 412] width 356 height 86
copy div "Melisa Suárez es mi esposa,transfiero para gastos. Vidalina Duarte es mi almace…"
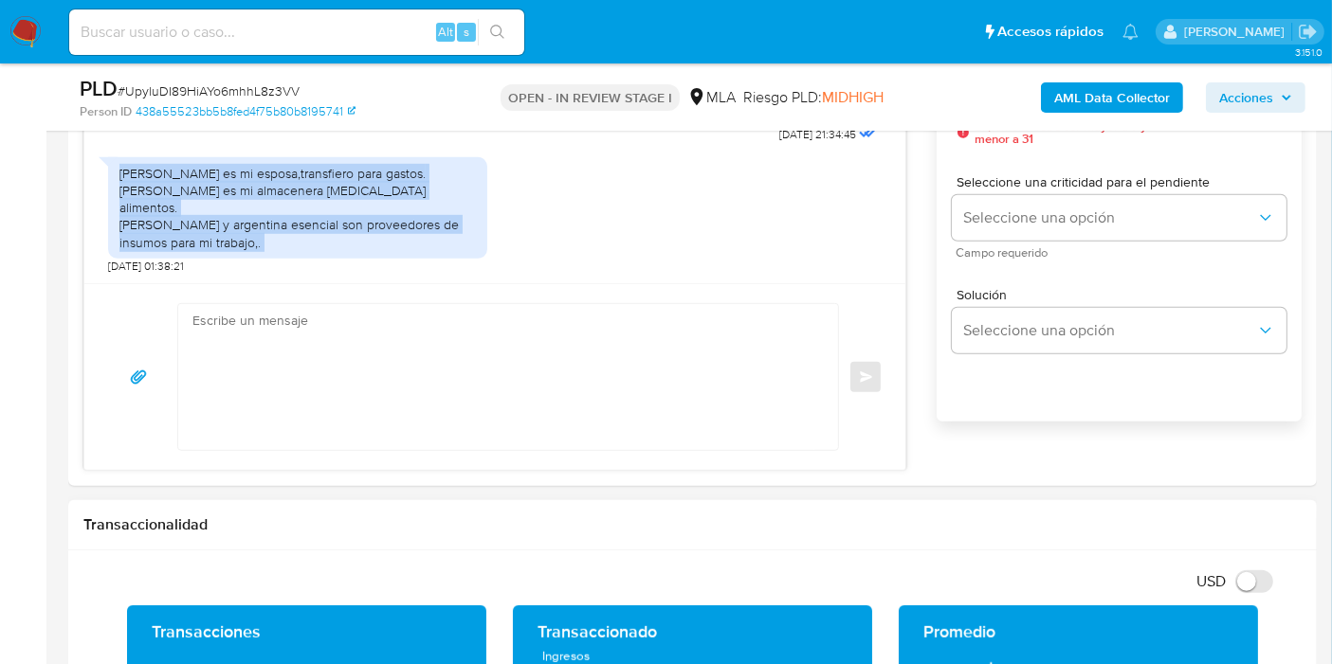
scroll to position [1158, 0]
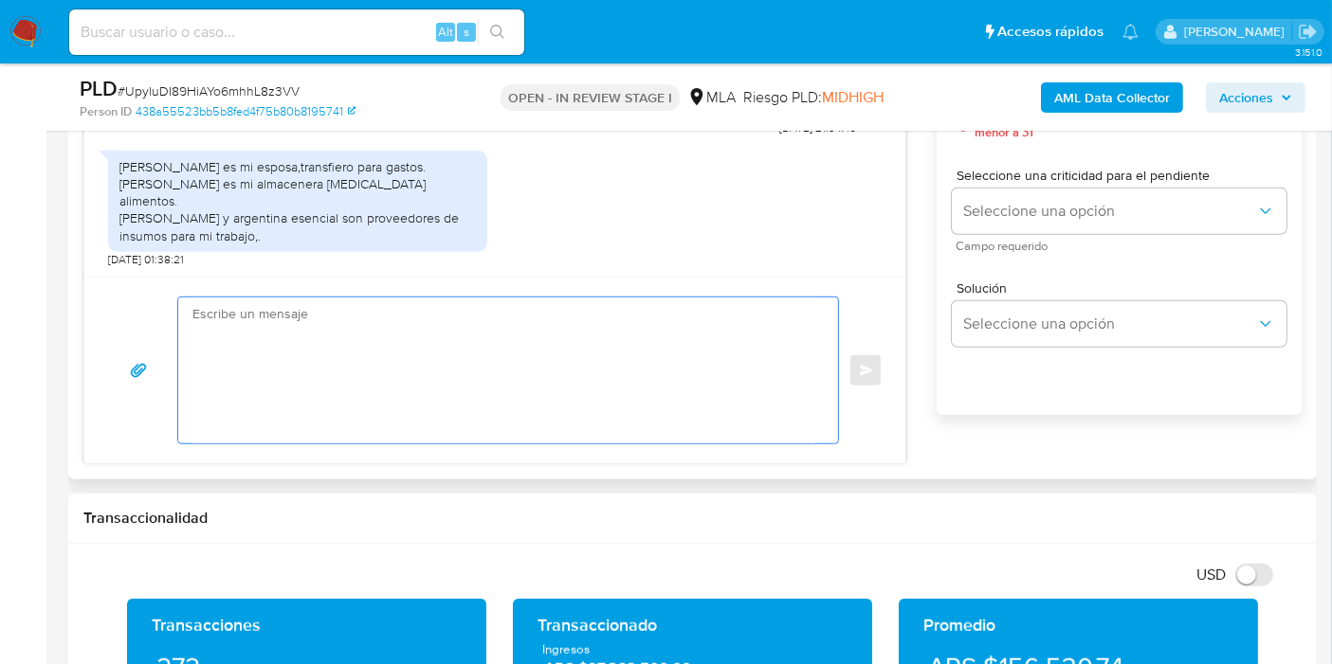
click at [427, 377] on textarea at bounding box center [503, 371] width 622 height 146
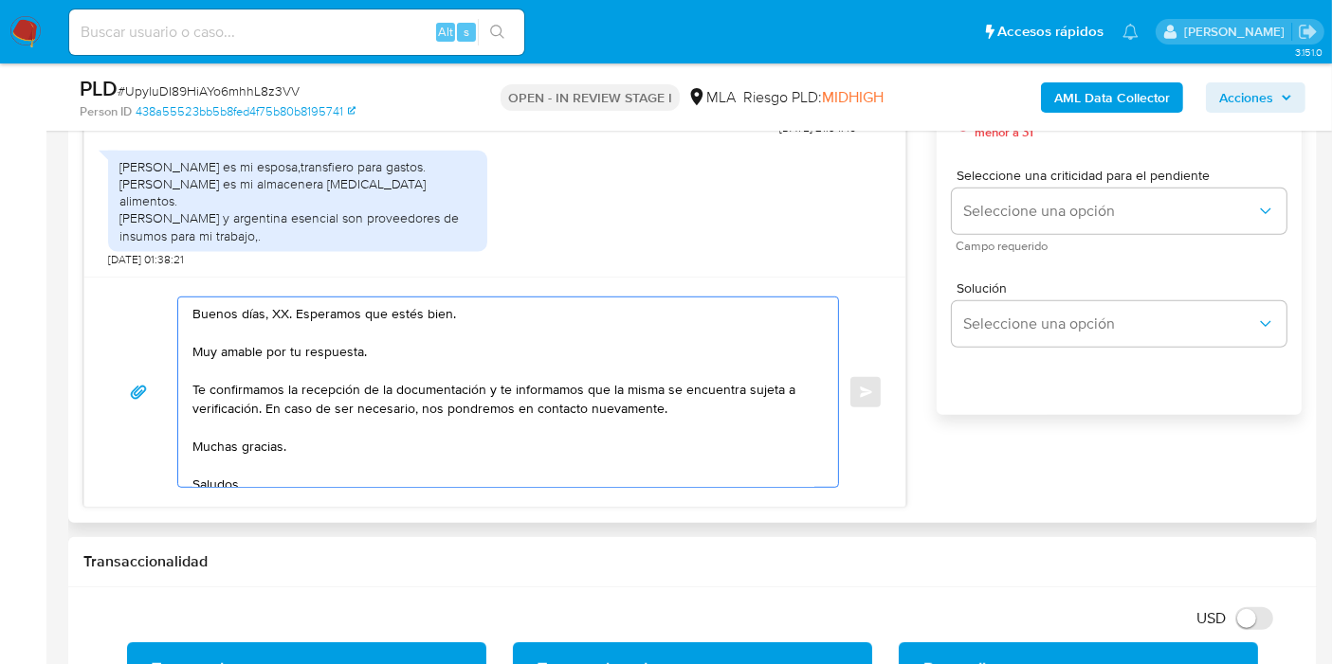
click at [280, 314] on textarea "Buenos días, XX. Esperamos que estés bien. Muy amable por tu respuesta. Te conf…" at bounding box center [503, 393] width 622 height 190
click at [249, 374] on textarea "Buenos días, Gregorio. Esperamos que estés bien. Muy amable por tu respuesta. T…" at bounding box center [503, 393] width 622 height 190
click at [300, 354] on textarea "Buenos días, Gregorio. Esperamos que estés bien. Muy amable por tu respuesta. T…" at bounding box center [503, 393] width 622 height 190
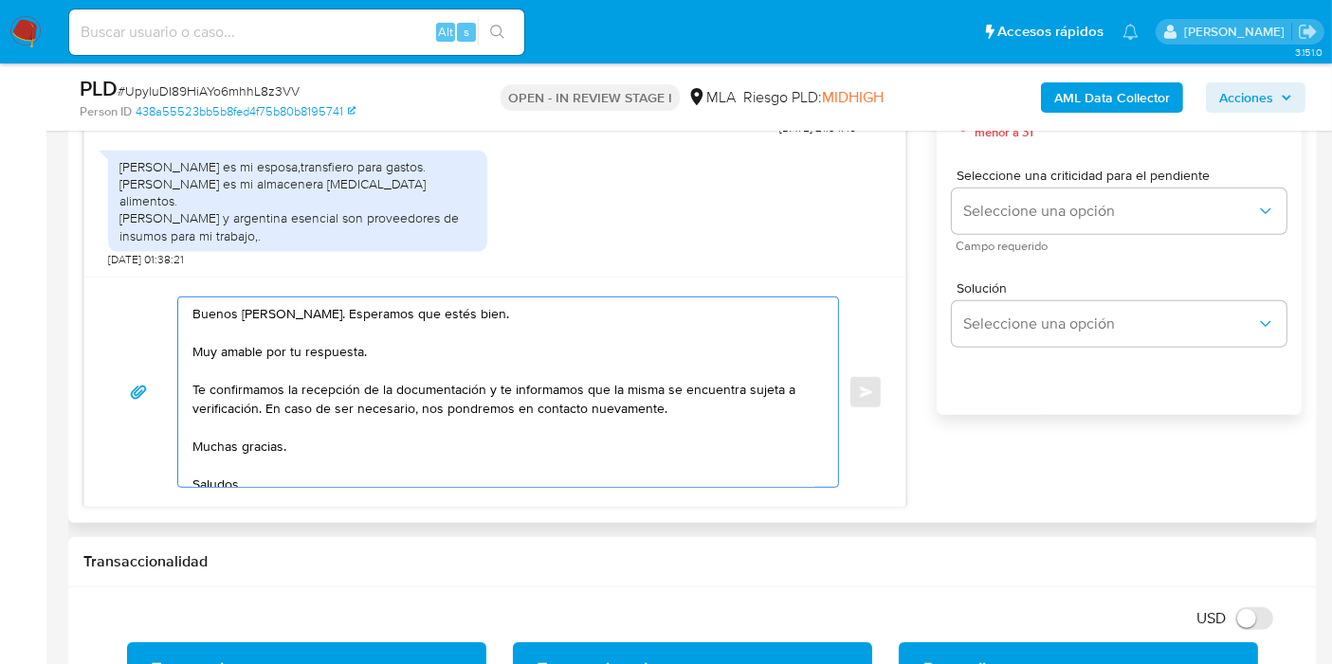
click at [300, 354] on textarea "Buenos días, Gregorio. Esperamos que estés bien. Muy amable por tu respuesta. T…" at bounding box center [503, 393] width 622 height 190
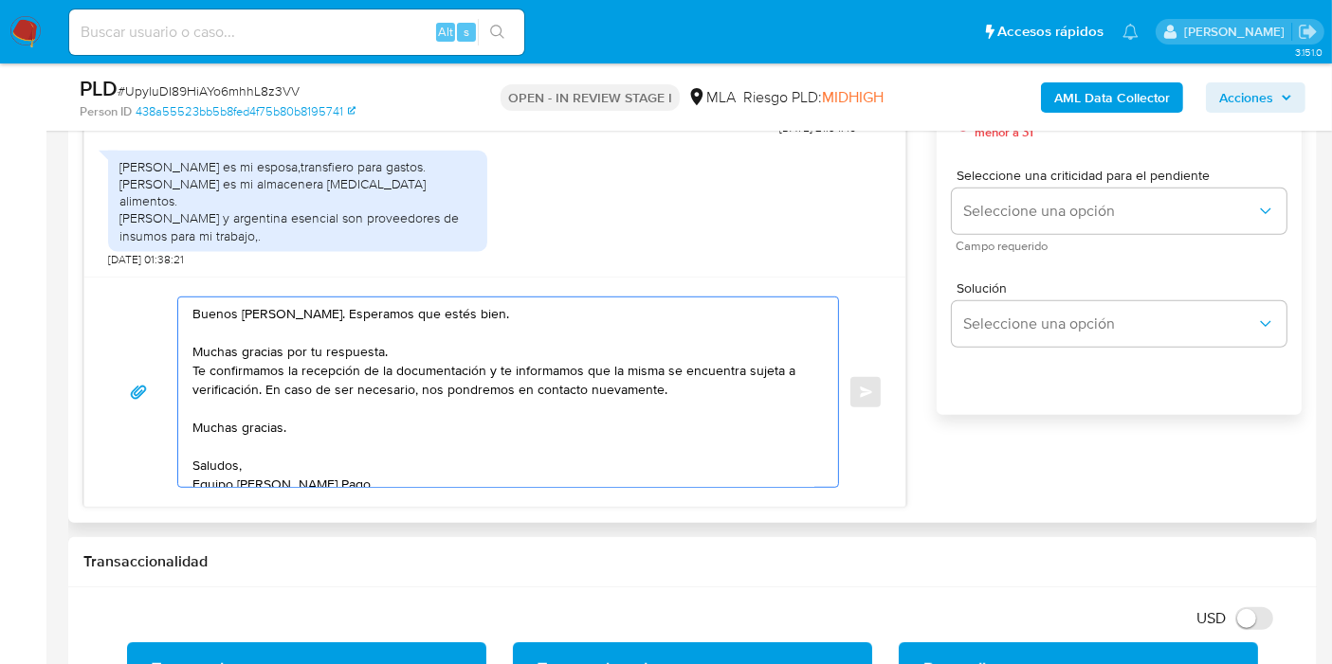
click at [203, 366] on textarea "Buenos días, Gregorio. Esperamos que estés bien. Muchas gracias por tu respuest…" at bounding box center [503, 393] width 622 height 190
drag, startPoint x: 194, startPoint y: 367, endPoint x: 258, endPoint y: 393, distance: 68.8
click at [258, 393] on textarea "Buenos días, Gregorio. Esperamos que estés bien. Muchas gracias por tu respuest…" at bounding box center [503, 393] width 622 height 190
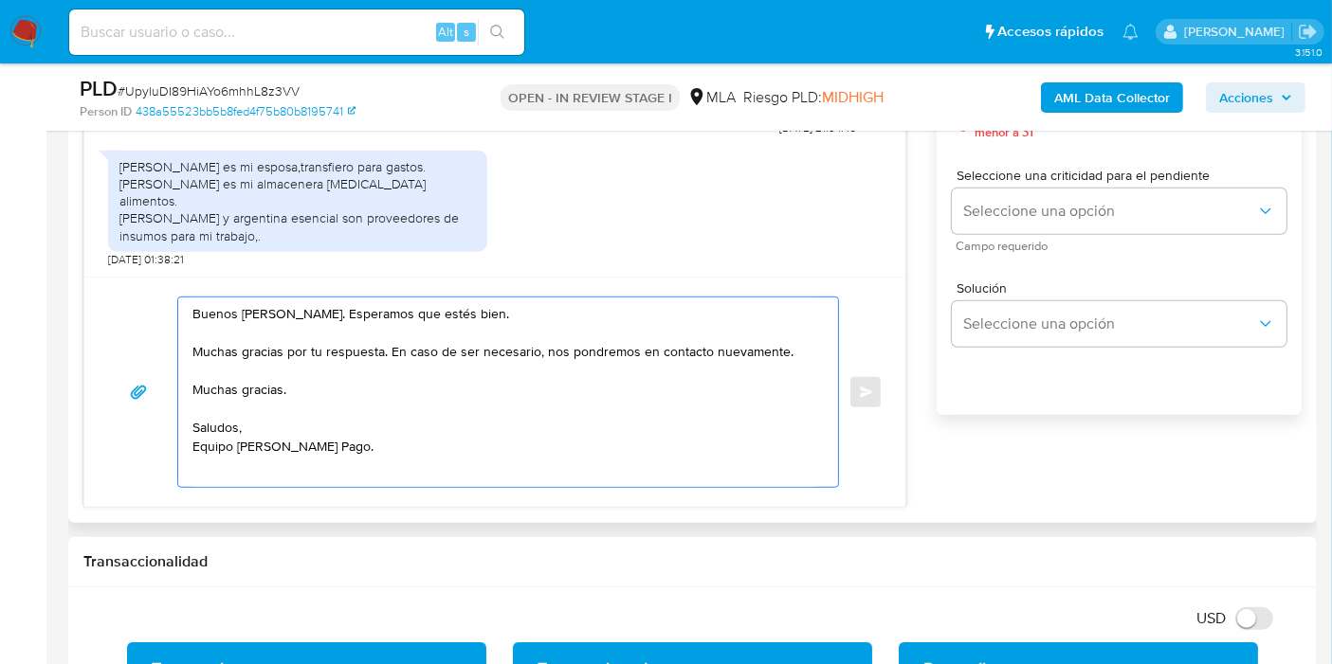
click at [308, 388] on textarea "Buenos días, Gregorio. Esperamos que estés bien. Muchas gracias por tu respuest…" at bounding box center [503, 393] width 622 height 190
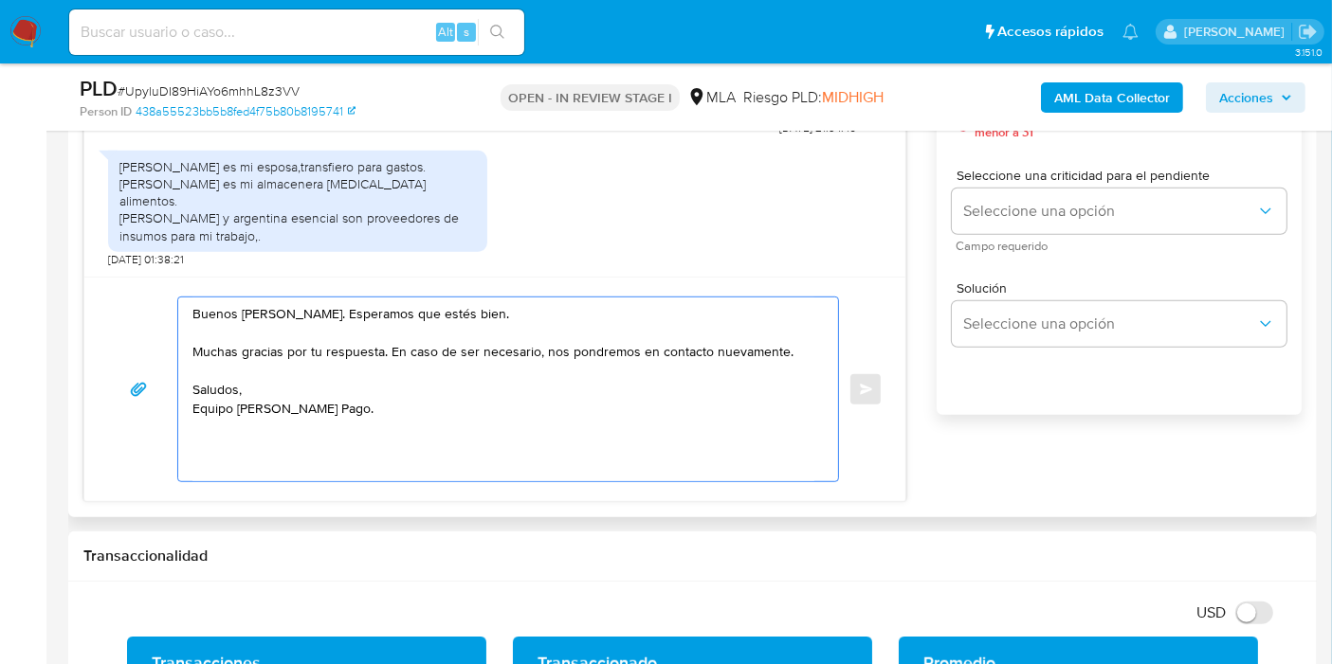
scroll to position [1263, 0]
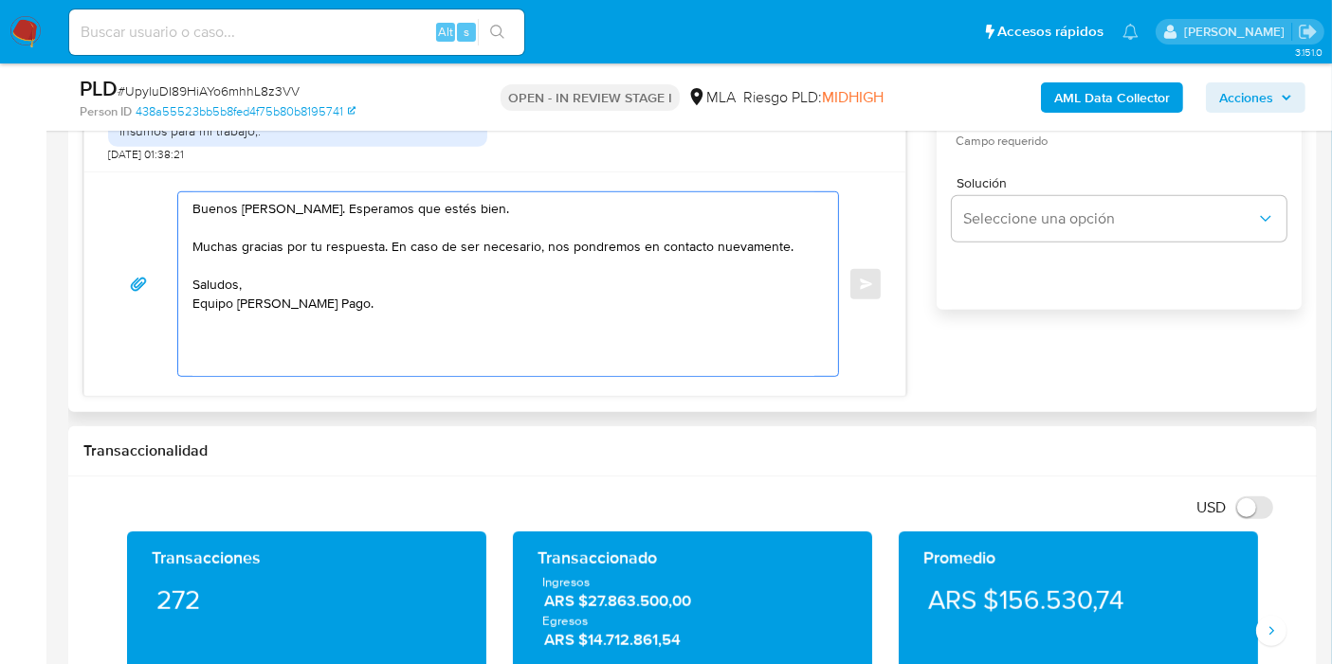
click at [209, 372] on textarea "Buenos días, Gregorio. Esperamos que estés bien. Muchas gracias por tu respuest…" at bounding box center [503, 284] width 622 height 184
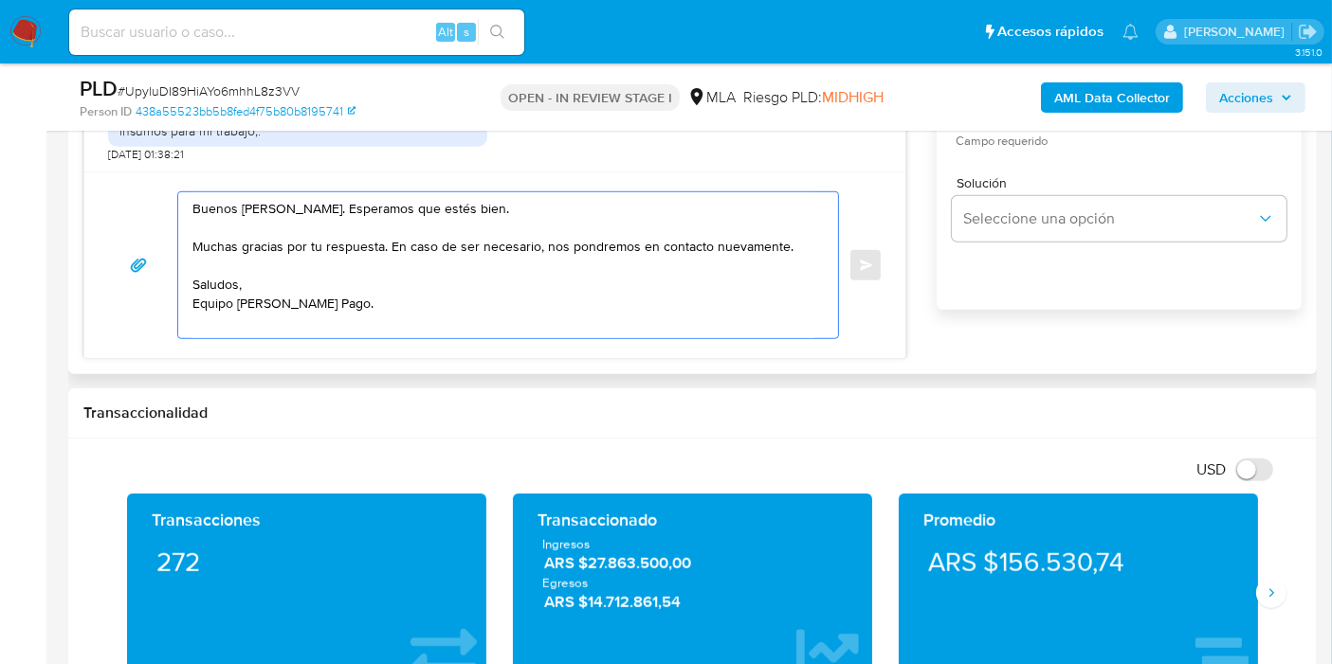
scroll to position [1053, 0]
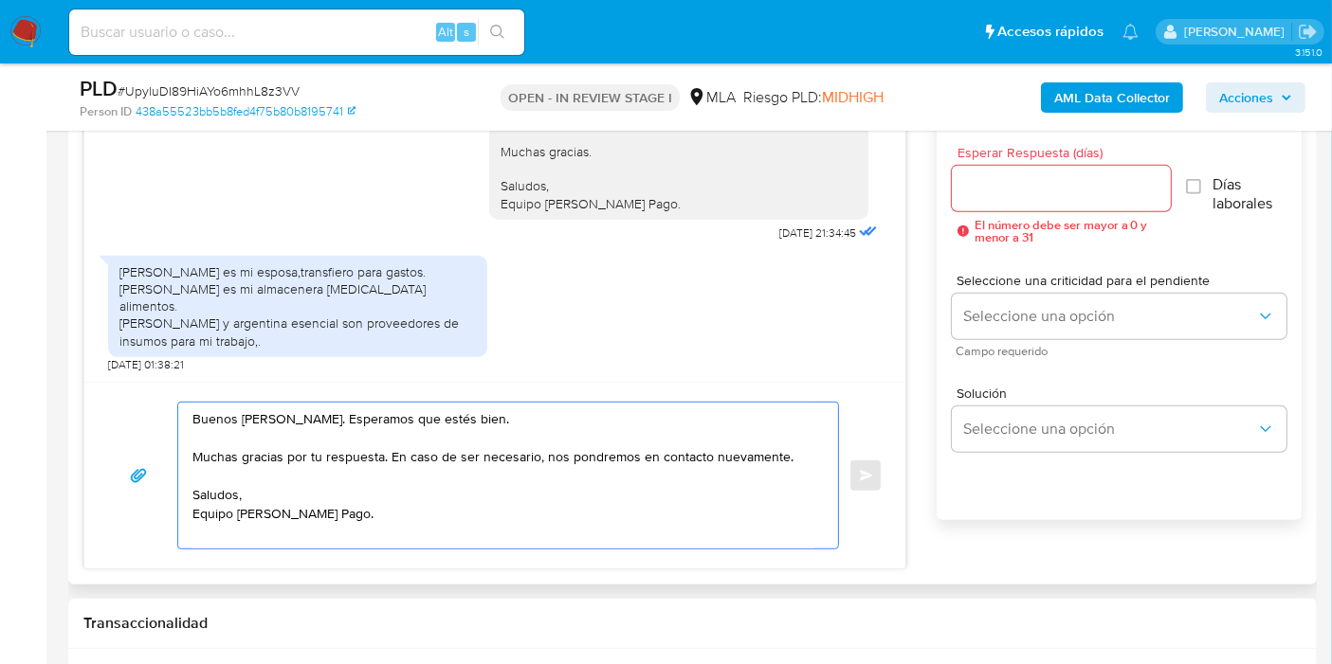
type textarea "Buenos días, Gregorio. Esperamos que estés bien. Muchas gracias por tu respuest…"
click at [1066, 203] on div at bounding box center [1061, 188] width 219 height 45
click at [1066, 190] on input "Esperar Respuesta (días)" at bounding box center [1061, 188] width 219 height 25
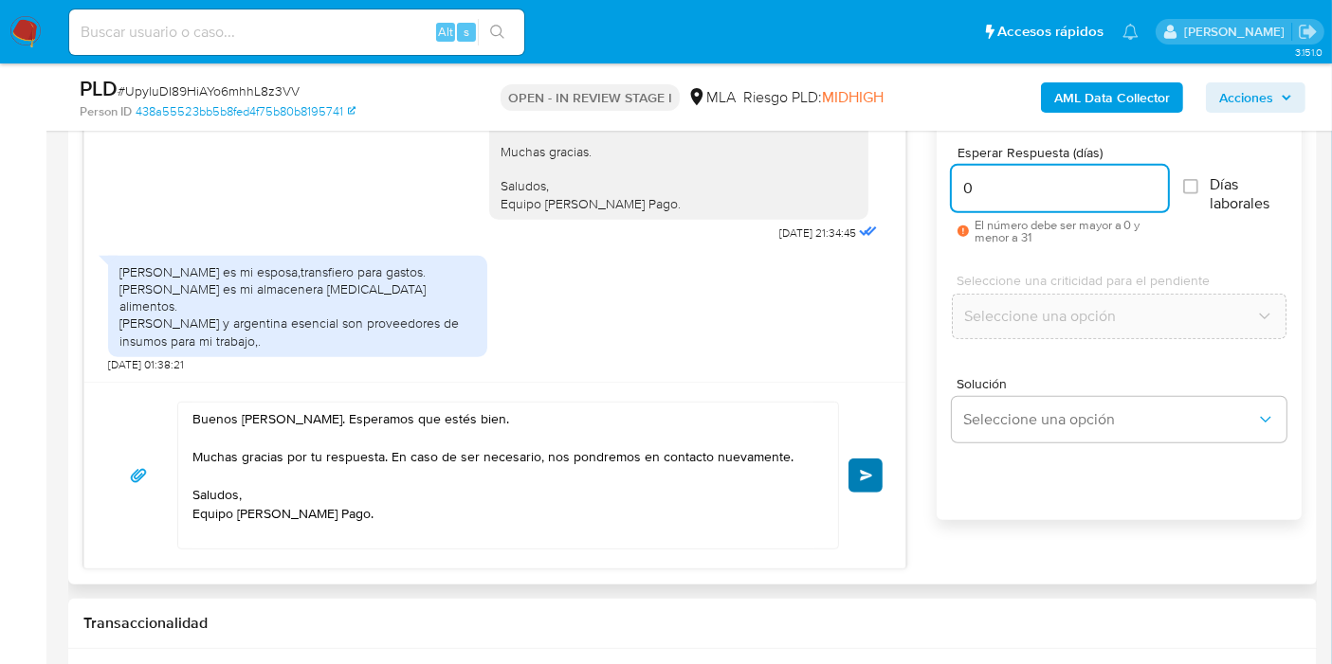
type input "0"
click at [872, 460] on button "Enviar" at bounding box center [865, 476] width 34 height 34
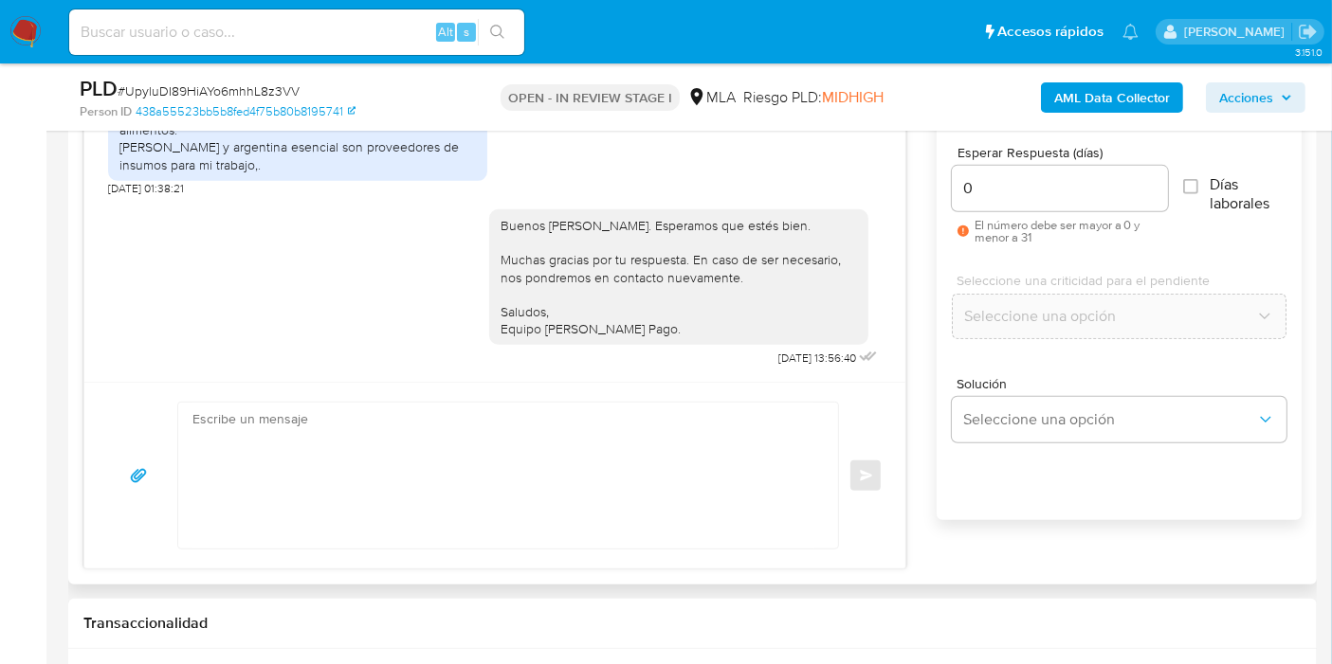
click at [877, 485] on div "Enviar" at bounding box center [494, 476] width 775 height 148
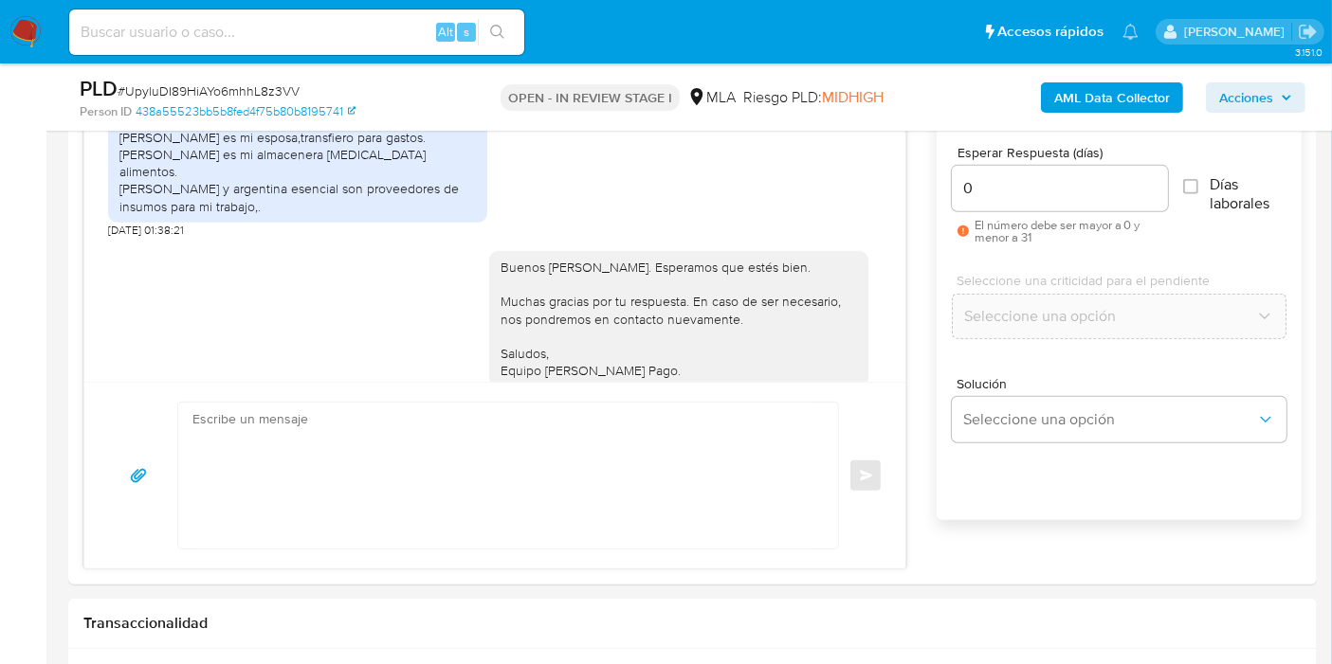
scroll to position [2329, 0]
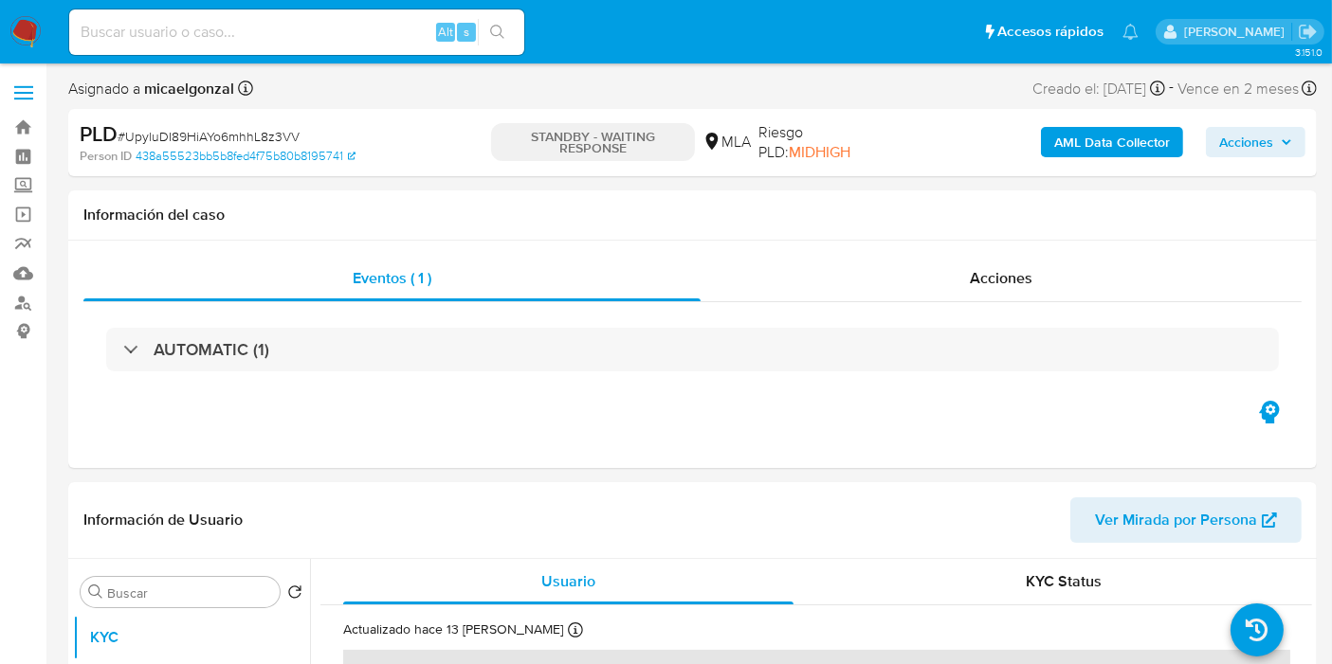
select select "10"
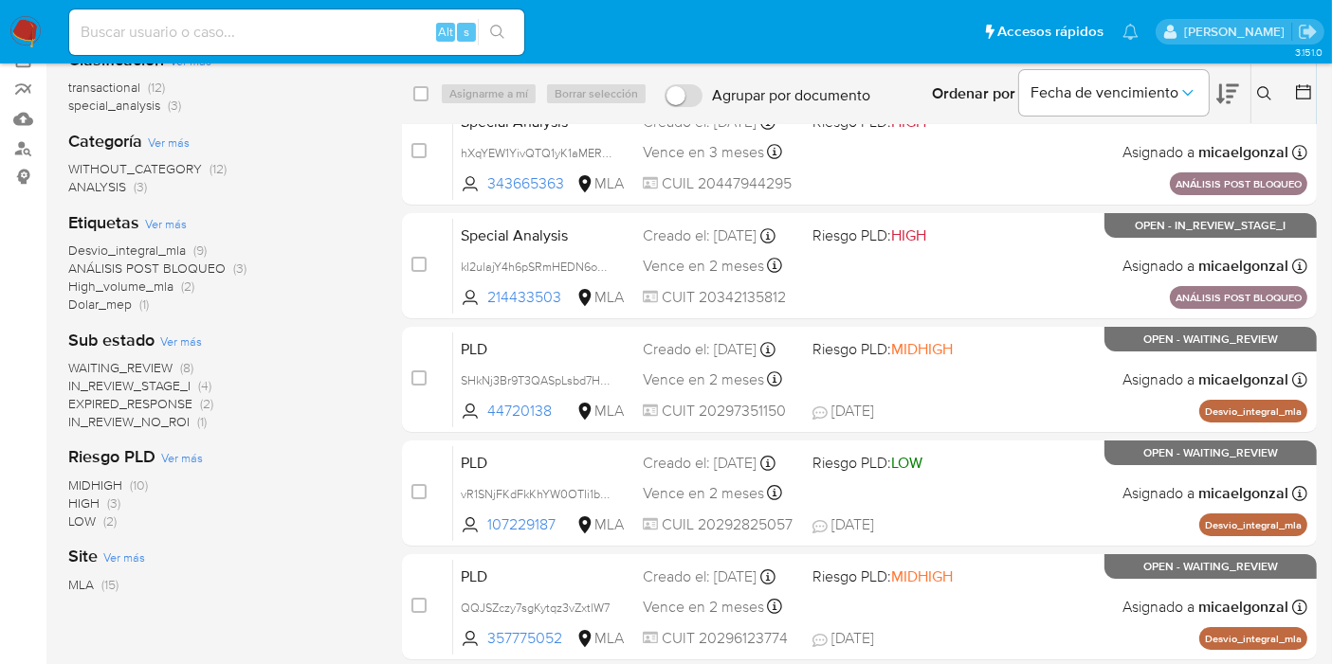
scroll to position [316, 0]
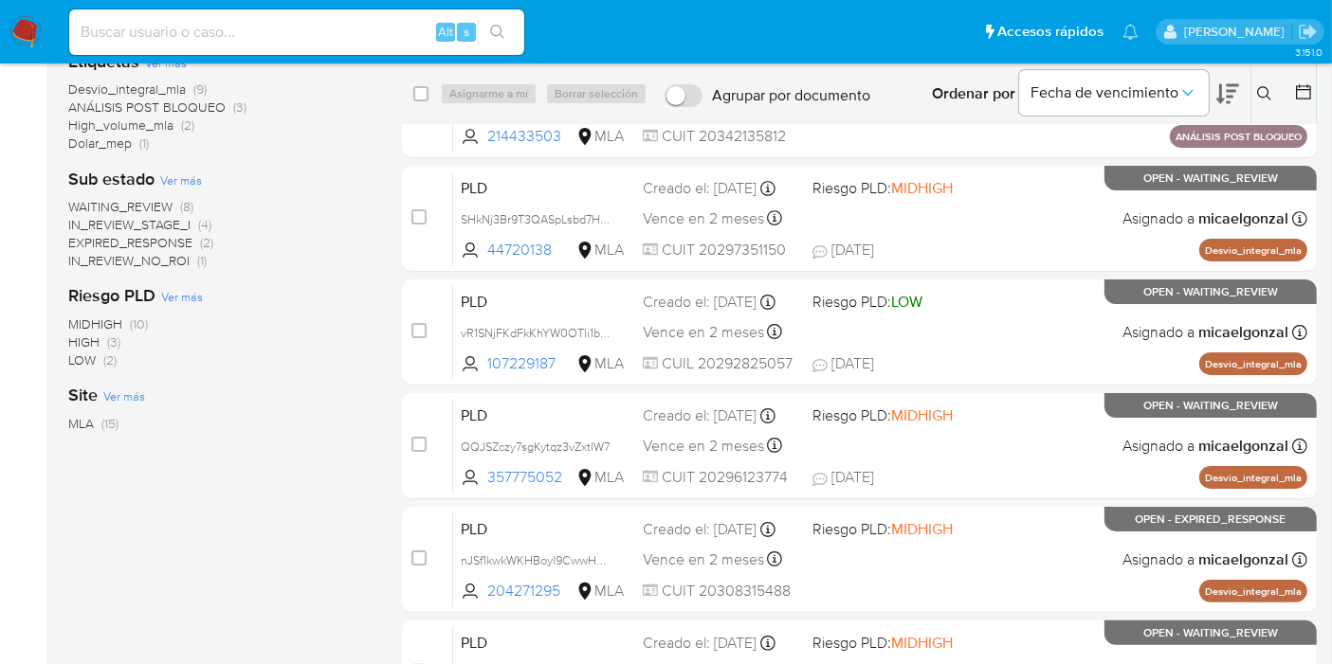
click at [130, 211] on span "WAITING_REVIEW" at bounding box center [120, 206] width 104 height 19
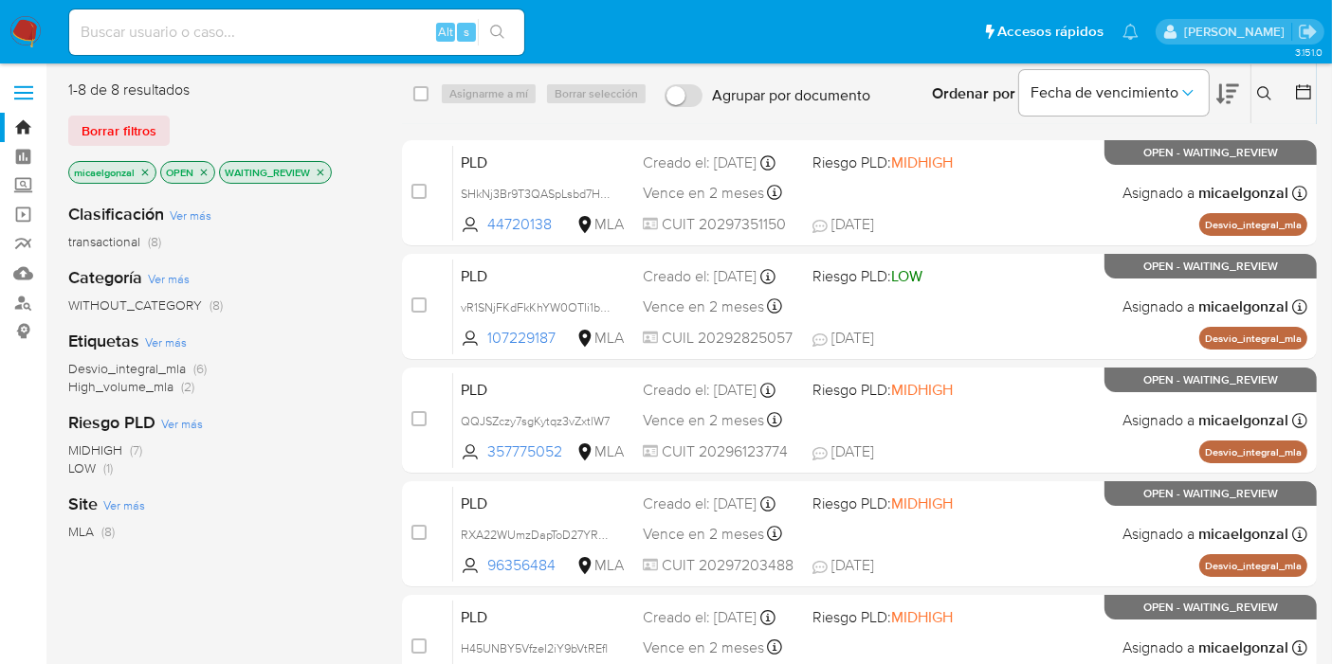
scroll to position [457, 0]
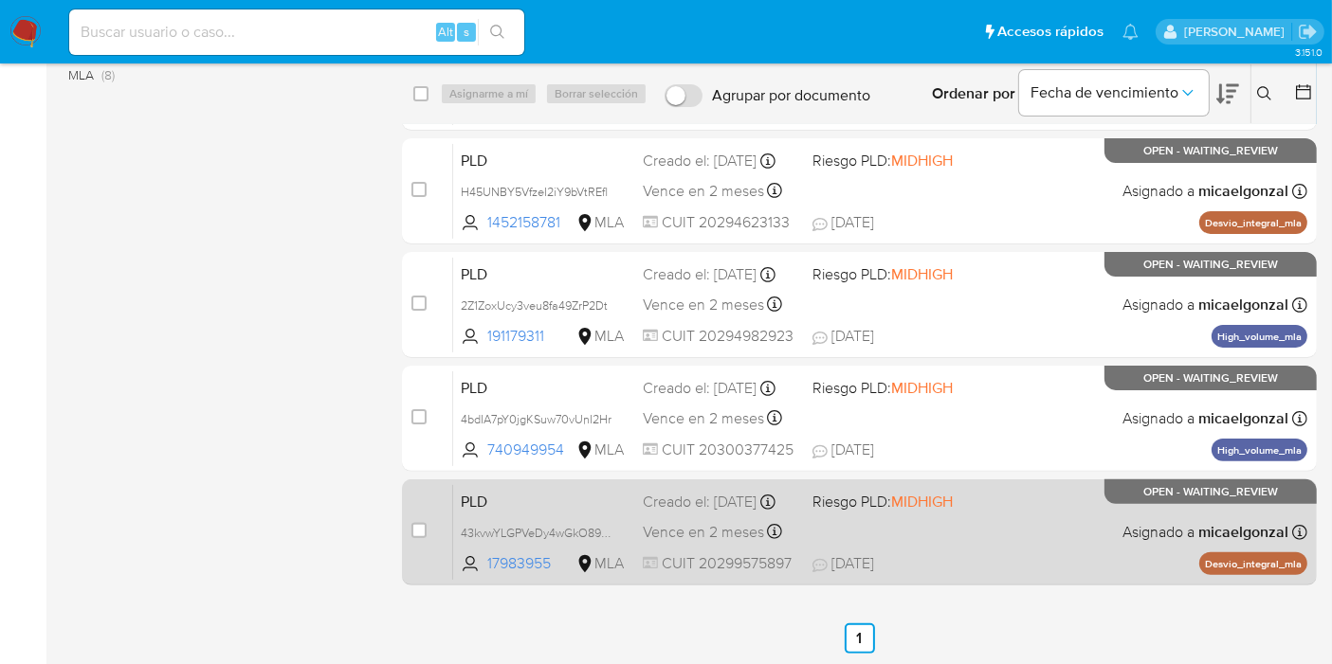
click at [931, 510] on span "MIDHIGH" at bounding box center [922, 502] width 62 height 22
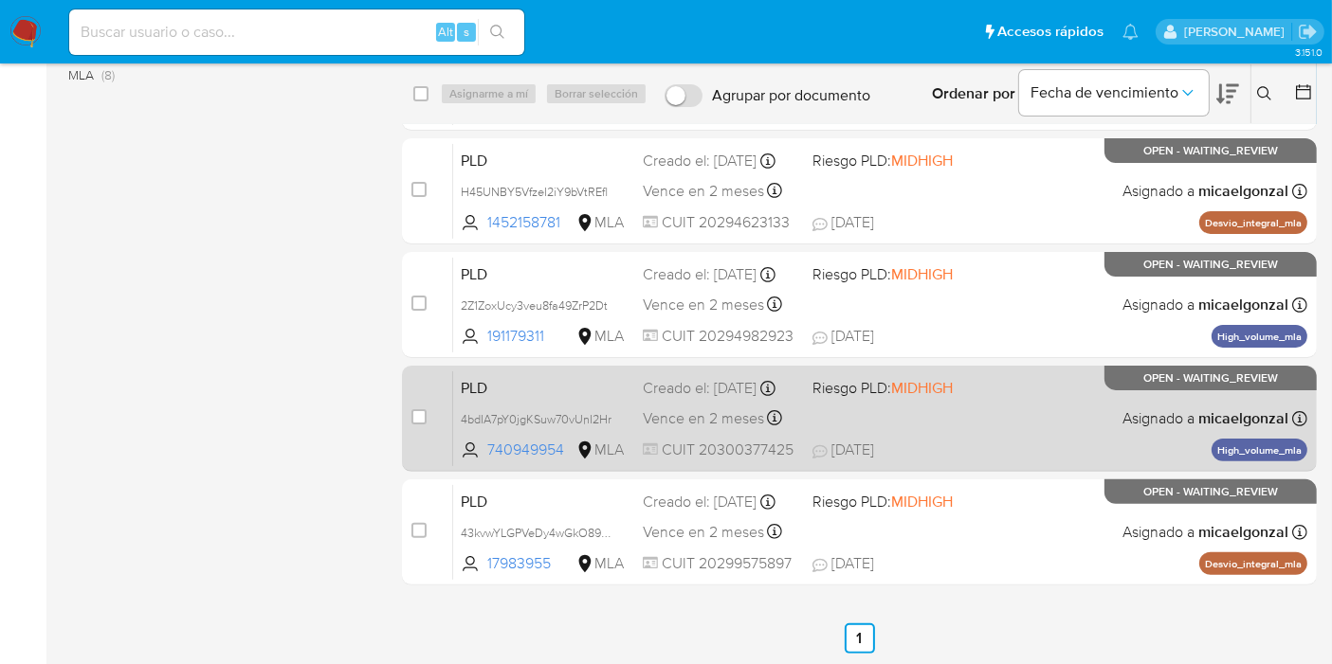
click at [882, 398] on span "Riesgo PLD: MIDHIGH" at bounding box center [882, 387] width 140 height 21
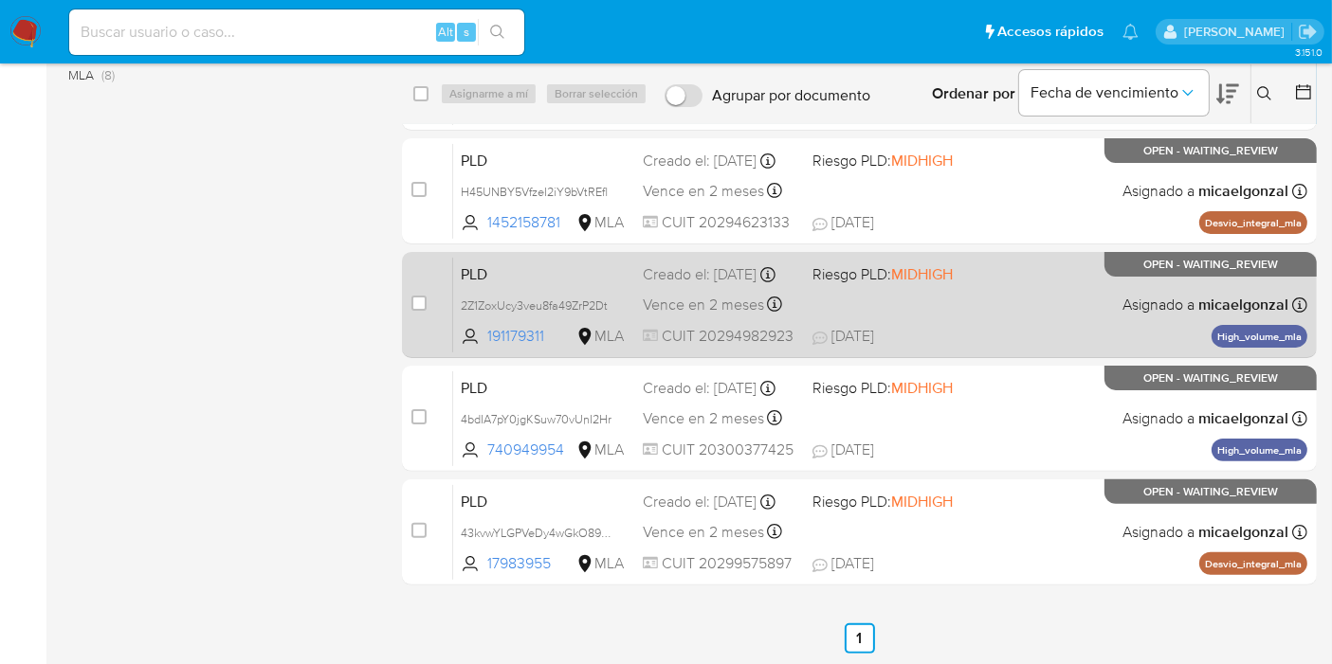
click at [933, 295] on div "PLD 2Z1ZoxUcy3veu8fa49ZrP2Dt 191179311 MLA Riesgo PLD: MIDHIGH Creado el: [DATE…" at bounding box center [880, 305] width 854 height 96
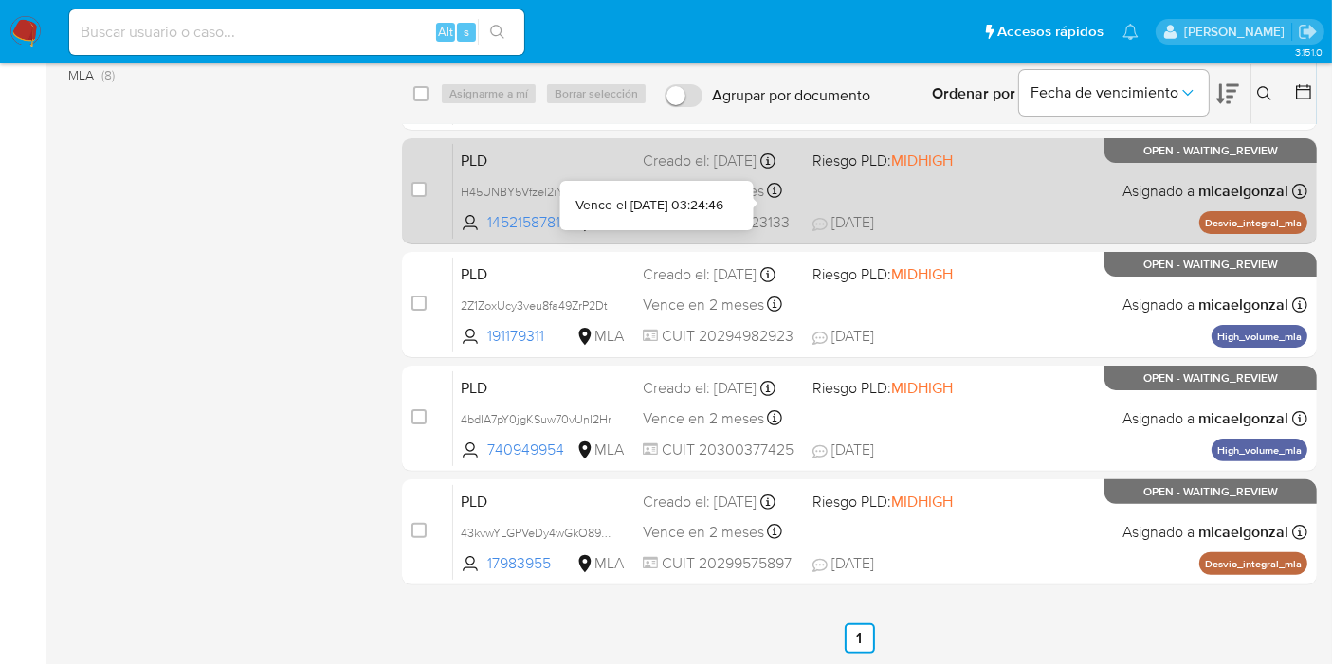
click at [899, 191] on div "PLD H45UNBY5VfzeI2iY9bVtREfl 1452158781 MLA Riesgo PLD: MIDHIGH Creado el: [DAT…" at bounding box center [880, 191] width 854 height 96
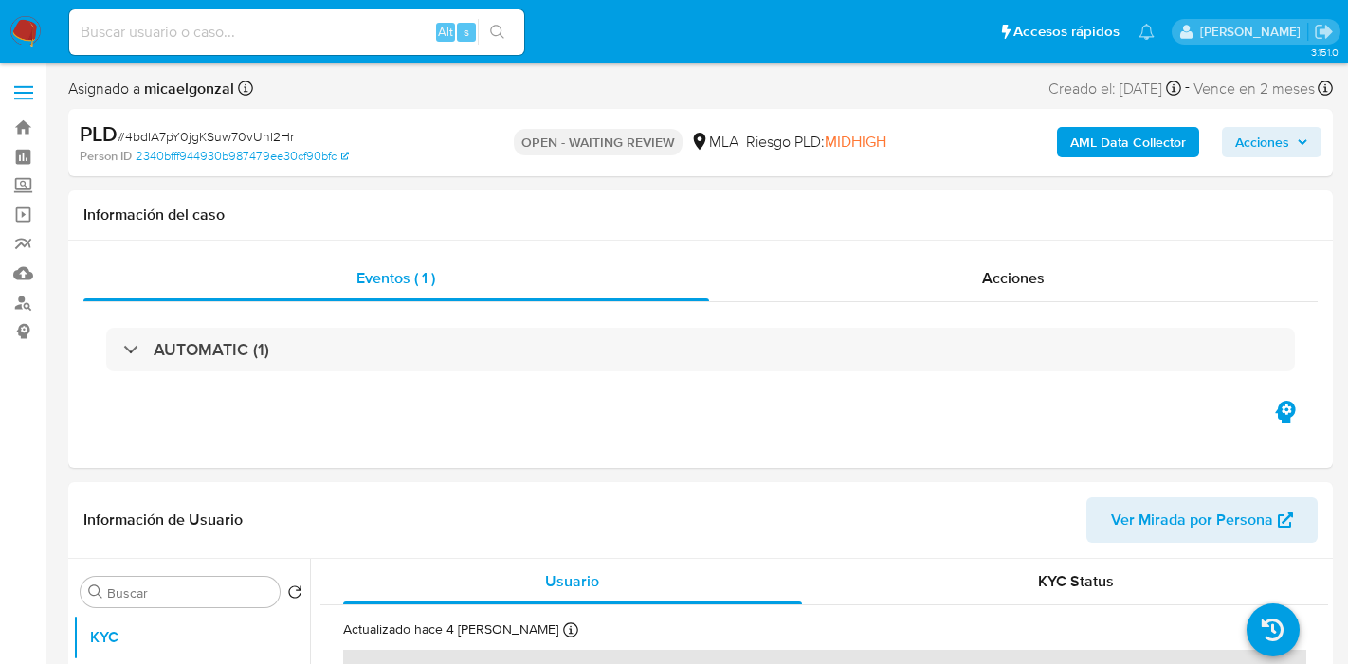
select select "10"
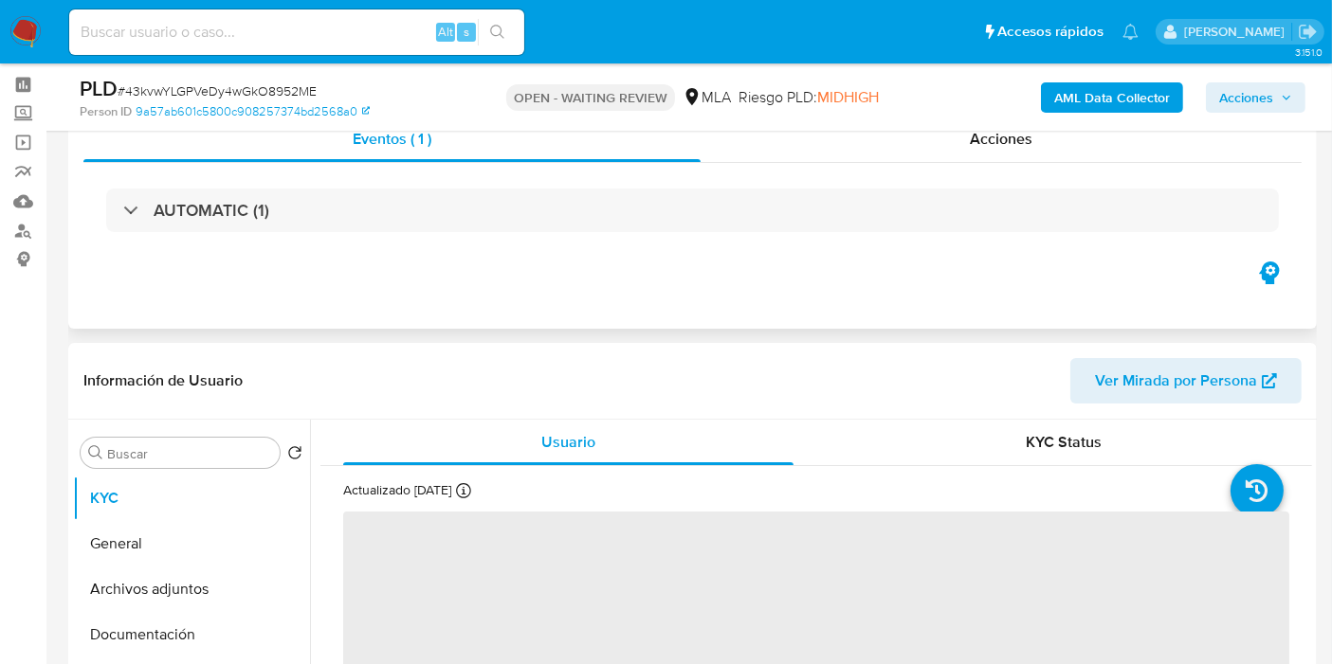
scroll to position [105, 0]
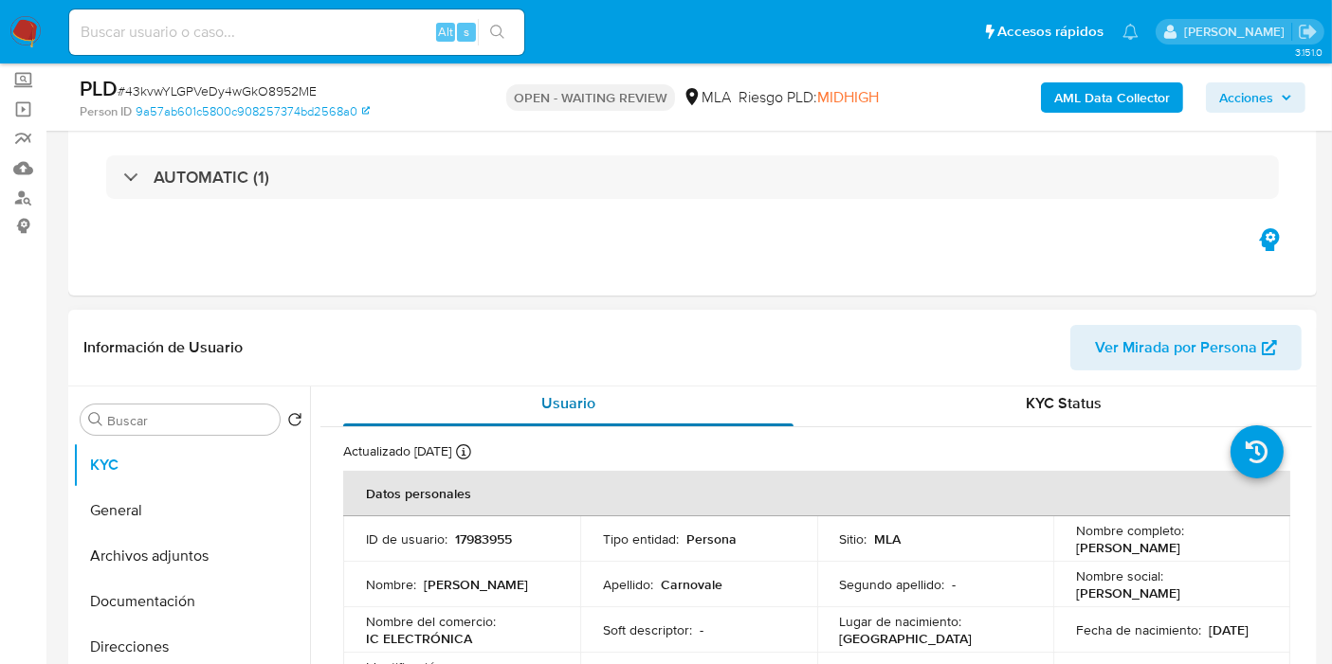
select select "10"
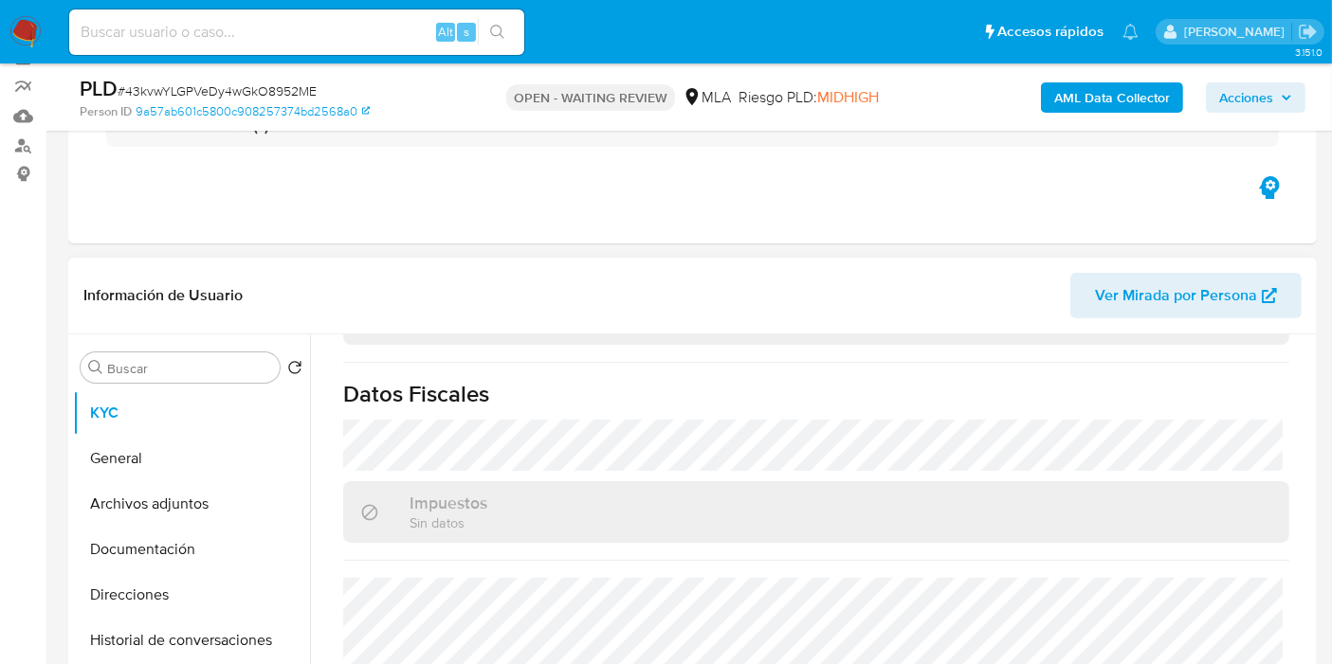
scroll to position [526, 0]
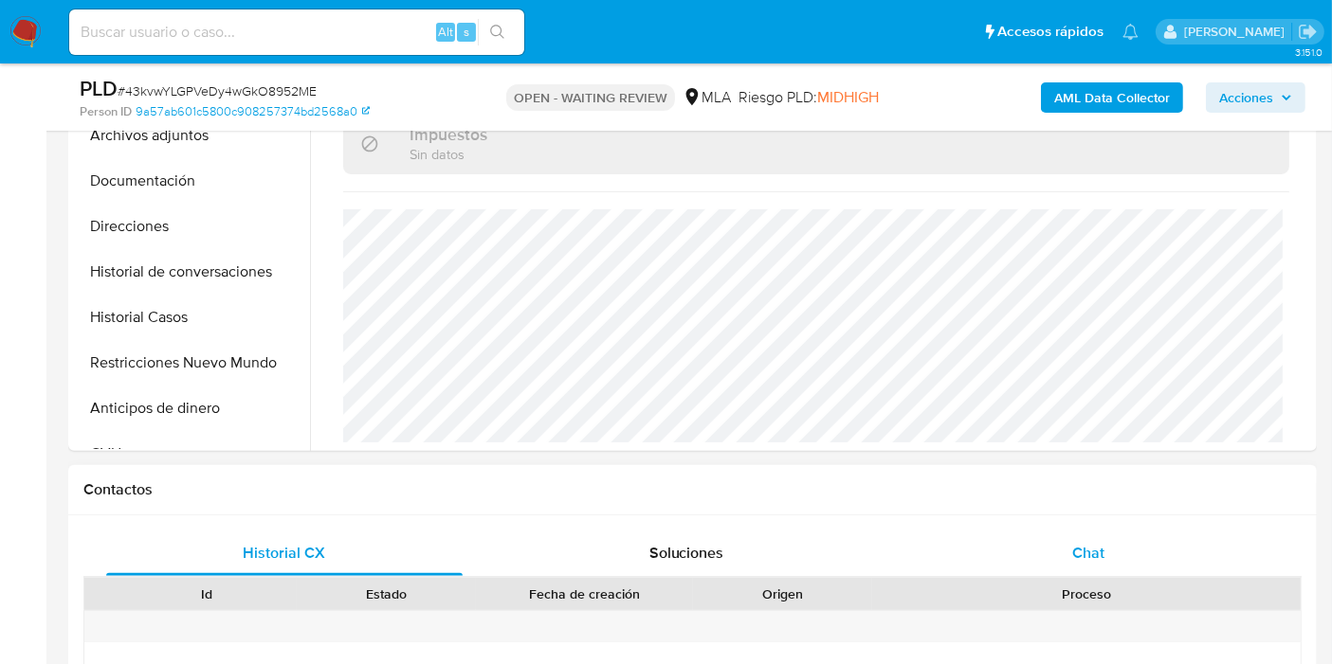
click at [1075, 557] on span "Chat" at bounding box center [1088, 553] width 32 height 22
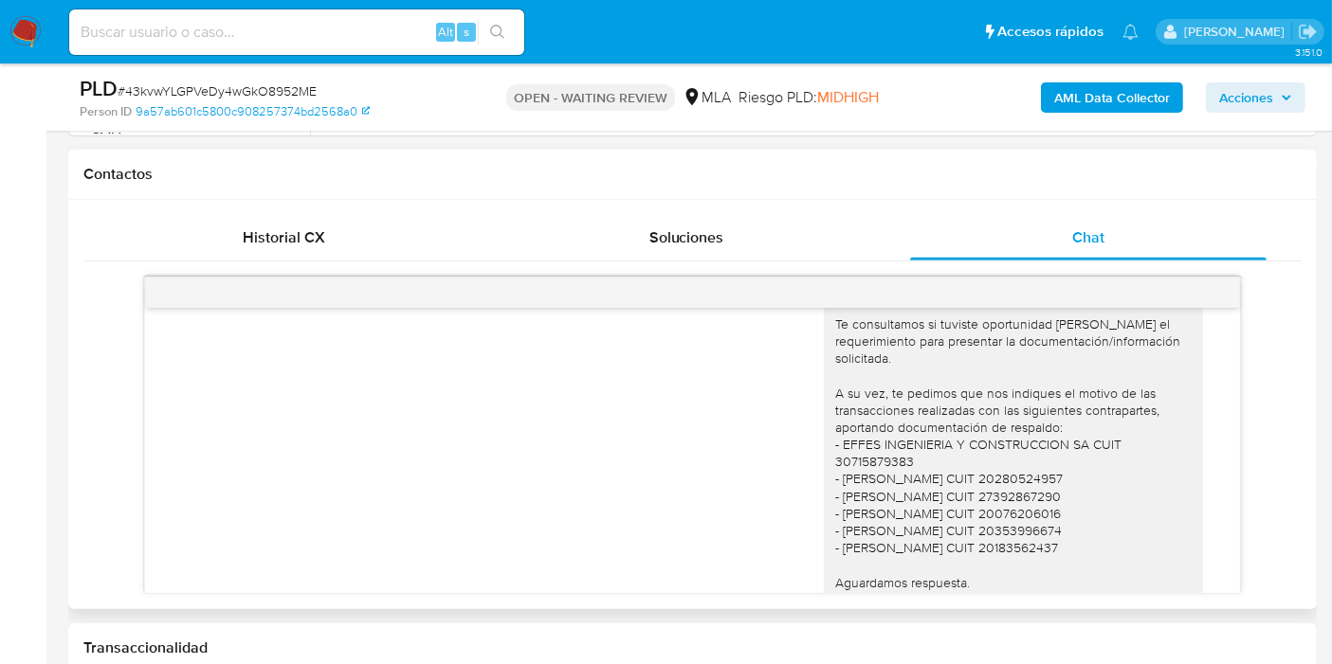
scroll to position [1494, 0]
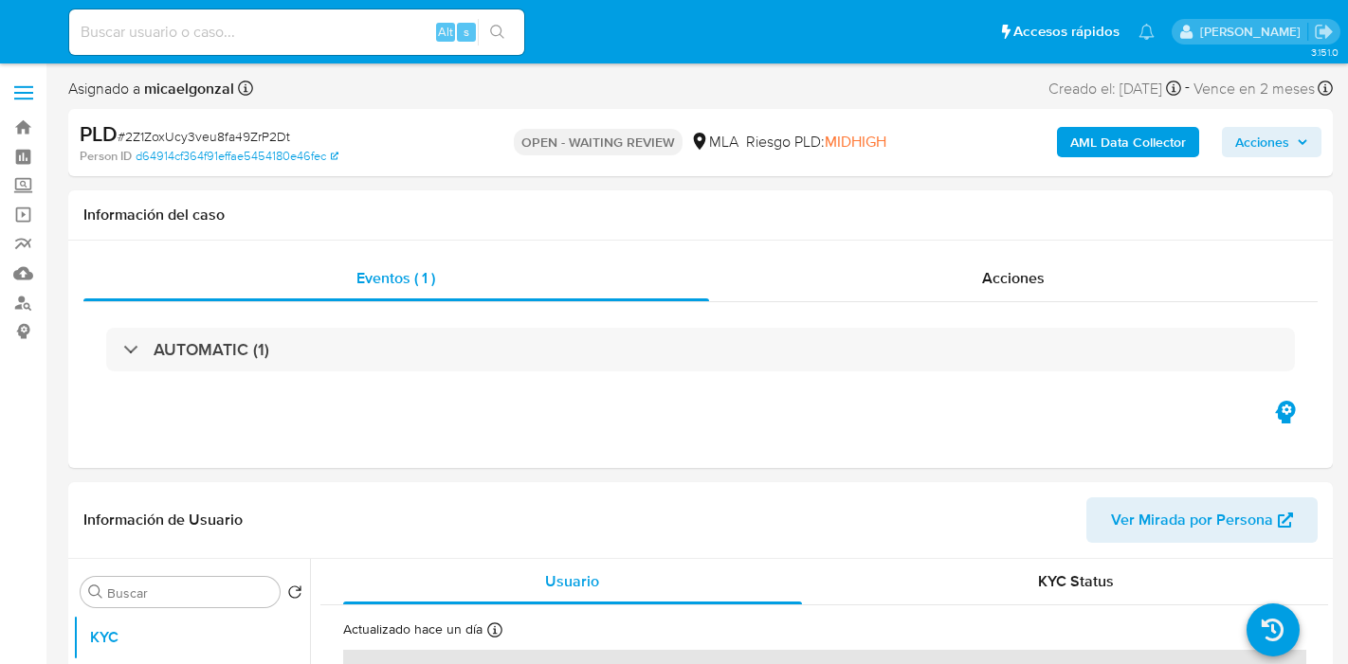
select select "10"
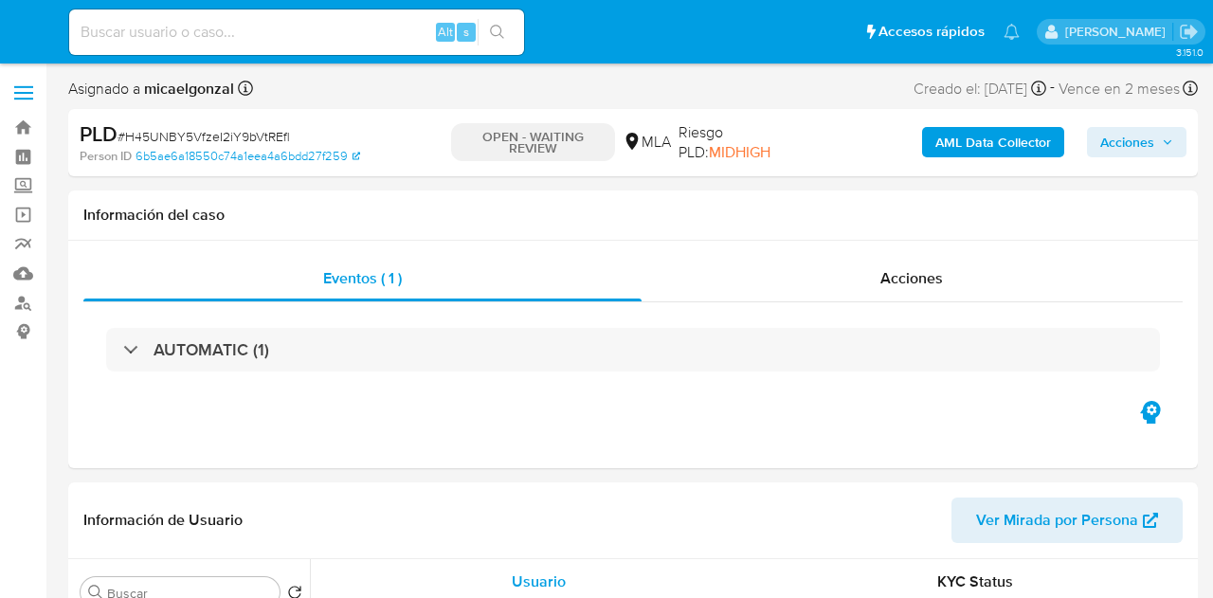
select select "10"
